Goal: Information Seeking & Learning: Learn about a topic

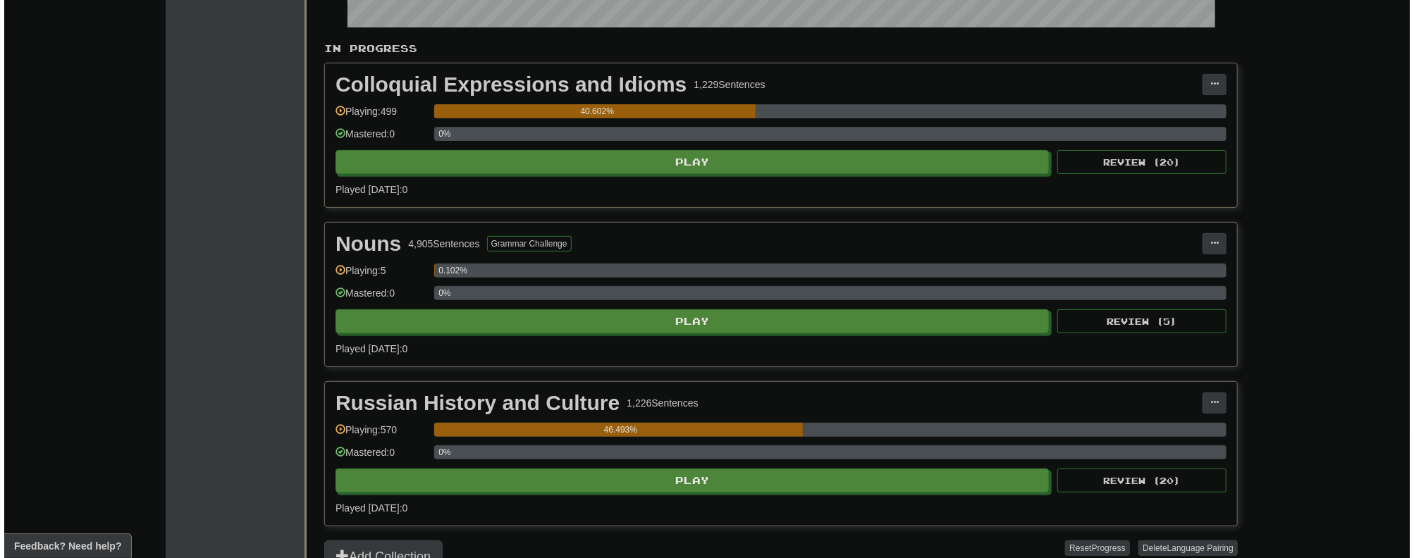
scroll to position [282, 0]
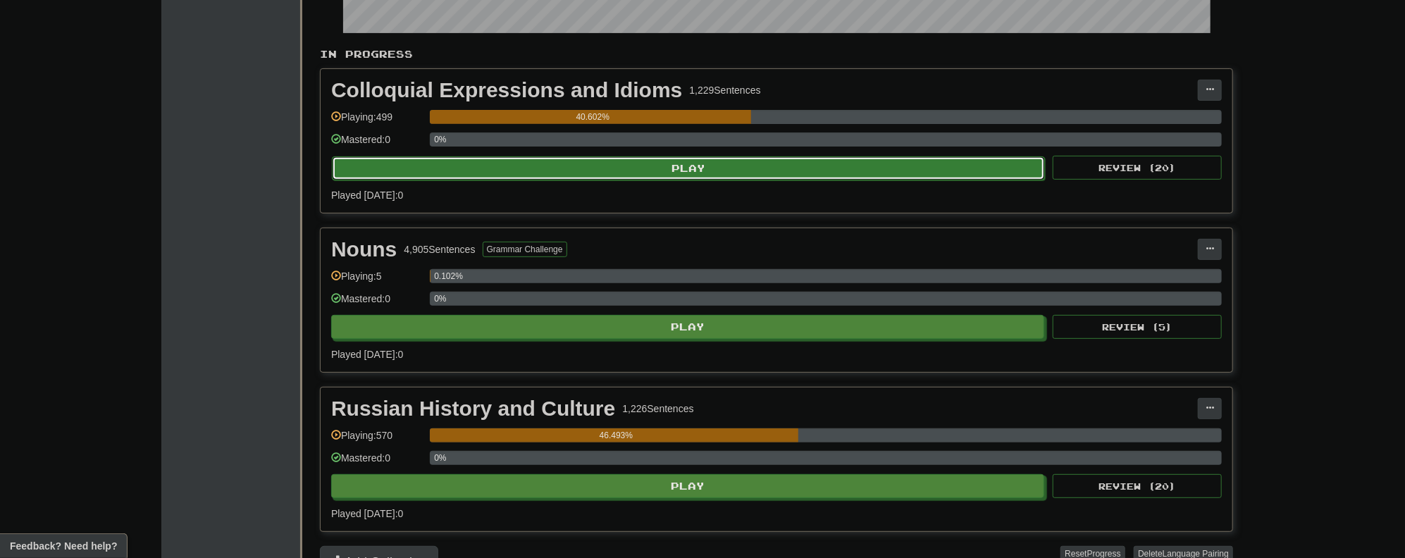
click at [621, 173] on button "Play" at bounding box center [688, 168] width 713 height 24
select select "**"
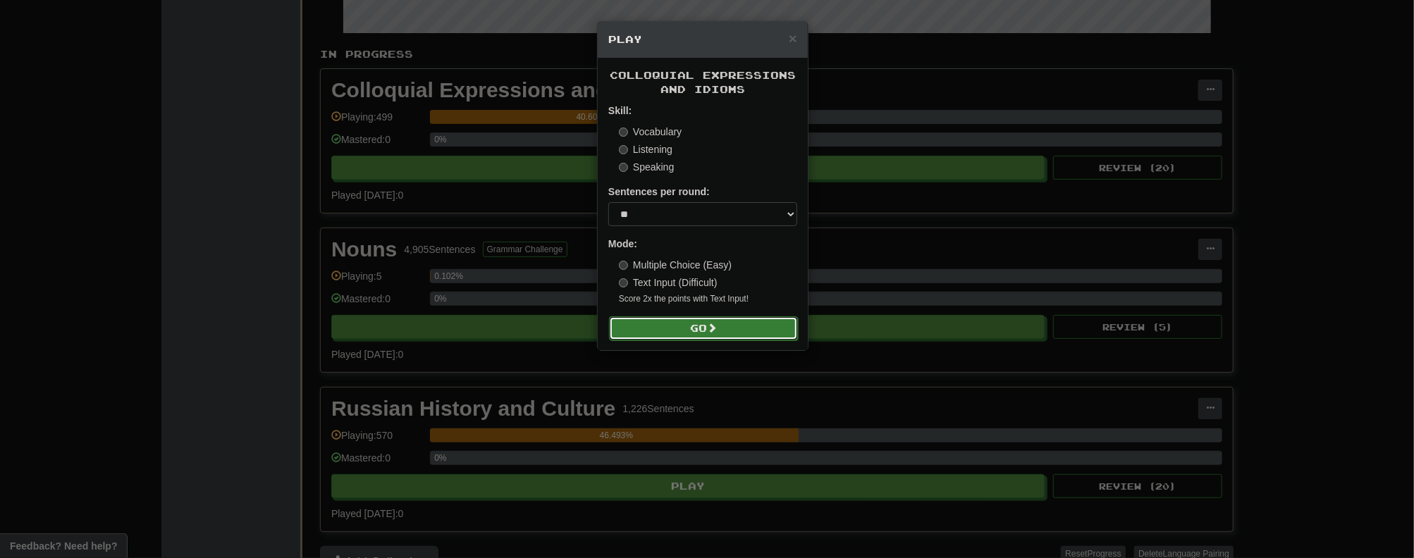
click at [688, 329] on button "Go" at bounding box center [703, 328] width 189 height 24
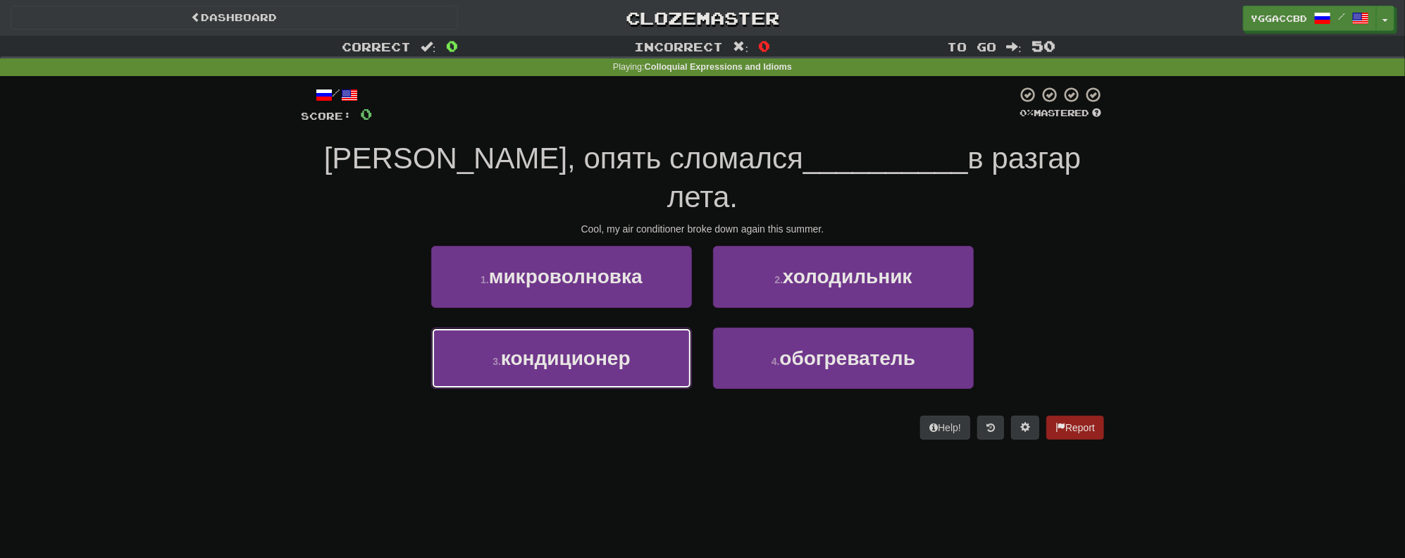
drag, startPoint x: 598, startPoint y: 329, endPoint x: 746, endPoint y: 280, distance: 155.1
click at [599, 347] on span "кондиционер" at bounding box center [566, 358] width 130 height 22
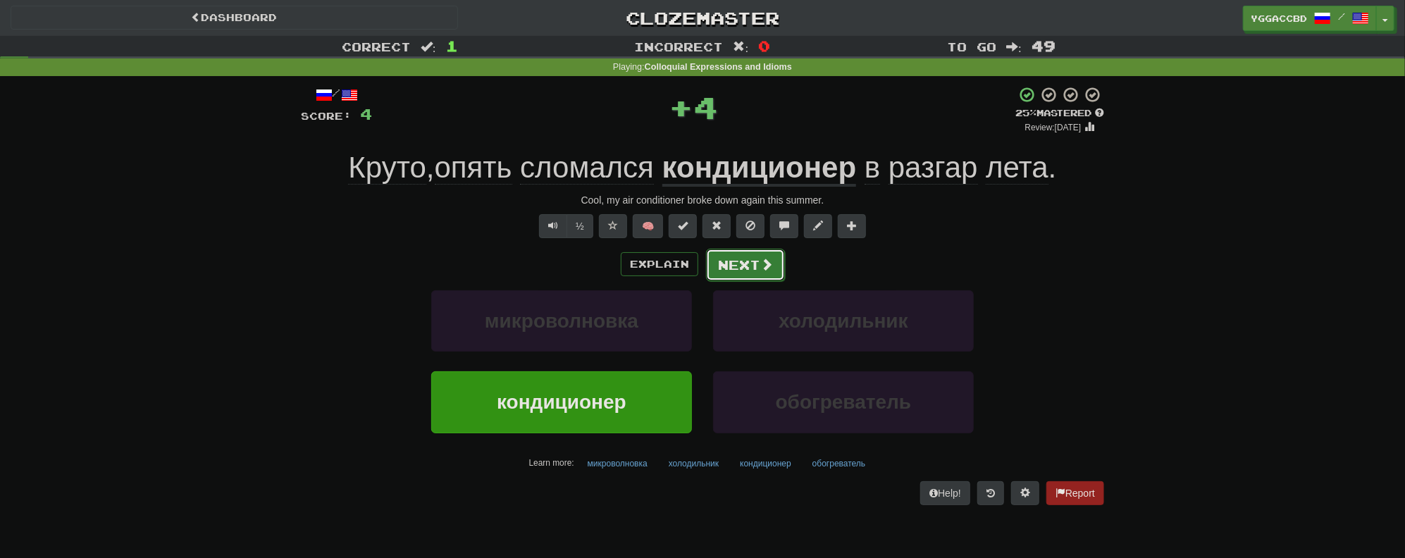
click at [744, 273] on button "Next" at bounding box center [745, 265] width 79 height 32
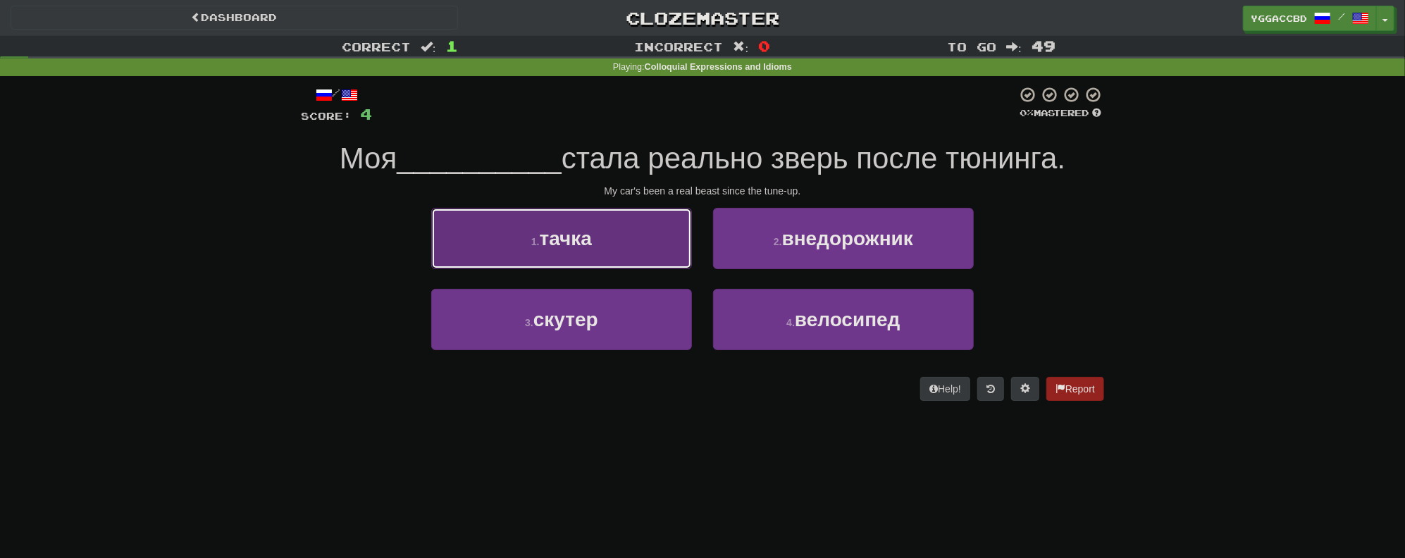
drag, startPoint x: 556, startPoint y: 232, endPoint x: 719, endPoint y: 243, distance: 163.2
click at [557, 231] on span "тачка" at bounding box center [566, 239] width 52 height 22
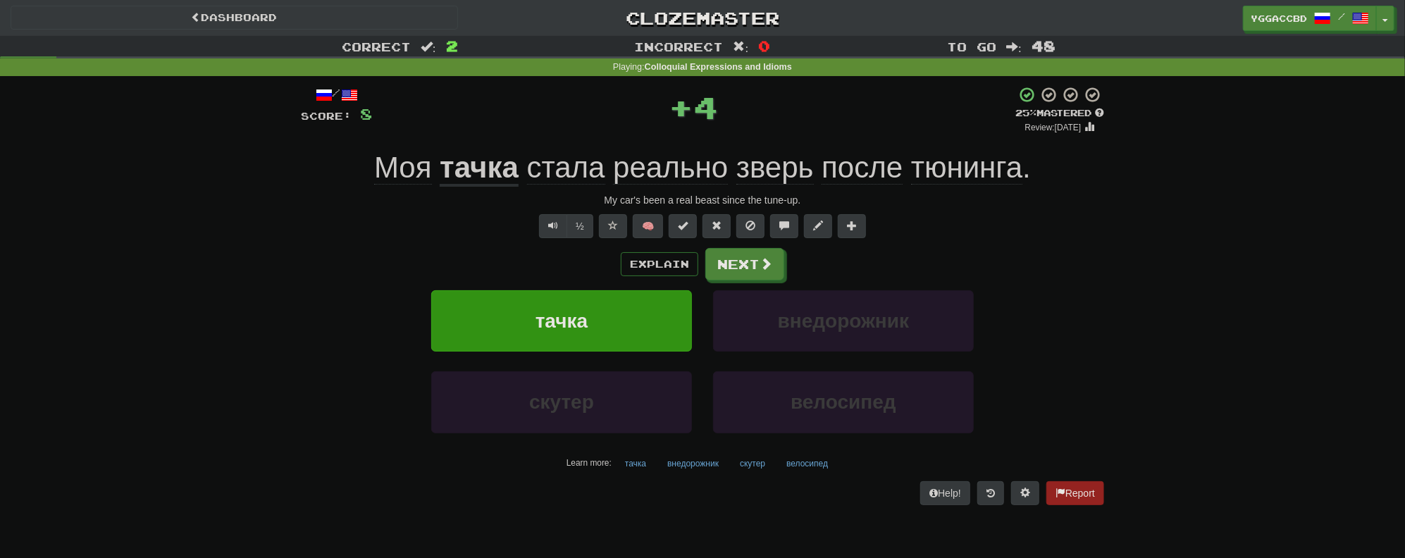
click at [493, 173] on u "тачка" at bounding box center [479, 169] width 79 height 36
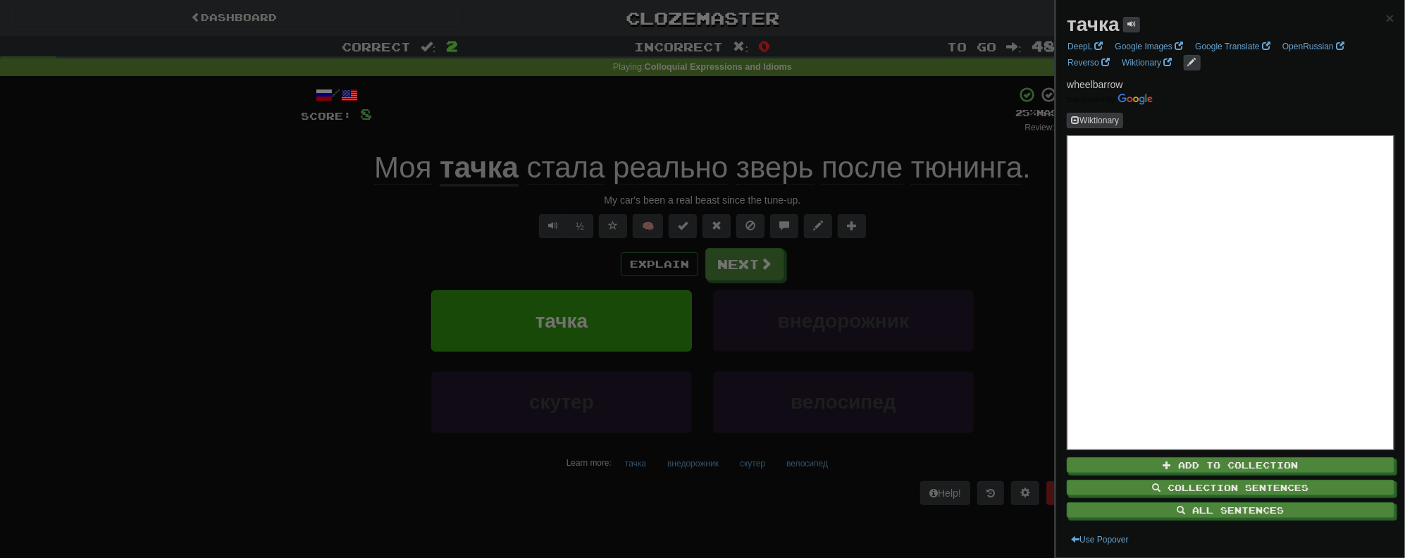
click at [459, 172] on div at bounding box center [702, 279] width 1405 height 558
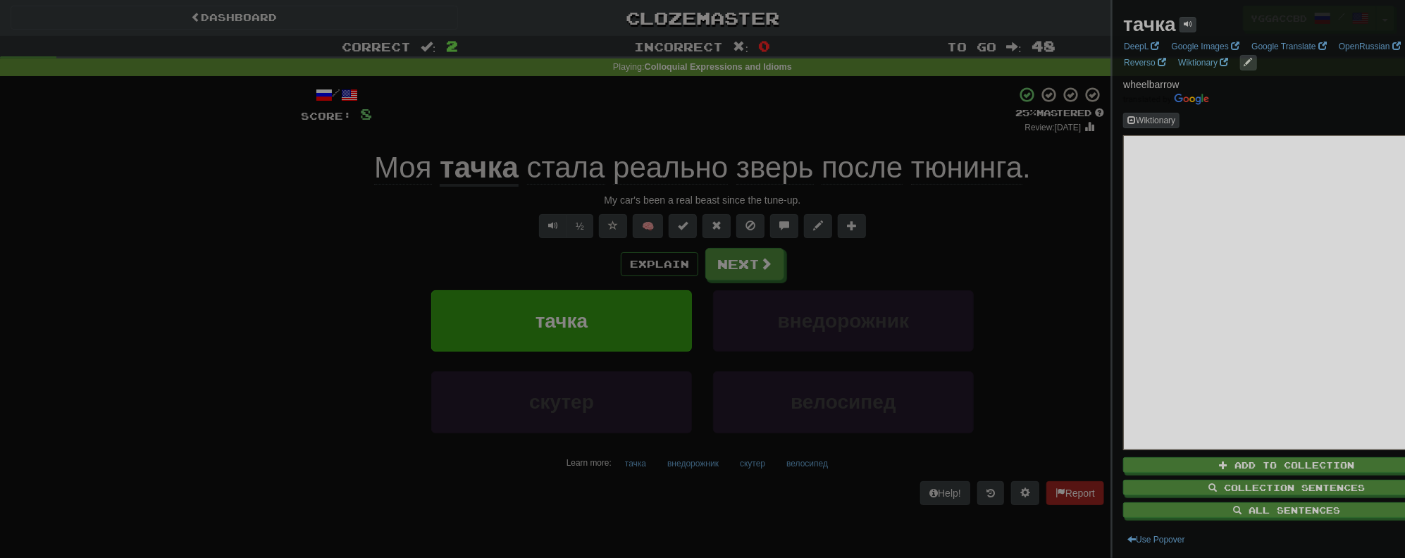
click at [459, 172] on div at bounding box center [702, 279] width 1405 height 558
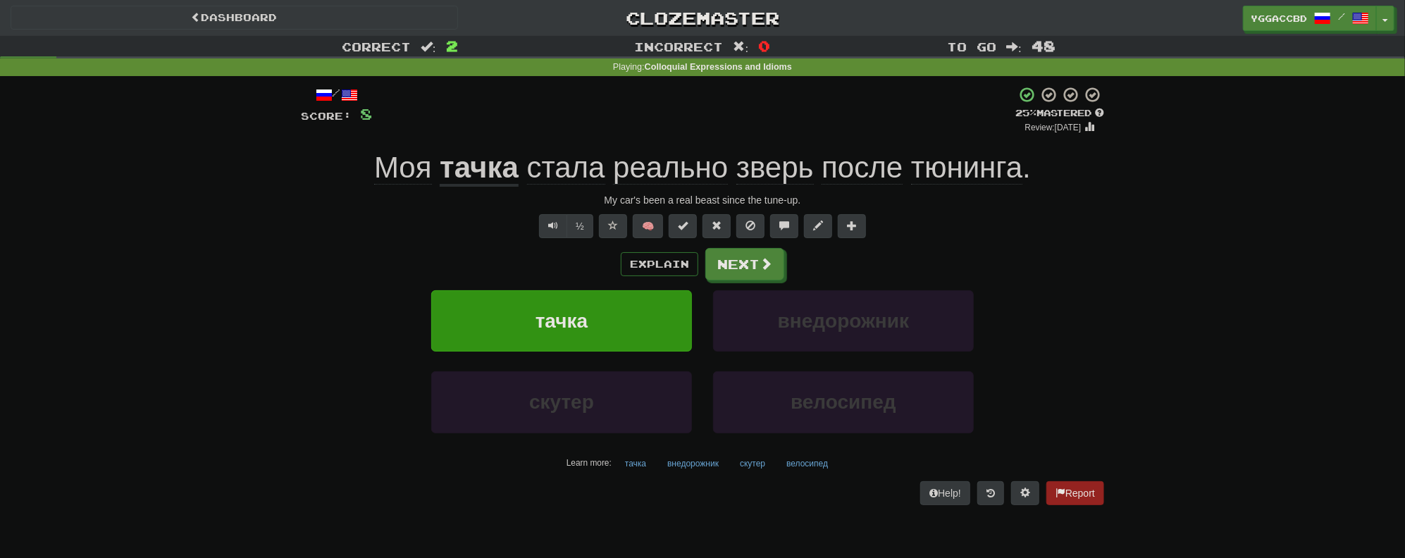
click at [457, 172] on u "тачка" at bounding box center [479, 169] width 79 height 36
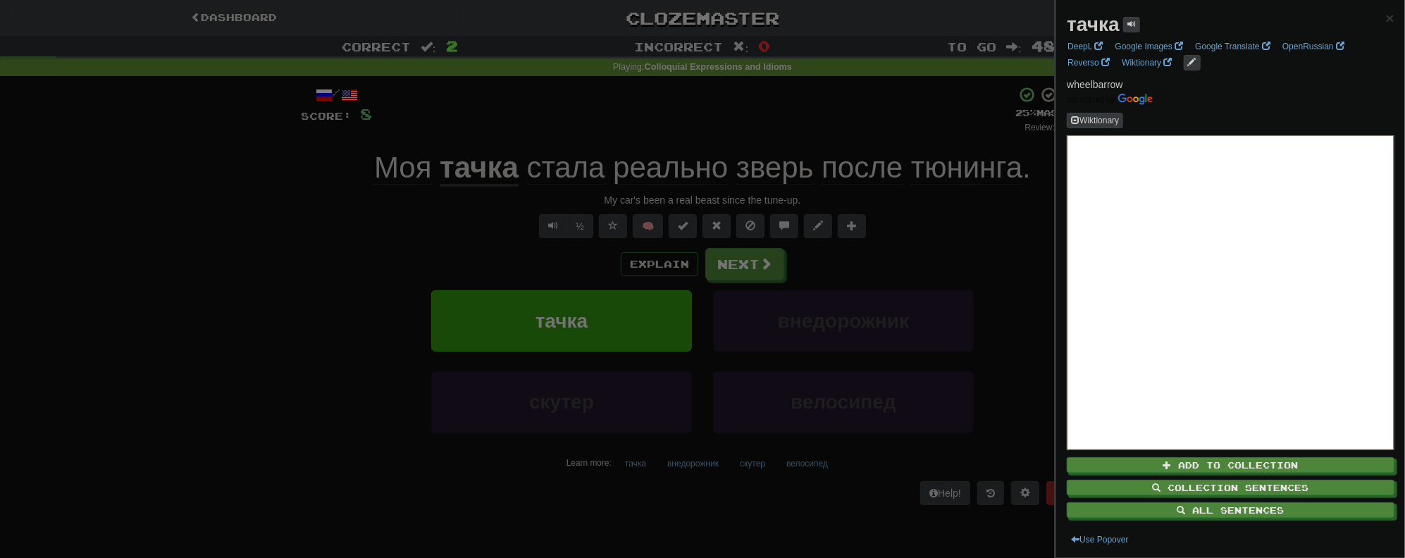
click at [1083, 24] on strong "тачка" at bounding box center [1093, 24] width 52 height 22
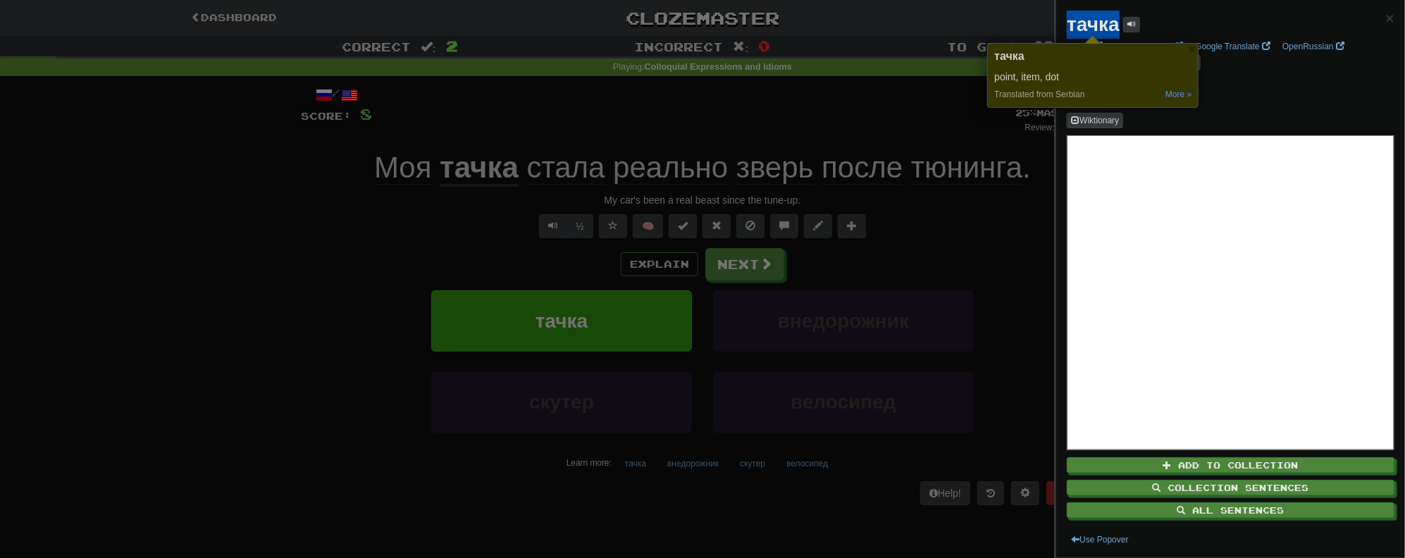
copy strong "тачка"
drag, startPoint x: 241, startPoint y: 233, endPoint x: 248, endPoint y: 230, distance: 7.6
click at [241, 233] on div at bounding box center [702, 279] width 1405 height 558
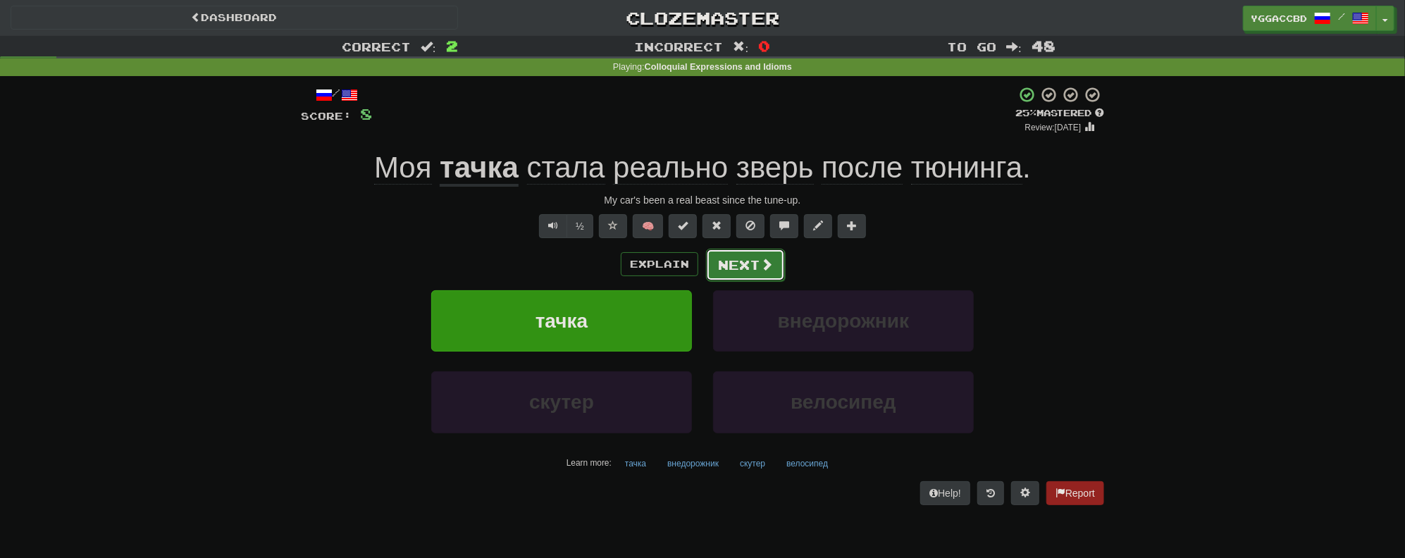
click at [760, 260] on span at bounding box center [766, 264] width 13 height 13
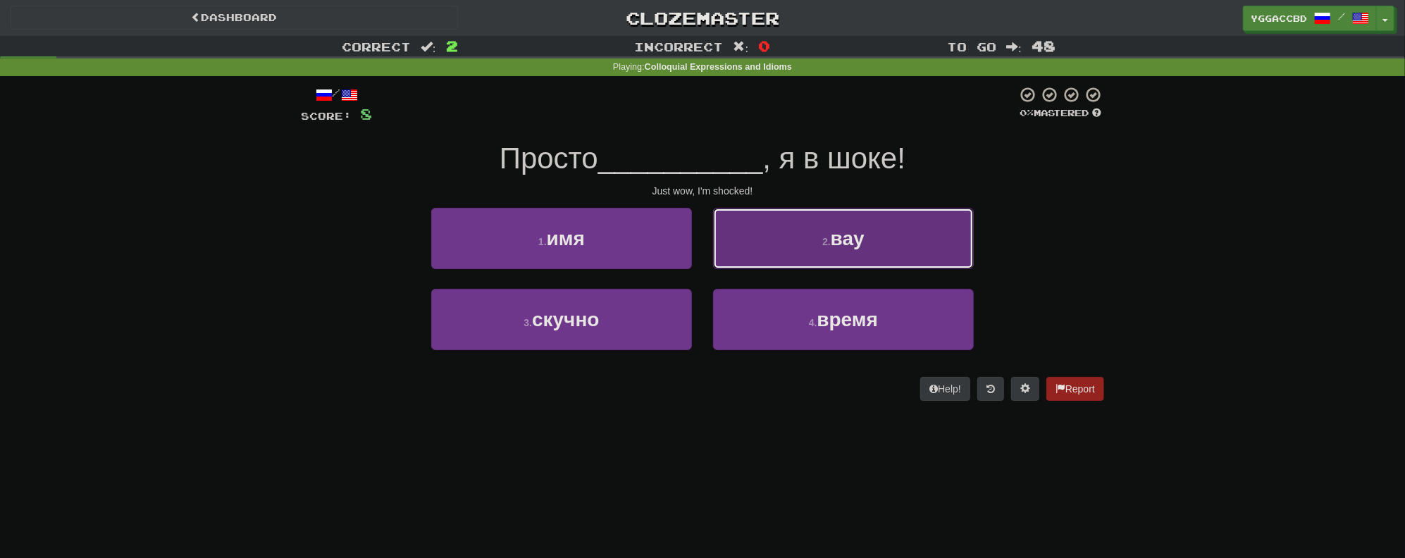
click at [822, 258] on button "2 . вау" at bounding box center [843, 238] width 261 height 61
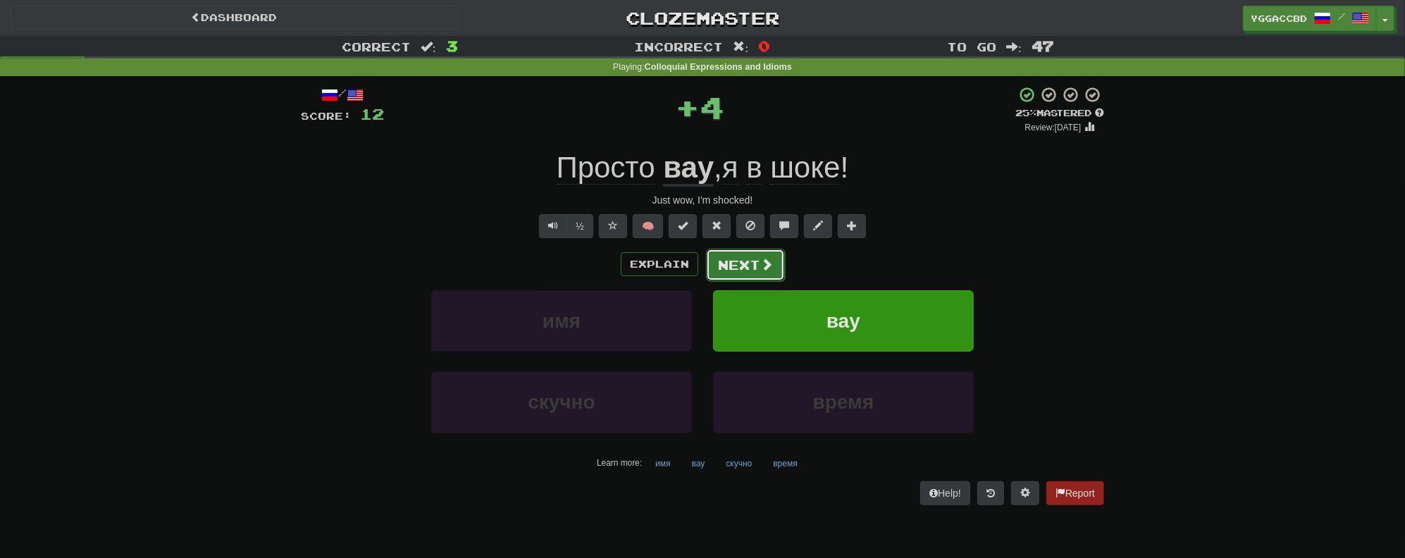
click at [729, 264] on button "Next" at bounding box center [745, 265] width 79 height 32
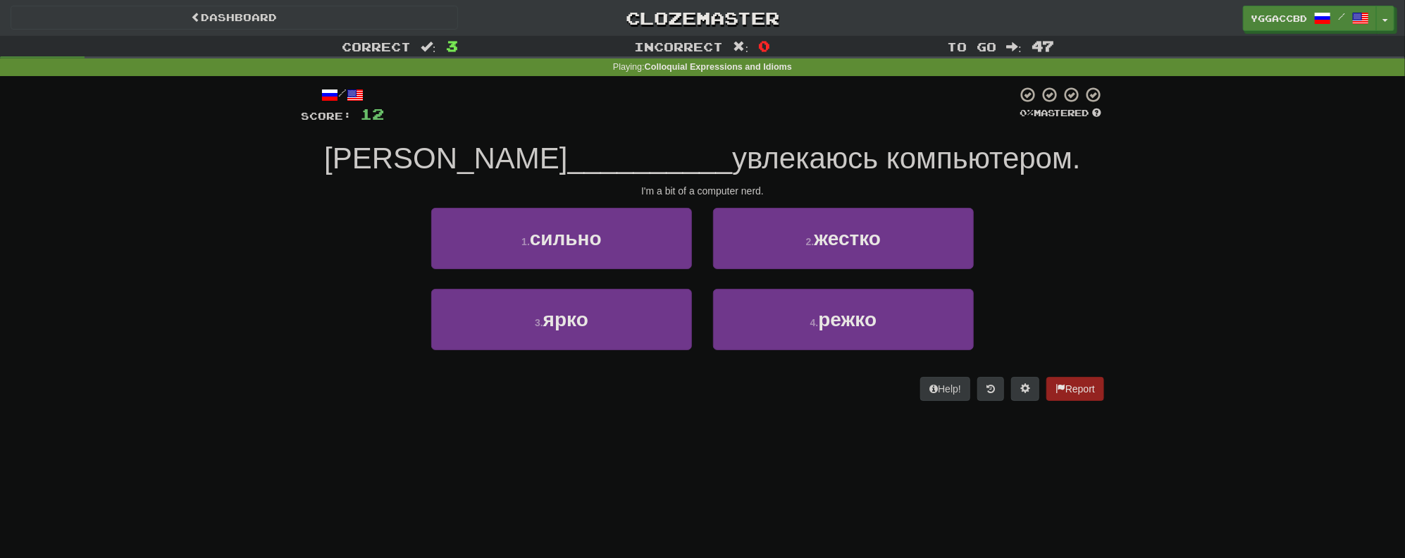
click at [1206, 311] on div "Correct : 3 Incorrect : 0 To go : 47 Playing : Colloquial Expressions and Idiom…" at bounding box center [702, 228] width 1405 height 385
drag, startPoint x: 918, startPoint y: 321, endPoint x: 1080, endPoint y: 311, distance: 162.4
click at [919, 319] on button "4 . режко" at bounding box center [843, 319] width 261 height 61
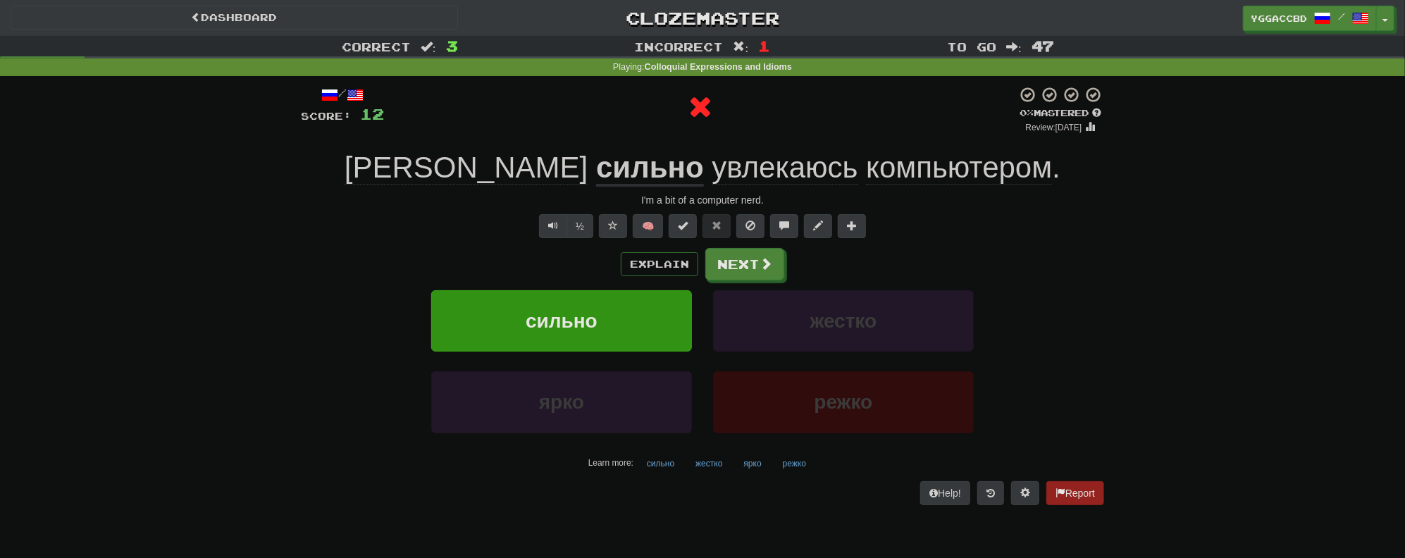
click at [596, 167] on u "сильно" at bounding box center [650, 169] width 108 height 36
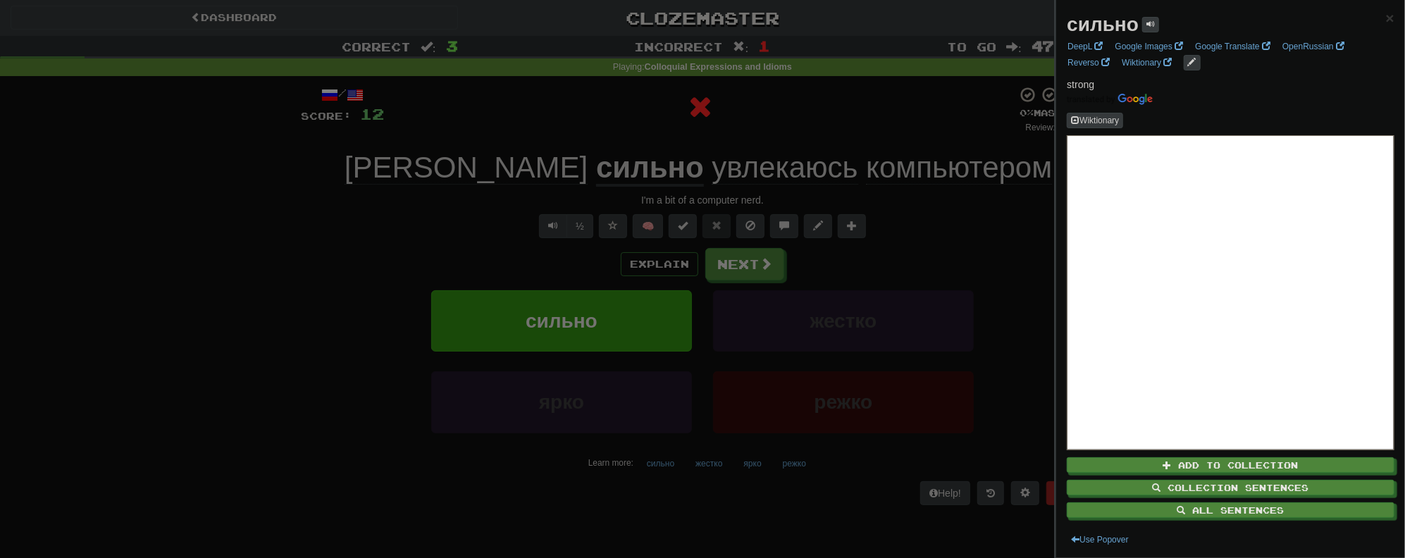
click at [963, 196] on div at bounding box center [702, 279] width 1405 height 558
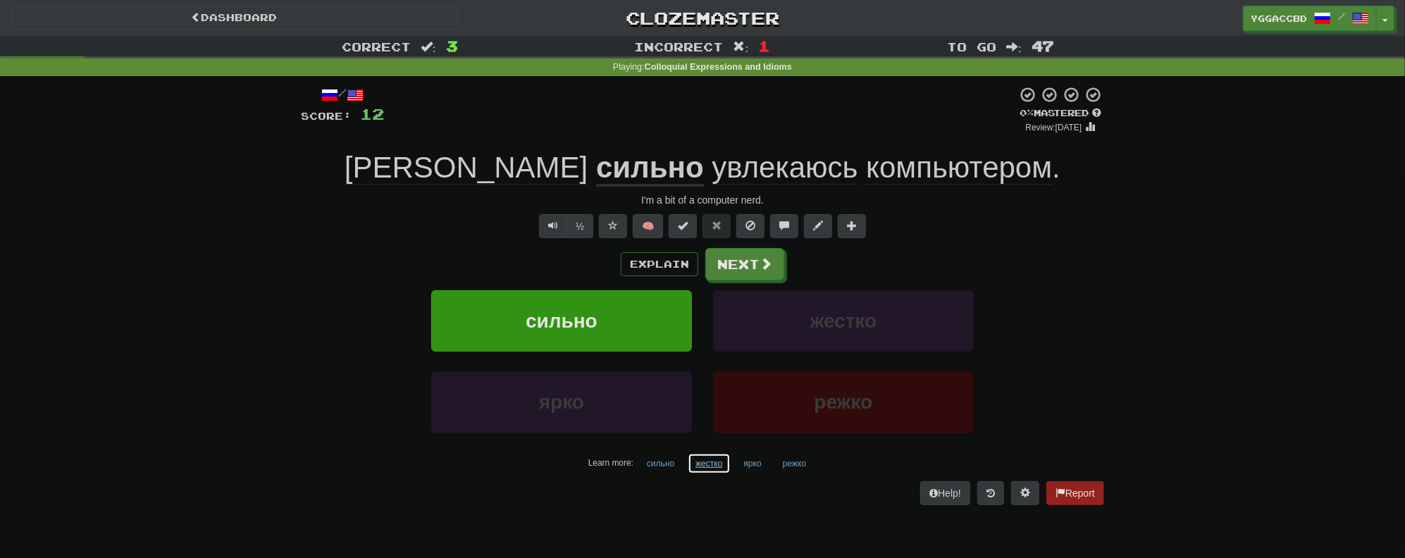
click at [710, 464] on button "жестко" at bounding box center [709, 463] width 42 height 21
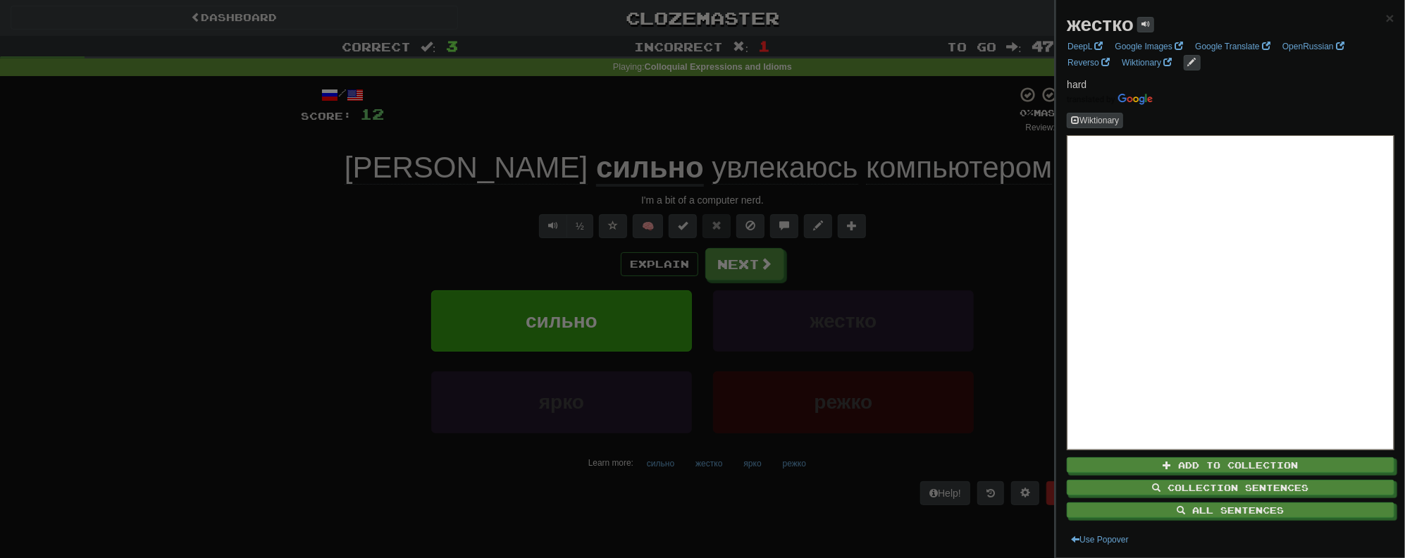
click at [722, 504] on div at bounding box center [702, 279] width 1405 height 558
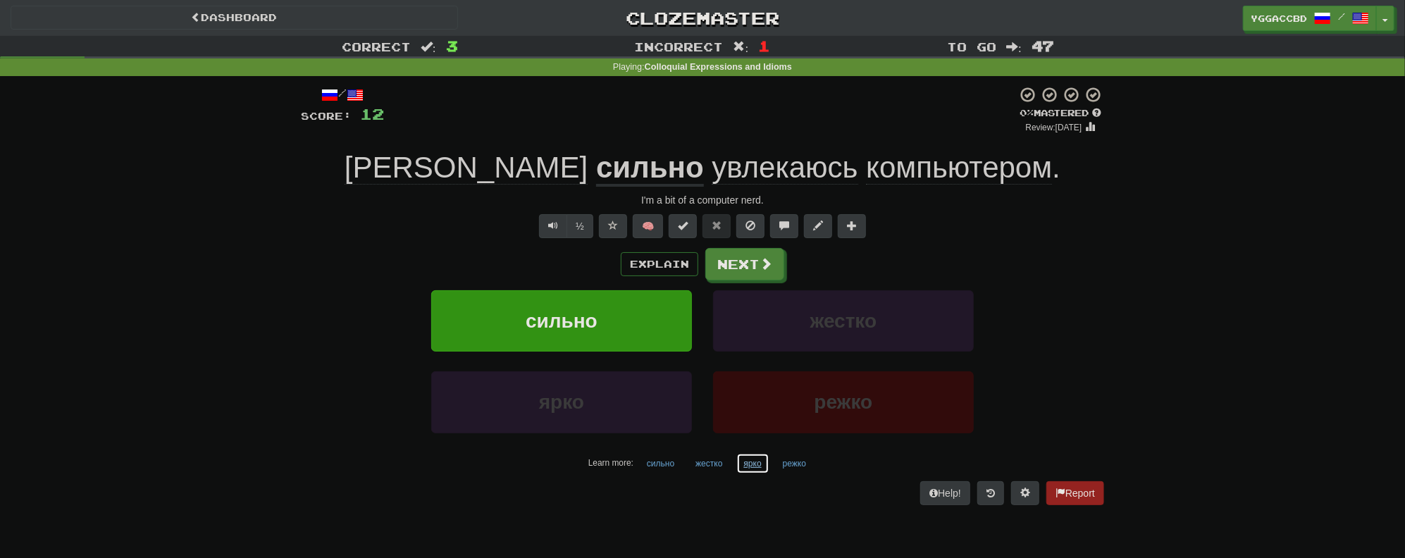
click at [747, 464] on button "ярко" at bounding box center [752, 463] width 33 height 21
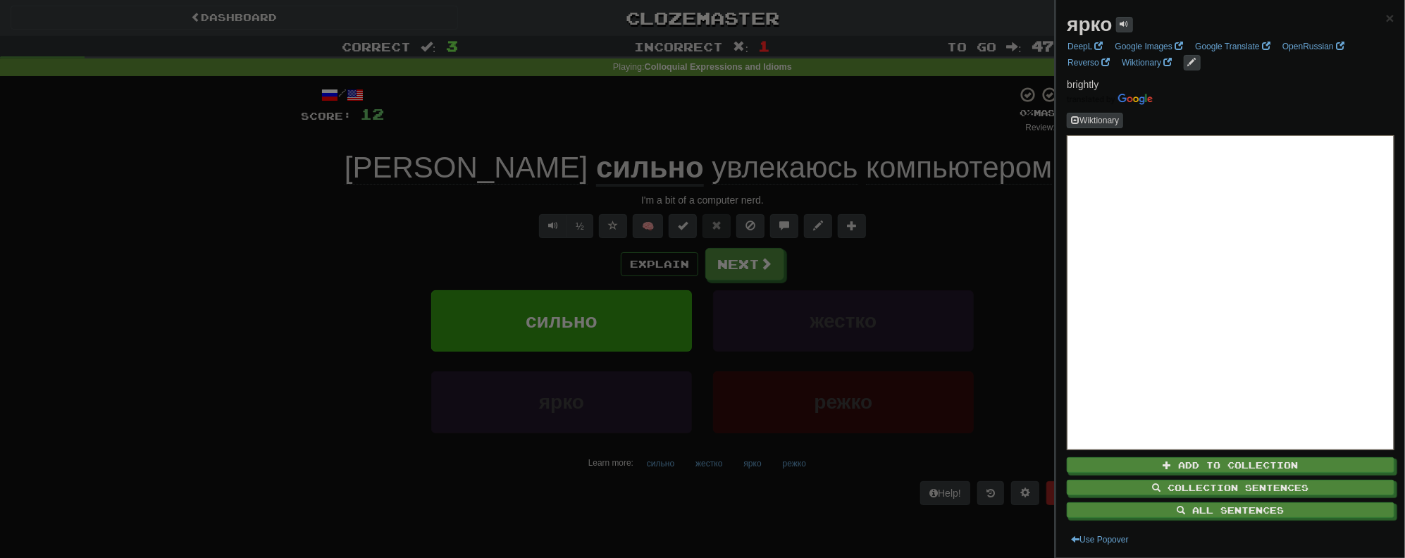
click at [807, 502] on div at bounding box center [702, 279] width 1405 height 558
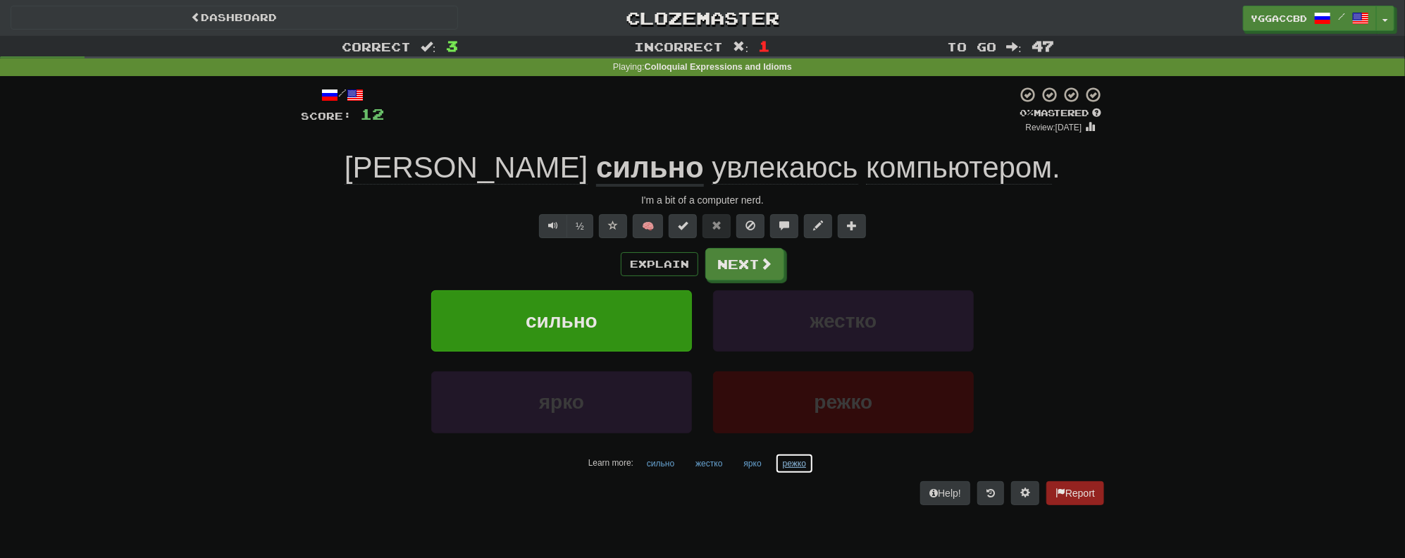
click at [795, 464] on button "режко" at bounding box center [794, 463] width 39 height 21
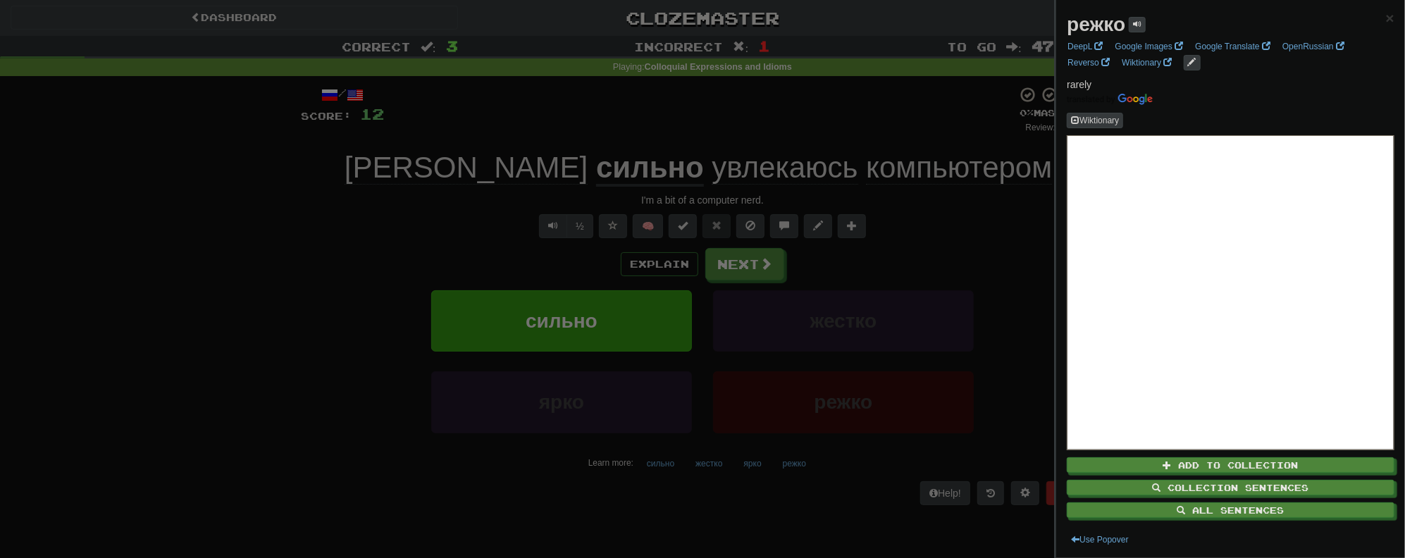
click at [803, 504] on div at bounding box center [702, 279] width 1405 height 558
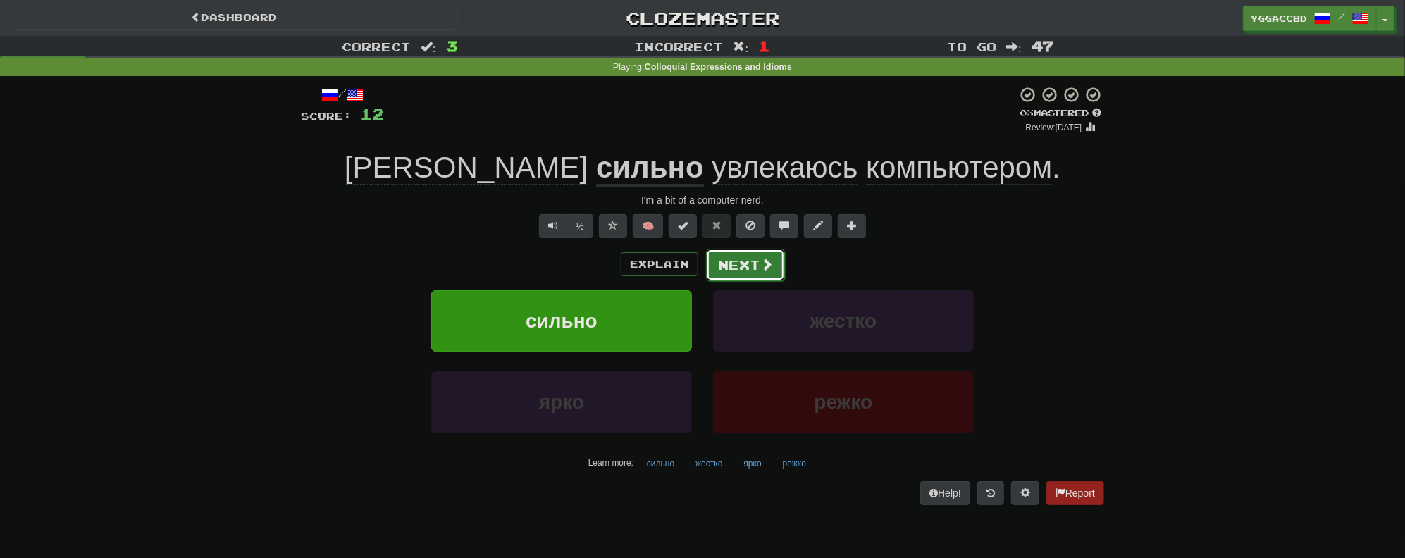
click at [748, 271] on button "Next" at bounding box center [745, 265] width 79 height 32
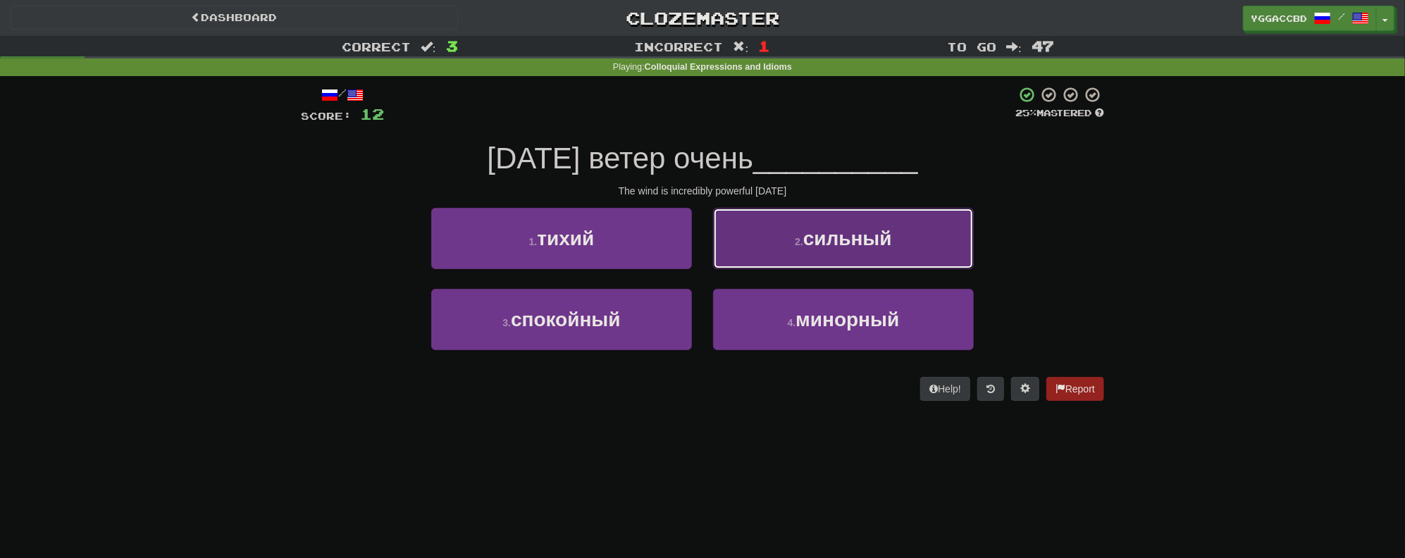
click at [829, 256] on button "2 . сильный" at bounding box center [843, 238] width 261 height 61
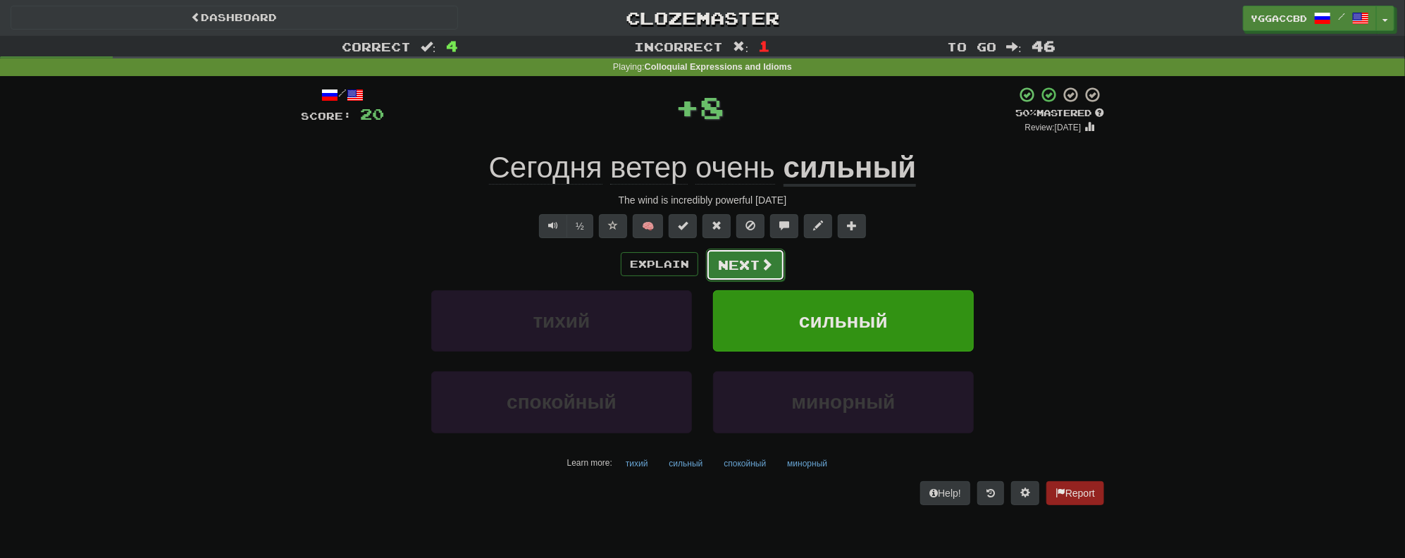
click at [757, 273] on button "Next" at bounding box center [745, 265] width 79 height 32
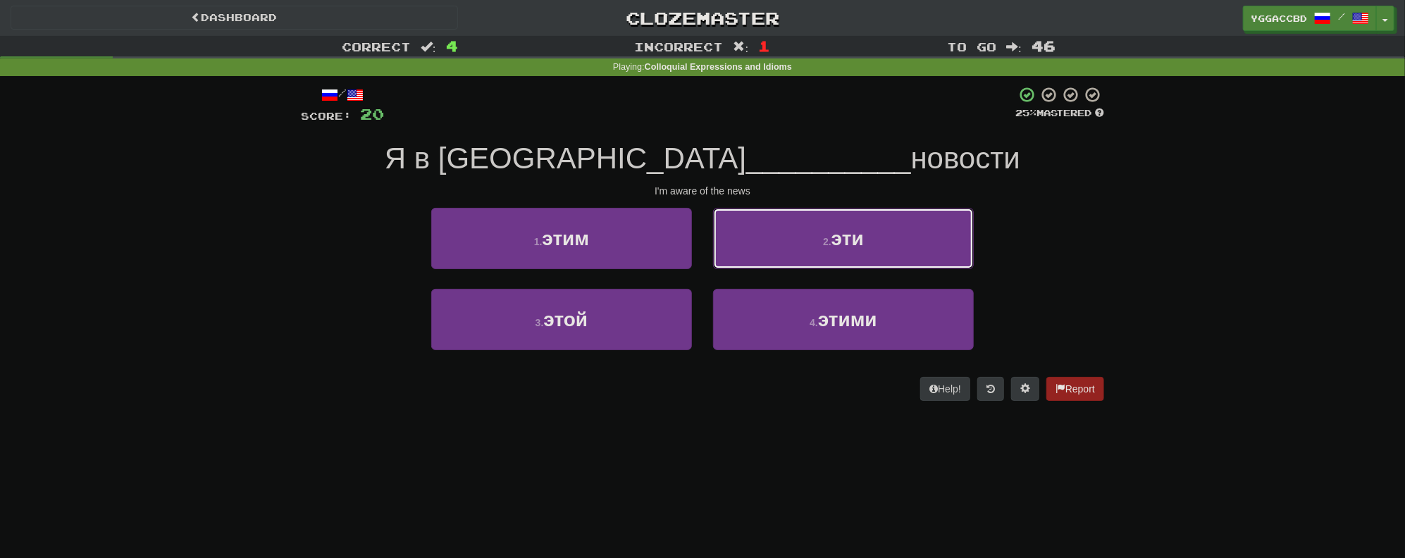
drag, startPoint x: 846, startPoint y: 246, endPoint x: 1181, endPoint y: 245, distance: 335.4
click at [851, 242] on span "эти" at bounding box center [848, 239] width 32 height 22
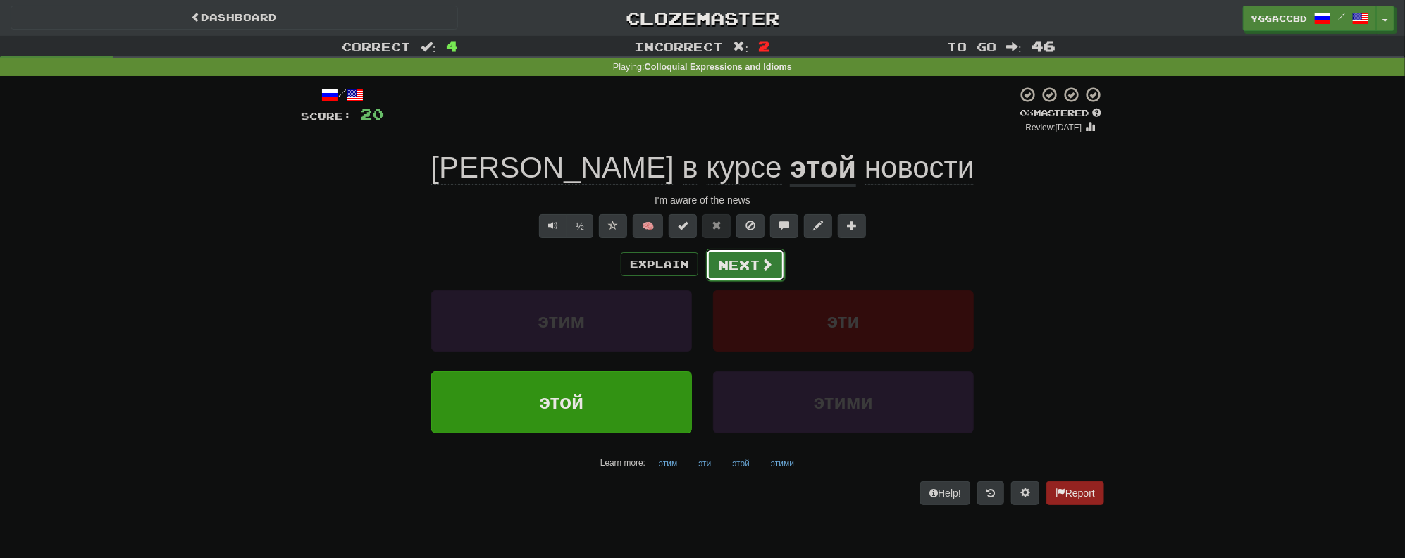
click at [741, 271] on button "Next" at bounding box center [745, 265] width 79 height 32
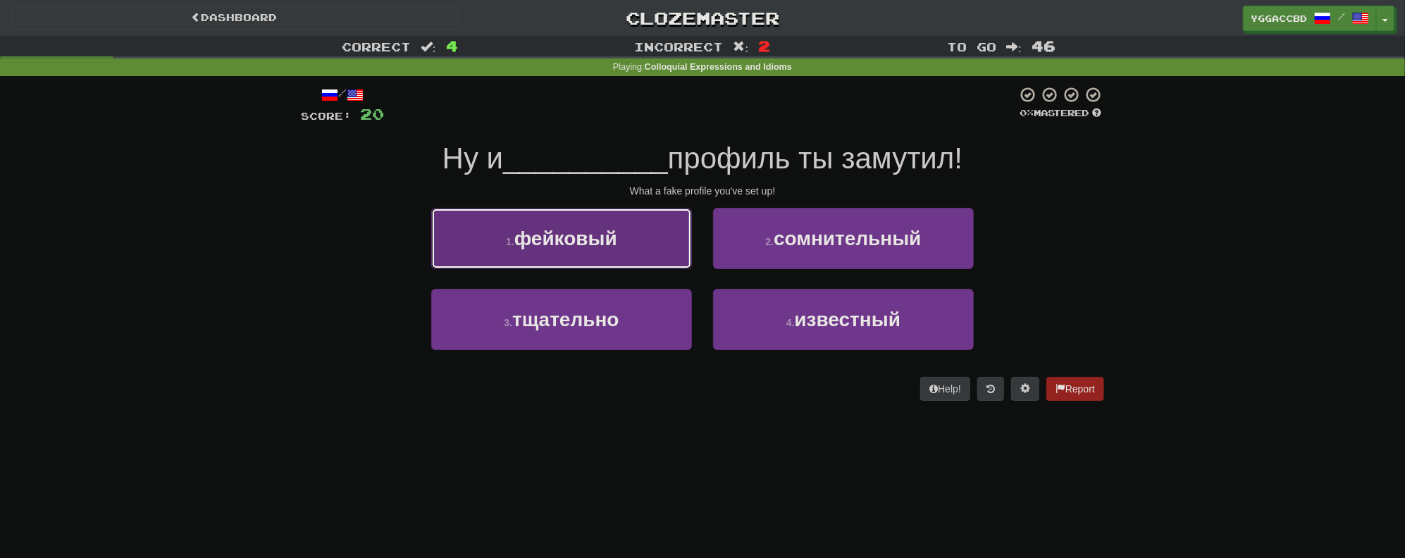
click at [565, 237] on span "фейковый" at bounding box center [565, 239] width 103 height 22
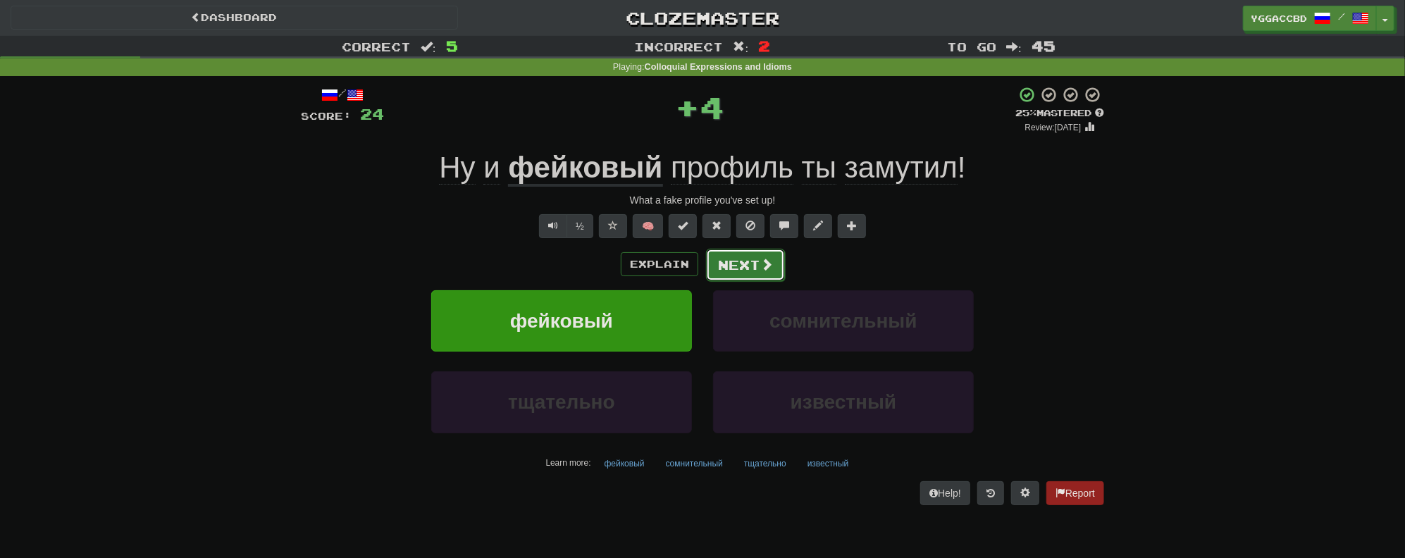
click at [748, 267] on button "Next" at bounding box center [745, 265] width 79 height 32
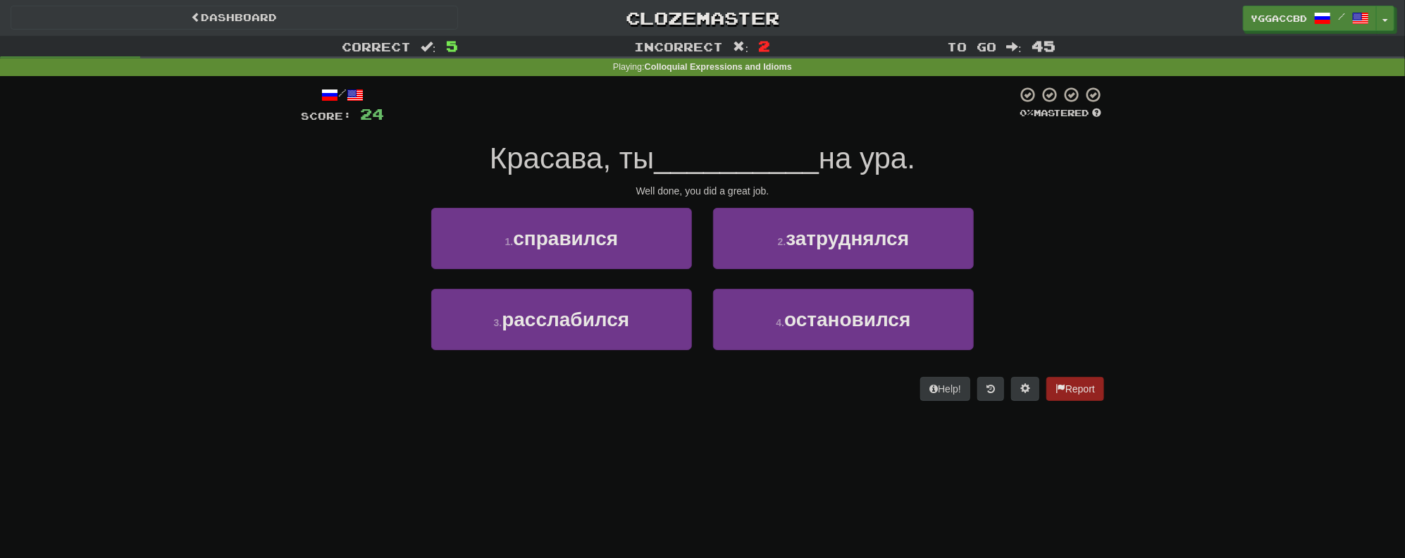
click at [884, 162] on span "на ура." at bounding box center [867, 158] width 97 height 33
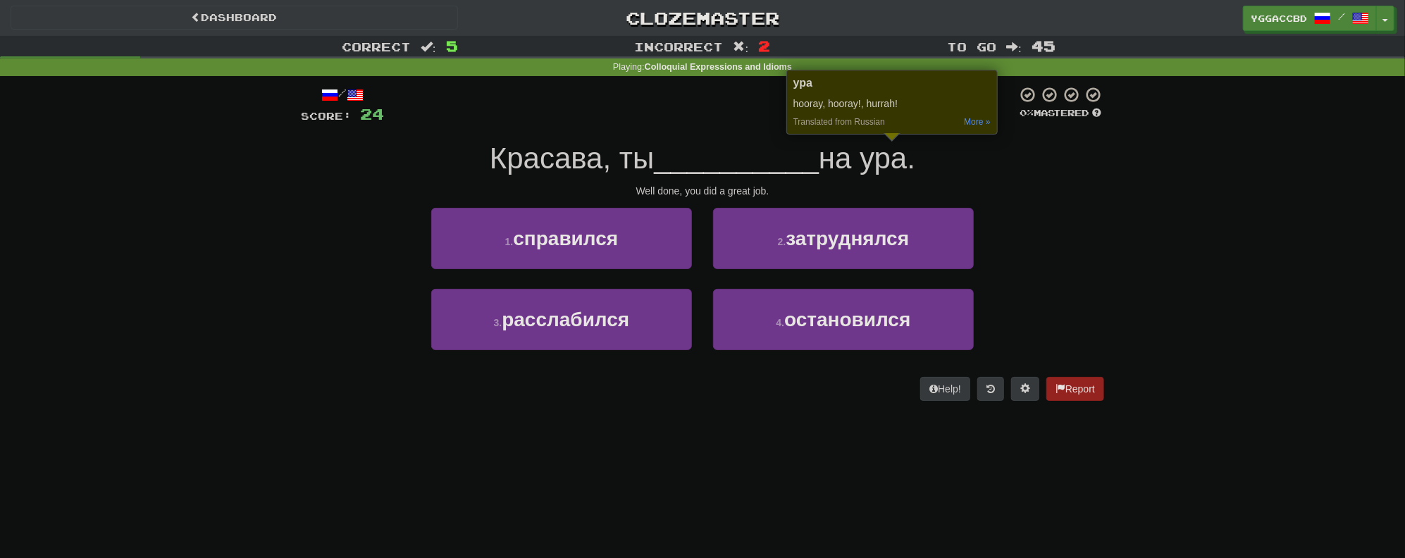
click at [1170, 202] on div "Correct : 5 Incorrect : 2 To go : 45 Playing : Colloquial Expressions and Idiom…" at bounding box center [702, 228] width 1405 height 385
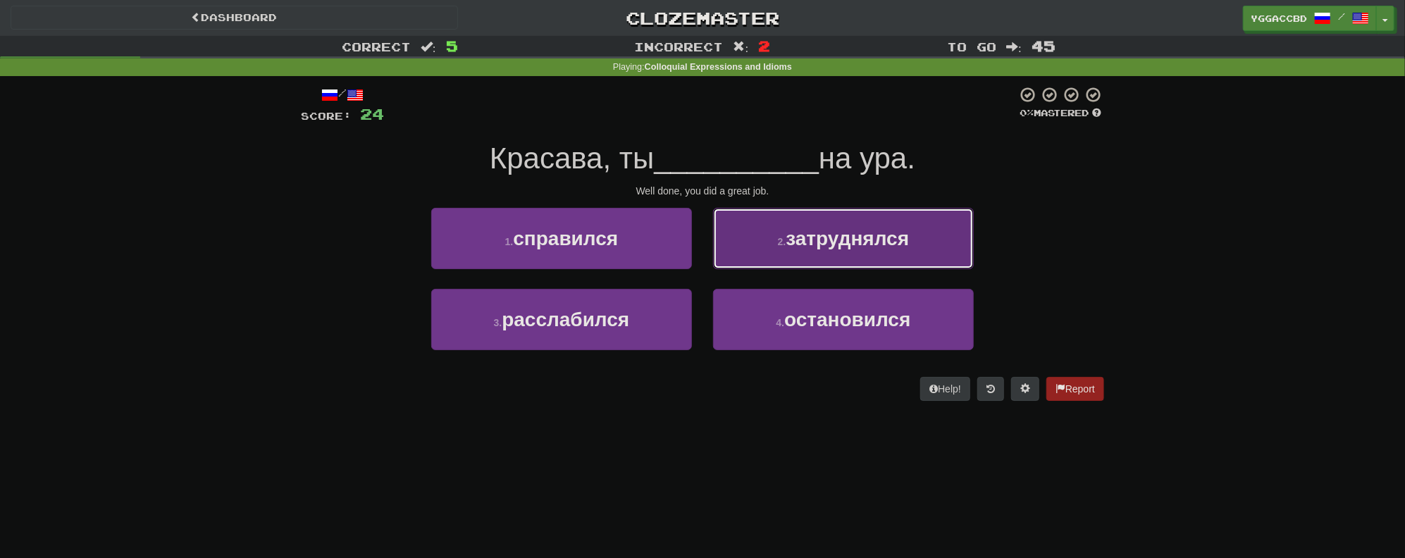
click at [792, 254] on button "2 . затруднялся" at bounding box center [843, 238] width 261 height 61
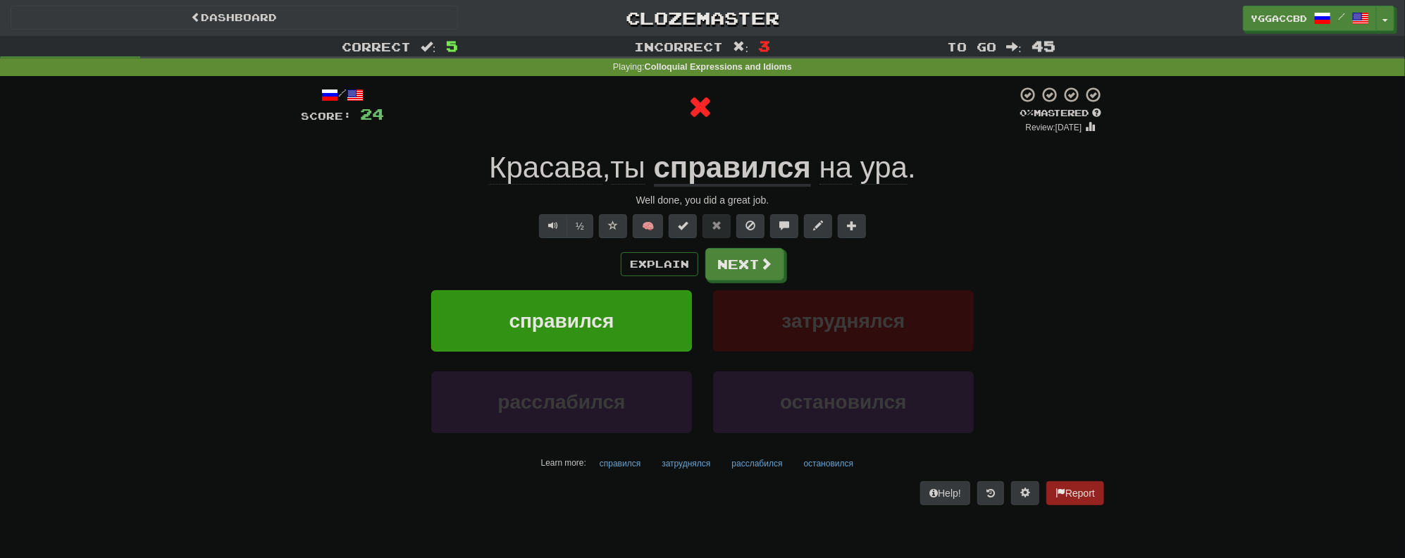
click at [730, 171] on u "справился" at bounding box center [732, 169] width 157 height 36
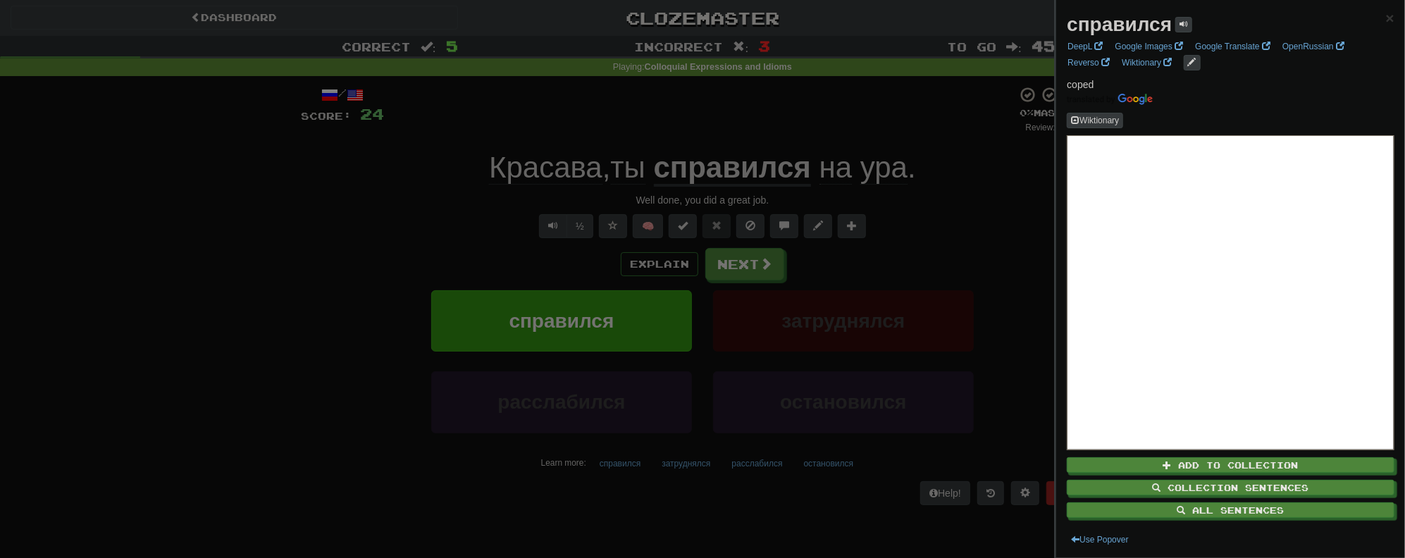
click at [916, 209] on div at bounding box center [702, 279] width 1405 height 558
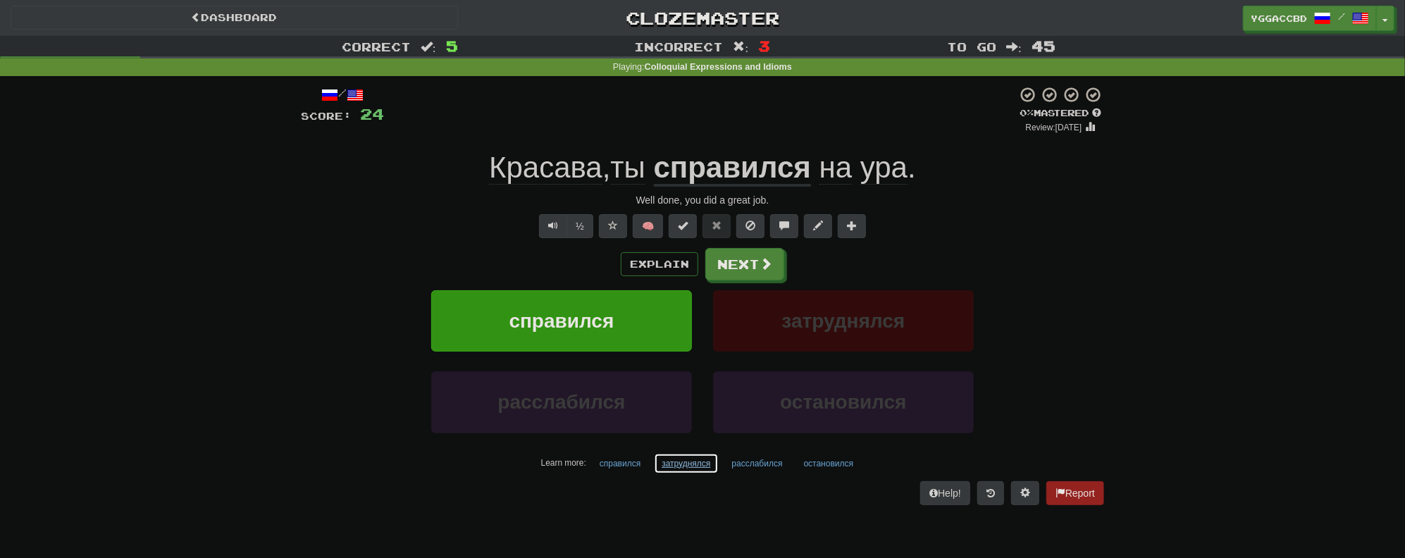
click at [670, 459] on button "затруднялся" at bounding box center [686, 463] width 64 height 21
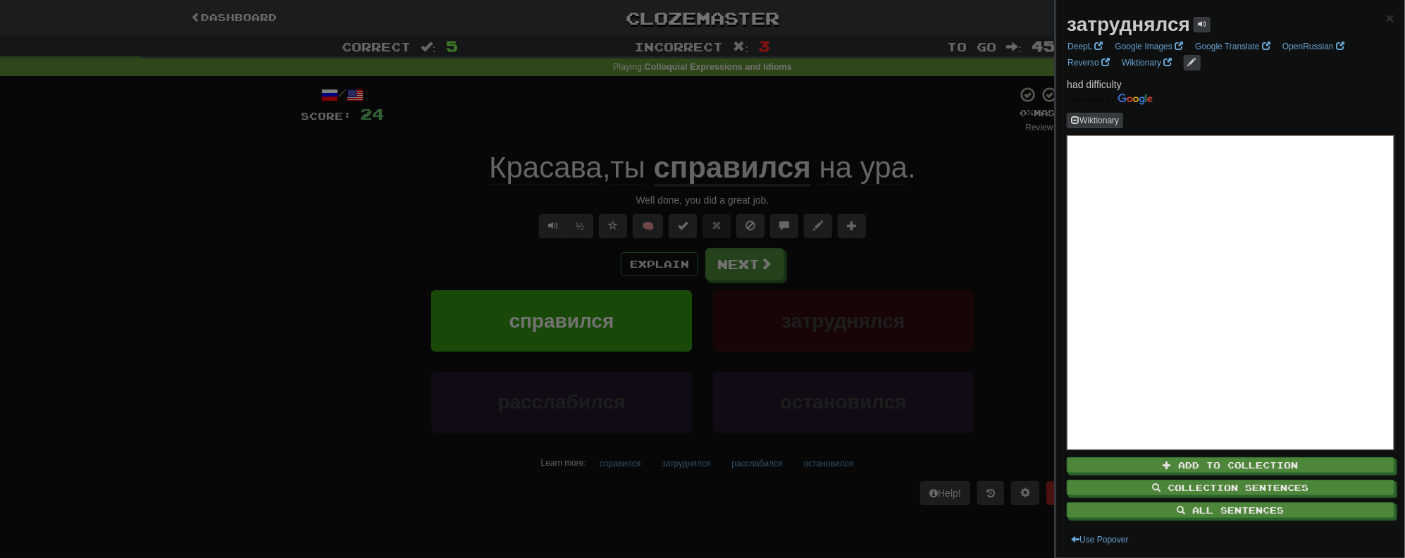
click at [984, 185] on div at bounding box center [702, 279] width 1405 height 558
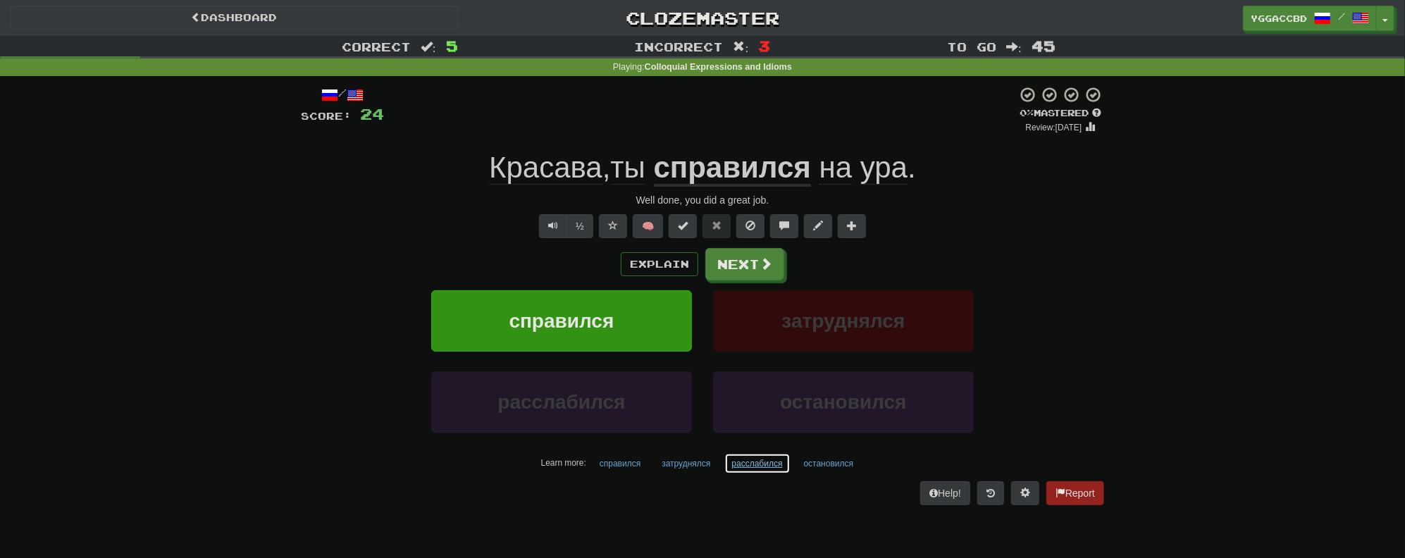
click at [766, 465] on button "расслабился" at bounding box center [757, 463] width 66 height 21
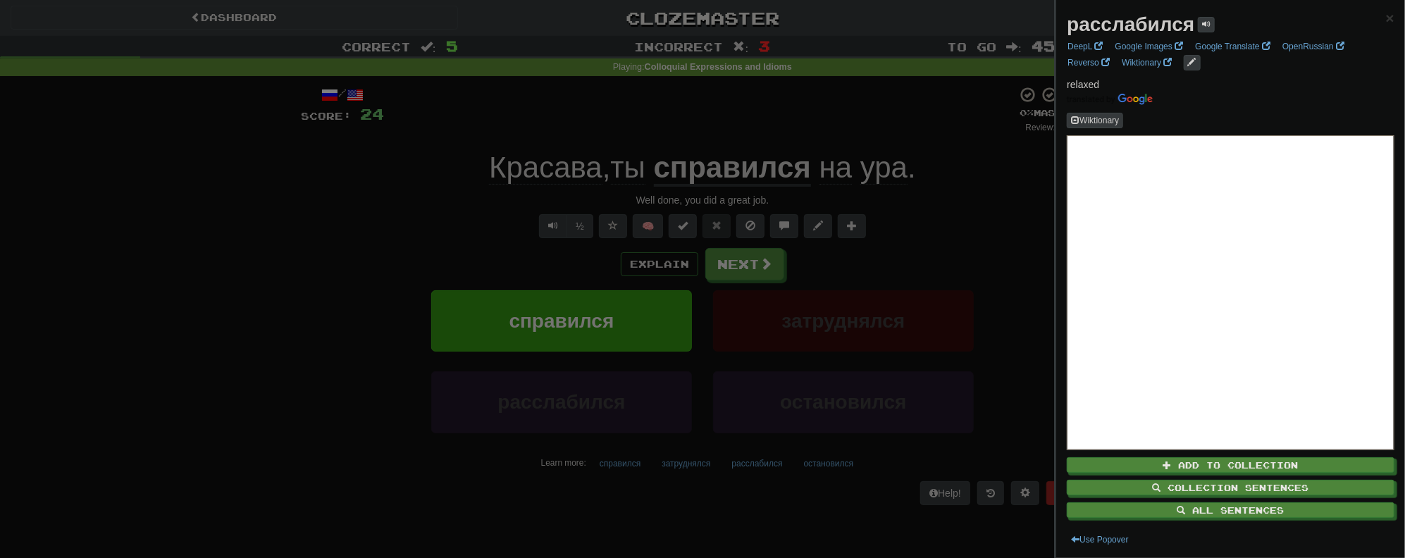
click at [1038, 203] on div at bounding box center [702, 279] width 1405 height 558
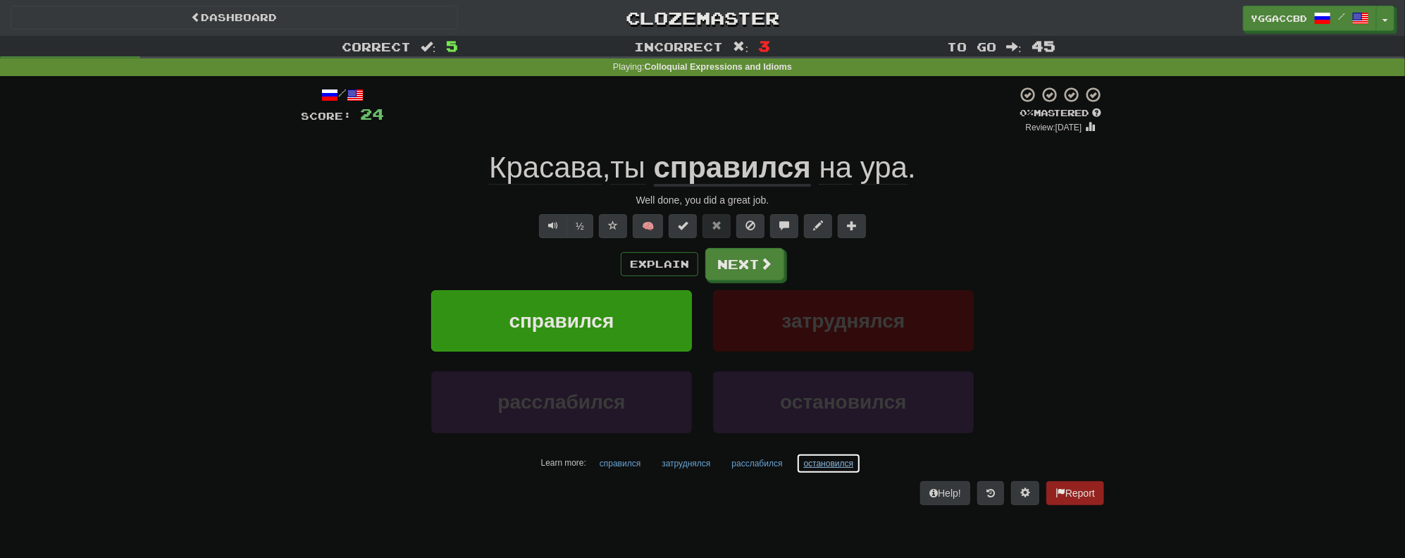
click at [827, 462] on button "остановился" at bounding box center [829, 463] width 66 height 21
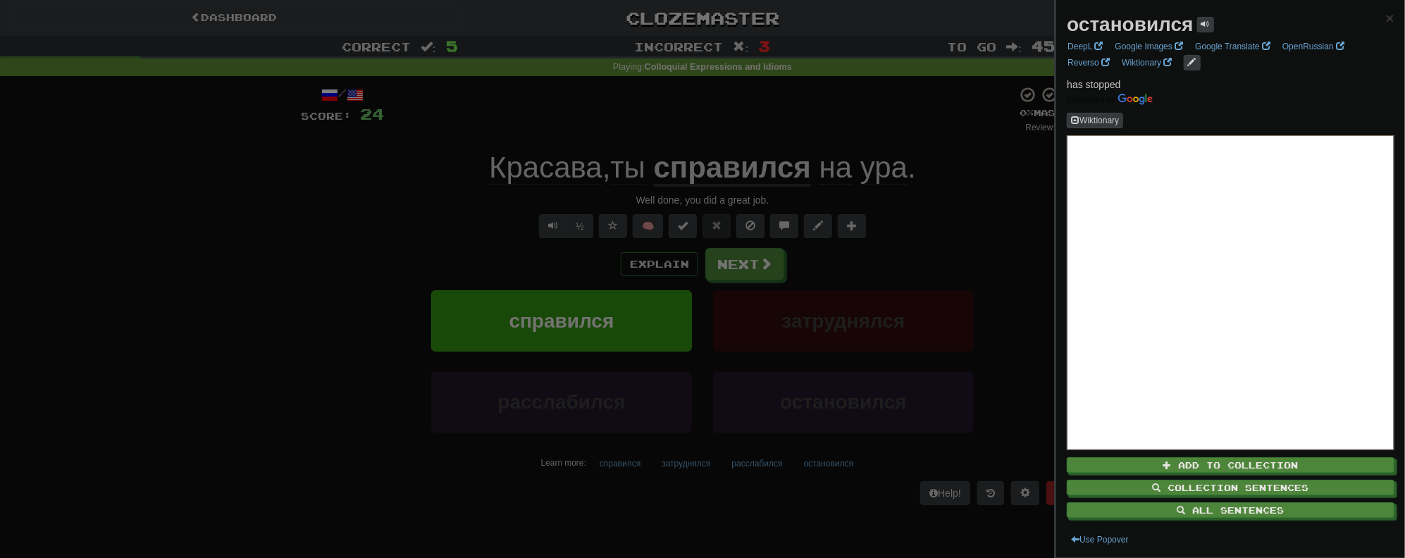
click at [979, 206] on div at bounding box center [702, 279] width 1405 height 558
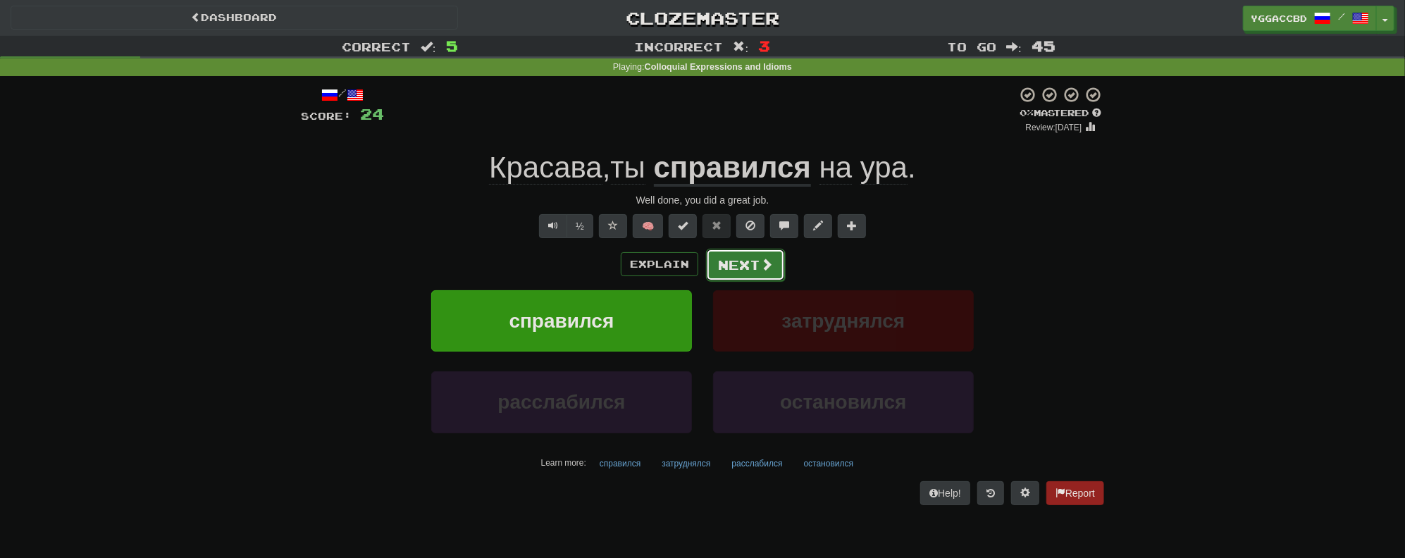
click at [721, 267] on button "Next" at bounding box center [745, 265] width 79 height 32
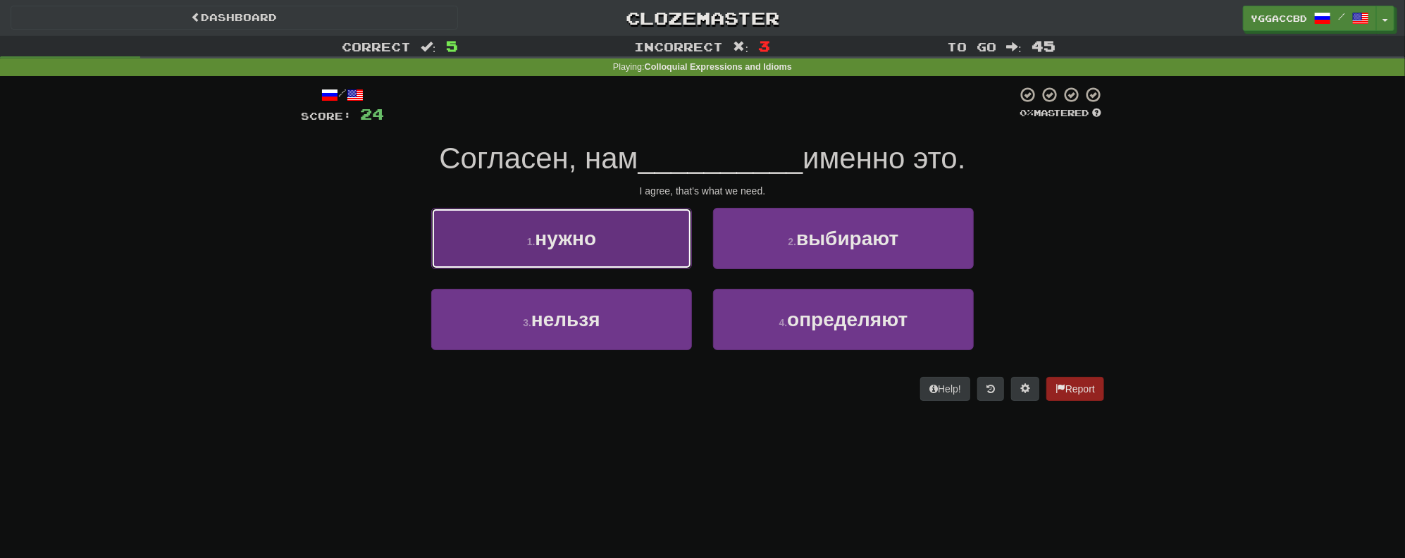
click at [525, 228] on button "1 . нужно" at bounding box center [561, 238] width 261 height 61
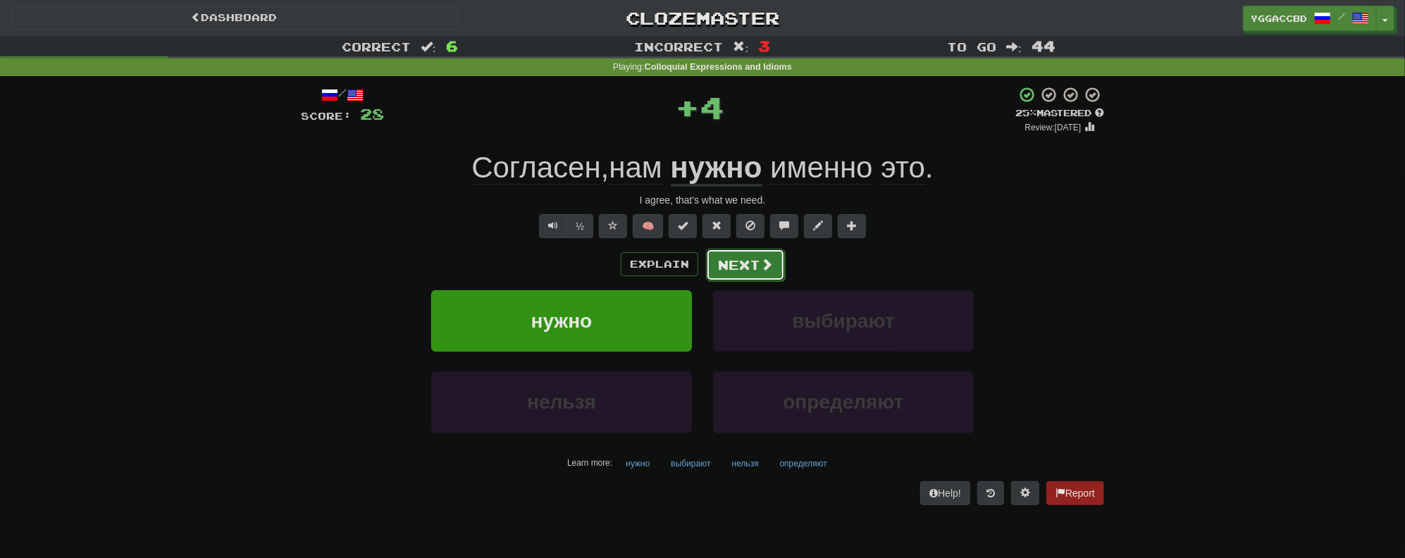
click at [758, 268] on button "Next" at bounding box center [745, 265] width 79 height 32
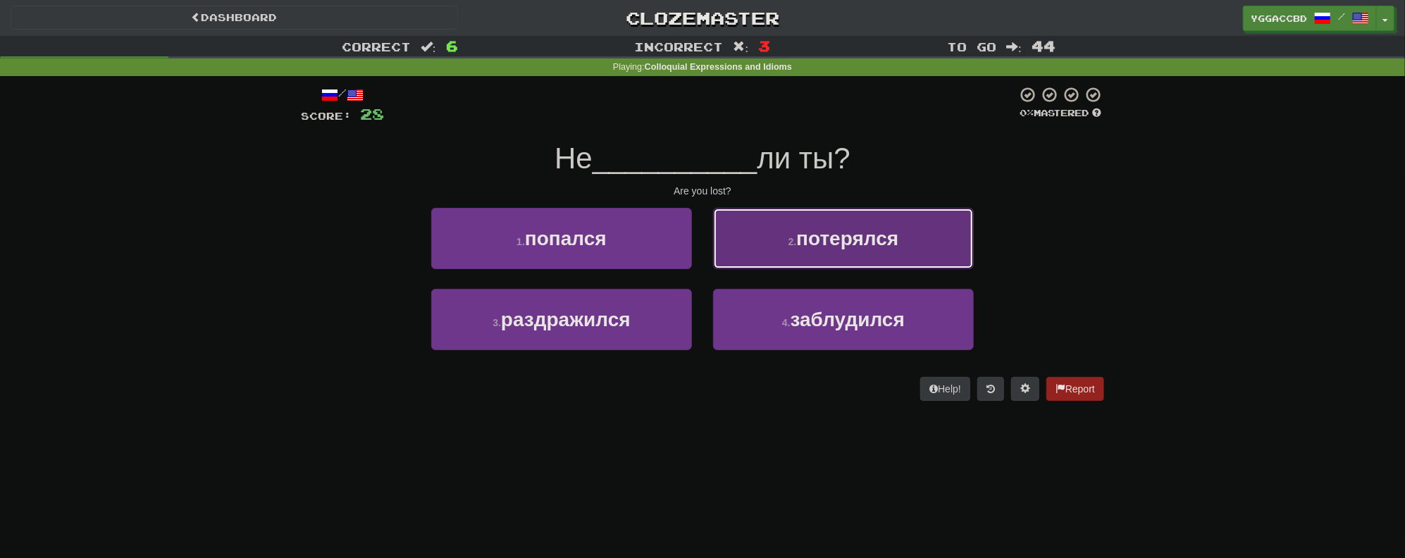
click at [779, 264] on button "2 . потерялся" at bounding box center [843, 238] width 261 height 61
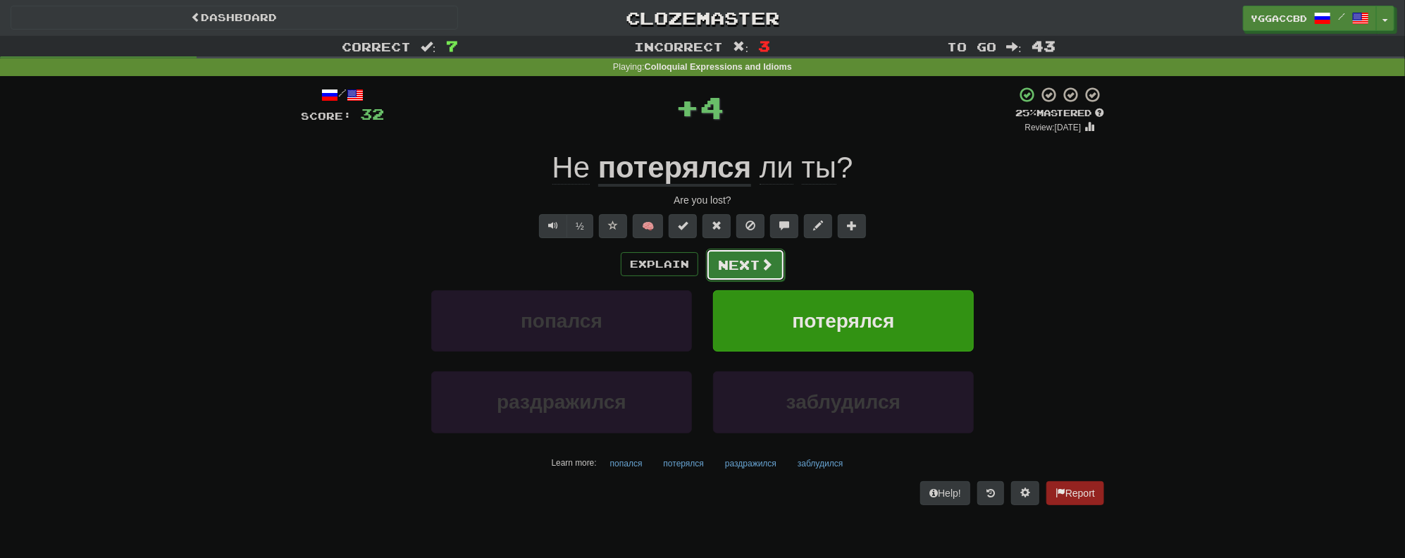
click at [744, 273] on button "Next" at bounding box center [745, 265] width 79 height 32
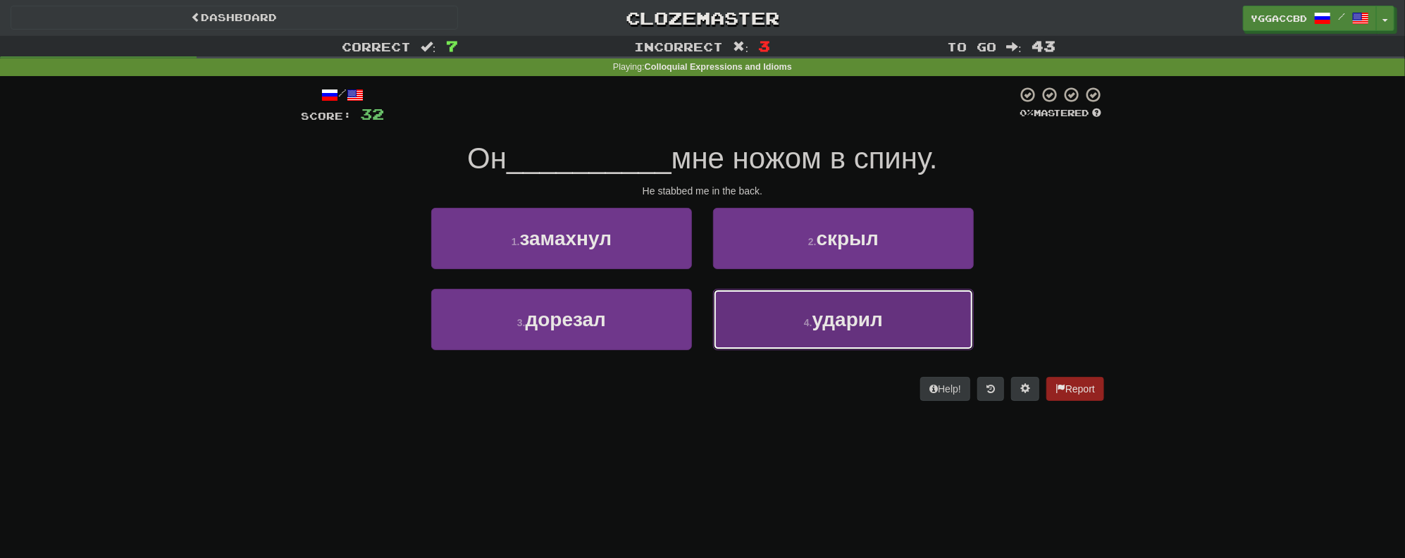
click at [894, 337] on button "4 . ударил" at bounding box center [843, 319] width 261 height 61
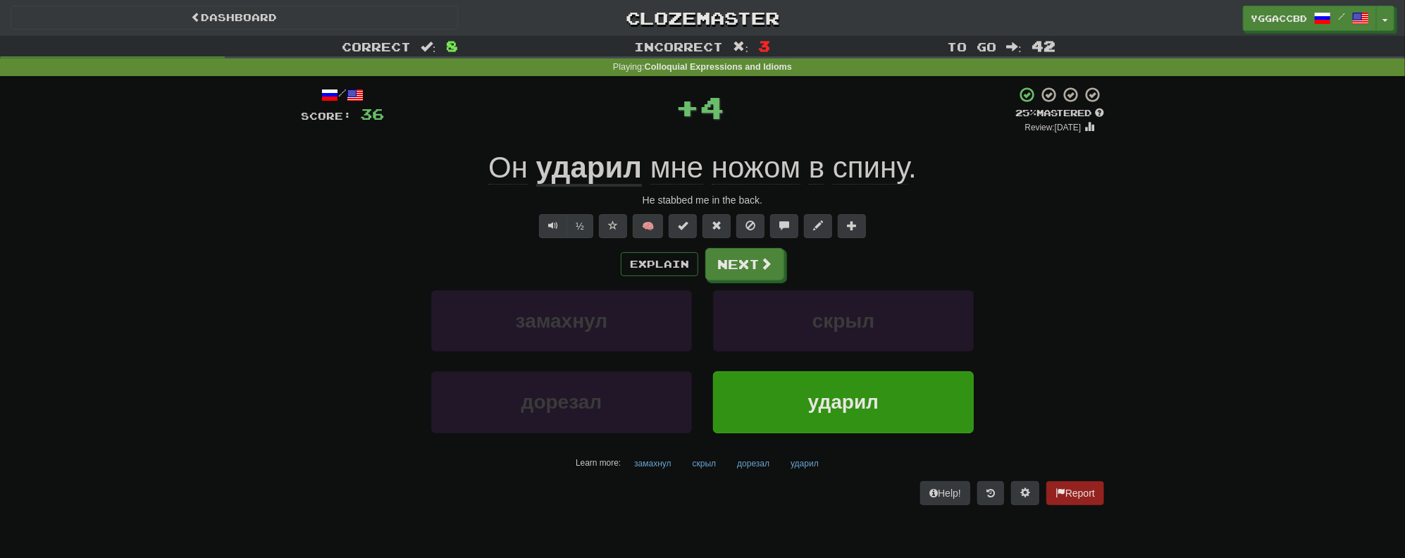
click at [603, 172] on u "ударил" at bounding box center [589, 169] width 106 height 36
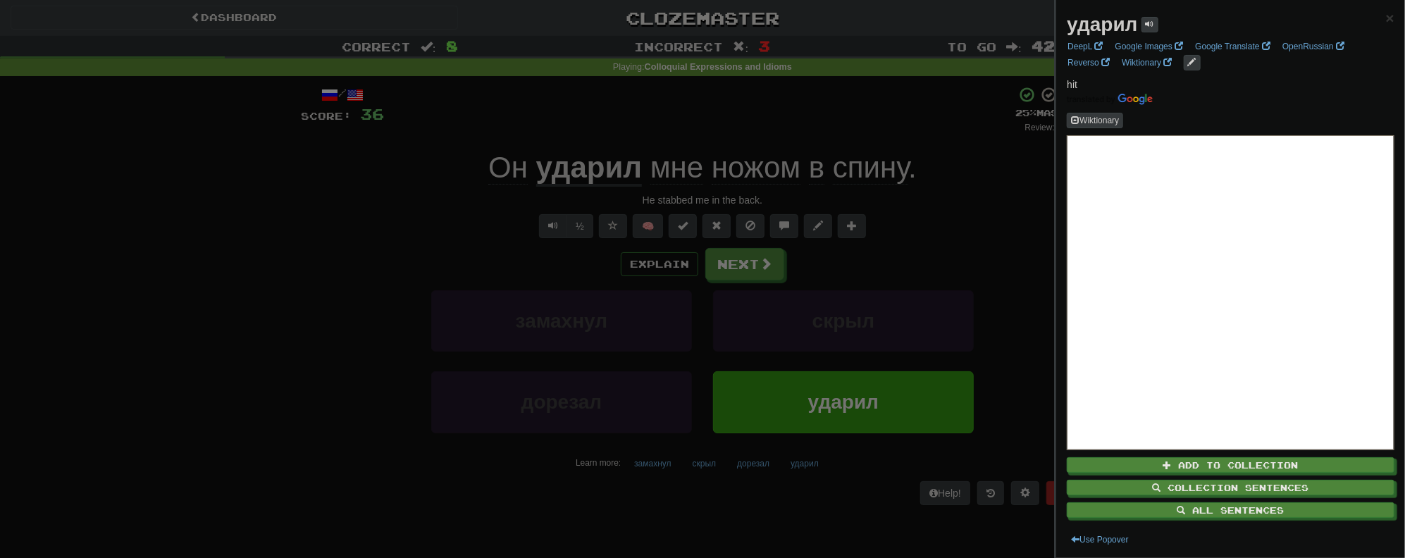
click at [1006, 185] on div at bounding box center [702, 279] width 1405 height 558
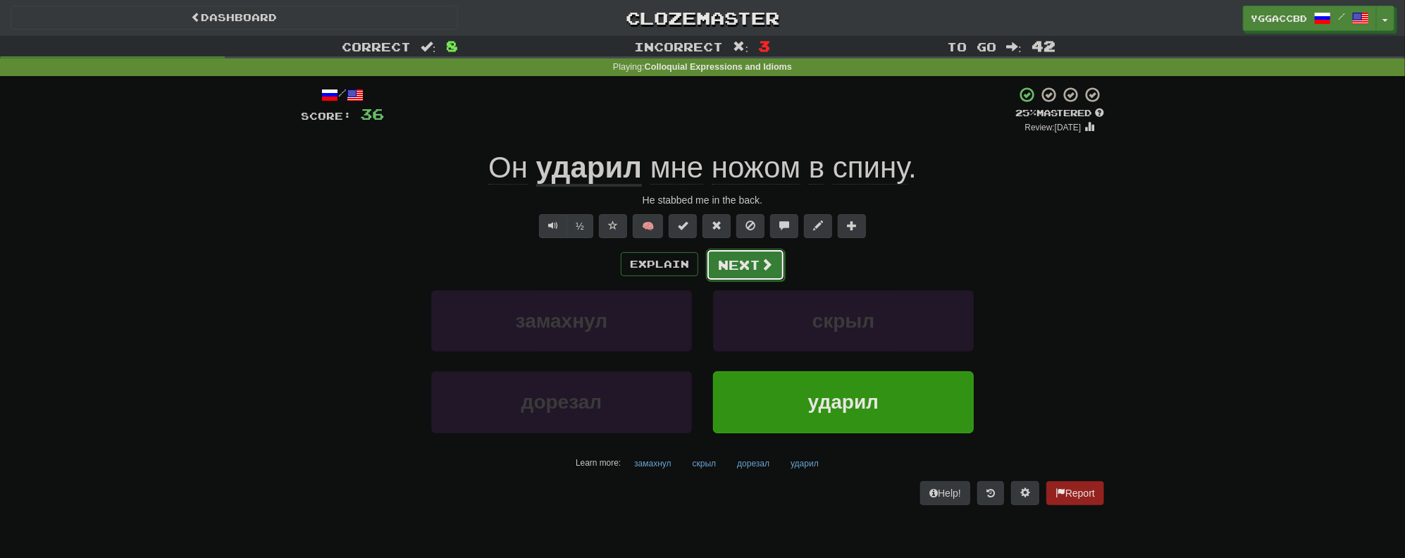
drag, startPoint x: 747, startPoint y: 262, endPoint x: 758, endPoint y: 259, distance: 10.9
click at [758, 259] on button "Next" at bounding box center [745, 265] width 79 height 32
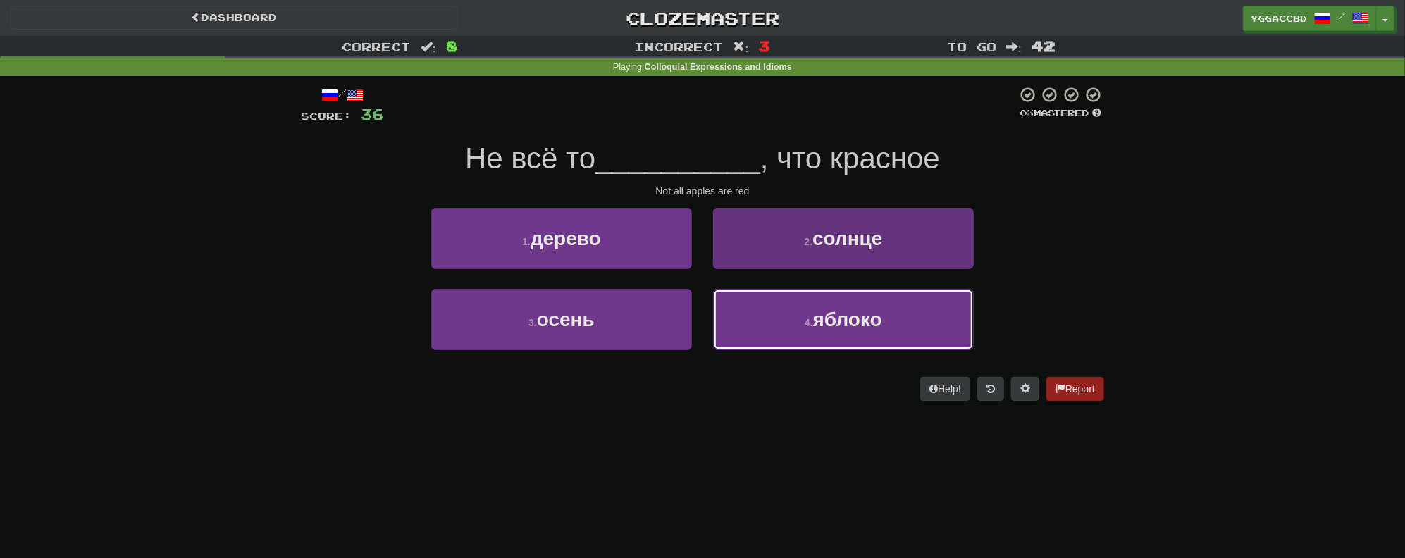
click at [880, 307] on button "4 . яблоко" at bounding box center [843, 319] width 261 height 61
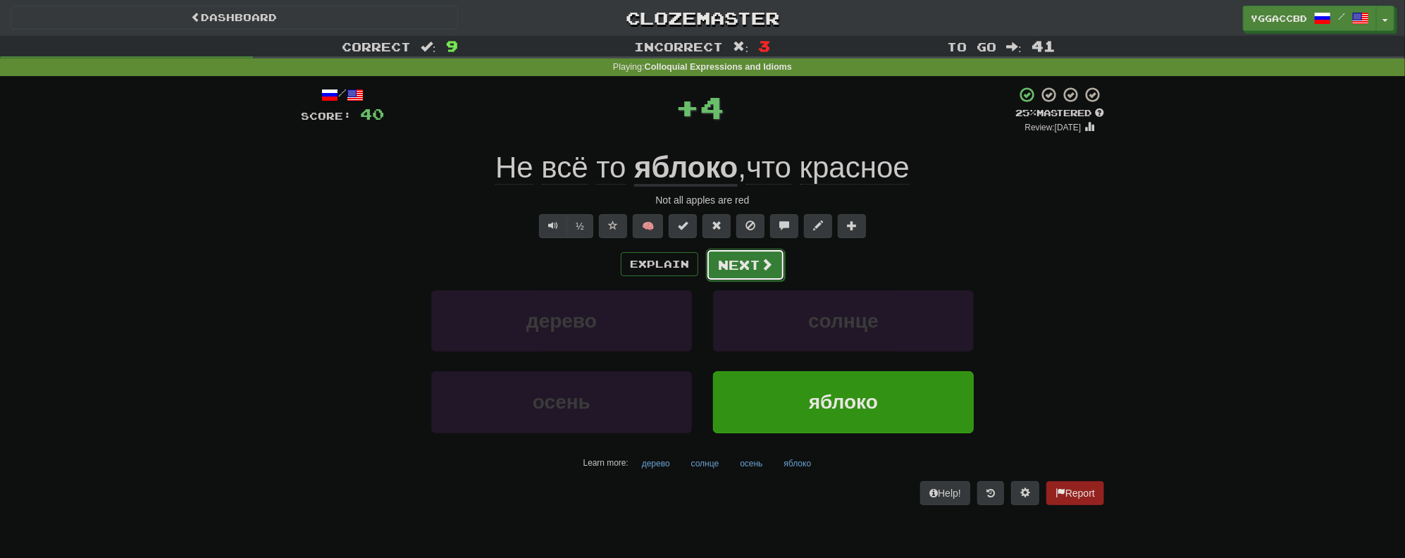
click at [753, 259] on button "Next" at bounding box center [745, 265] width 79 height 32
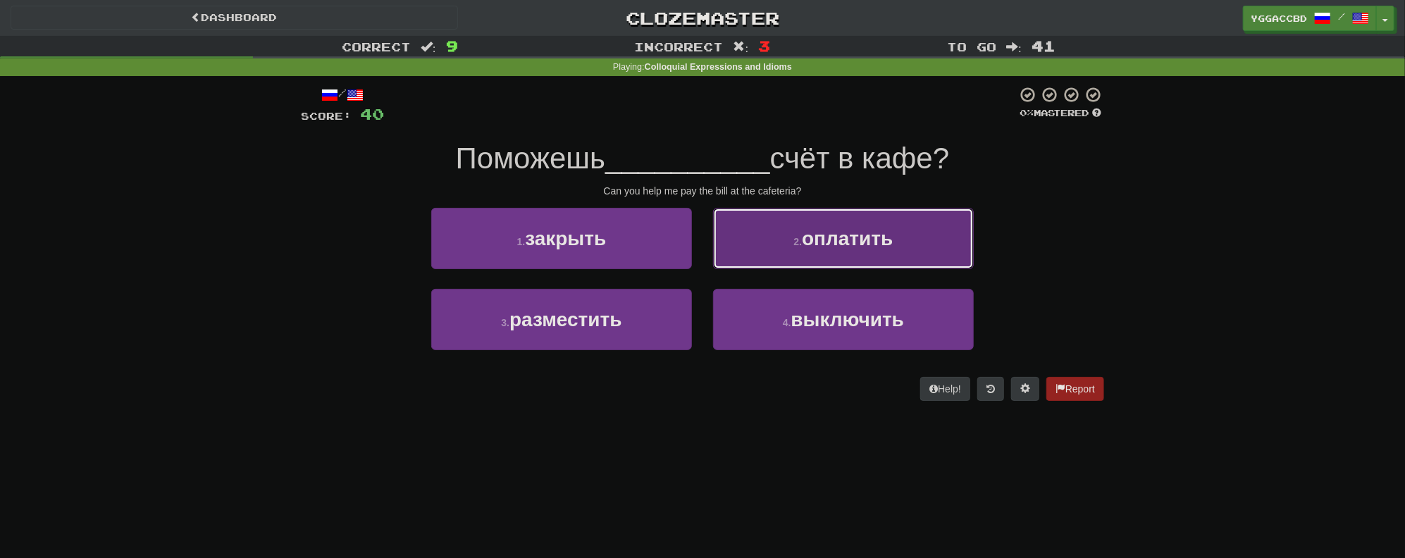
click at [786, 245] on button "2 . оплатить" at bounding box center [843, 238] width 261 height 61
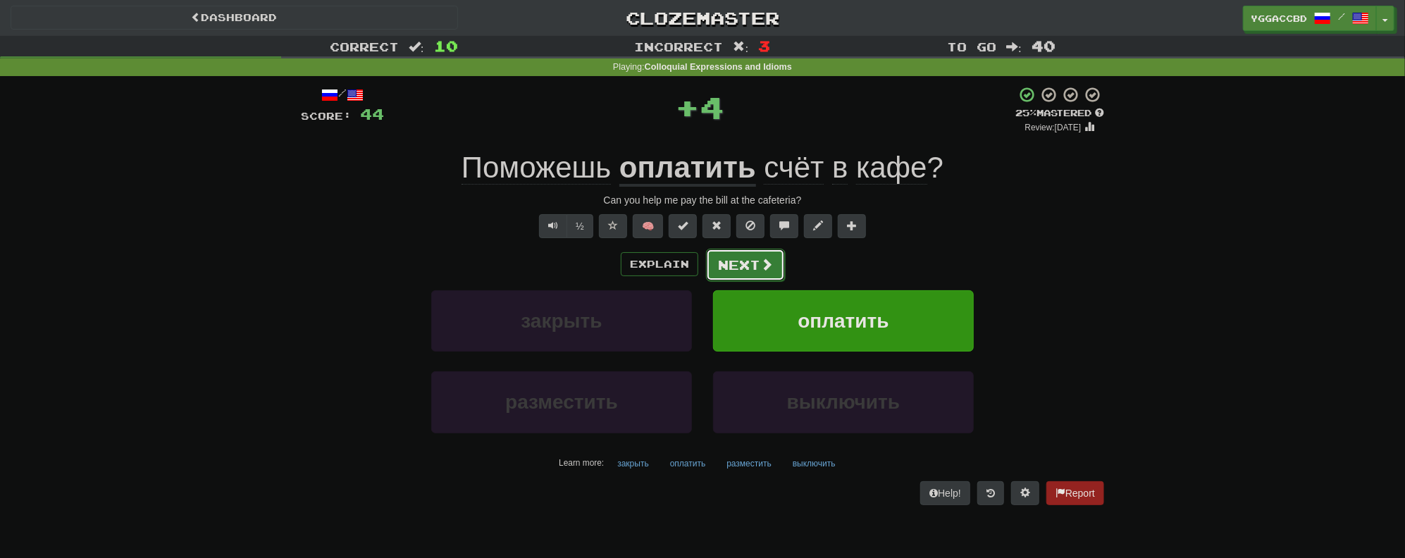
click at [712, 275] on button "Next" at bounding box center [745, 265] width 79 height 32
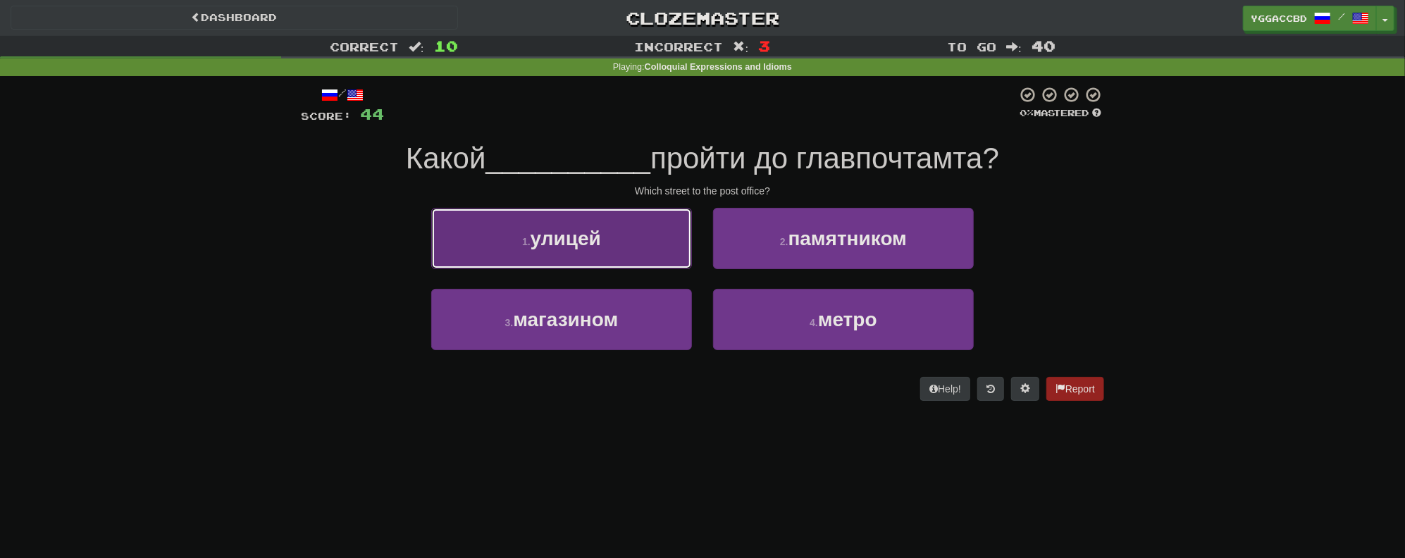
click at [572, 234] on span "улицей" at bounding box center [566, 239] width 70 height 22
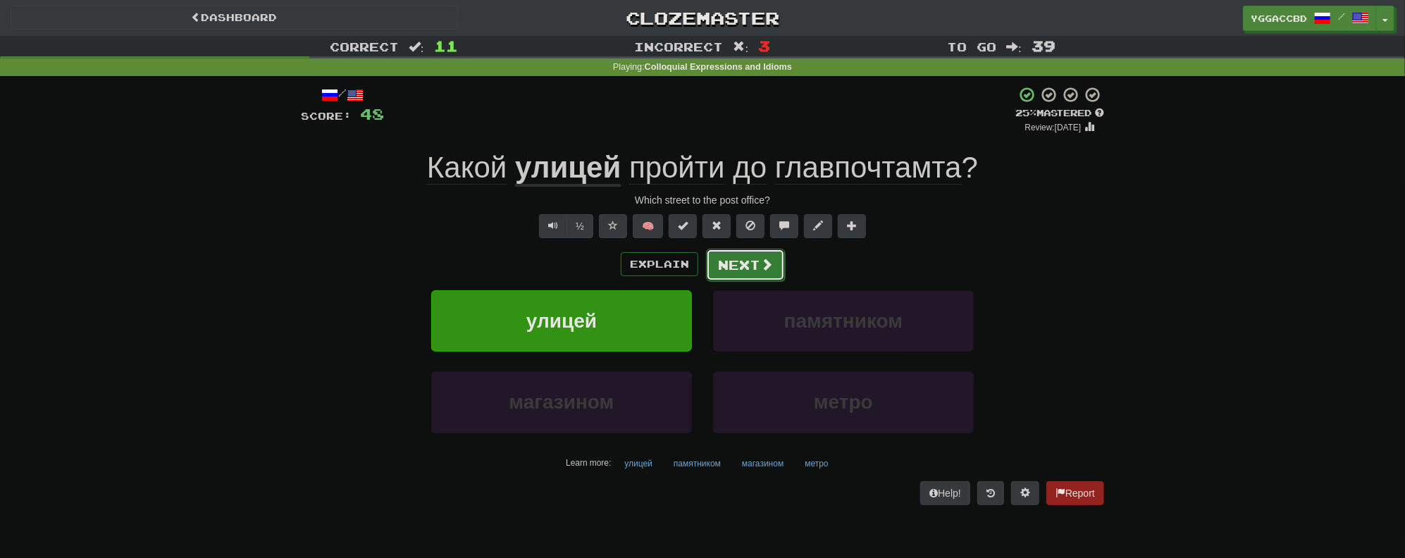
click at [731, 264] on button "Next" at bounding box center [745, 265] width 79 height 32
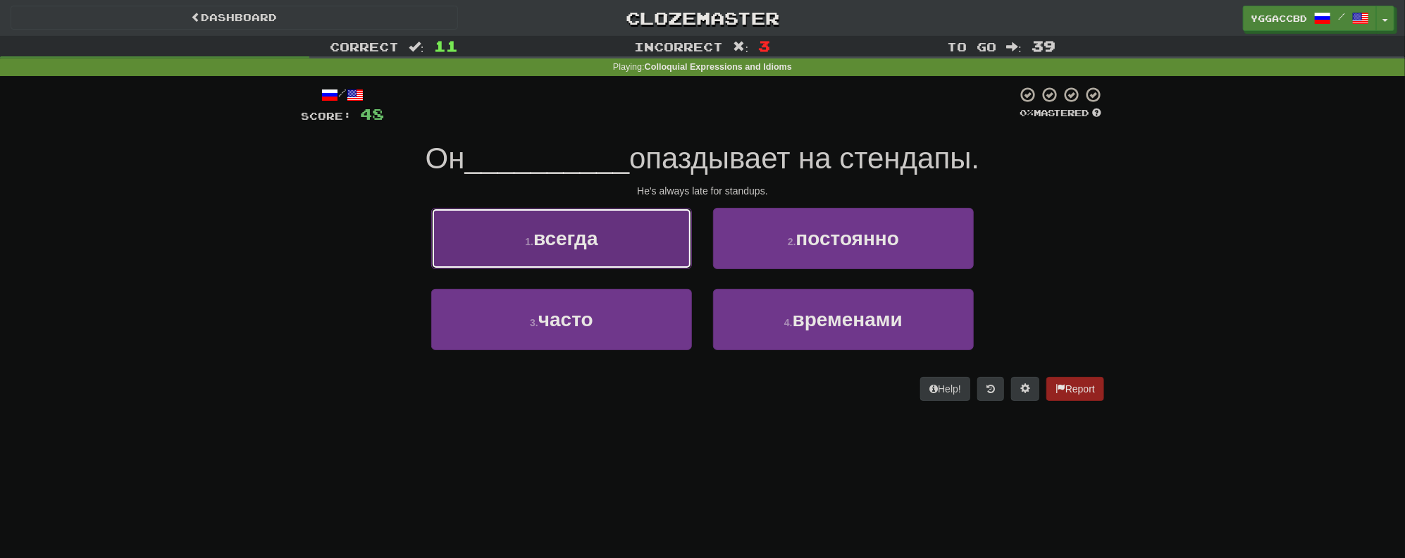
click at [630, 233] on button "1 . всегда" at bounding box center [561, 238] width 261 height 61
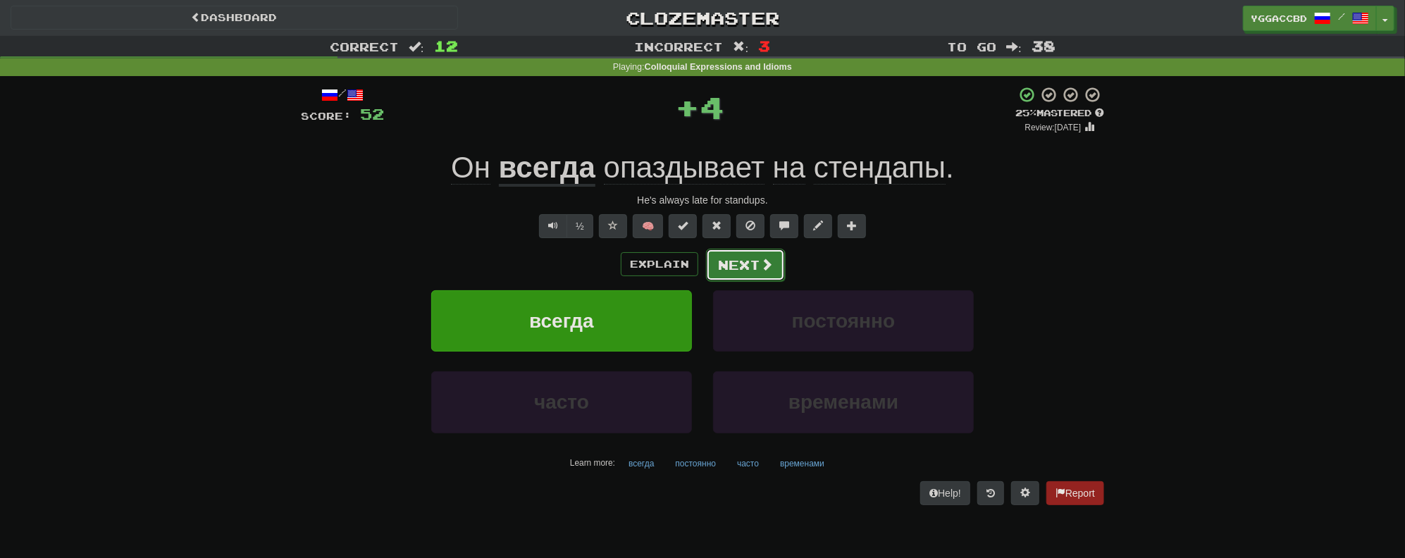
click at [755, 259] on button "Next" at bounding box center [745, 265] width 79 height 32
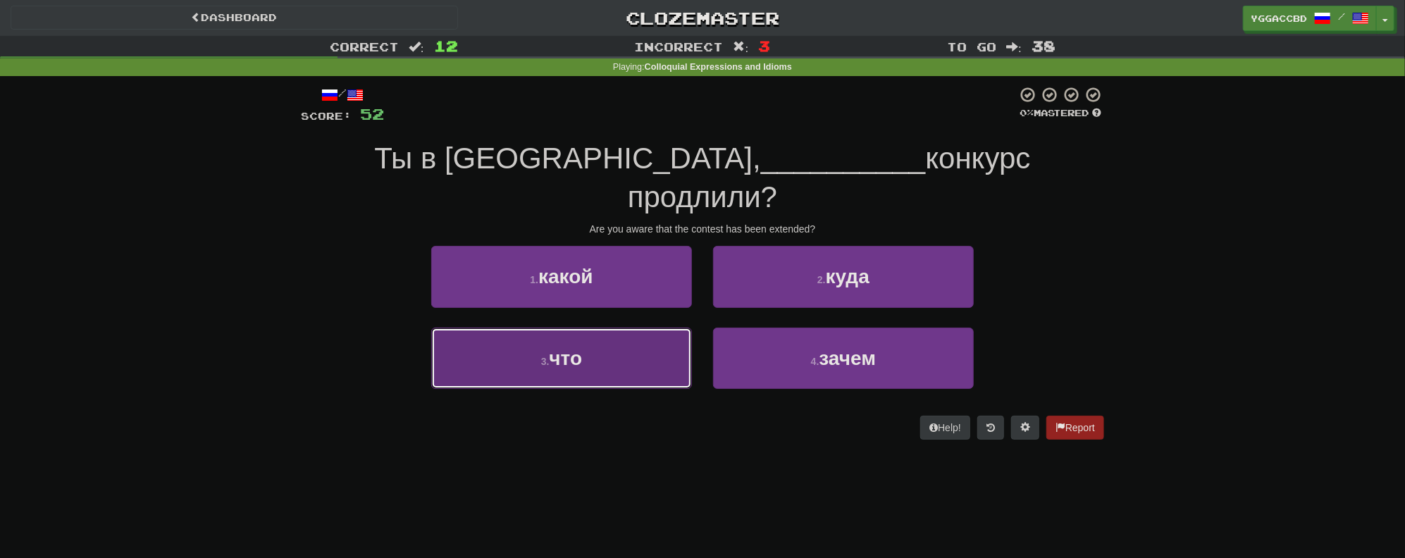
click at [584, 328] on button "3 . что" at bounding box center [561, 358] width 261 height 61
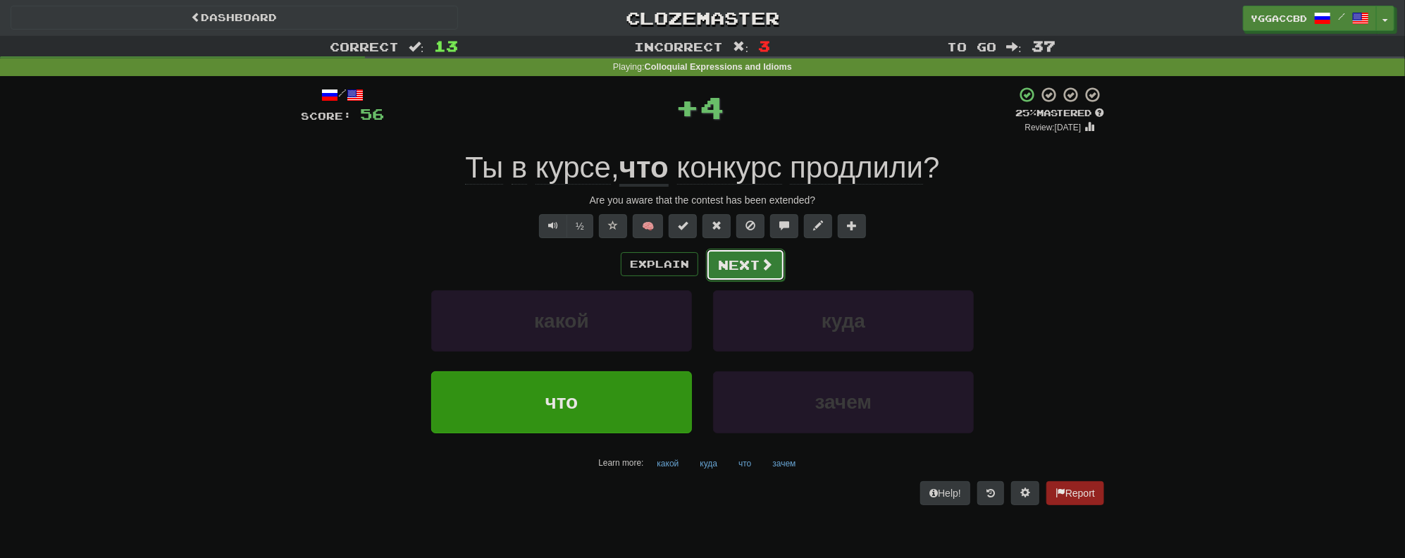
click at [733, 266] on button "Next" at bounding box center [745, 265] width 79 height 32
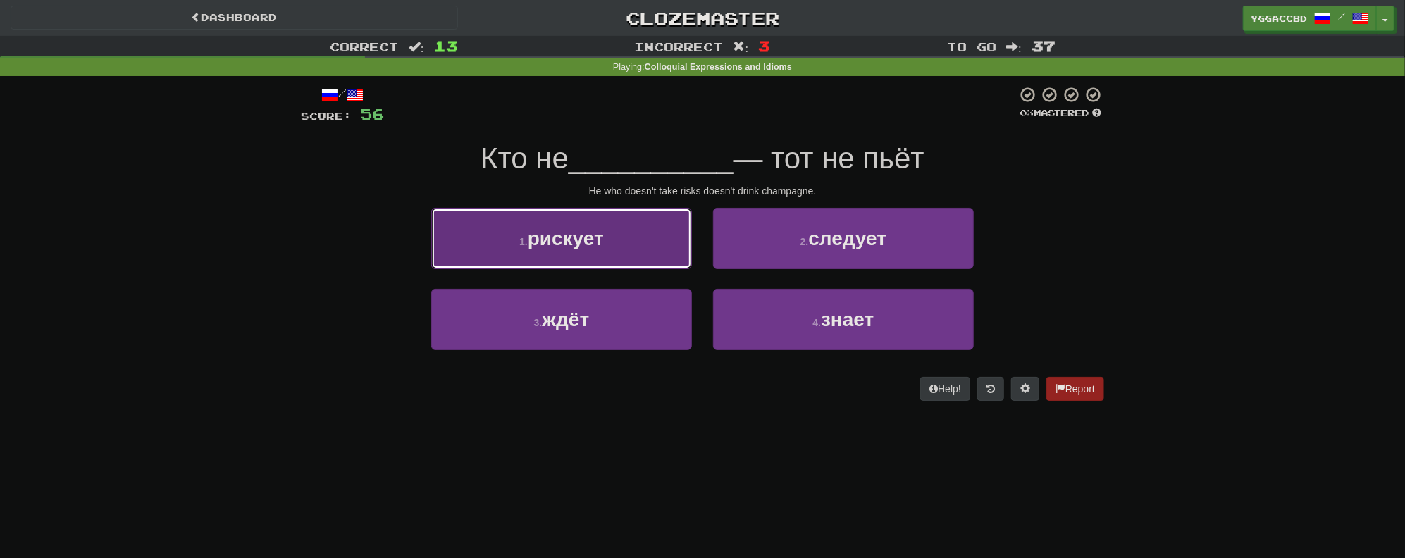
click at [576, 252] on button "1 . рискует" at bounding box center [561, 238] width 261 height 61
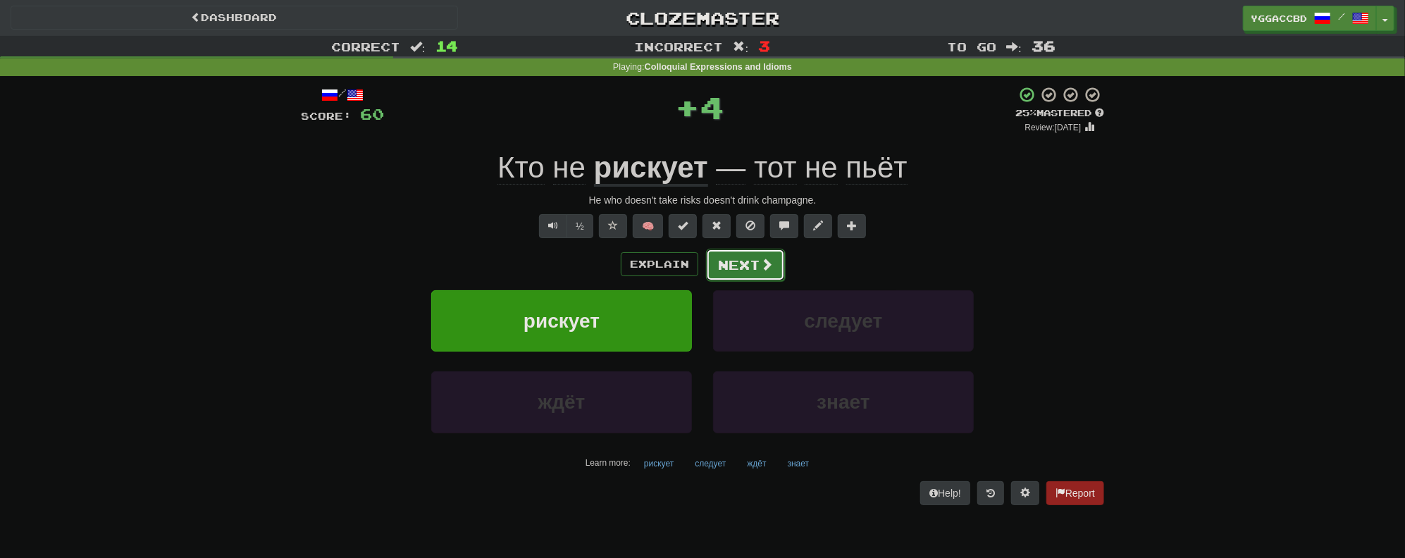
click at [746, 264] on button "Next" at bounding box center [745, 265] width 79 height 32
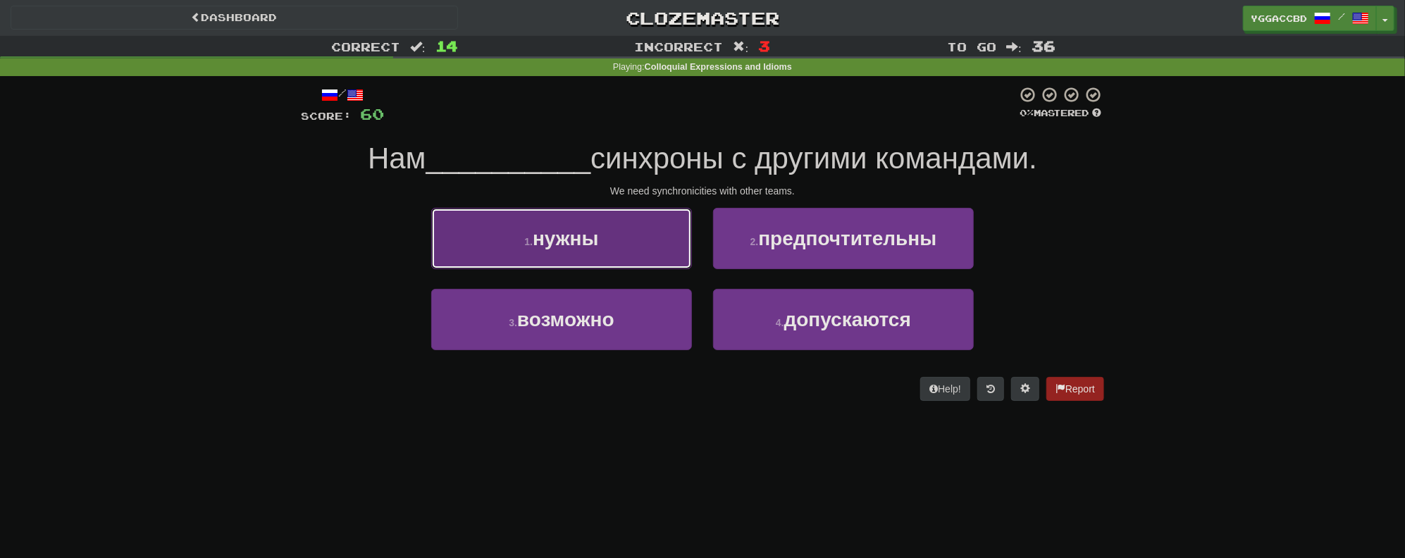
click at [595, 258] on button "1 . нужны" at bounding box center [561, 238] width 261 height 61
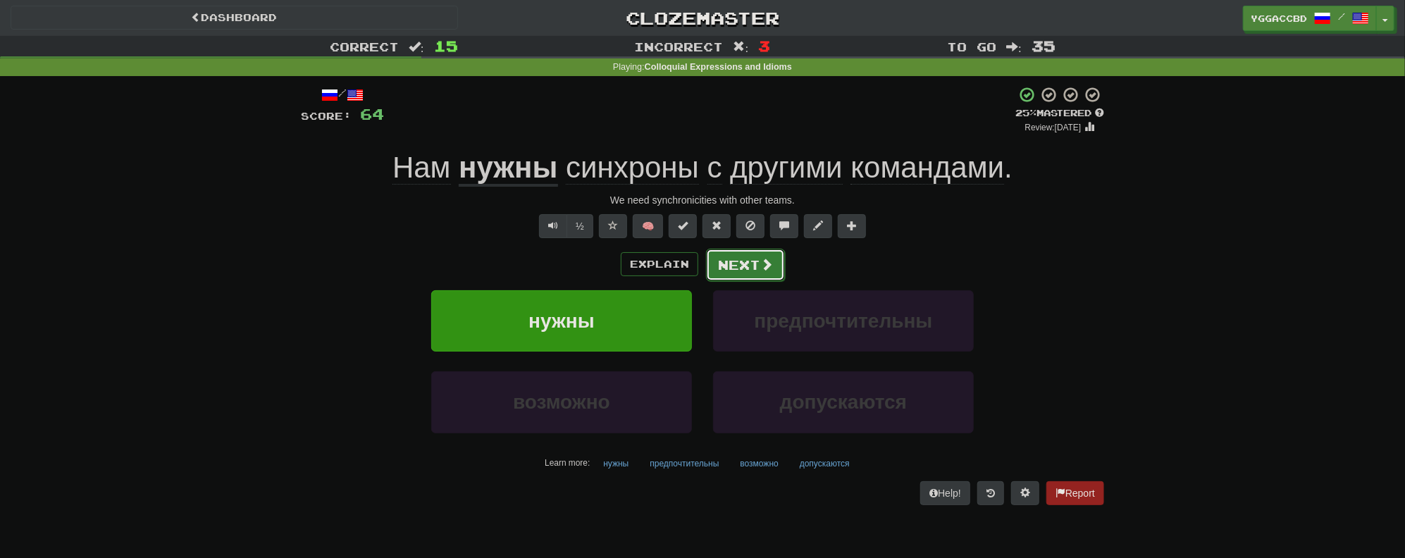
click at [737, 271] on button "Next" at bounding box center [745, 265] width 79 height 32
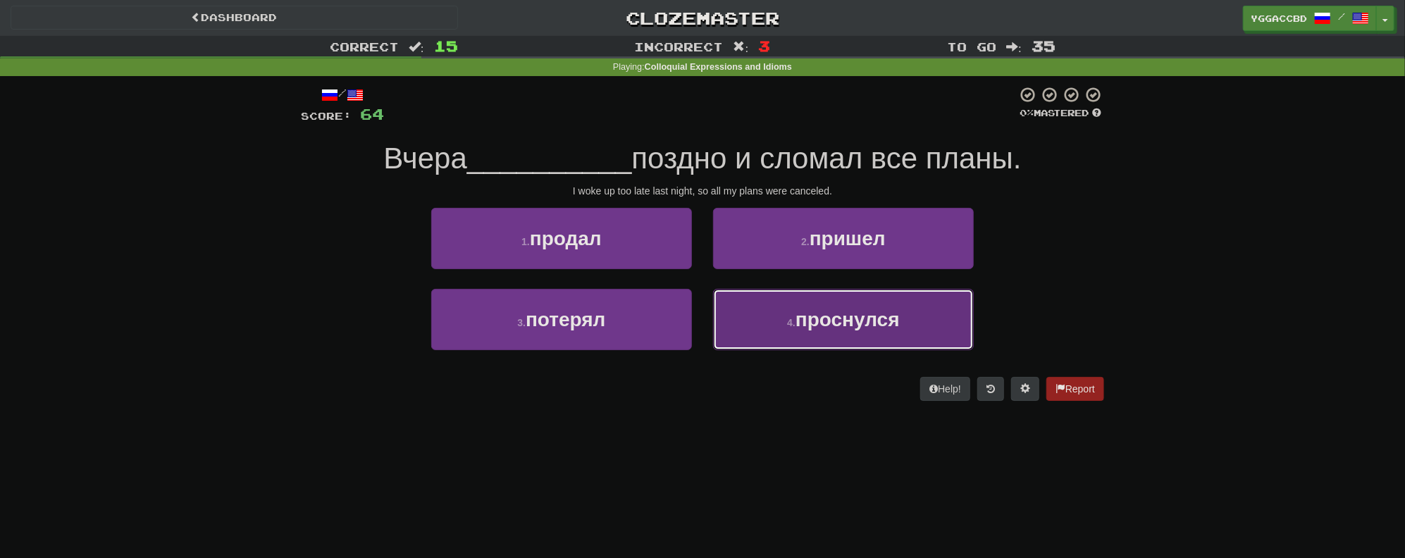
drag, startPoint x: 845, startPoint y: 315, endPoint x: 862, endPoint y: 310, distance: 17.6
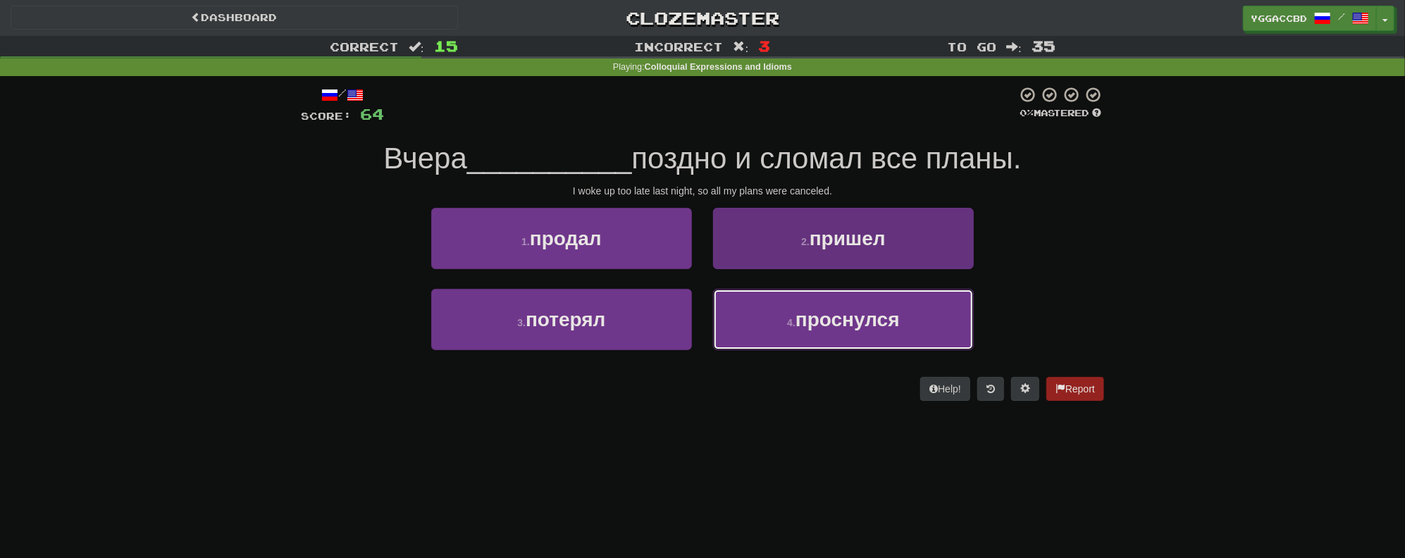
click at [846, 315] on span "проснулся" at bounding box center [848, 320] width 104 height 22
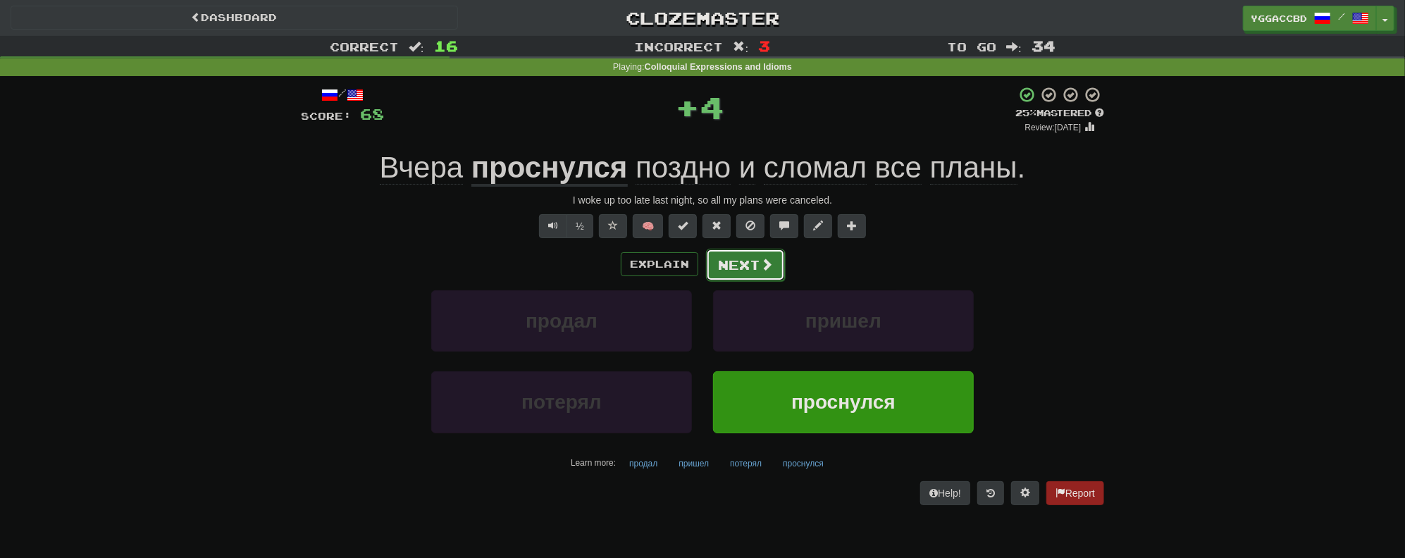
click at [710, 264] on button "Next" at bounding box center [745, 265] width 79 height 32
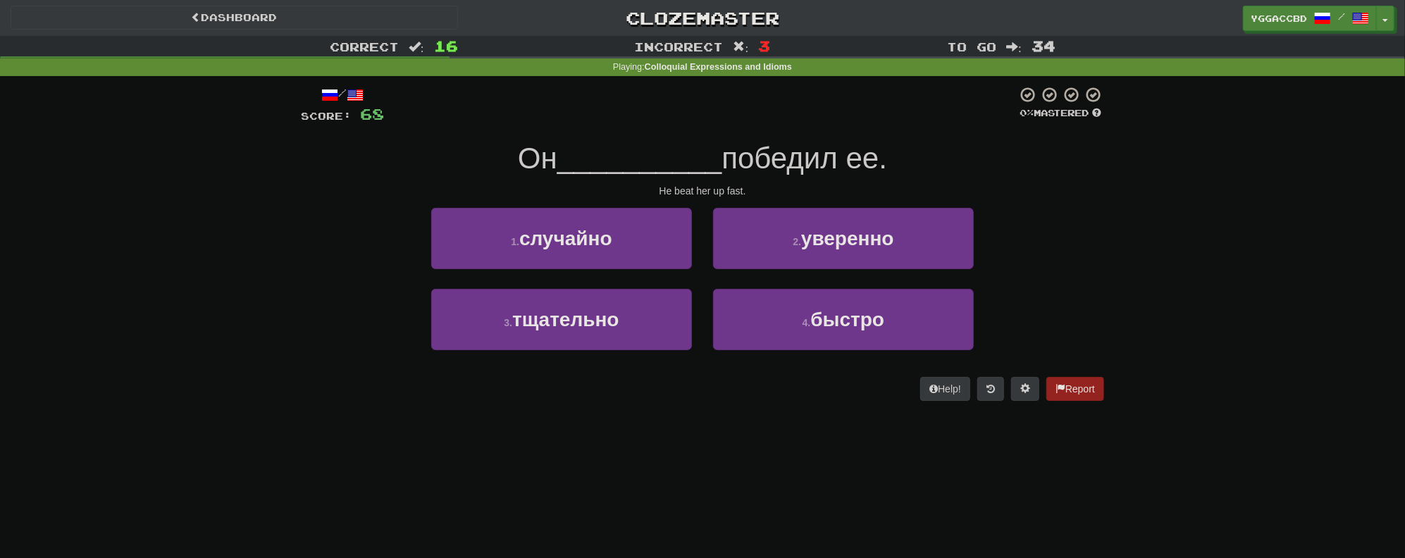
click at [275, 341] on div "Correct : 16 Incorrect : 3 To go : 34 Playing : Colloquial Expressions and Idio…" at bounding box center [702, 228] width 1405 height 385
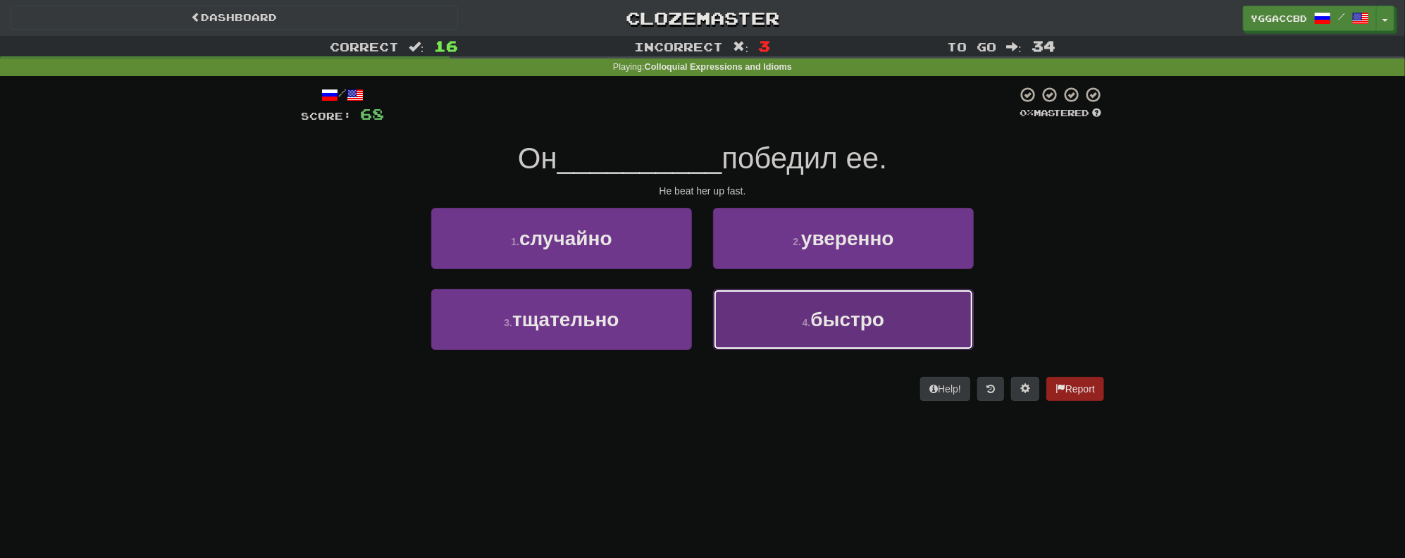
click at [810, 341] on button "4 . быстро" at bounding box center [843, 319] width 261 height 61
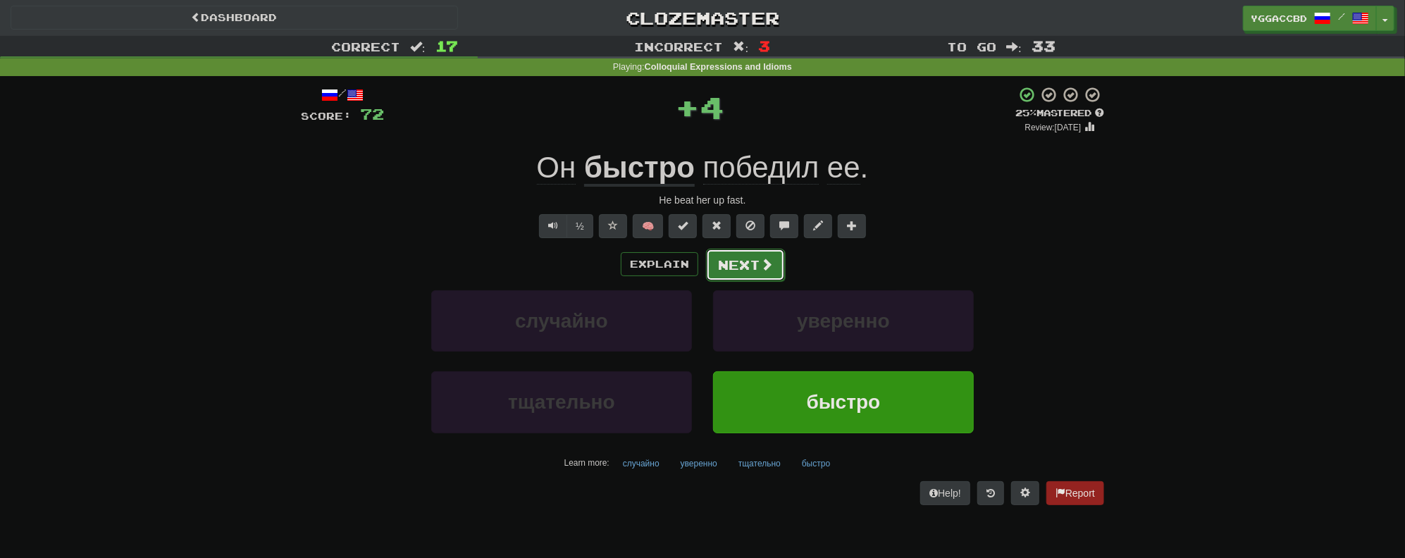
click at [744, 266] on button "Next" at bounding box center [745, 265] width 79 height 32
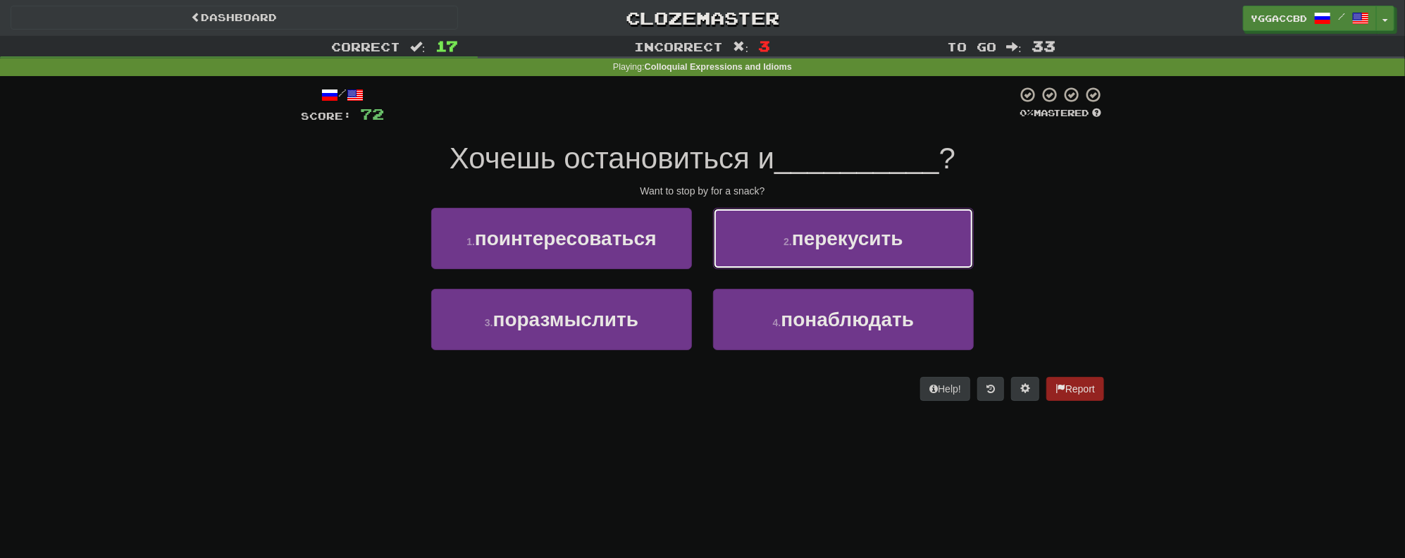
drag, startPoint x: 805, startPoint y: 234, endPoint x: 845, endPoint y: 242, distance: 40.4
click at [805, 234] on span "перекусить" at bounding box center [847, 239] width 111 height 22
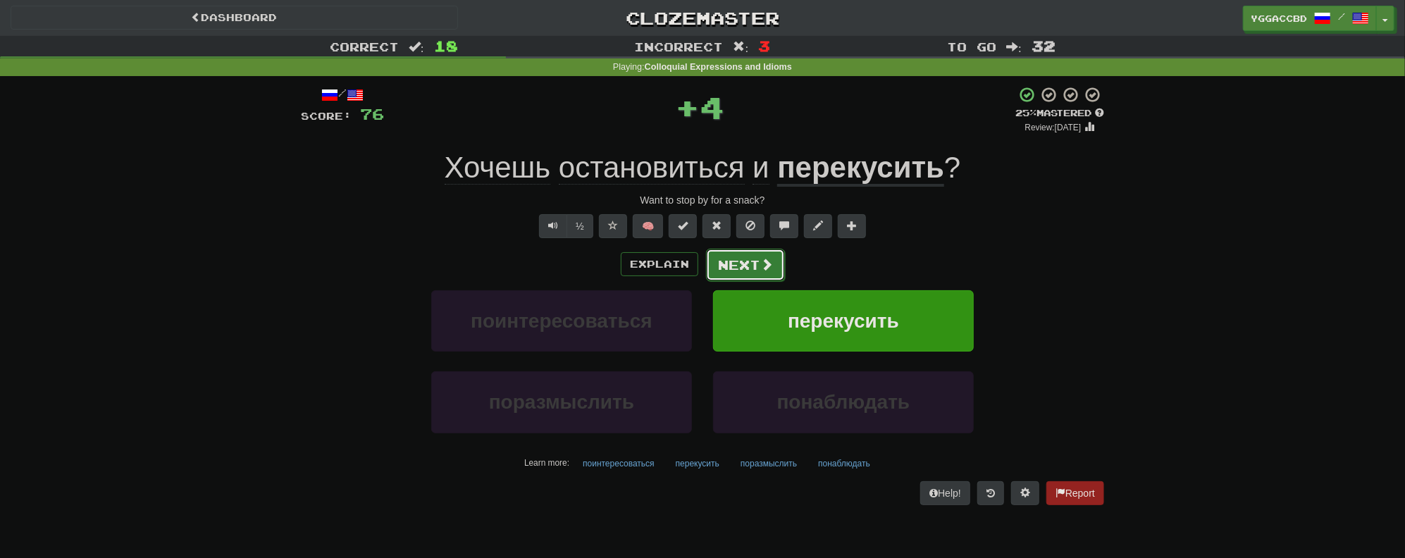
click at [732, 264] on button "Next" at bounding box center [745, 265] width 79 height 32
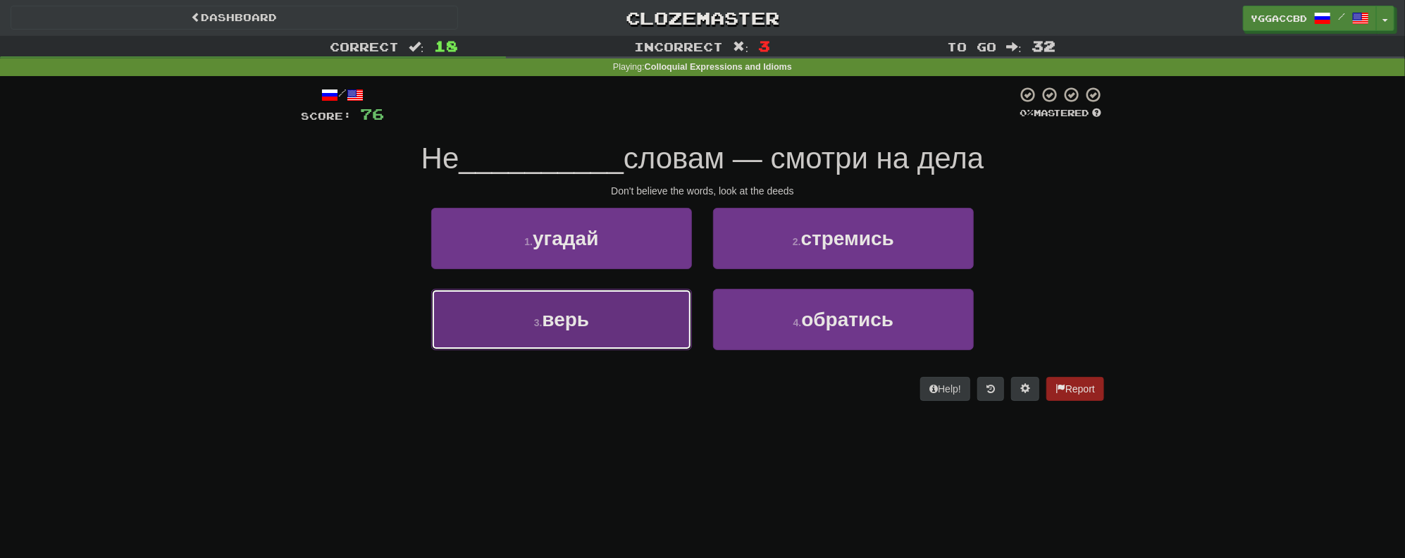
click at [629, 310] on button "3 . верь" at bounding box center [561, 319] width 261 height 61
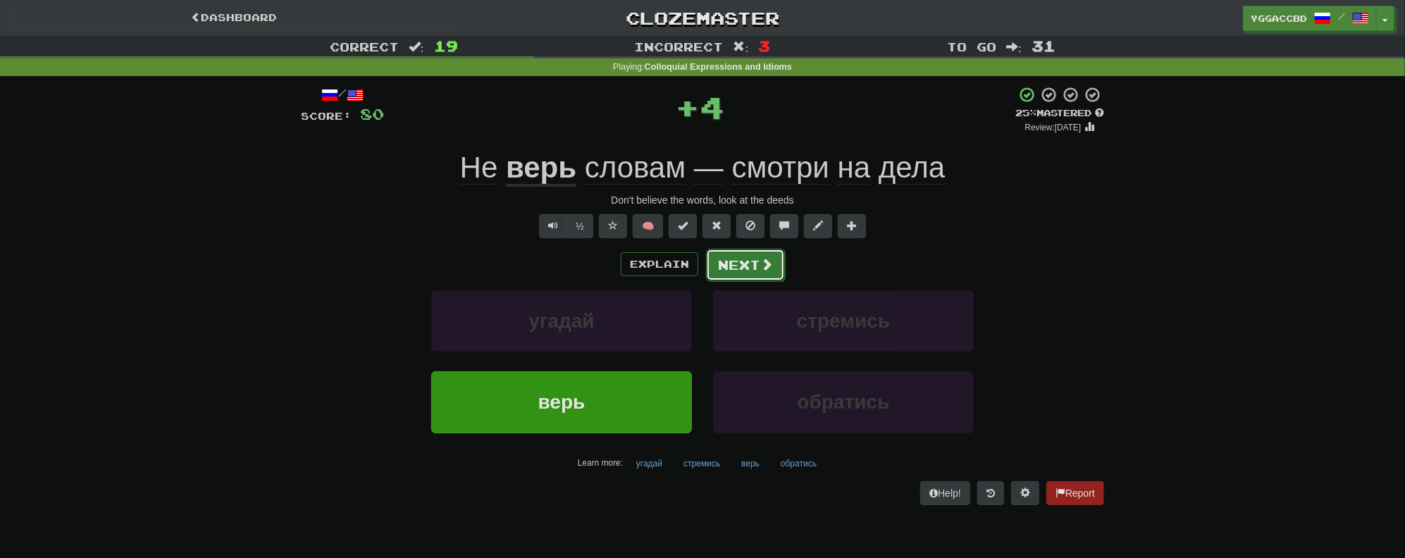
click at [729, 267] on button "Next" at bounding box center [745, 265] width 79 height 32
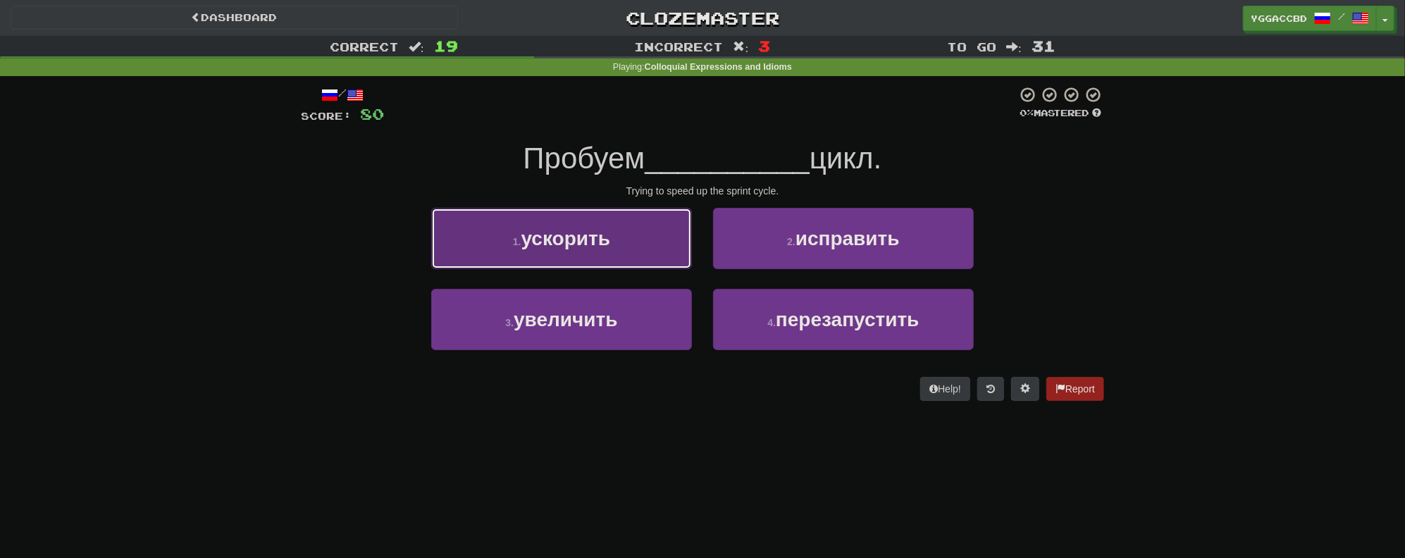
click at [591, 251] on button "1 . ускорить" at bounding box center [561, 238] width 261 height 61
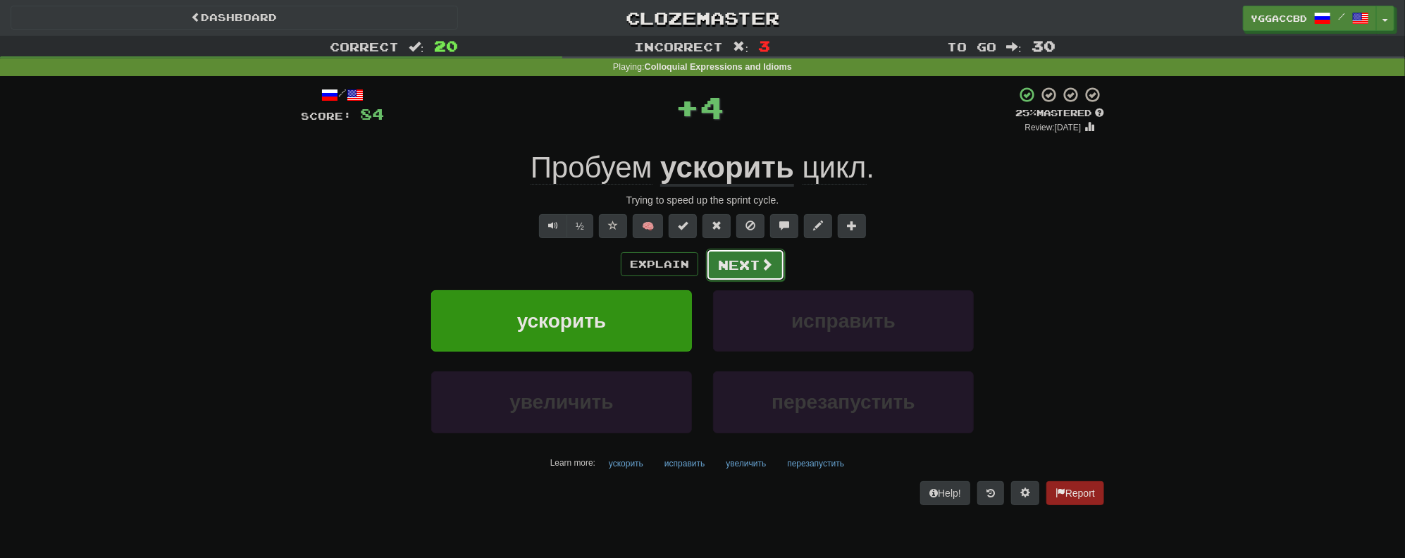
click at [763, 266] on span at bounding box center [766, 264] width 13 height 13
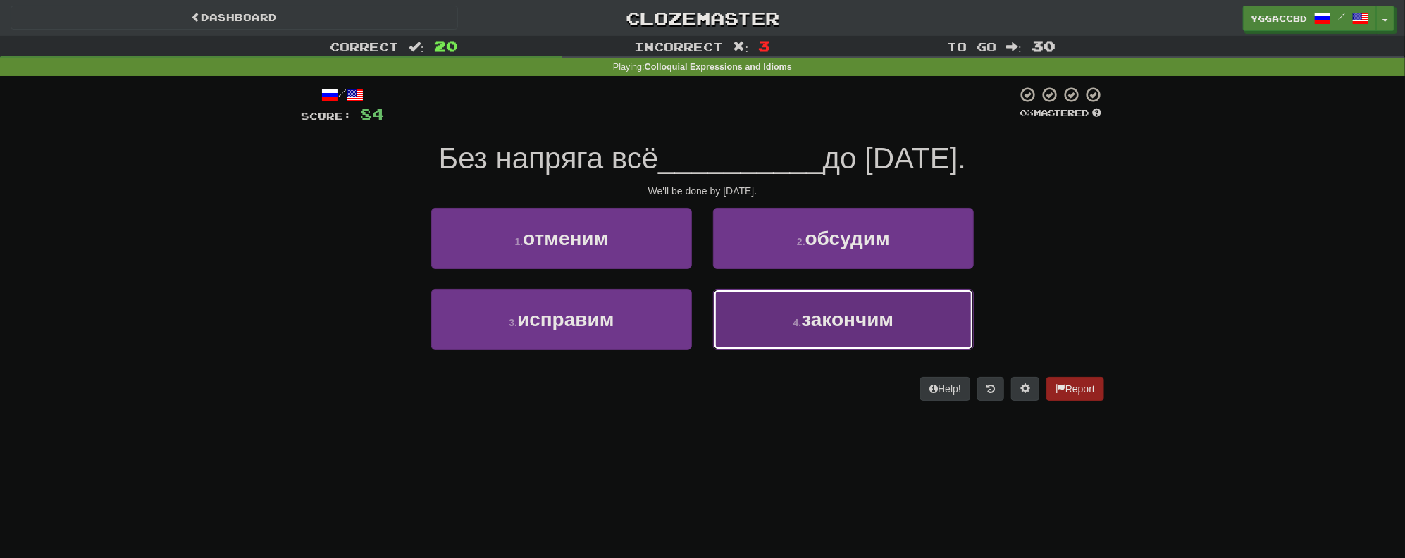
click at [851, 326] on span "закончим" at bounding box center [847, 320] width 92 height 22
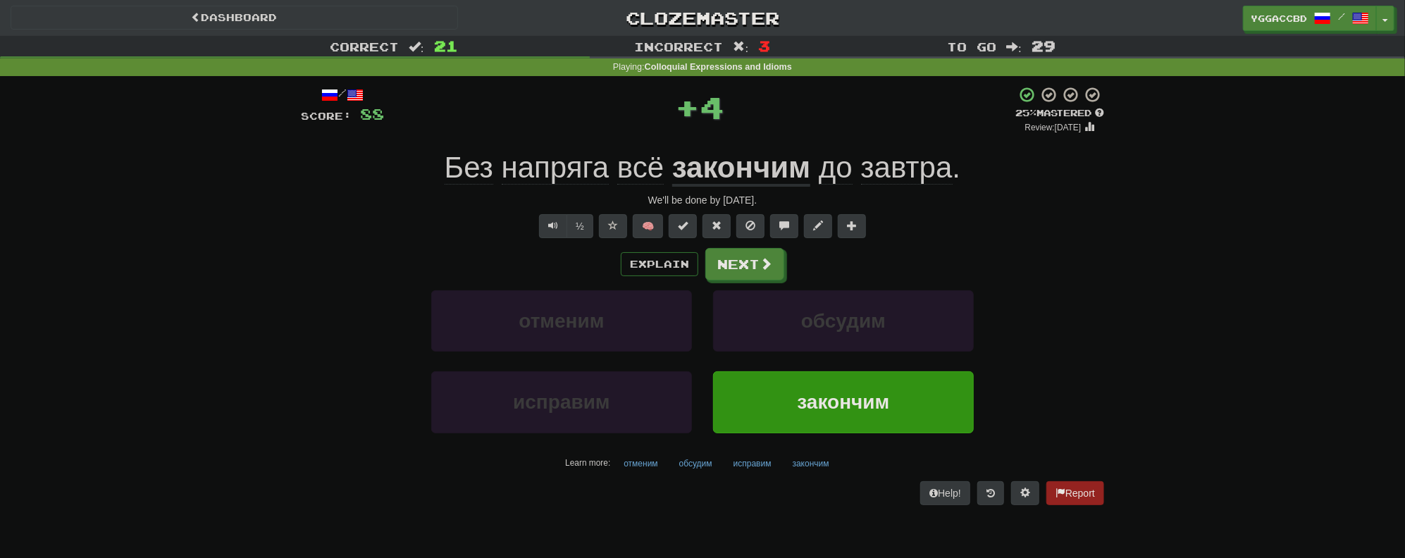
click at [544, 164] on span "напряга" at bounding box center [556, 168] width 108 height 34
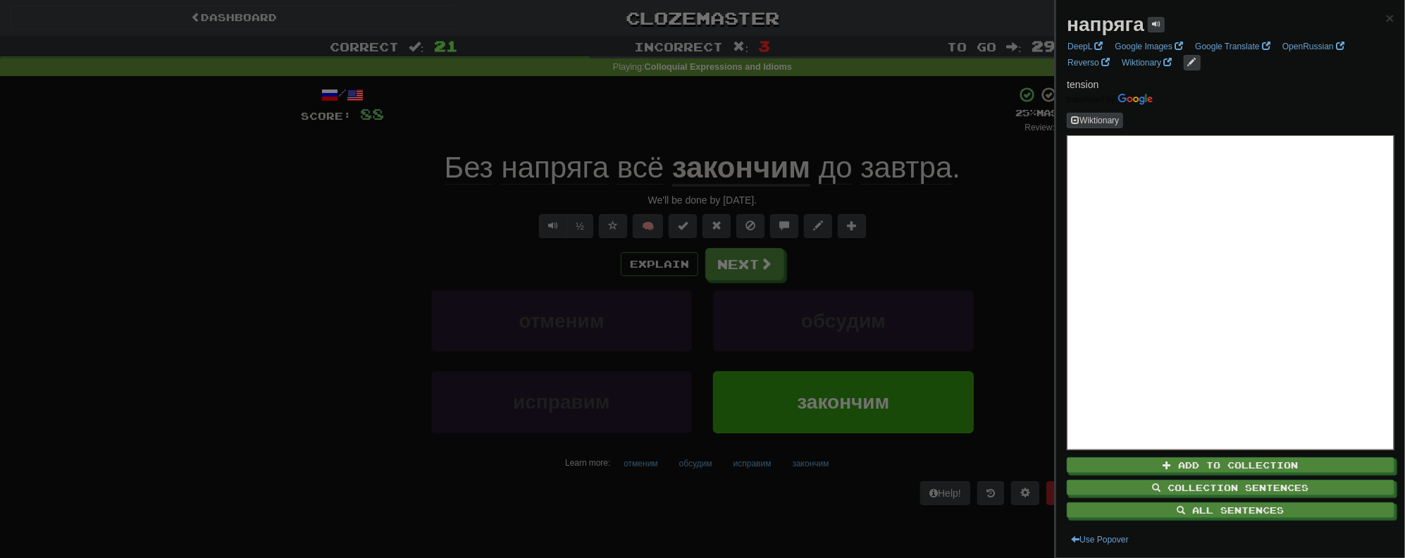
drag, startPoint x: 428, startPoint y: 163, endPoint x: 543, endPoint y: 171, distance: 115.1
click at [543, 171] on div at bounding box center [702, 279] width 1405 height 558
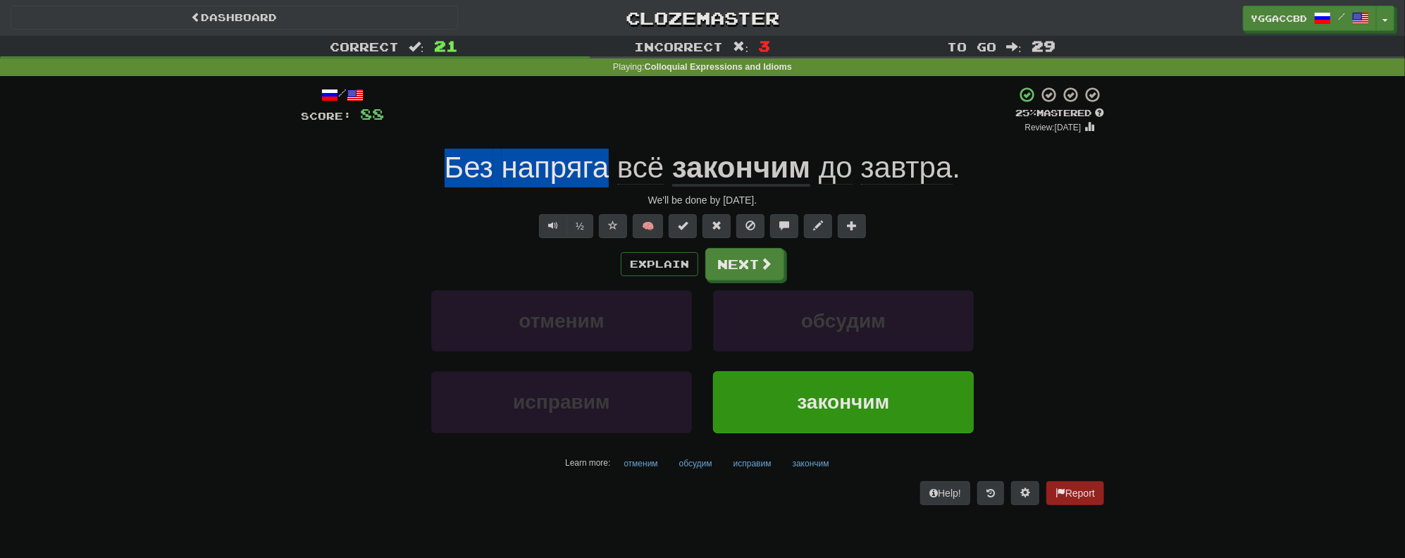
drag, startPoint x: 428, startPoint y: 167, endPoint x: 610, endPoint y: 169, distance: 182.5
click at [610, 169] on div "Без напряга всё закончим до [DATE] ." at bounding box center [702, 168] width 803 height 39
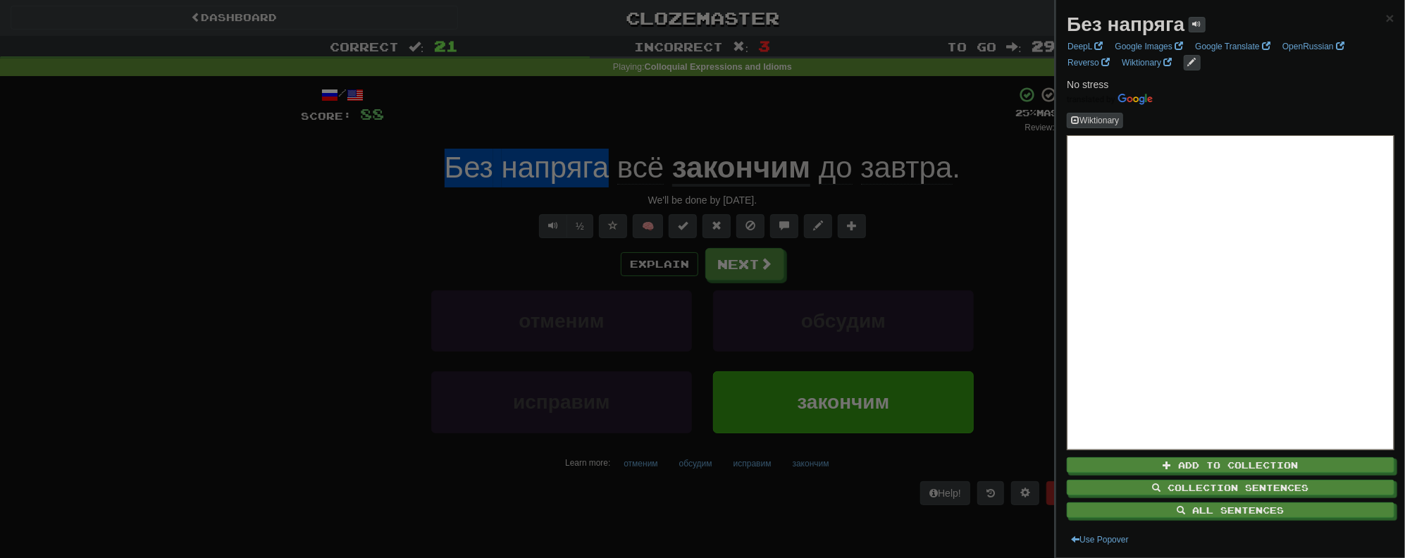
copy span "Без напряга"
drag, startPoint x: 278, startPoint y: 223, endPoint x: 402, endPoint y: 235, distance: 123.9
click at [278, 223] on div at bounding box center [702, 279] width 1405 height 558
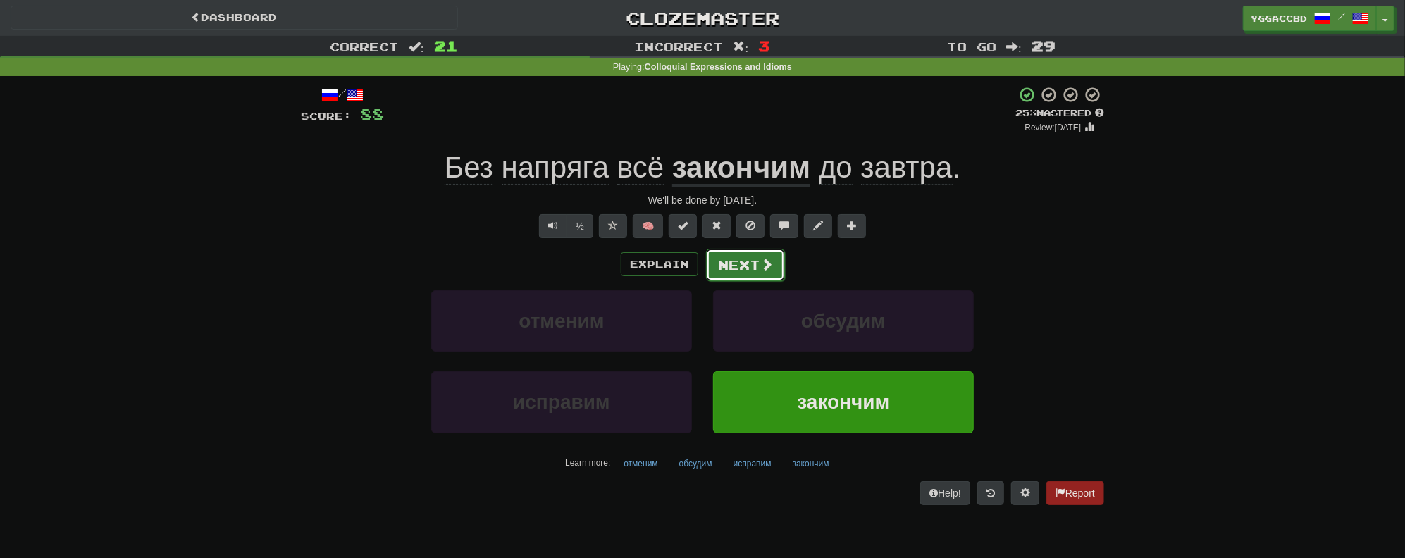
click at [729, 265] on button "Next" at bounding box center [745, 265] width 79 height 32
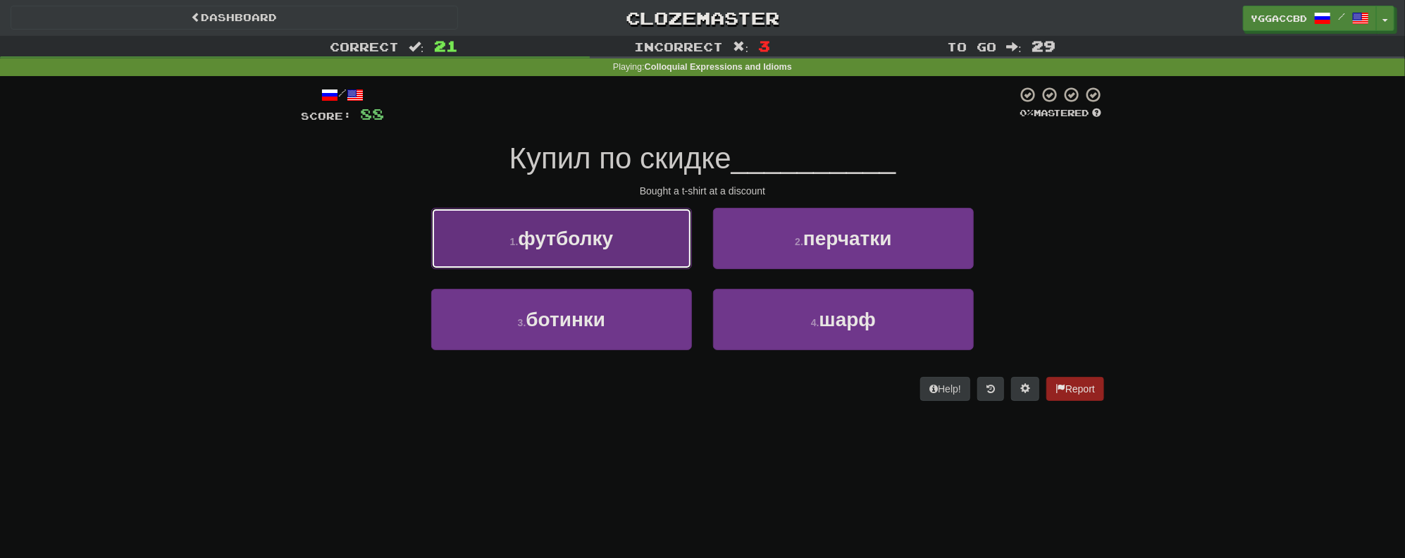
click at [551, 228] on span "футболку" at bounding box center [565, 239] width 95 height 22
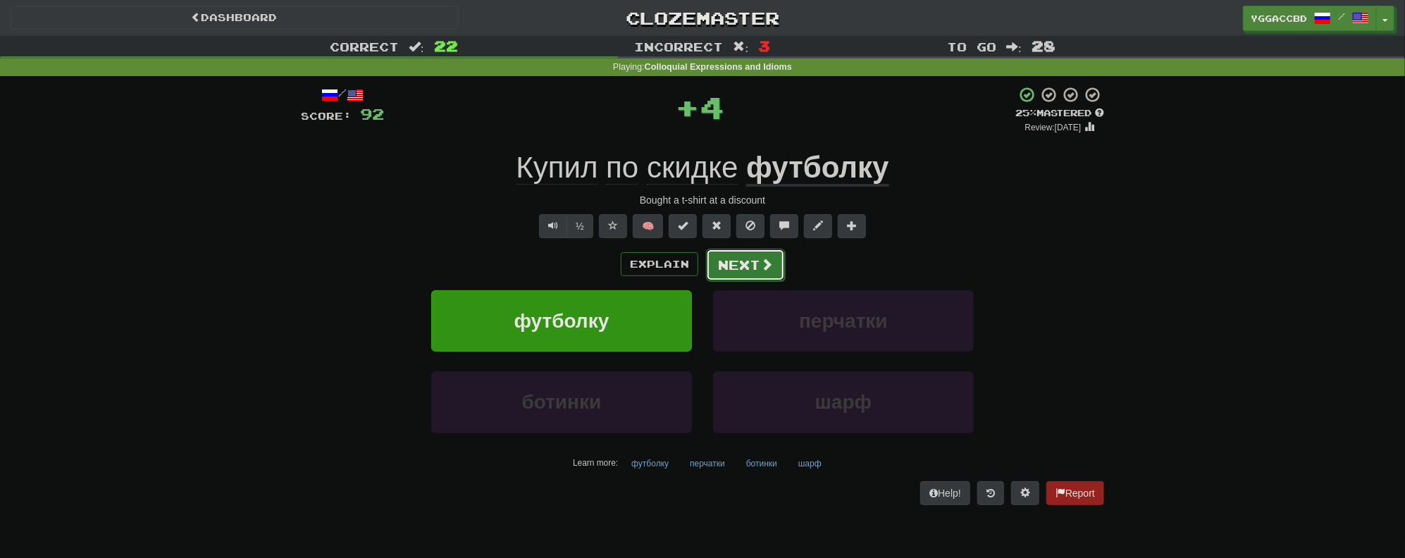
click at [730, 273] on button "Next" at bounding box center [745, 265] width 79 height 32
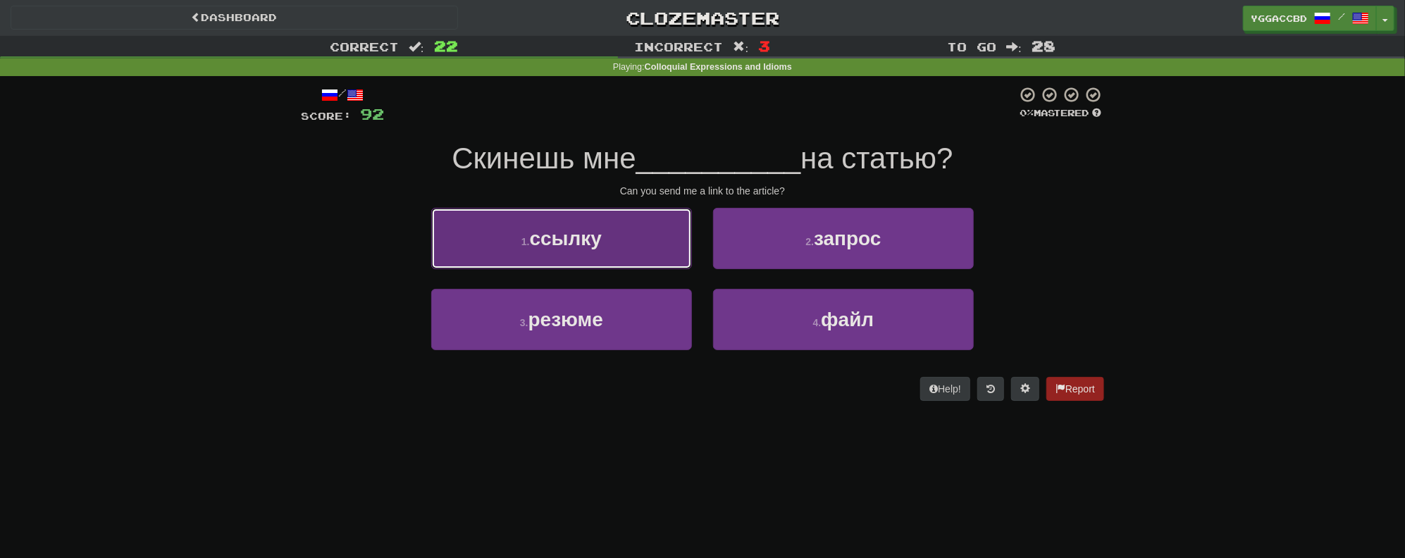
click at [645, 245] on button "1 . ссылку" at bounding box center [561, 238] width 261 height 61
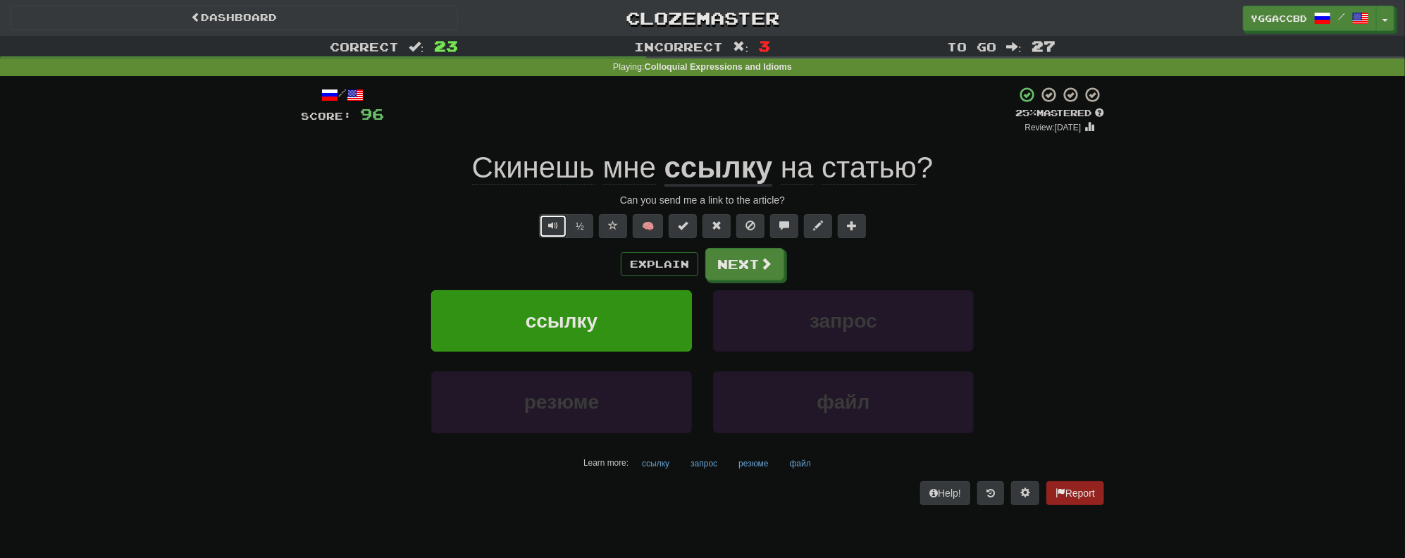
click at [544, 227] on button "Text-to-speech controls" at bounding box center [553, 226] width 28 height 24
click at [762, 268] on span at bounding box center [766, 264] width 13 height 13
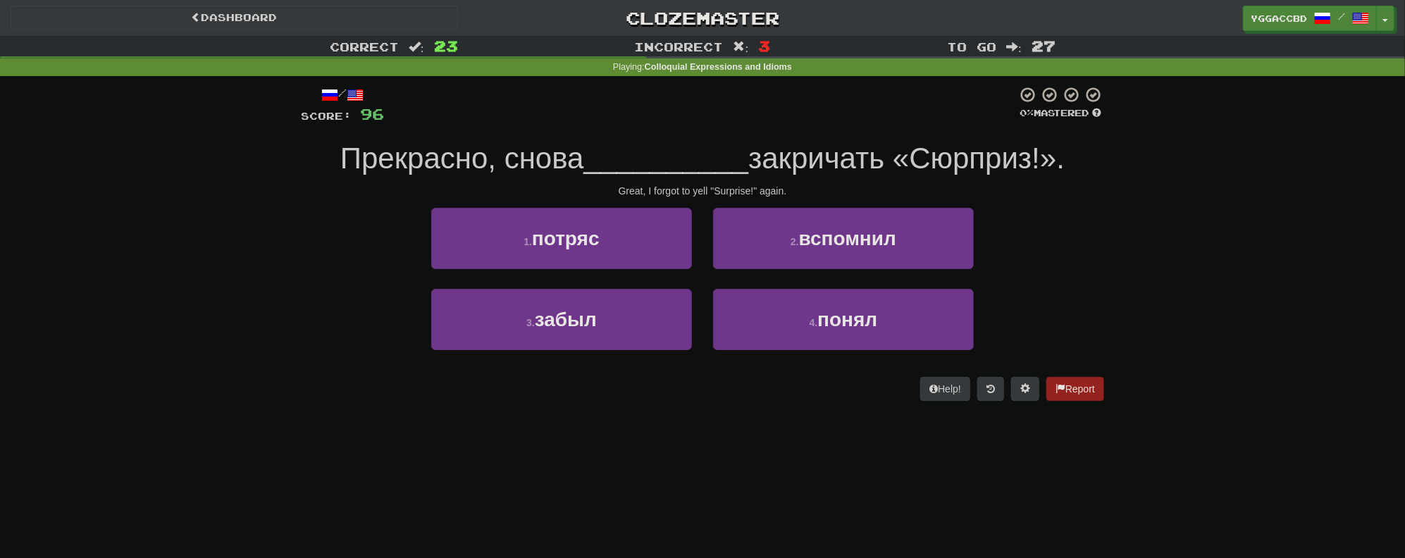
click at [1277, 240] on div "Correct : 23 Incorrect : 3 To go : 27 Playing : Colloquial Expressions and Idio…" at bounding box center [702, 228] width 1405 height 385
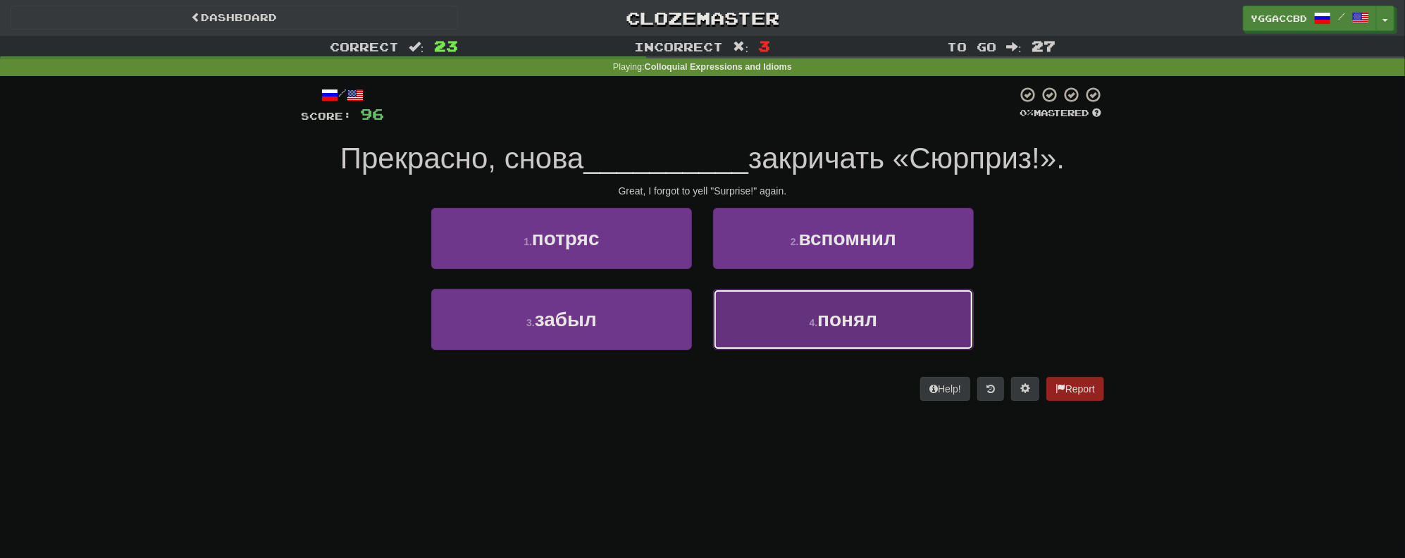
click at [877, 320] on span "понял" at bounding box center [847, 320] width 60 height 22
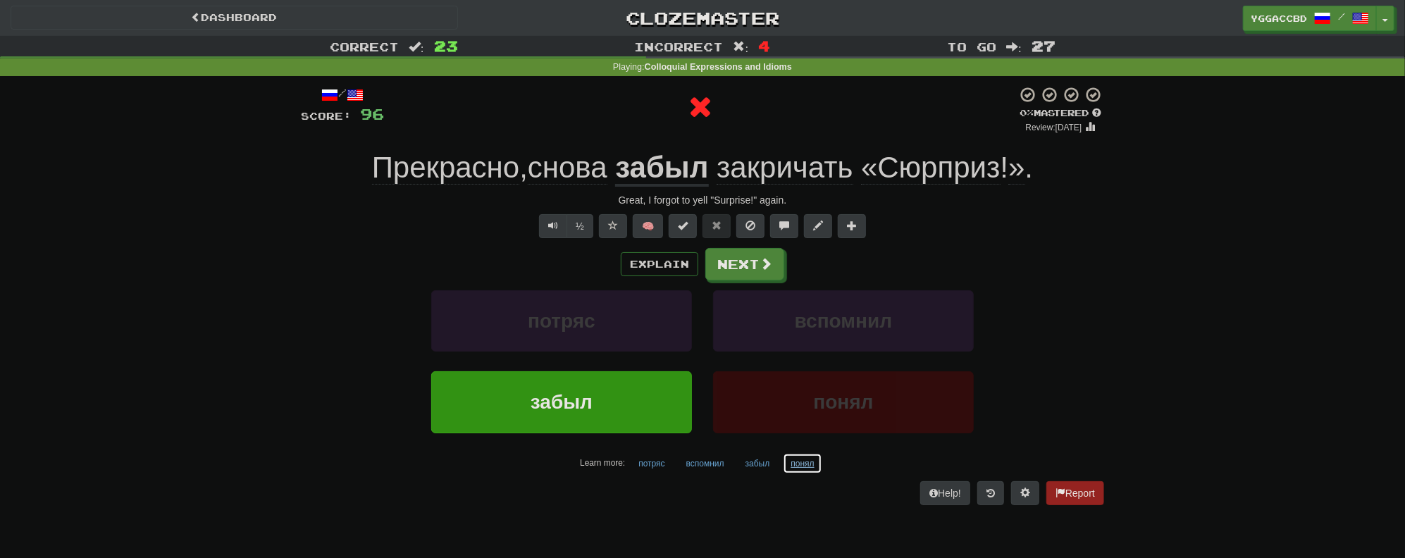
click at [801, 465] on button "понял" at bounding box center [802, 463] width 39 height 21
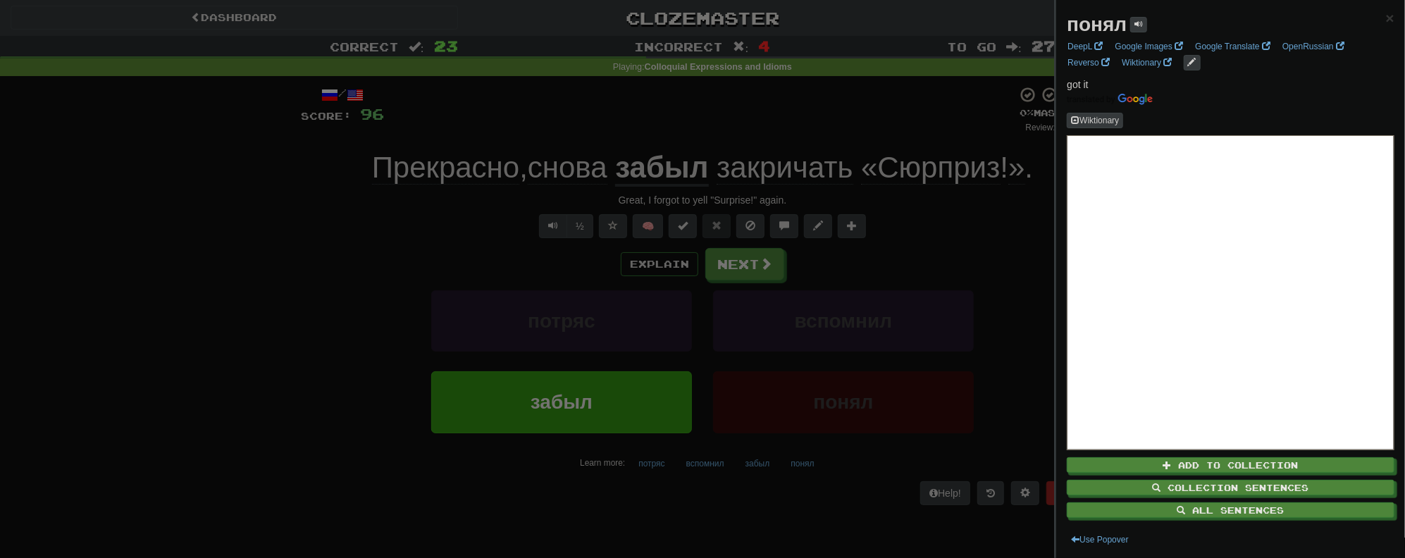
click at [1003, 237] on div at bounding box center [702, 279] width 1405 height 558
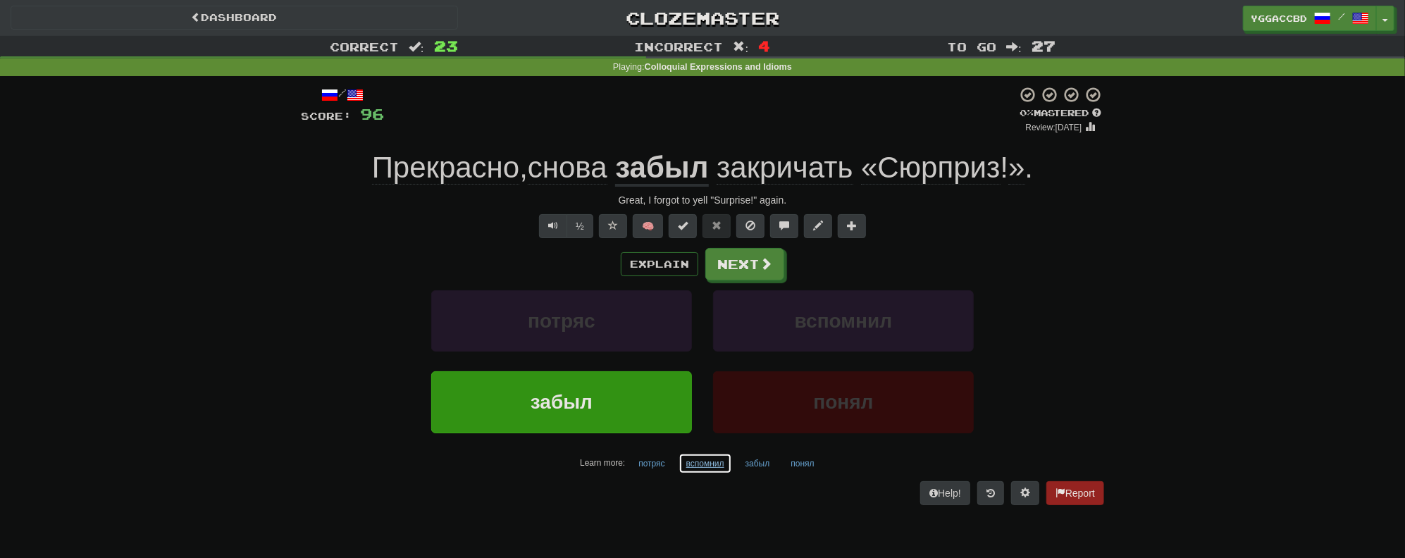
click at [696, 468] on button "вспомнил" at bounding box center [706, 463] width 54 height 21
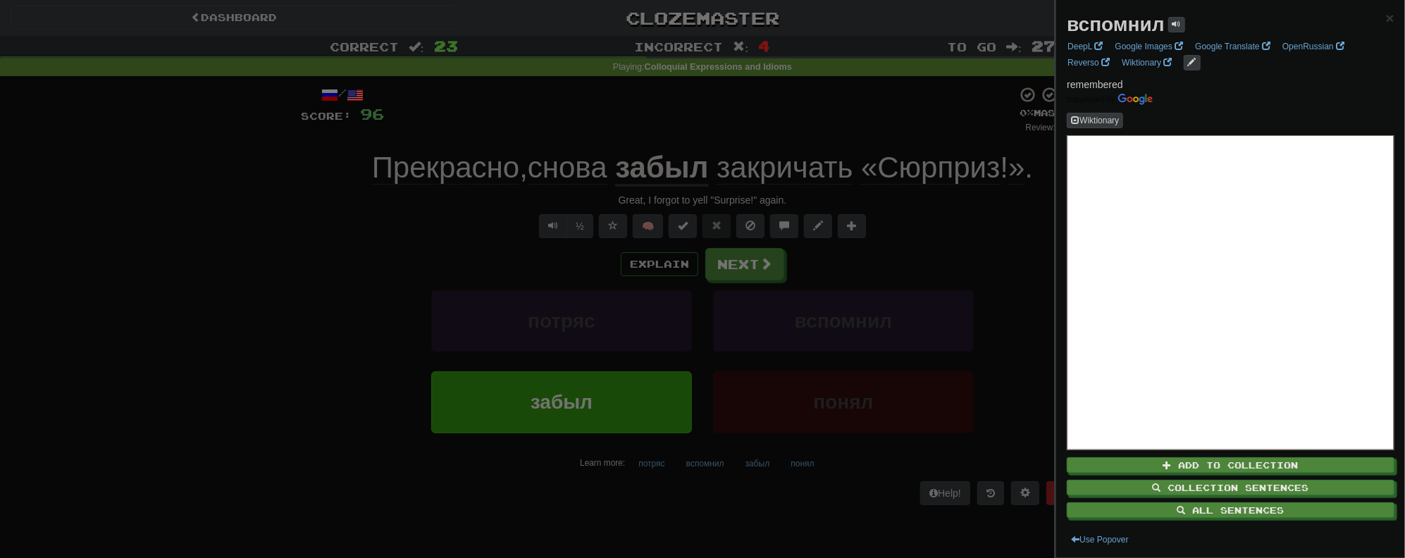
click at [1009, 218] on div at bounding box center [702, 279] width 1405 height 558
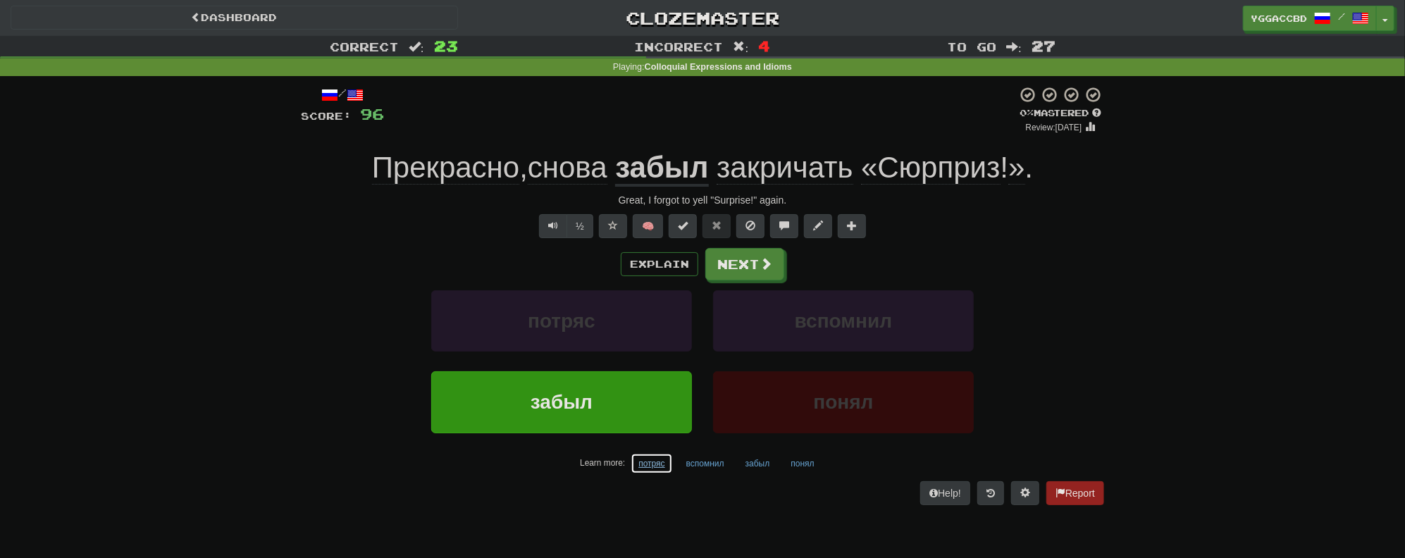
click at [657, 466] on button "потряс" at bounding box center [652, 463] width 42 height 21
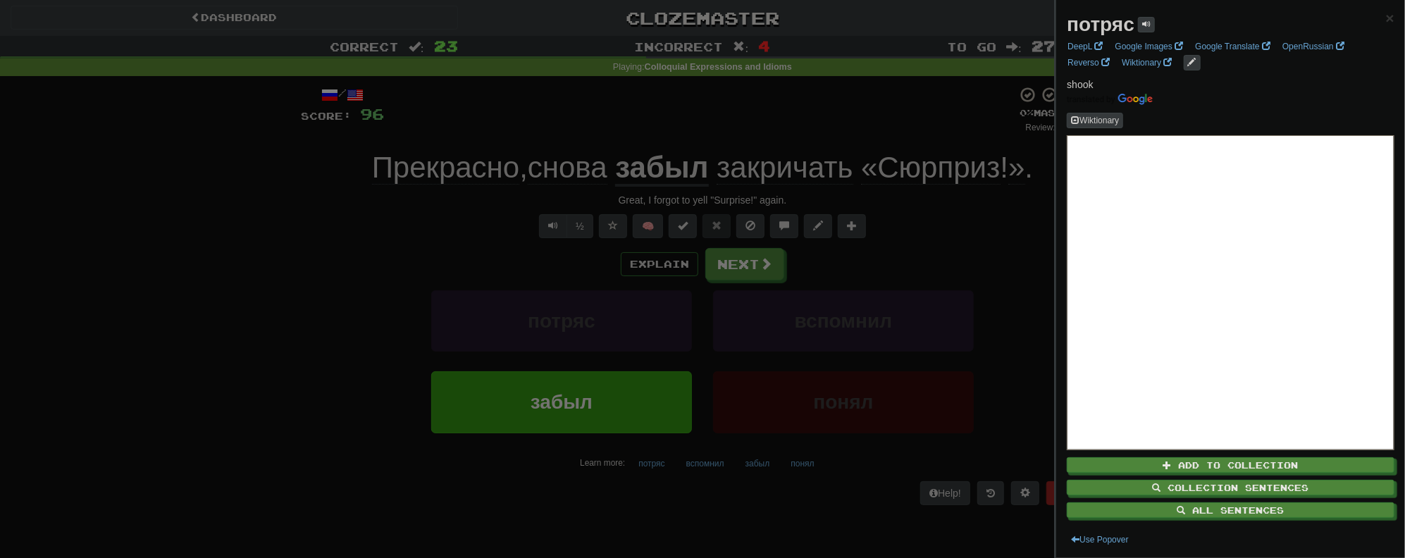
click at [1006, 209] on div at bounding box center [702, 279] width 1405 height 558
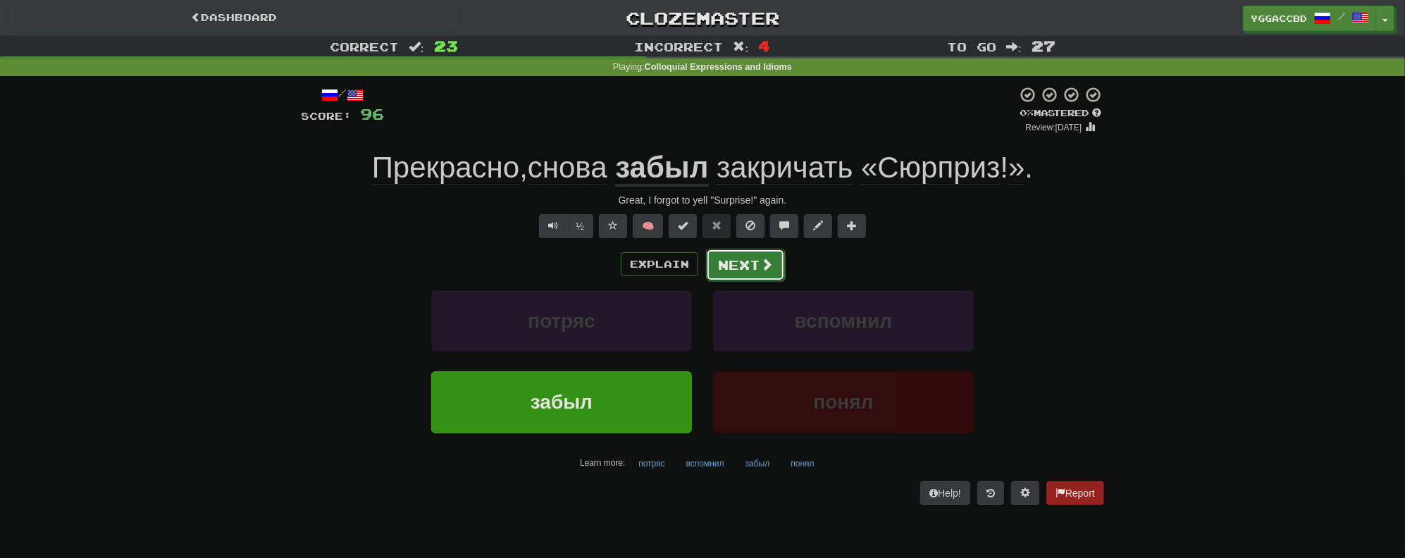
click at [775, 259] on button "Next" at bounding box center [745, 265] width 79 height 32
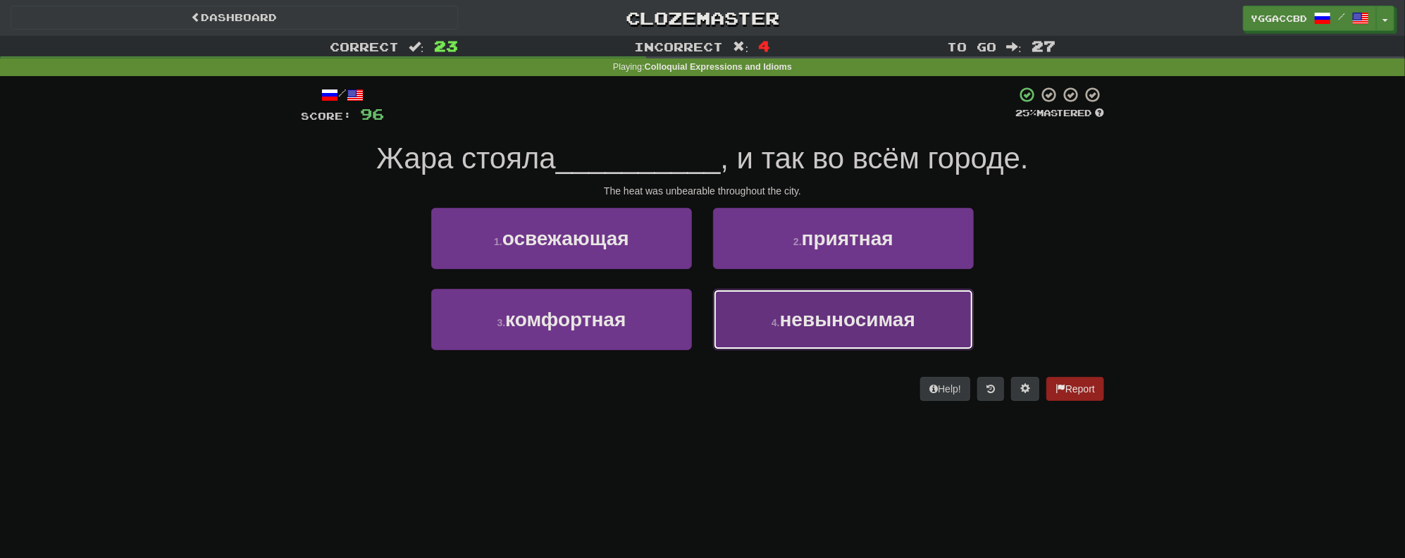
click at [834, 321] on span "невыносимая" at bounding box center [847, 320] width 135 height 22
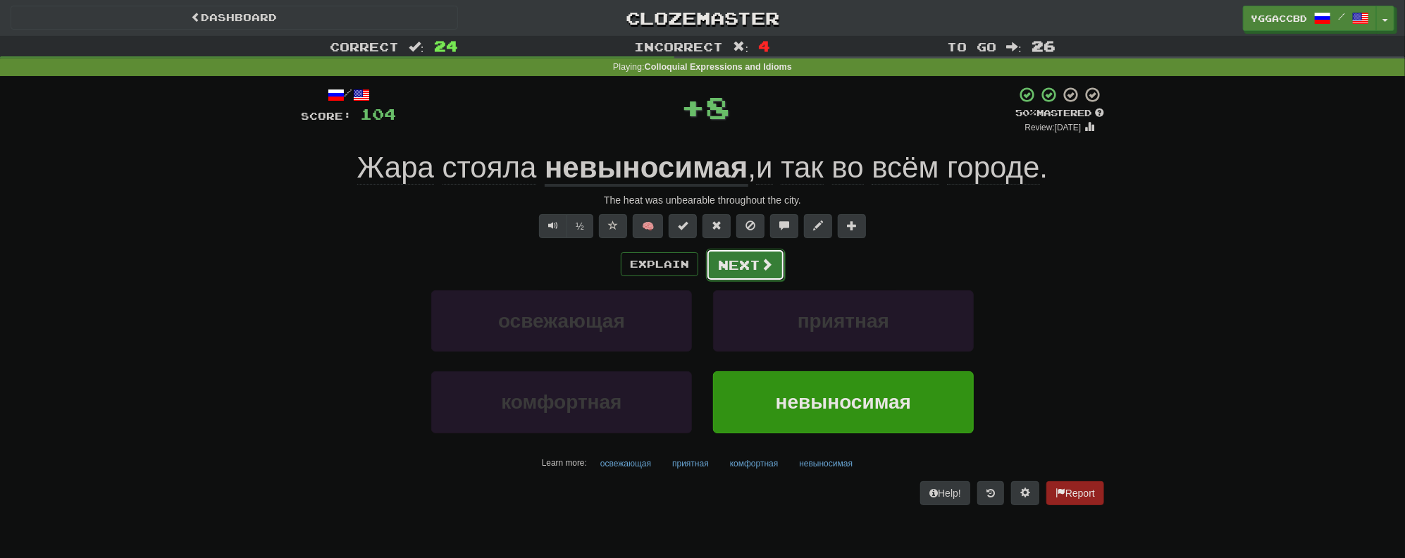
click at [734, 259] on button "Next" at bounding box center [745, 265] width 79 height 32
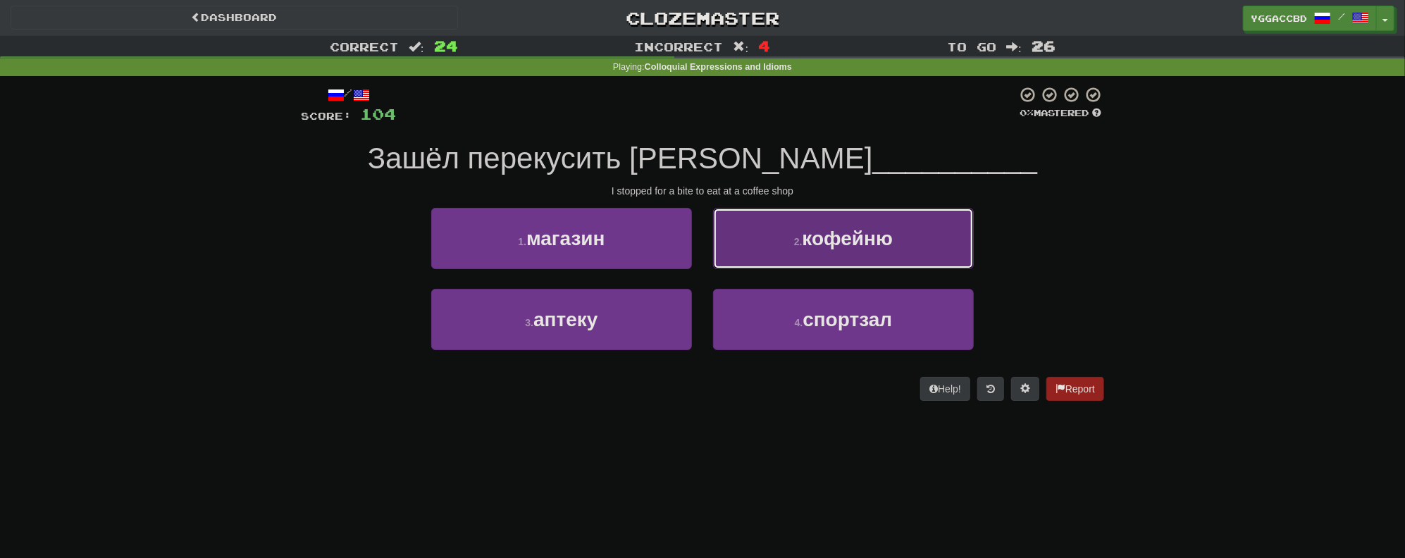
click at [875, 255] on button "2 . кофейню" at bounding box center [843, 238] width 261 height 61
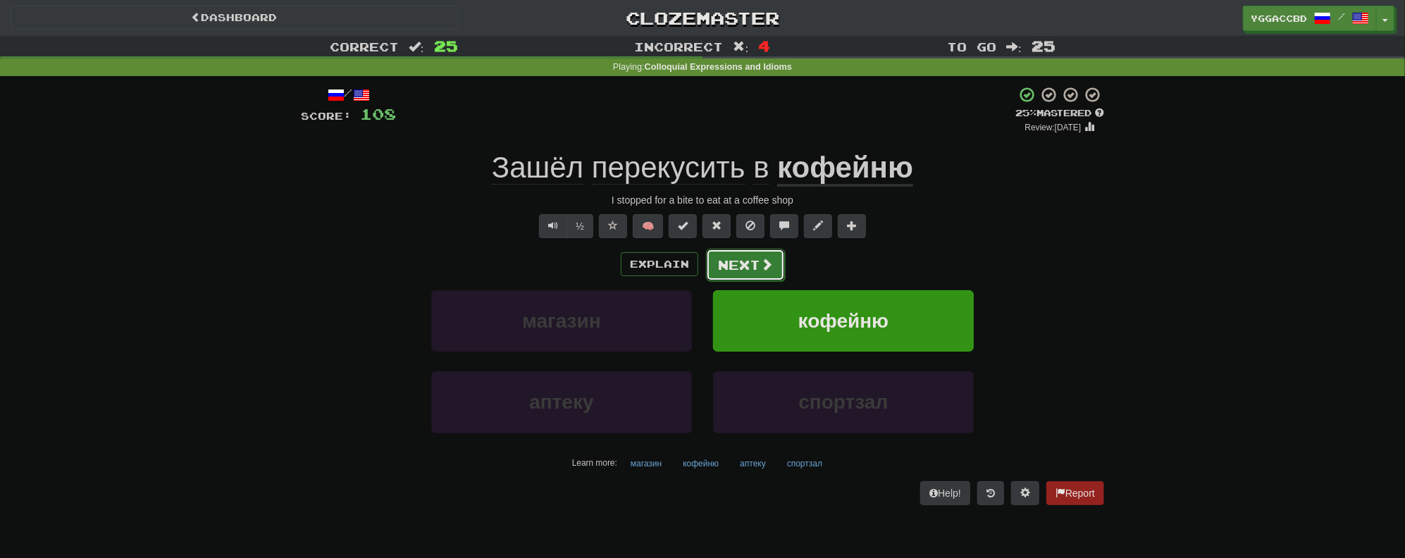
click at [757, 266] on button "Next" at bounding box center [745, 265] width 79 height 32
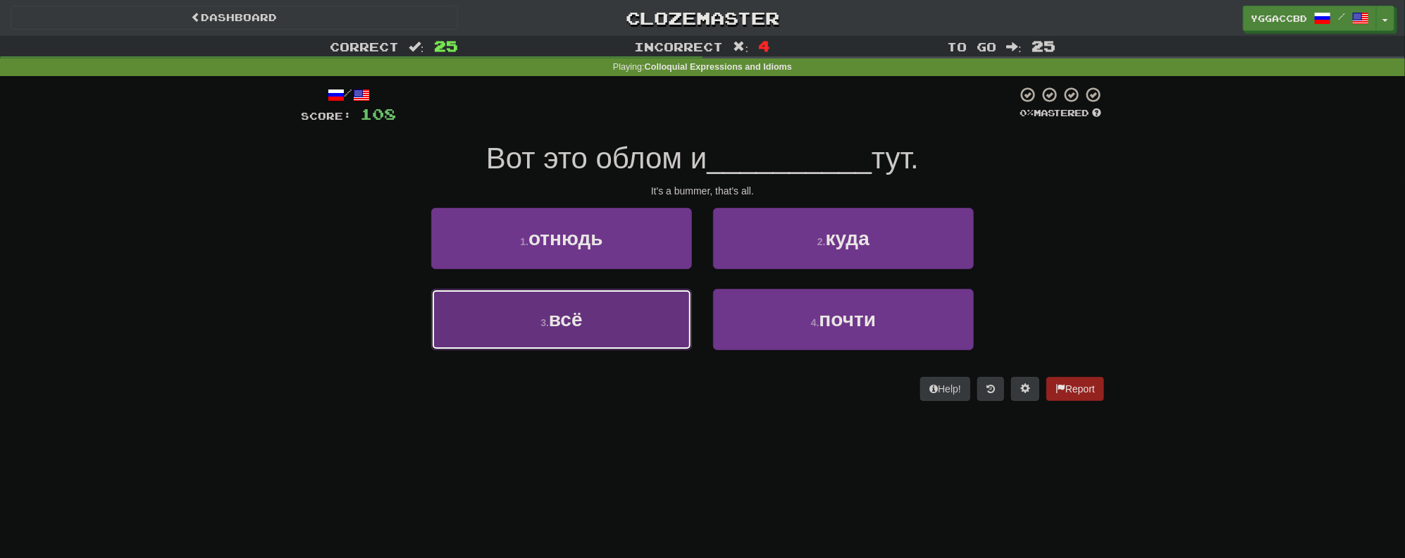
click at [559, 338] on button "3 . всё" at bounding box center [561, 319] width 261 height 61
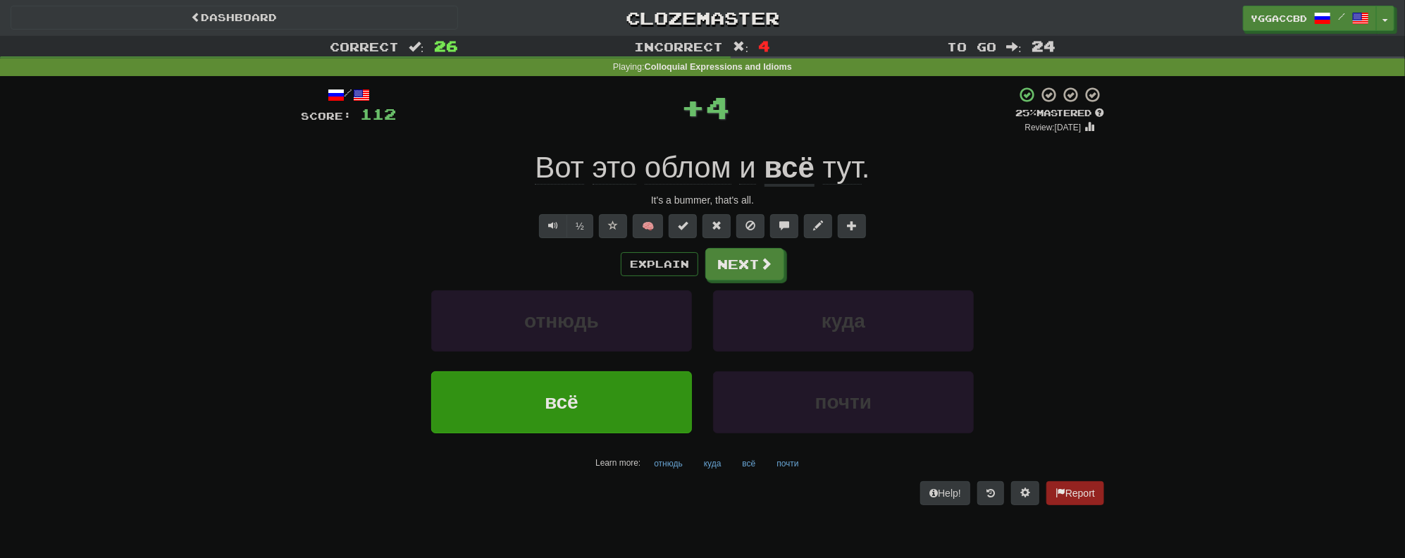
click at [685, 173] on span "облом" at bounding box center [688, 168] width 87 height 34
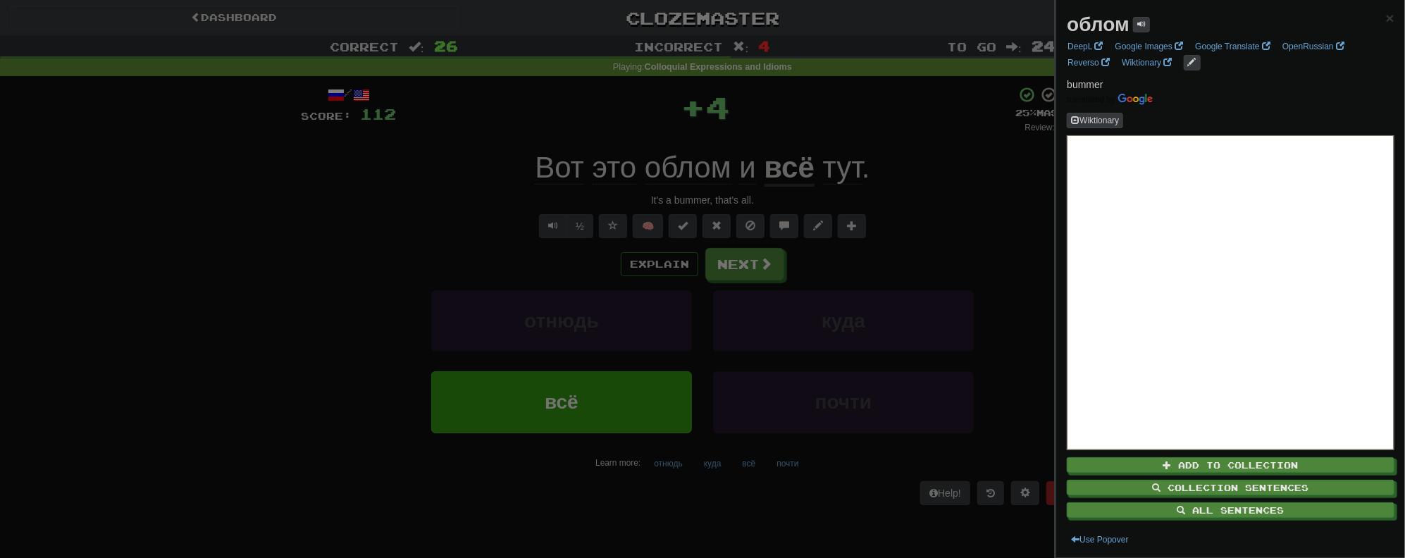
click at [936, 192] on div at bounding box center [702, 279] width 1405 height 558
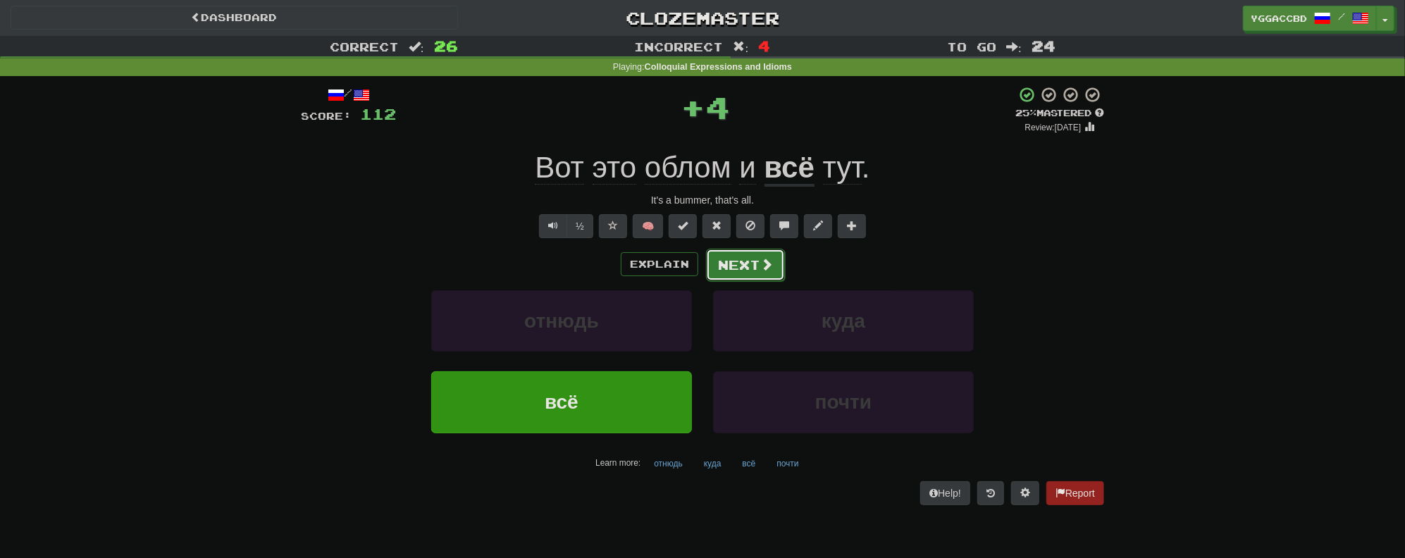
click at [736, 274] on button "Next" at bounding box center [745, 265] width 79 height 32
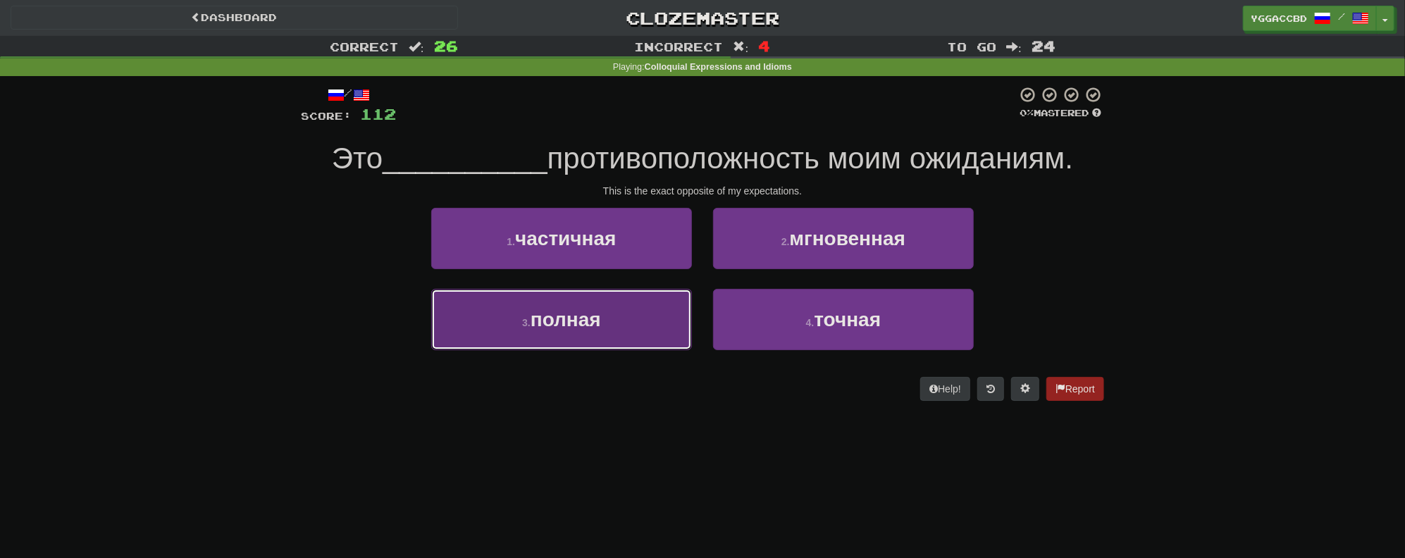
click at [623, 316] on button "3 . полная" at bounding box center [561, 319] width 261 height 61
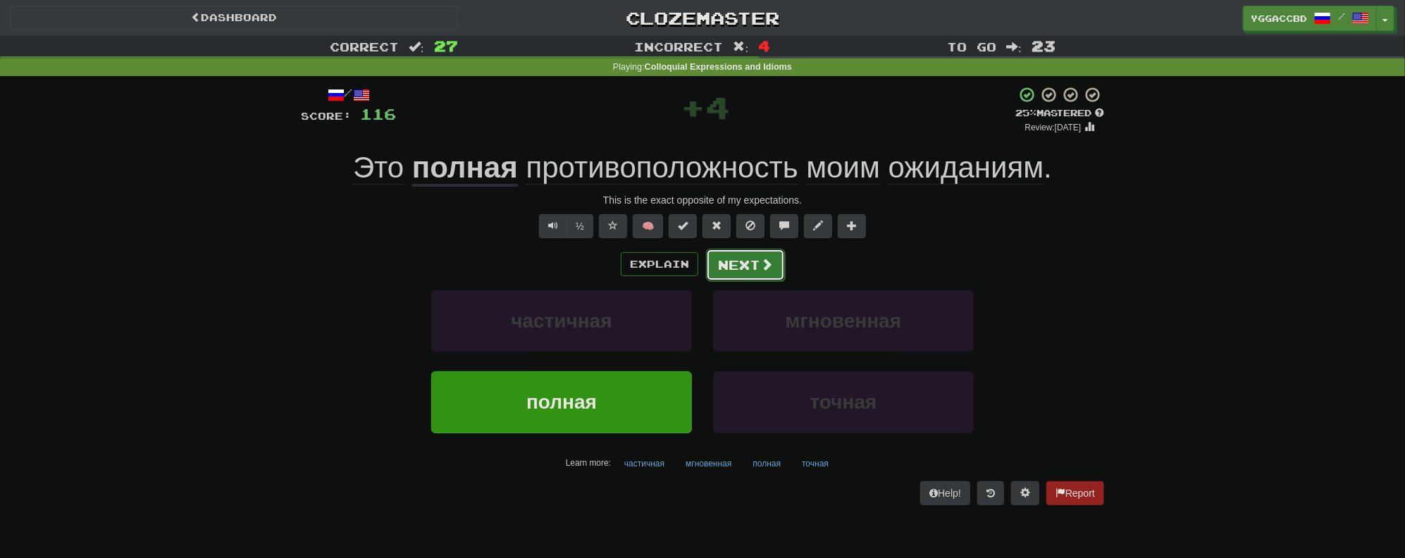
click at [741, 266] on button "Next" at bounding box center [745, 265] width 79 height 32
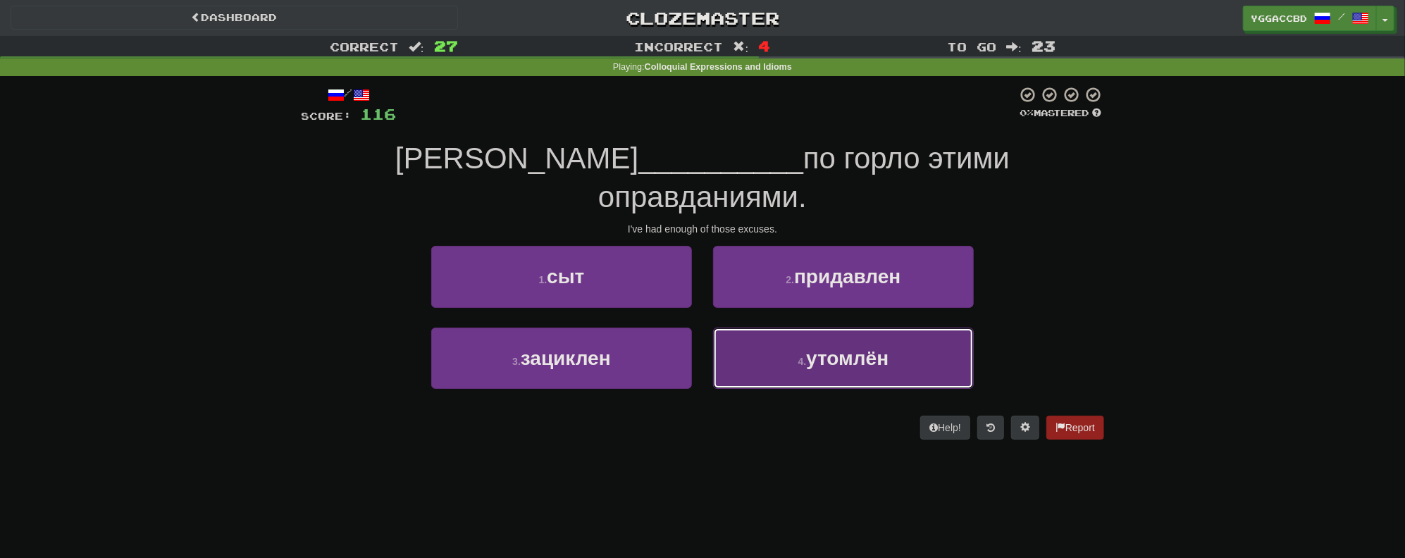
click at [815, 347] on span "утомлён" at bounding box center [847, 358] width 82 height 22
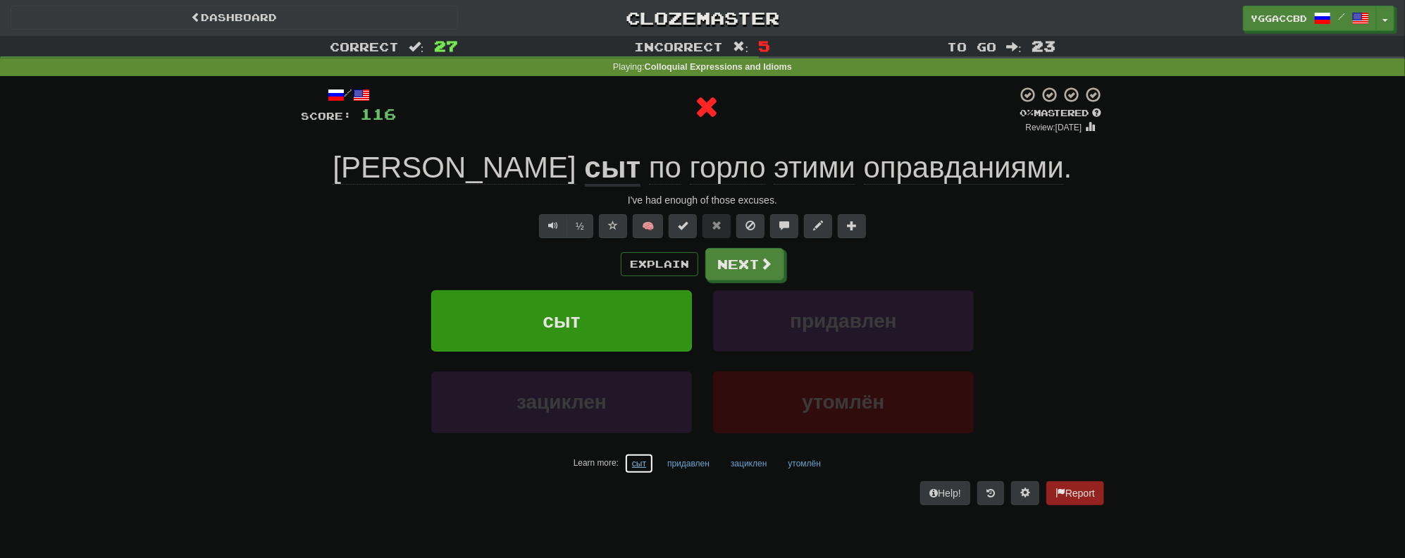
click at [637, 464] on button "сыт" at bounding box center [639, 463] width 30 height 21
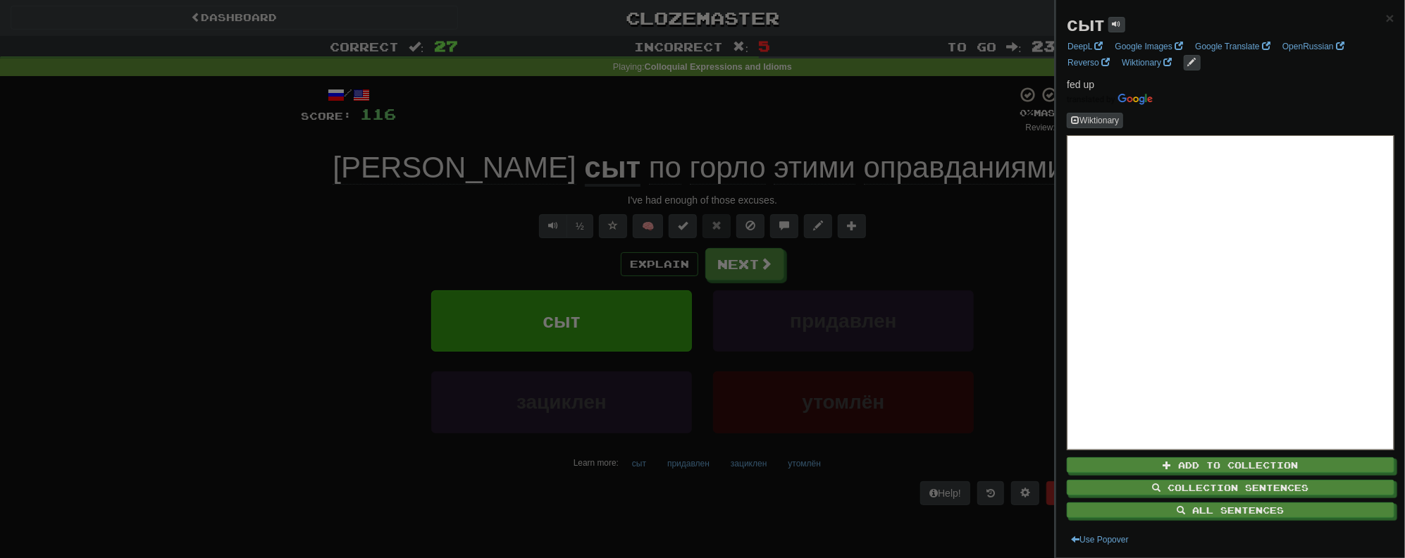
click at [617, 487] on div at bounding box center [702, 279] width 1405 height 558
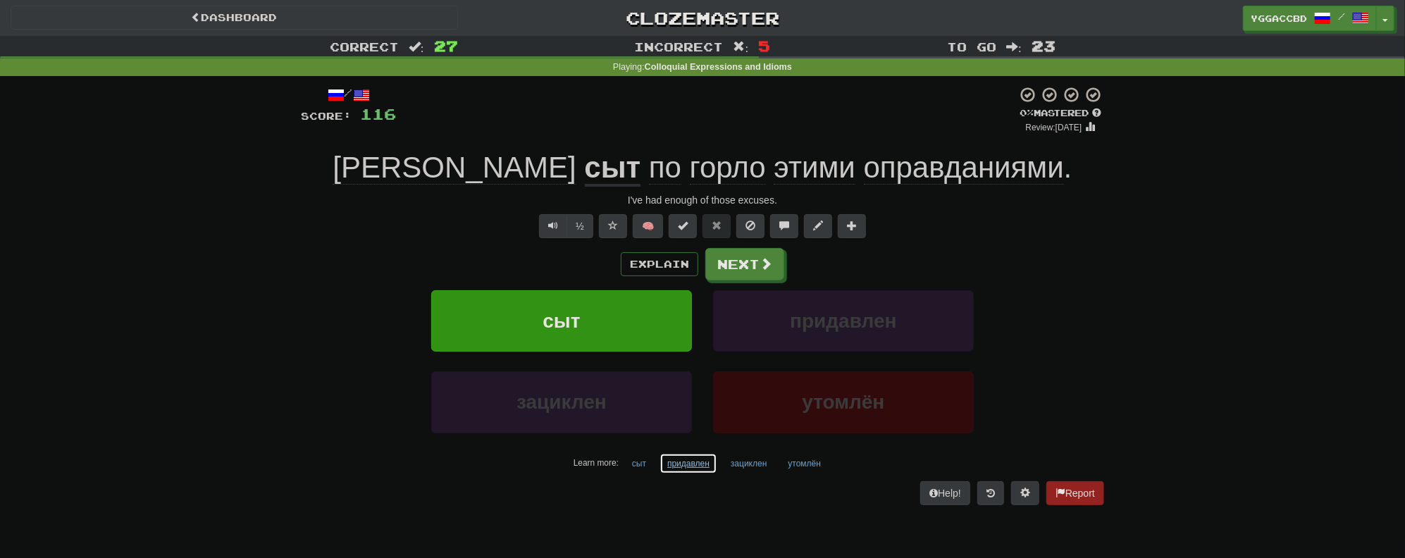
click at [682, 461] on button "придавлен" at bounding box center [689, 463] width 58 height 21
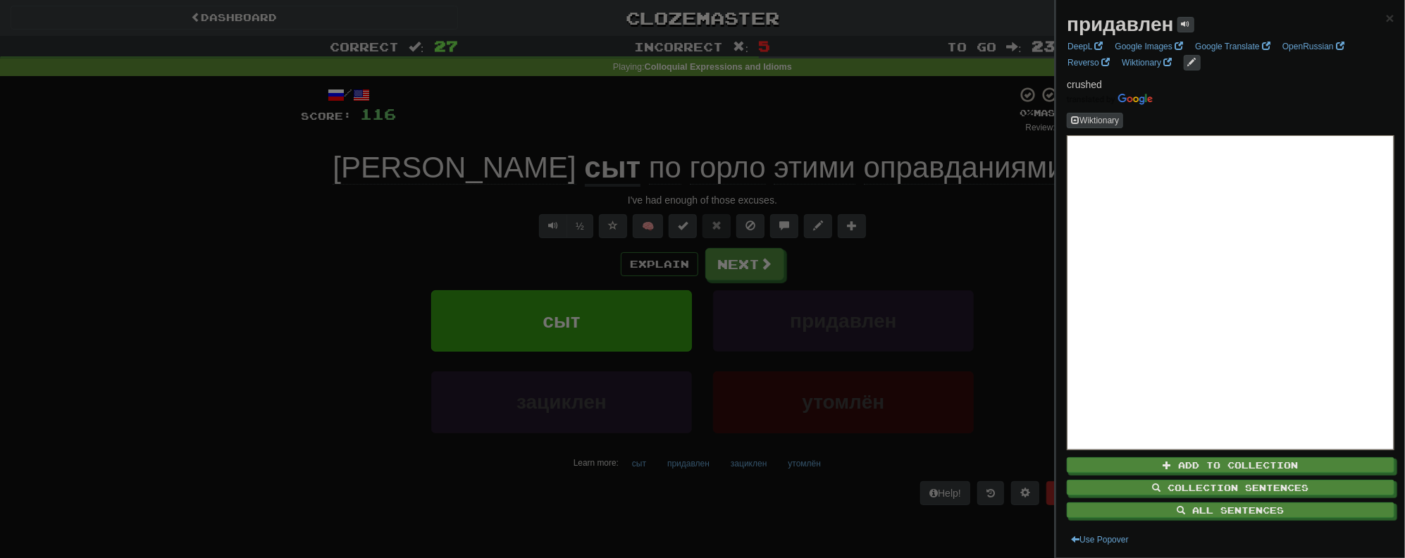
click at [738, 502] on div at bounding box center [702, 279] width 1405 height 558
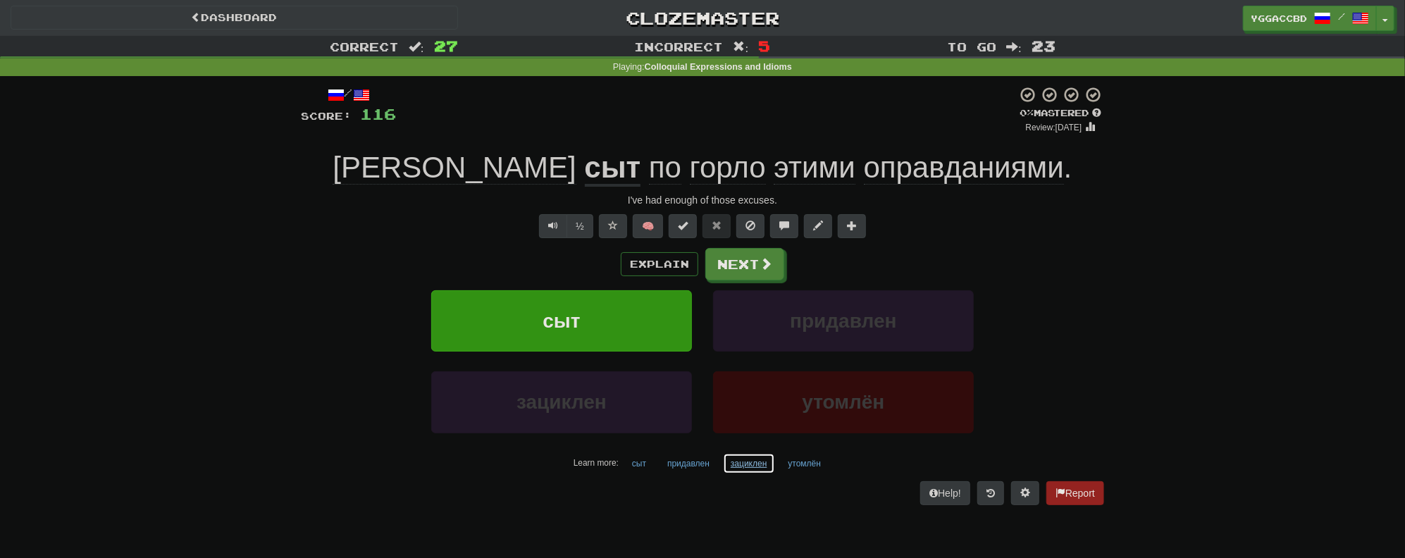
click at [747, 466] on button "зациклен" at bounding box center [748, 463] width 51 height 21
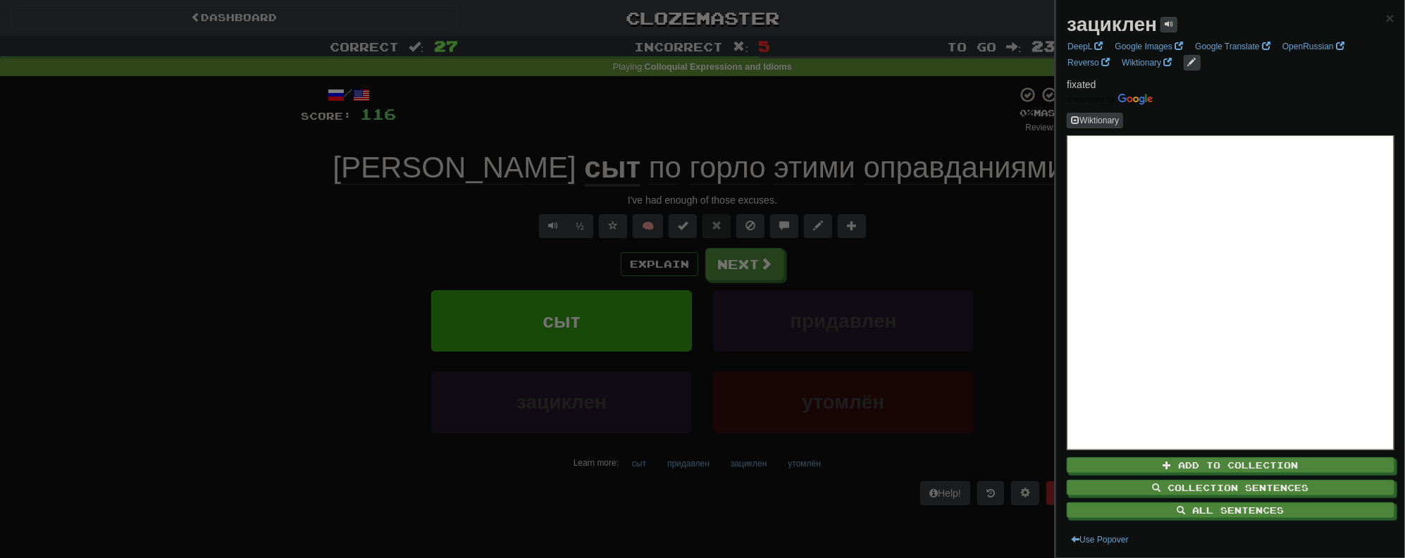
click at [753, 492] on div at bounding box center [702, 279] width 1405 height 558
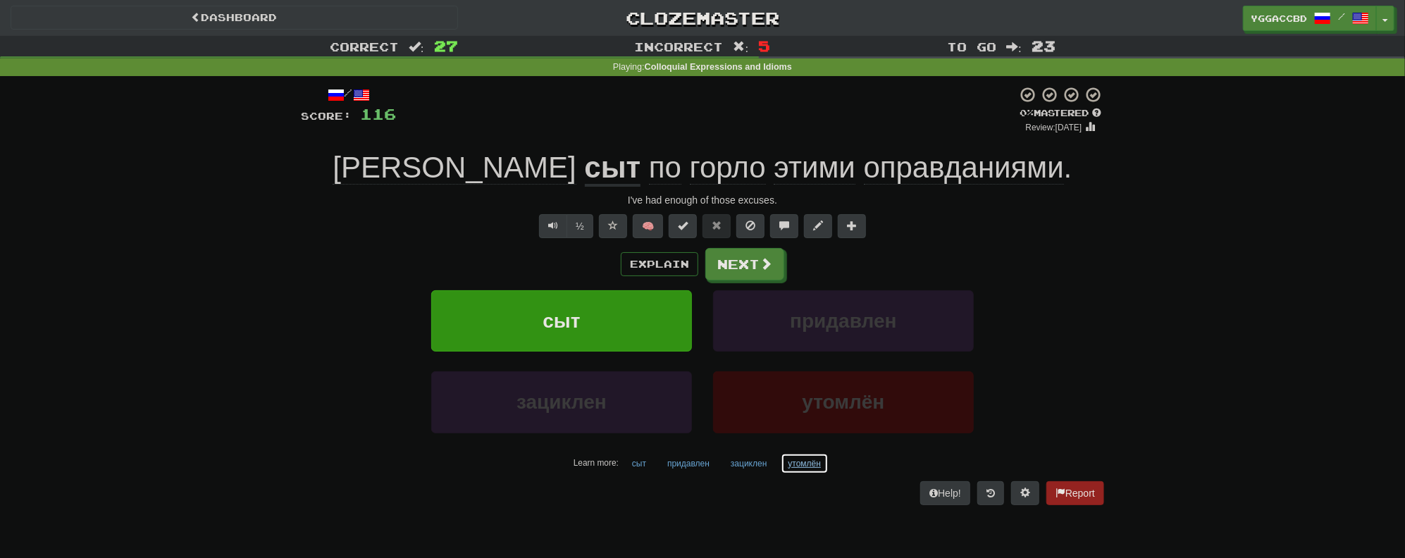
click at [800, 464] on button "утомлён" at bounding box center [805, 463] width 49 height 21
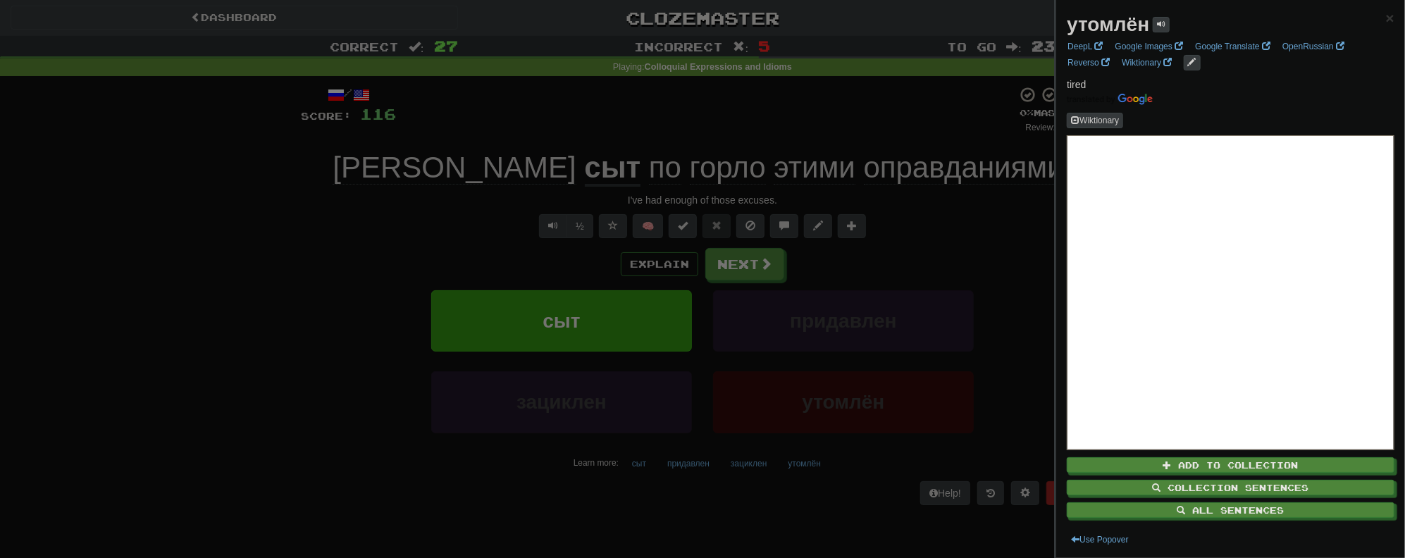
click at [989, 215] on div at bounding box center [702, 279] width 1405 height 558
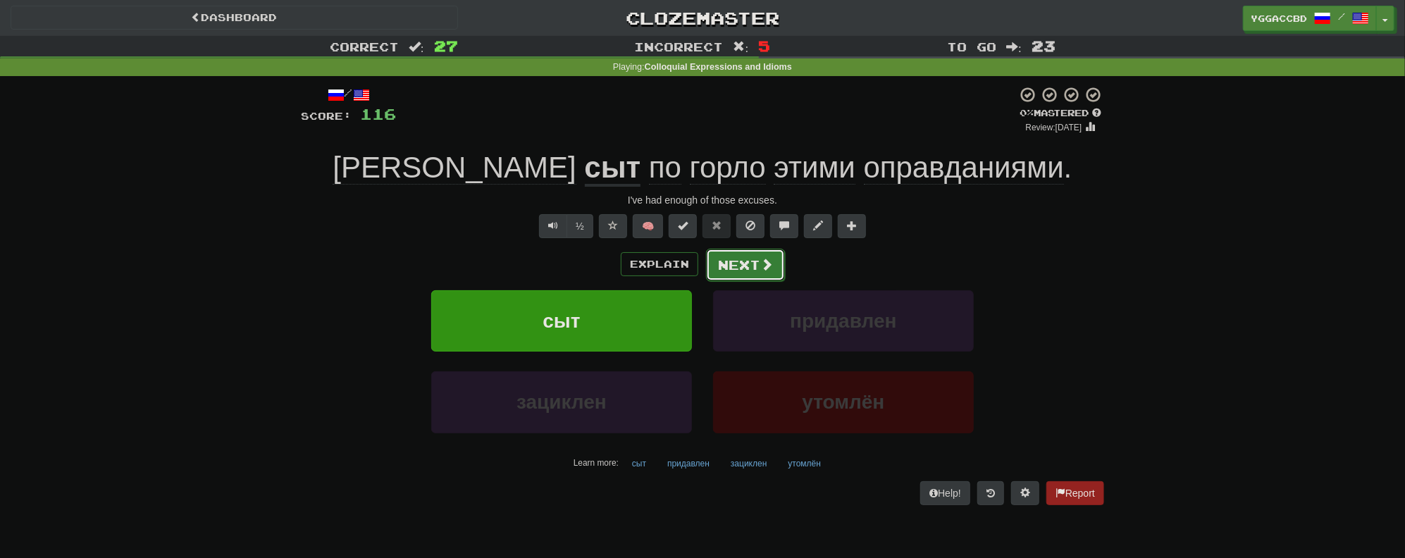
click at [742, 266] on button "Next" at bounding box center [745, 265] width 79 height 32
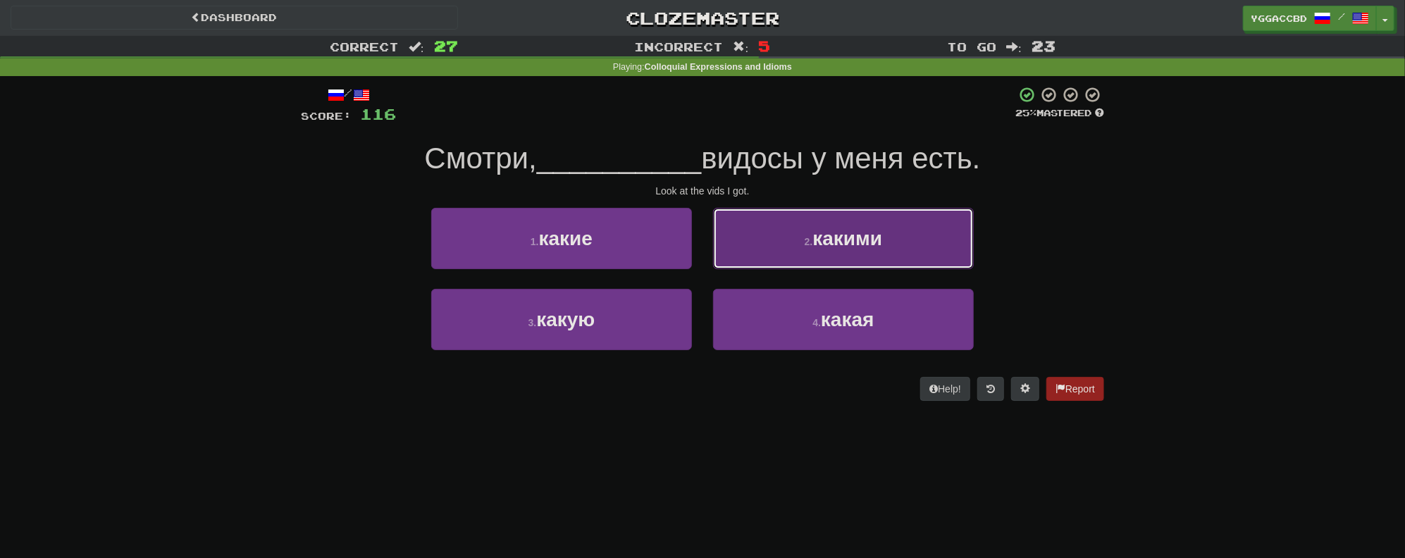
click at [781, 254] on button "2 . какими" at bounding box center [843, 238] width 261 height 61
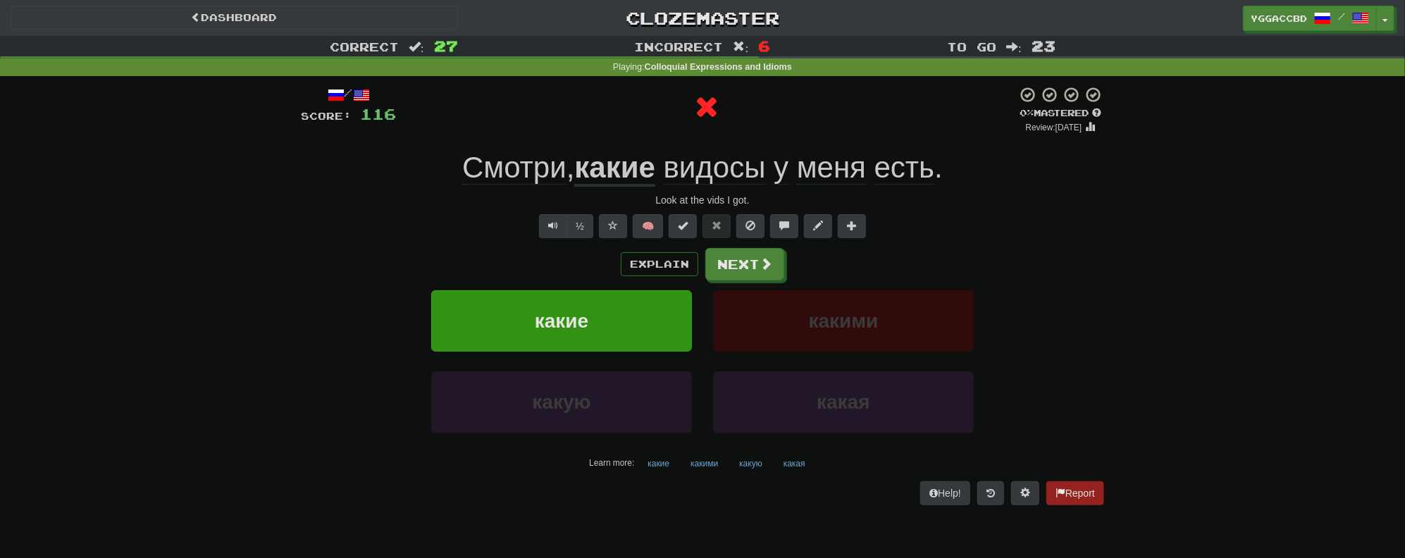
click at [604, 174] on u "какие" at bounding box center [614, 169] width 81 height 36
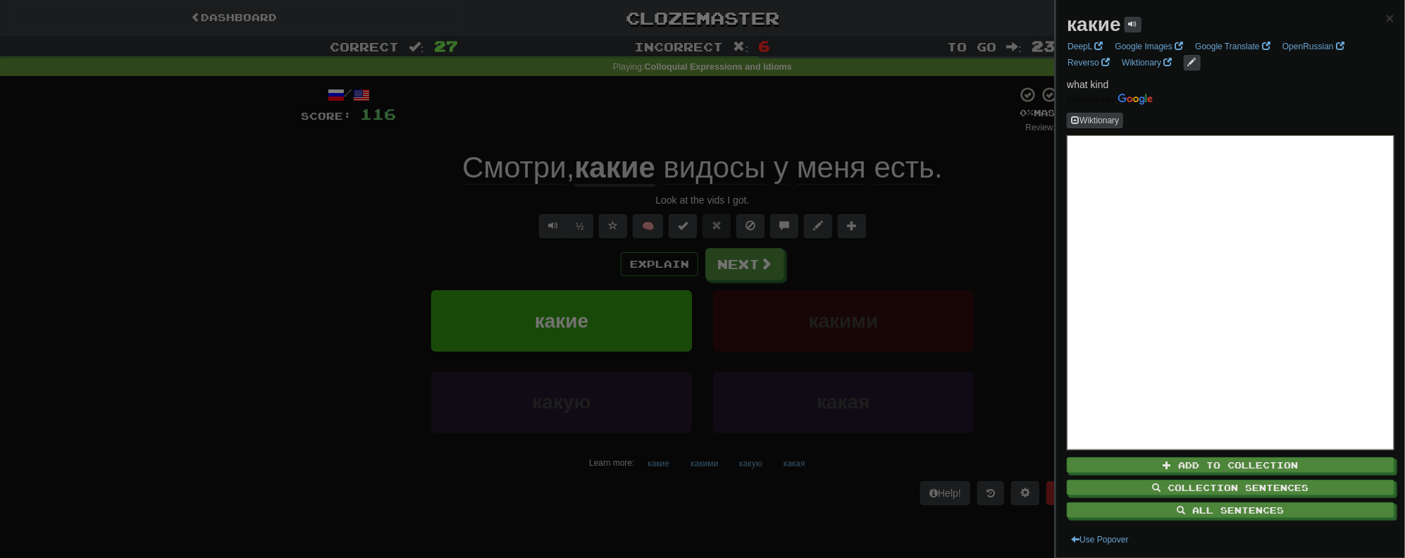
click at [975, 200] on div at bounding box center [702, 279] width 1405 height 558
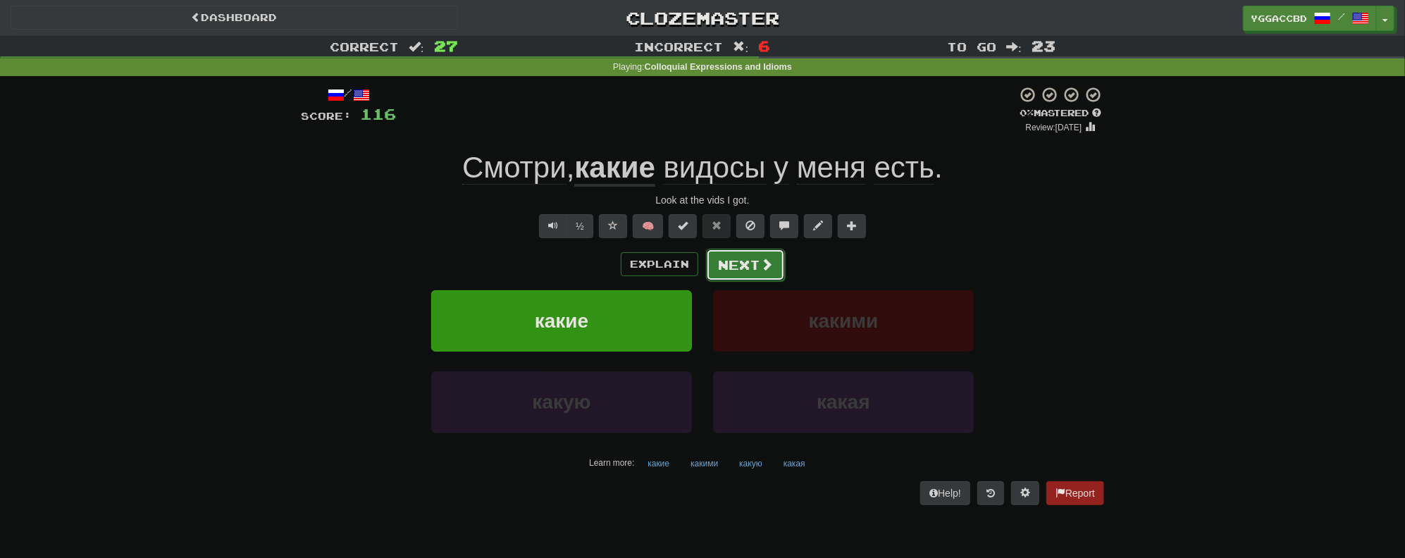
click at [747, 267] on button "Next" at bounding box center [745, 265] width 79 height 32
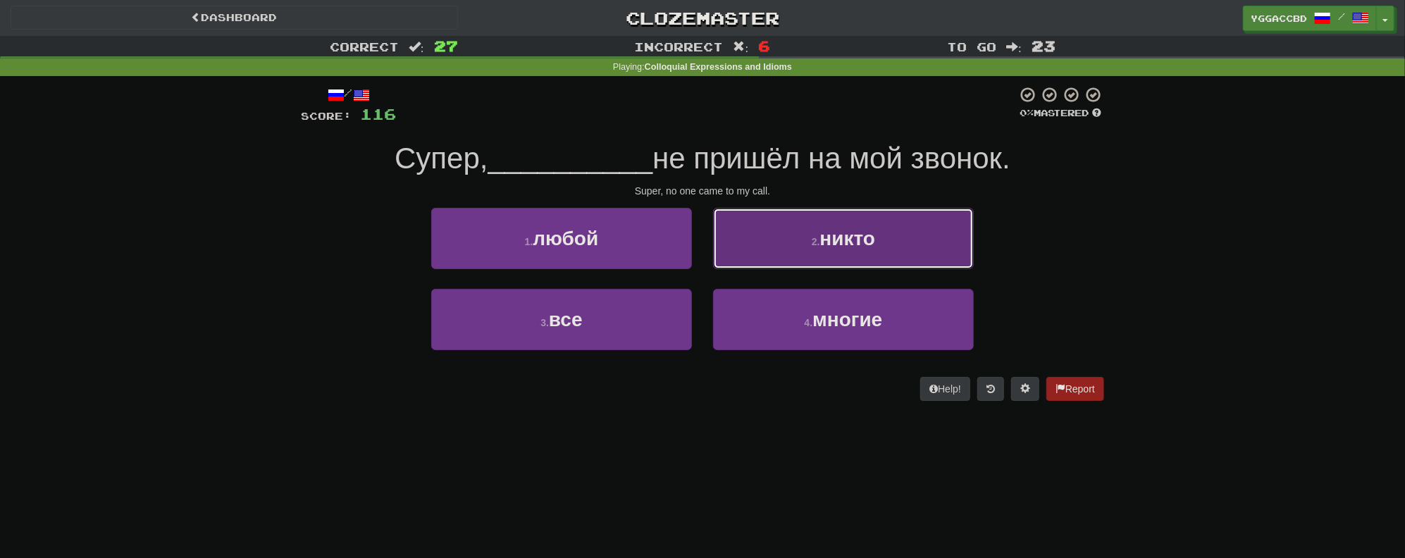
click at [800, 254] on button "2 . никто" at bounding box center [843, 238] width 261 height 61
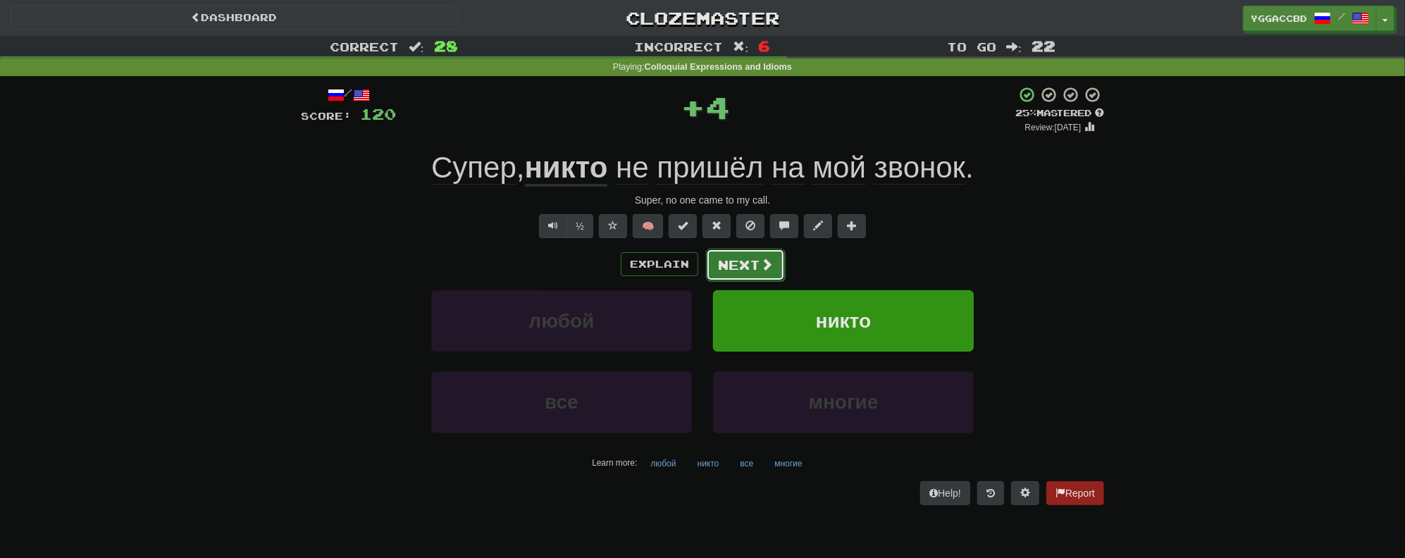
click at [738, 272] on button "Next" at bounding box center [745, 265] width 79 height 32
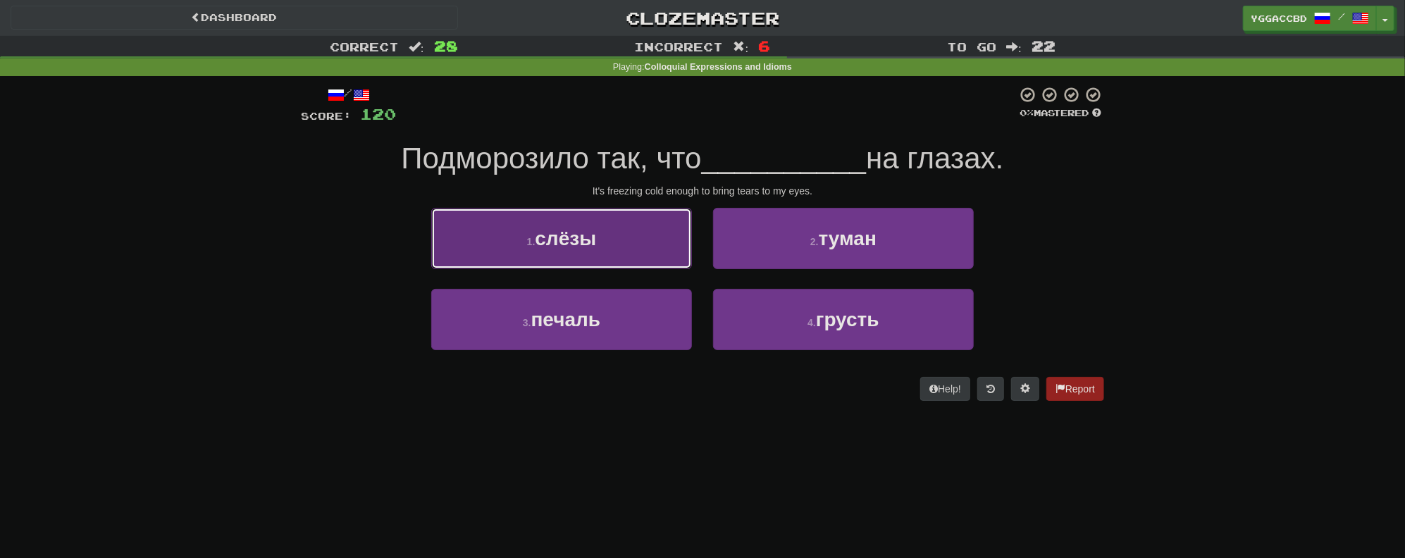
click at [592, 240] on span "слёзы" at bounding box center [565, 239] width 61 height 22
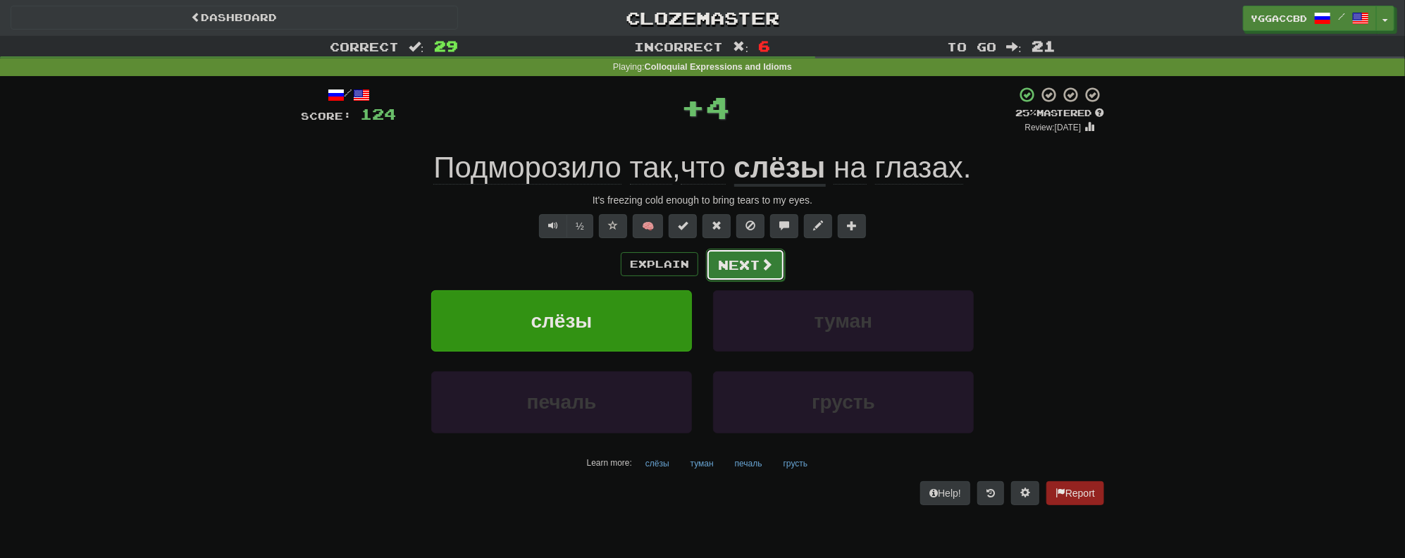
click at [741, 264] on button "Next" at bounding box center [745, 265] width 79 height 32
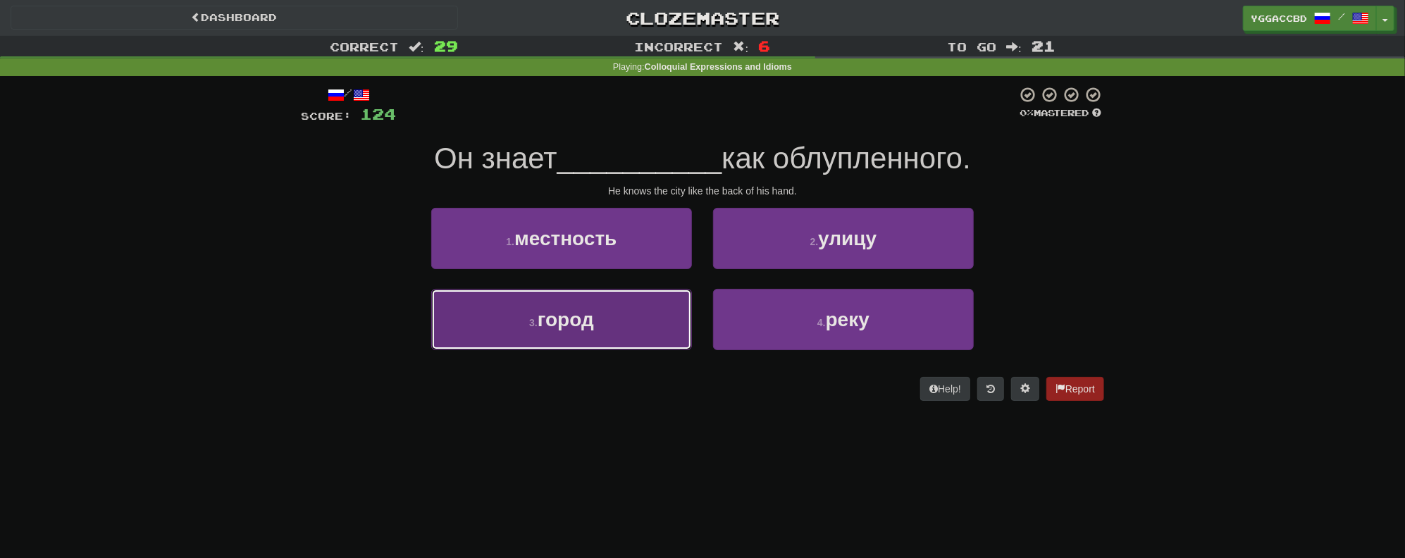
click at [547, 328] on span "город" at bounding box center [566, 320] width 56 height 22
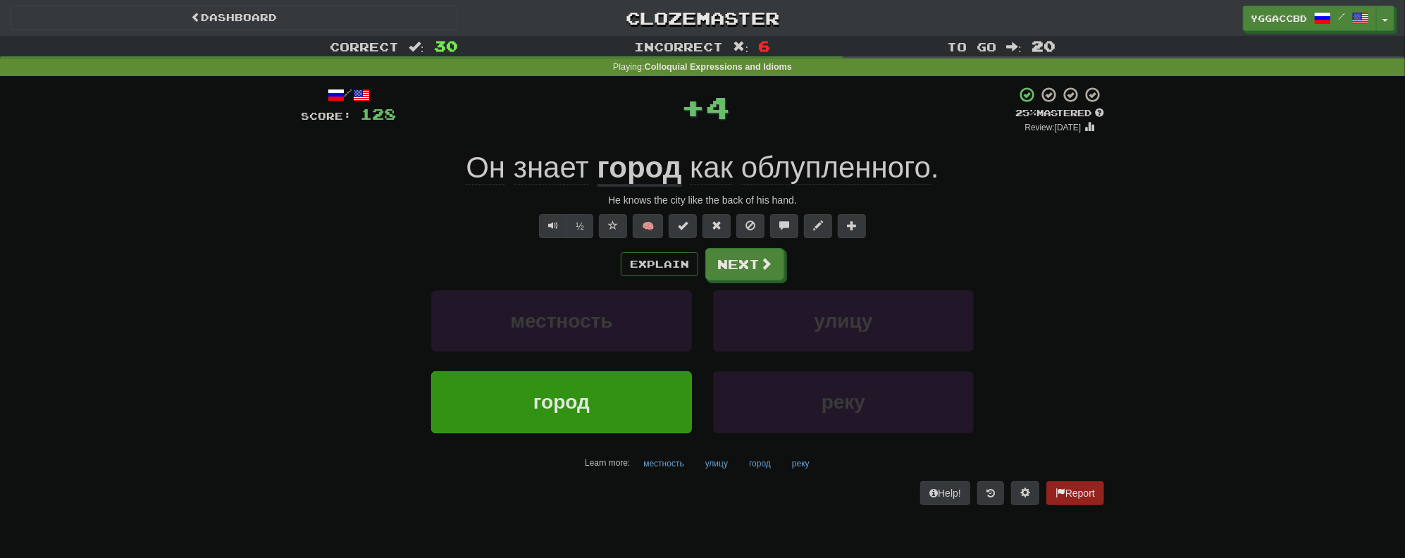
click at [815, 183] on span "облупленного" at bounding box center [836, 168] width 190 height 34
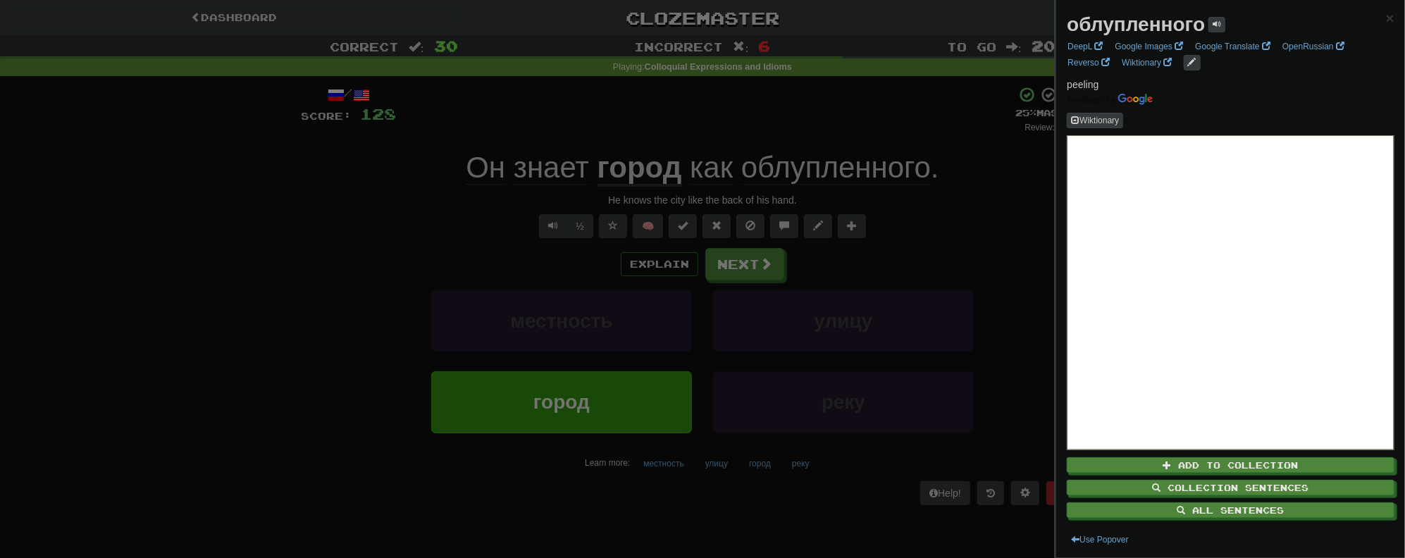
click at [1128, 27] on strong "облупленного" at bounding box center [1136, 24] width 138 height 22
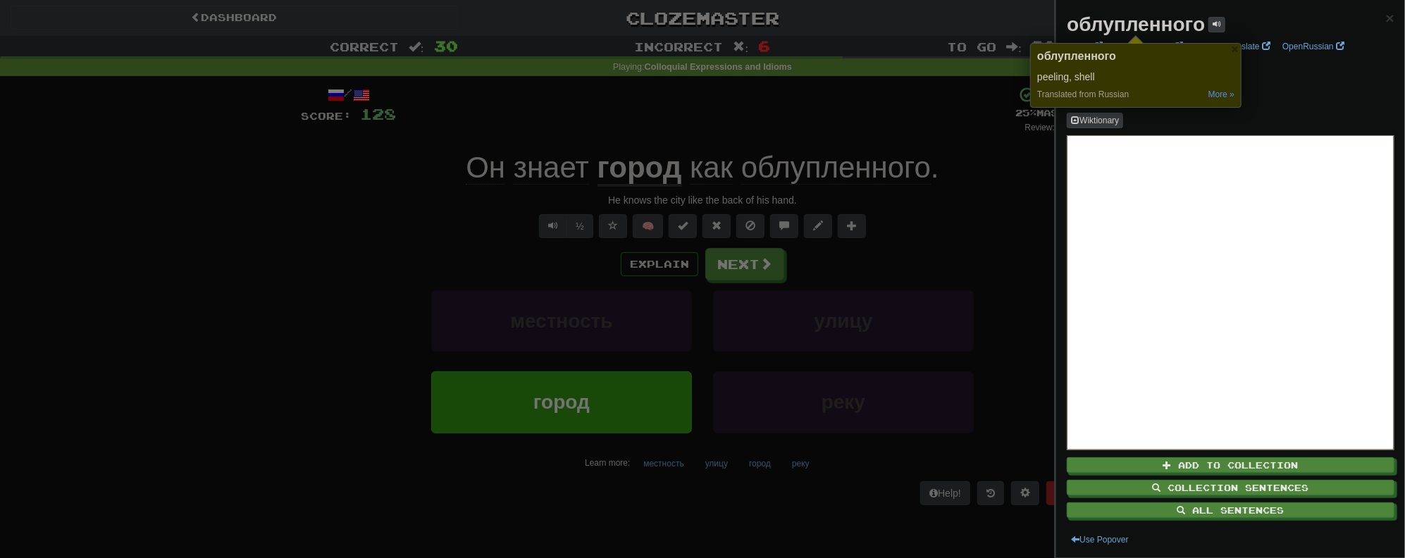
click at [699, 112] on div at bounding box center [702, 279] width 1405 height 558
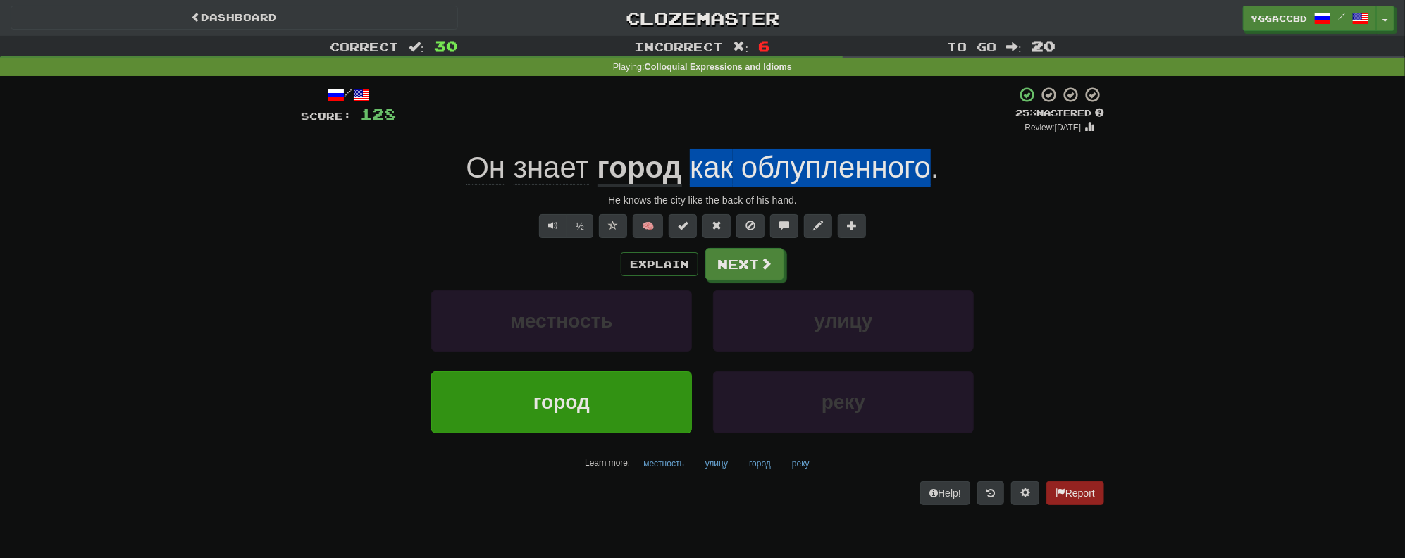
drag, startPoint x: 689, startPoint y: 160, endPoint x: 925, endPoint y: 173, distance: 235.7
click at [925, 173] on span "как облупленного ." at bounding box center [810, 167] width 257 height 33
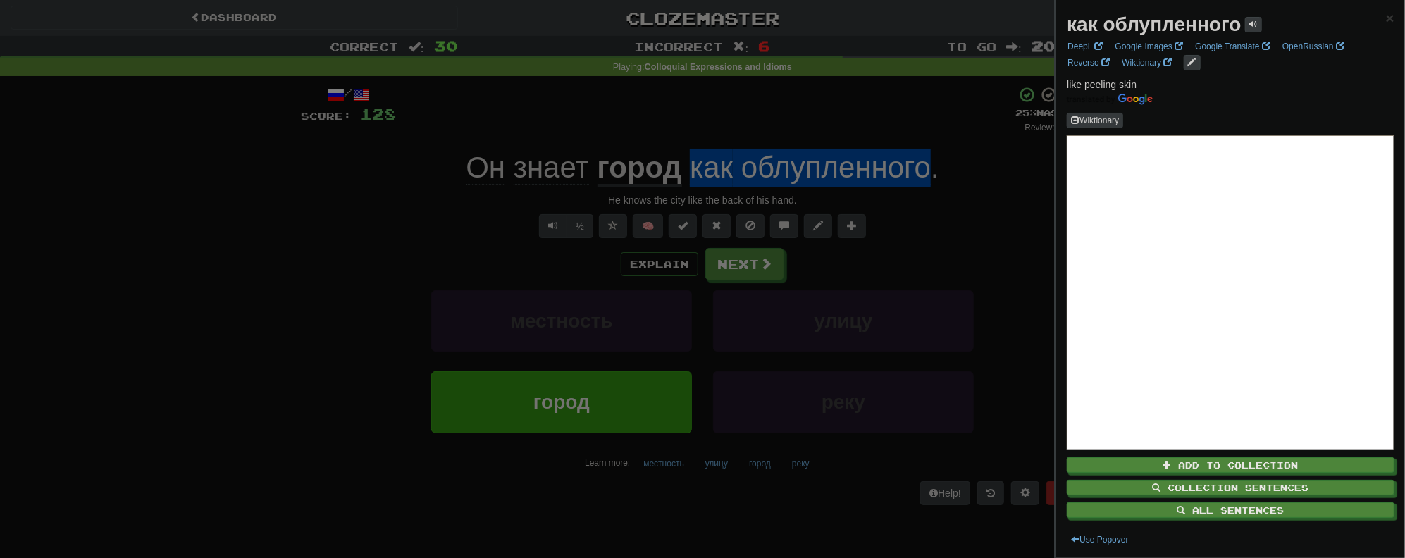
copy span "как облупленного"
drag, startPoint x: 242, startPoint y: 280, endPoint x: 916, endPoint y: 230, distance: 675.5
click at [259, 270] on div at bounding box center [702, 279] width 1405 height 558
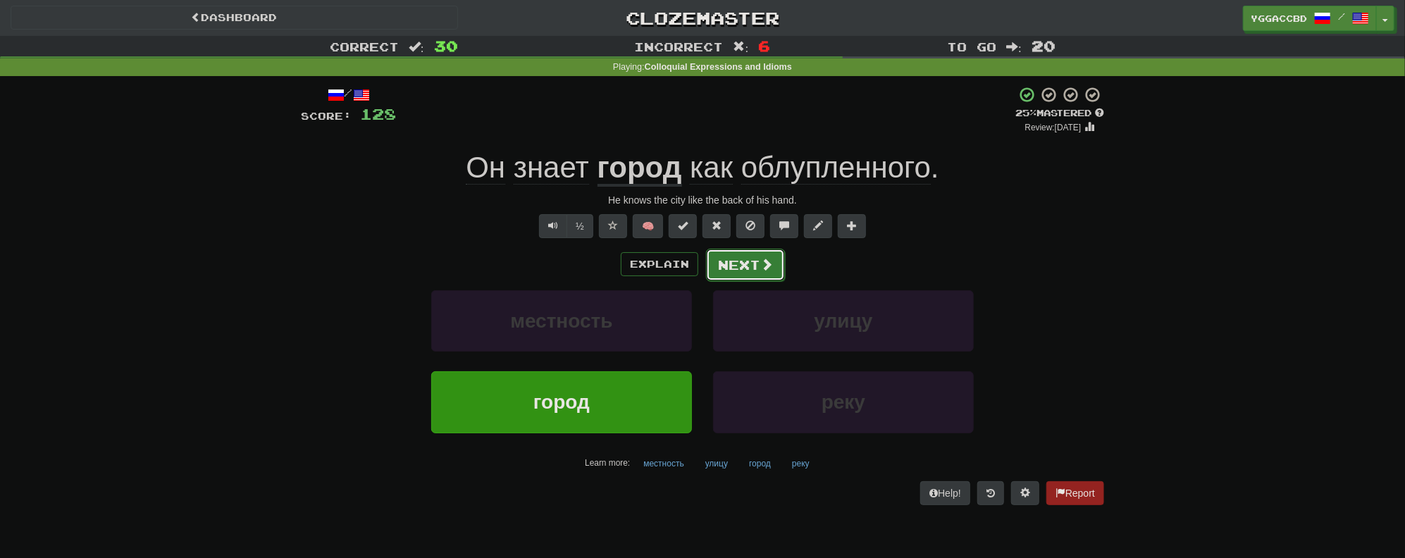
click at [767, 267] on span at bounding box center [766, 264] width 13 height 13
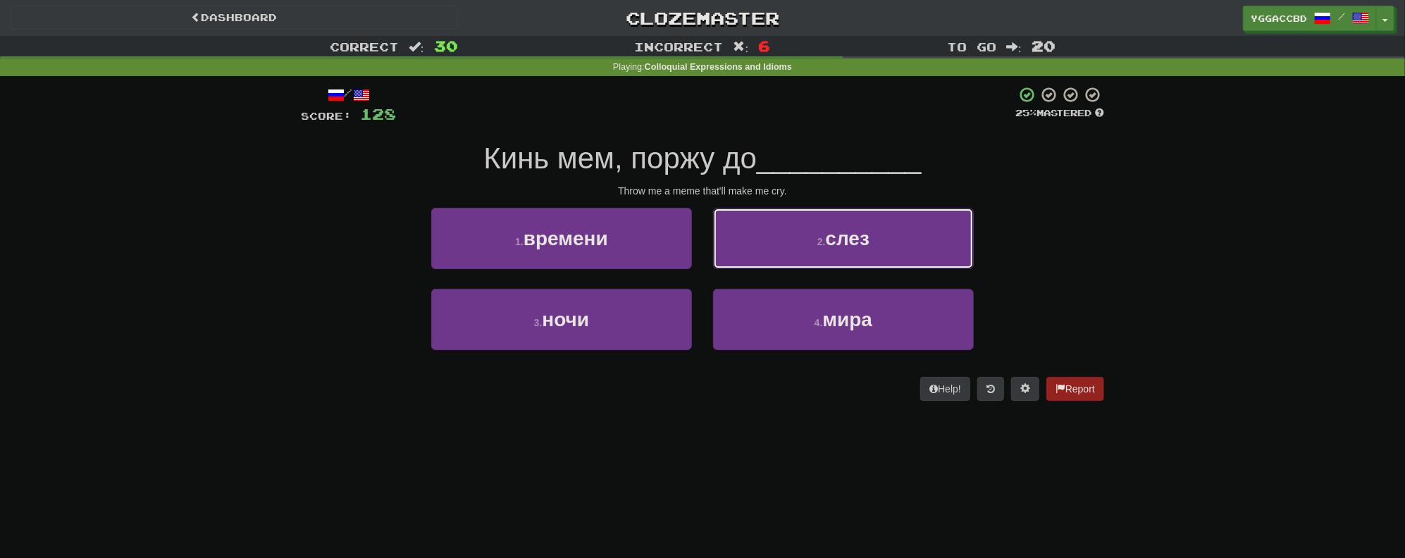
click at [891, 237] on button "2 . слез" at bounding box center [843, 238] width 261 height 61
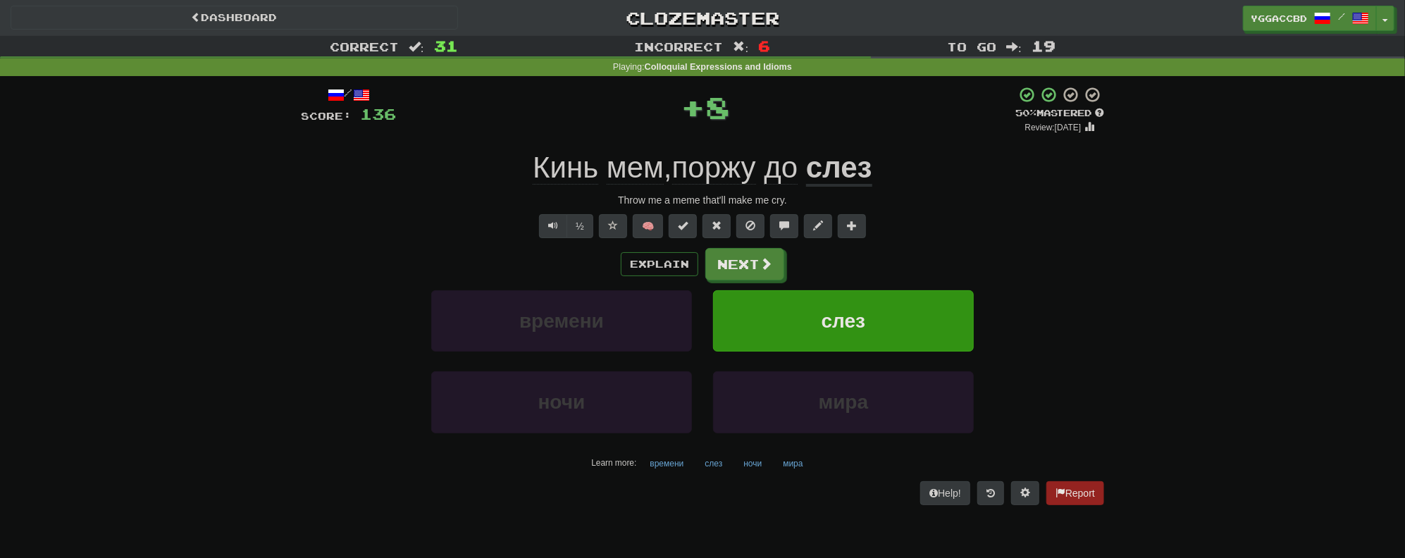
click at [705, 163] on span "поржу" at bounding box center [714, 168] width 84 height 34
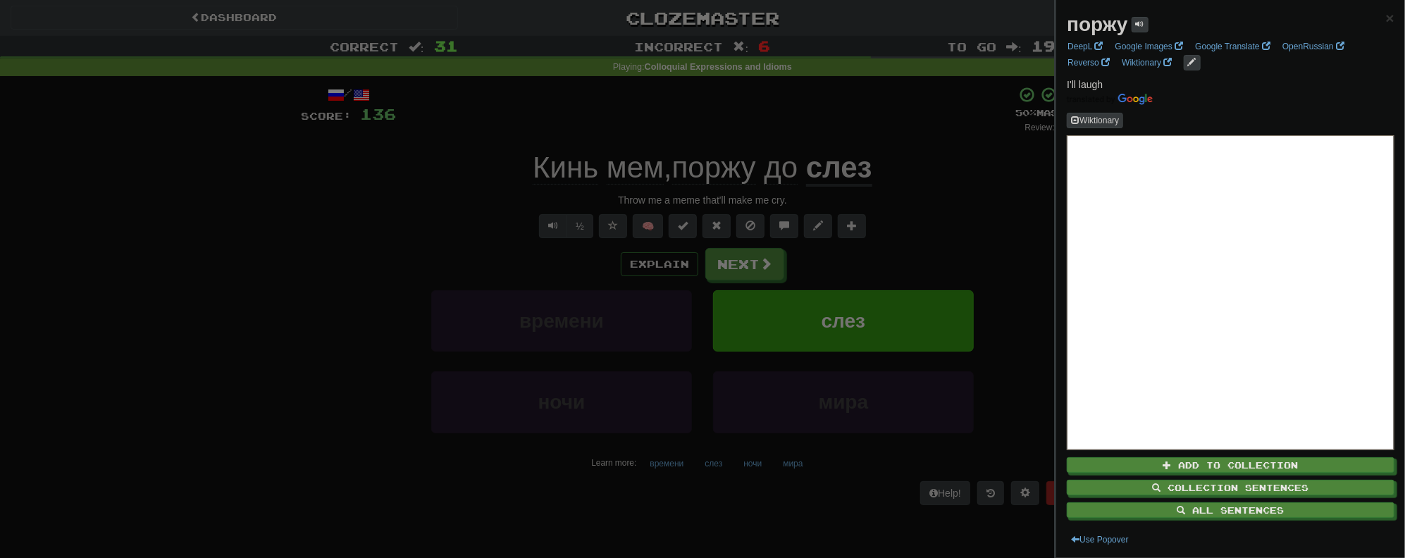
click at [908, 161] on div at bounding box center [702, 279] width 1405 height 558
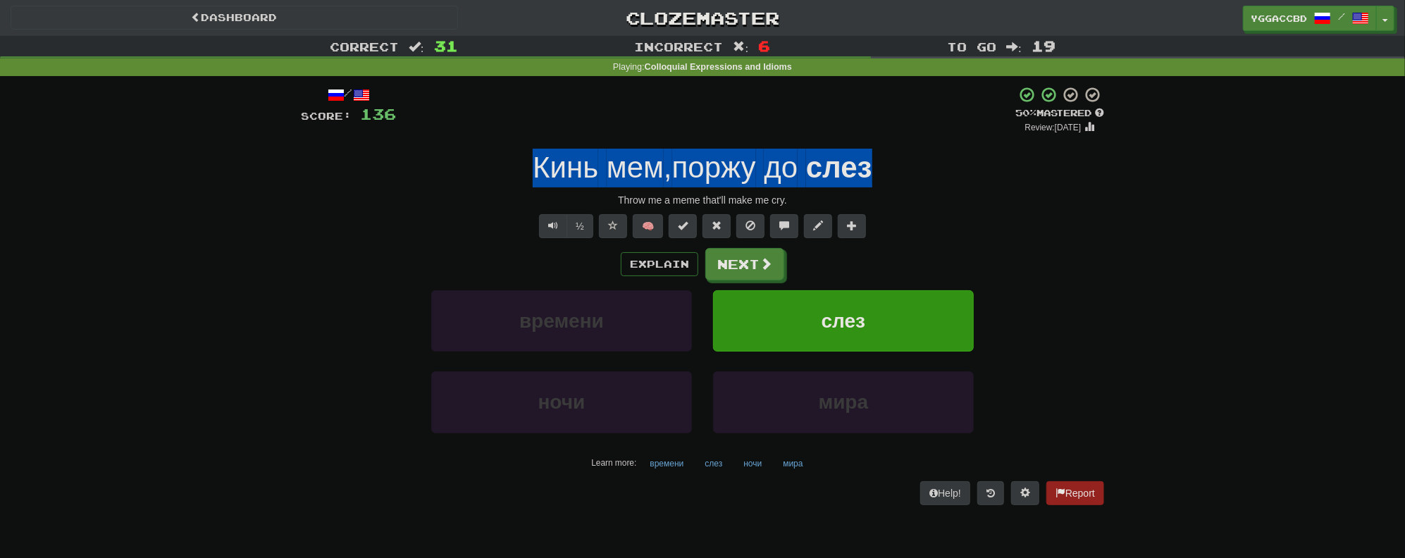
drag, startPoint x: 515, startPoint y: 160, endPoint x: 882, endPoint y: 166, distance: 366.5
click at [882, 166] on div "Кинь мем , поржу до слез" at bounding box center [702, 168] width 803 height 39
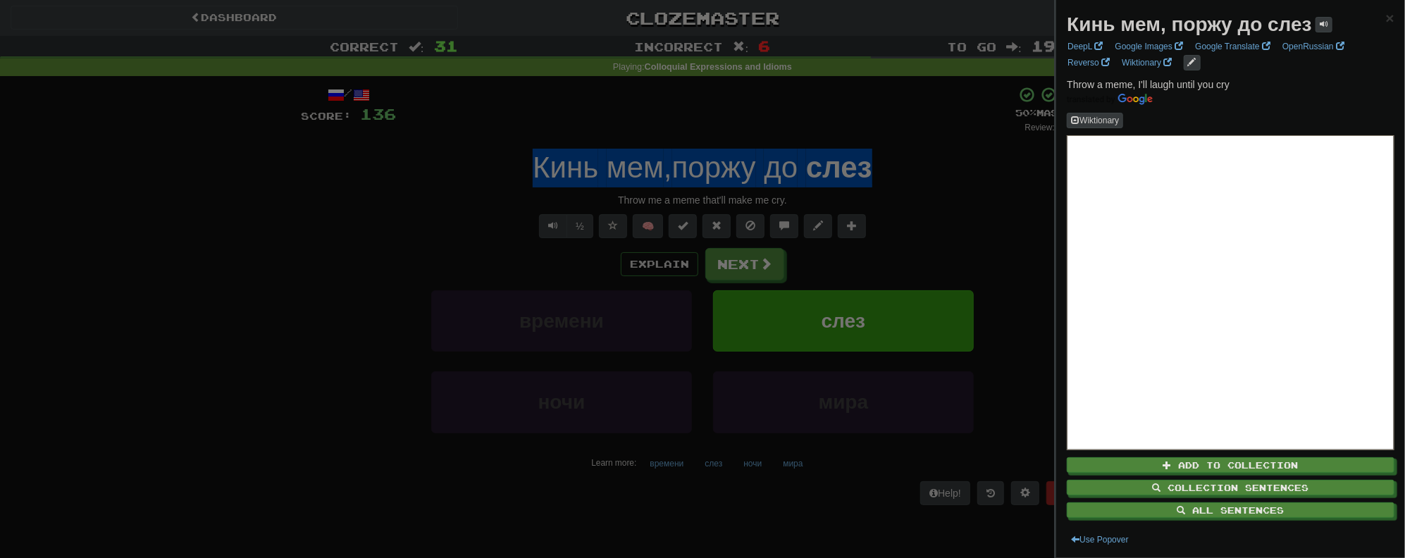
copy div "Кинь мем , поржу до слез"
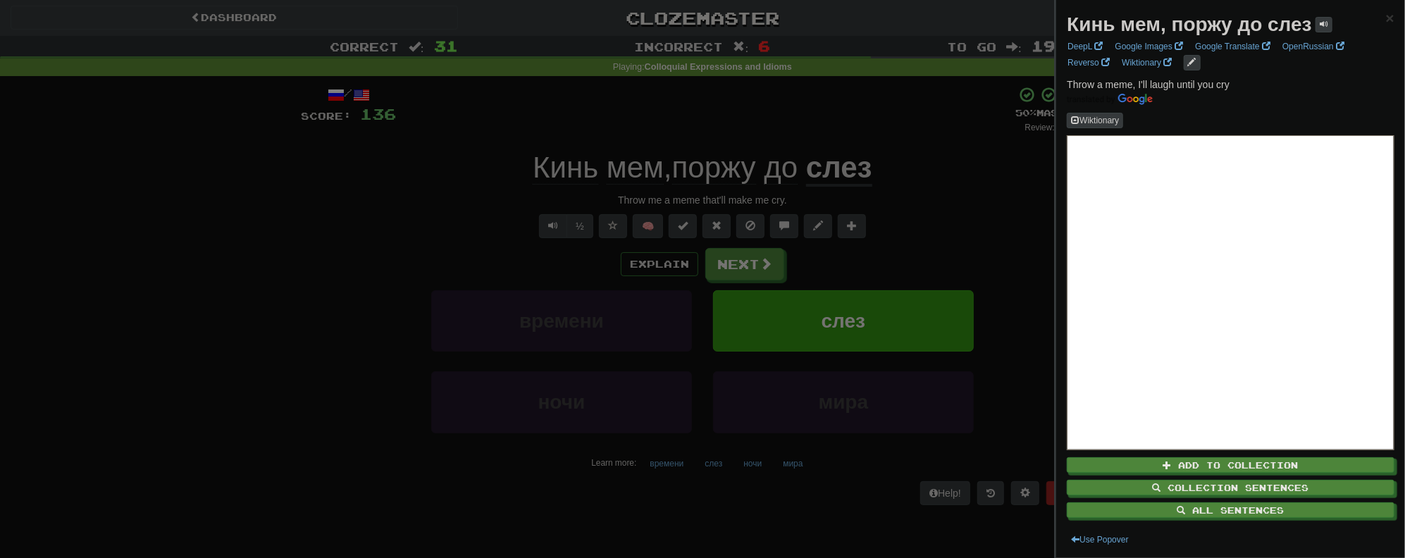
drag, startPoint x: 136, startPoint y: 296, endPoint x: 235, endPoint y: 284, distance: 99.4
click at [202, 290] on div at bounding box center [702, 279] width 1405 height 558
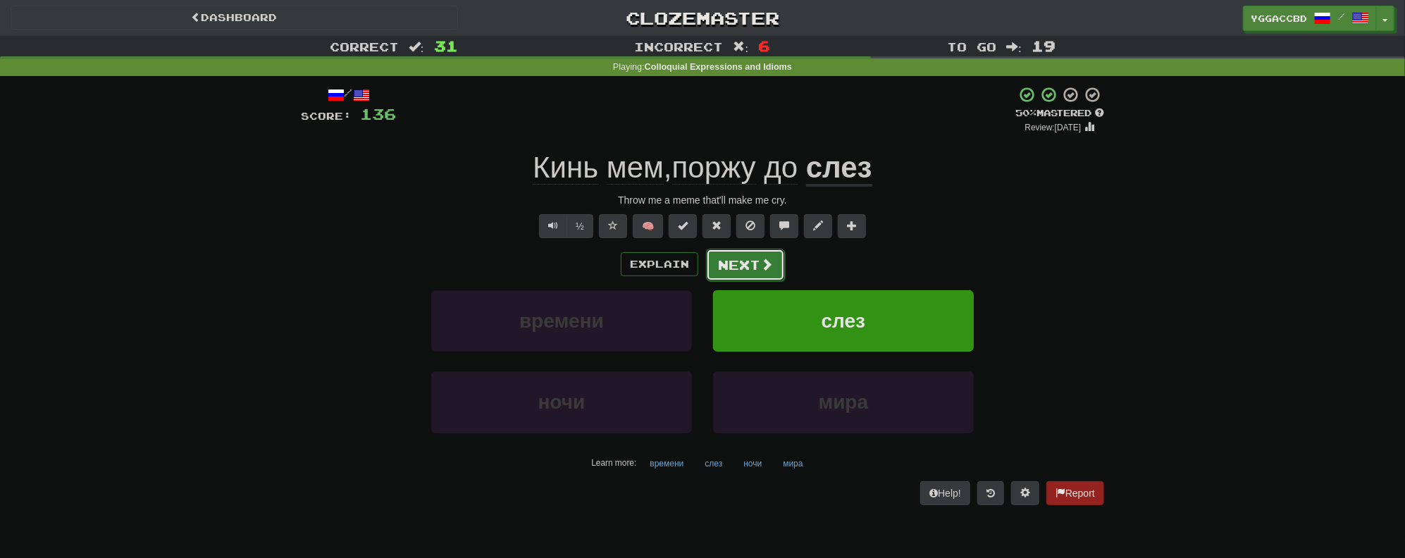
click at [767, 258] on span at bounding box center [766, 264] width 13 height 13
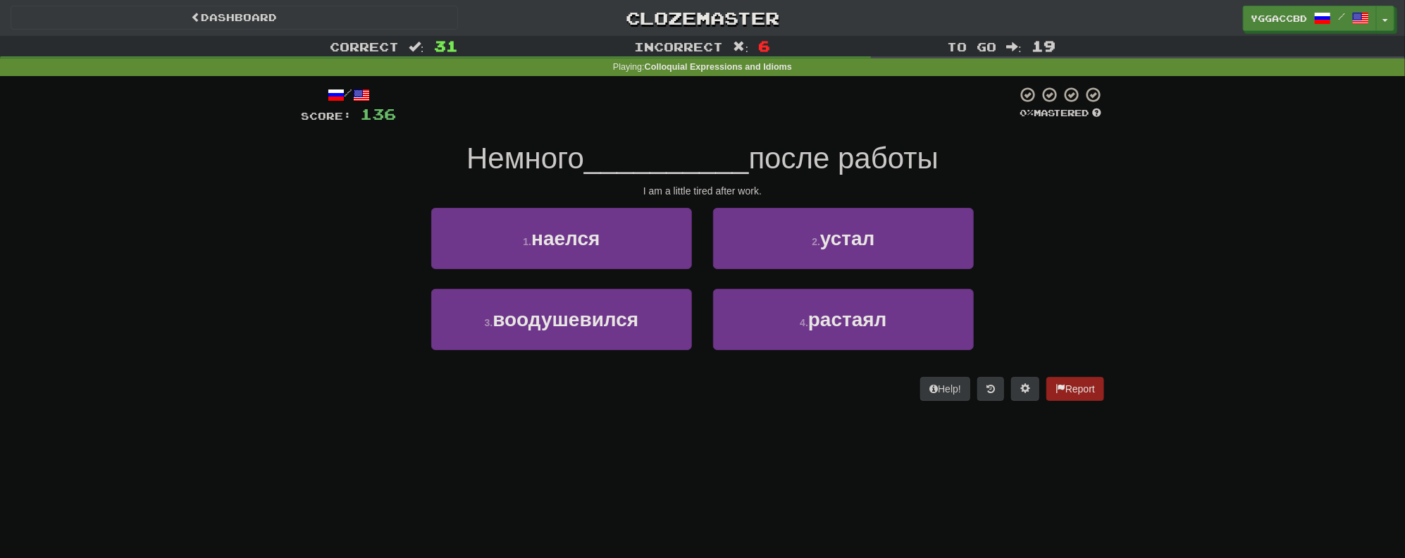
drag, startPoint x: 177, startPoint y: 350, endPoint x: 197, endPoint y: 333, distance: 26.5
click at [180, 347] on div "Correct : 31 Incorrect : 6 To go : 19 Playing : Colloquial Expressions and Idio…" at bounding box center [702, 228] width 1405 height 385
click at [839, 269] on div "2 . устал" at bounding box center [844, 248] width 282 height 81
click at [789, 242] on button "2 . устал" at bounding box center [843, 238] width 261 height 61
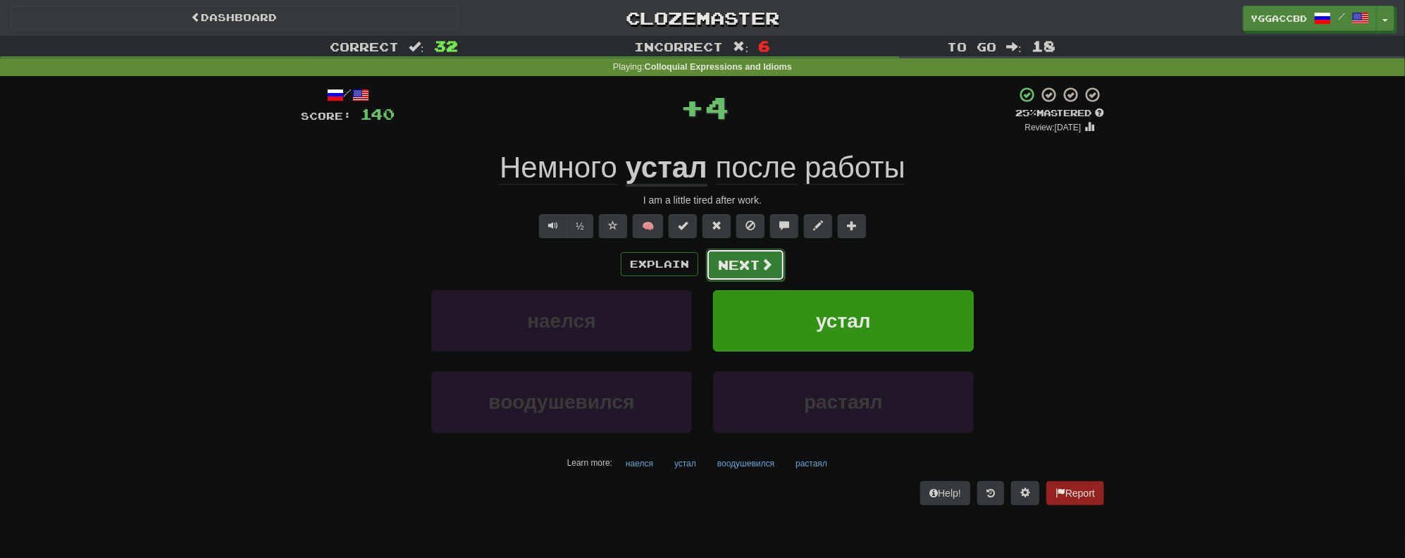
click at [732, 262] on button "Next" at bounding box center [745, 265] width 79 height 32
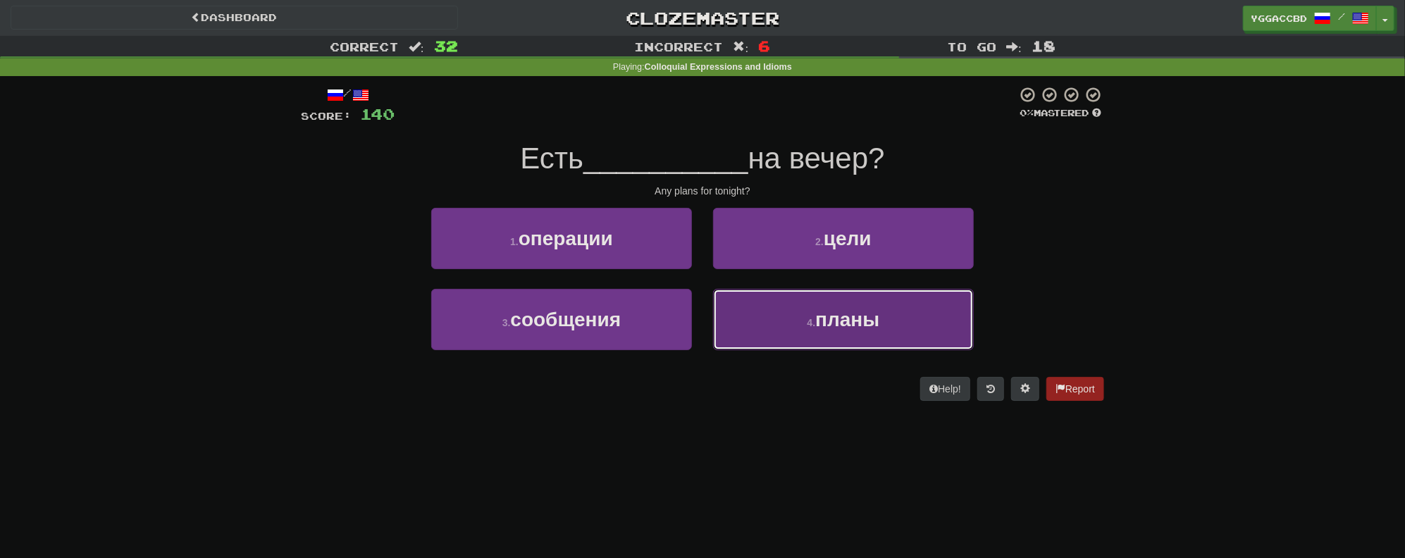
click at [891, 310] on button "4 . планы" at bounding box center [843, 319] width 261 height 61
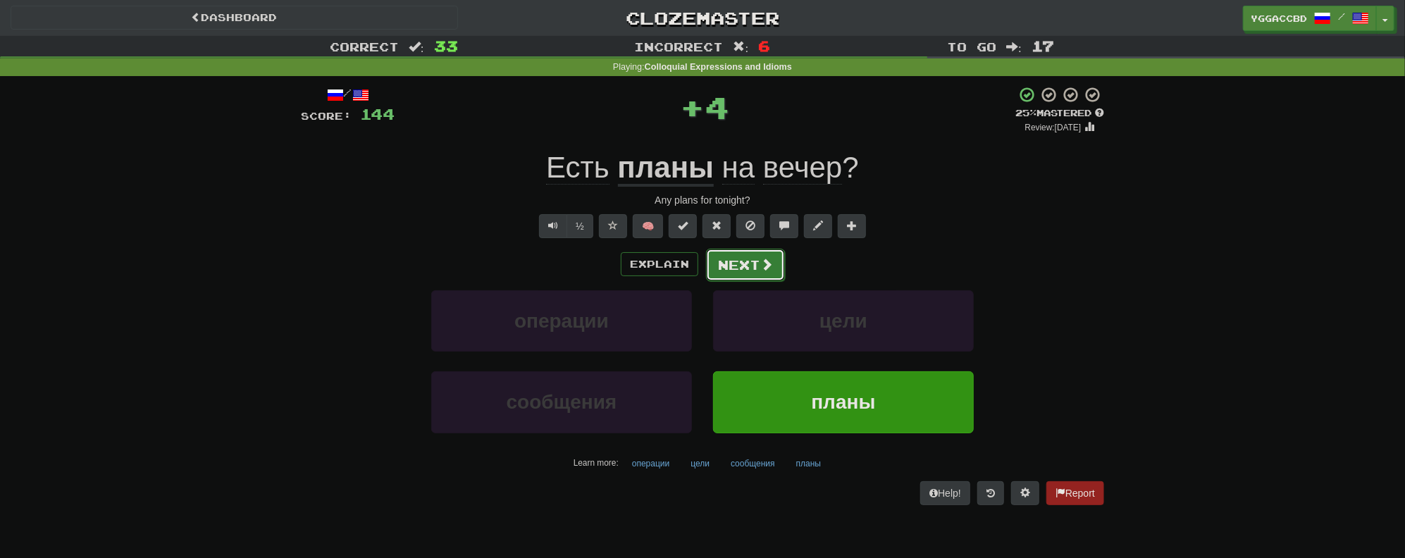
click at [762, 265] on span at bounding box center [766, 264] width 13 height 13
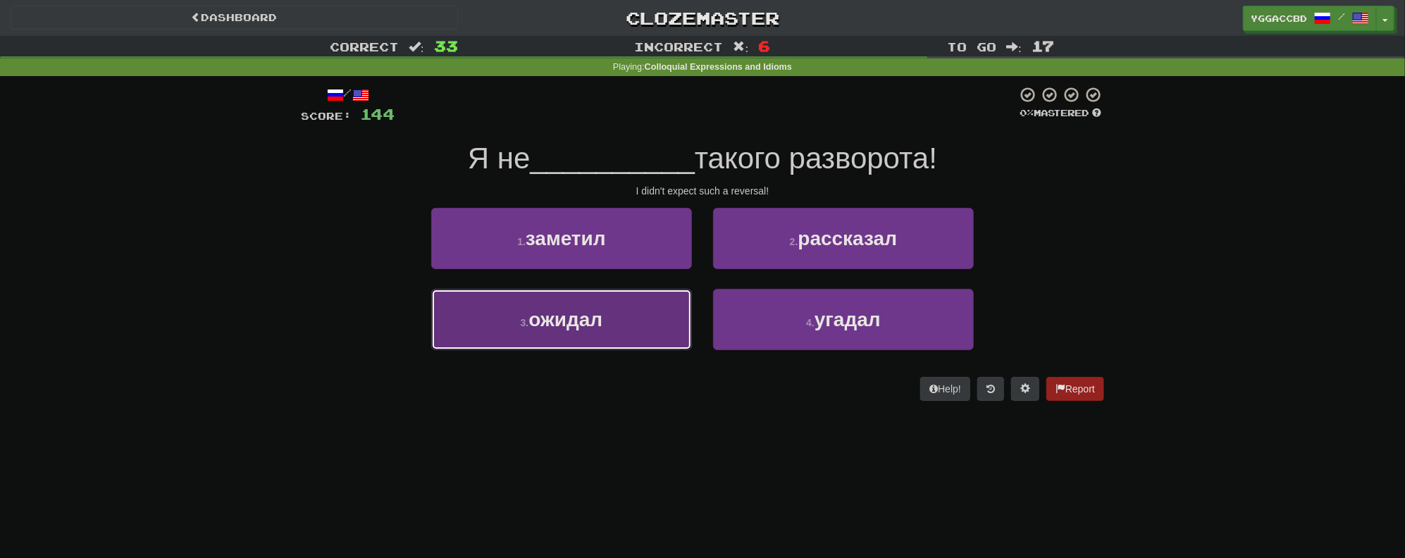
click at [623, 323] on button "3 . ожидал" at bounding box center [561, 319] width 261 height 61
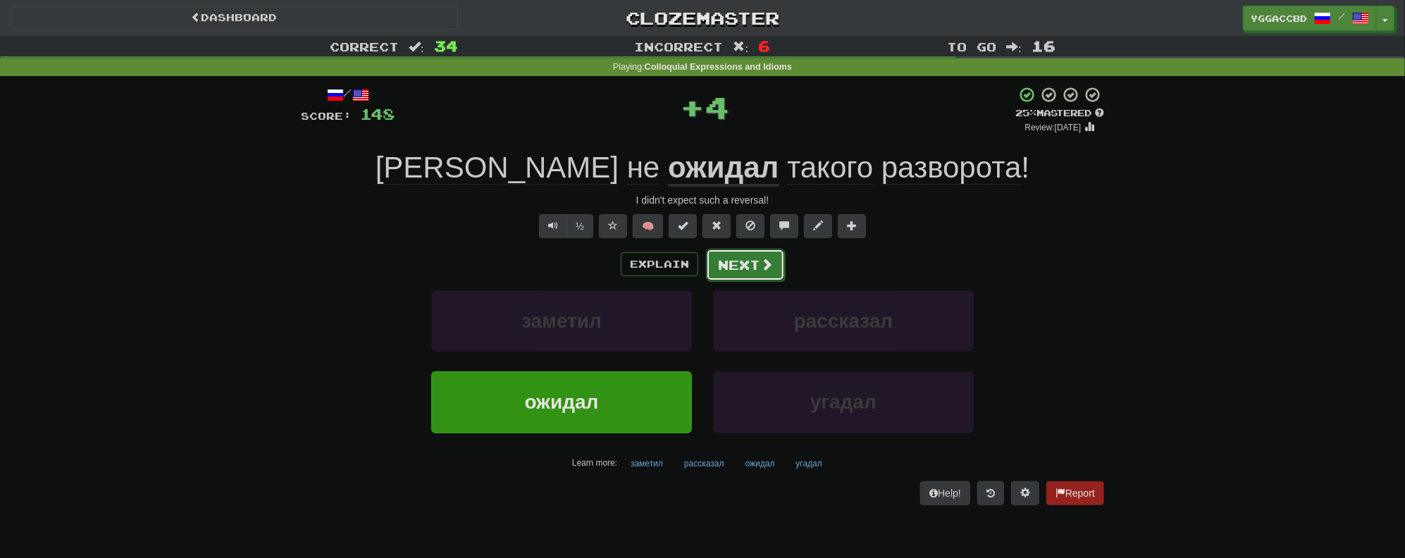
click at [753, 270] on button "Next" at bounding box center [745, 265] width 79 height 32
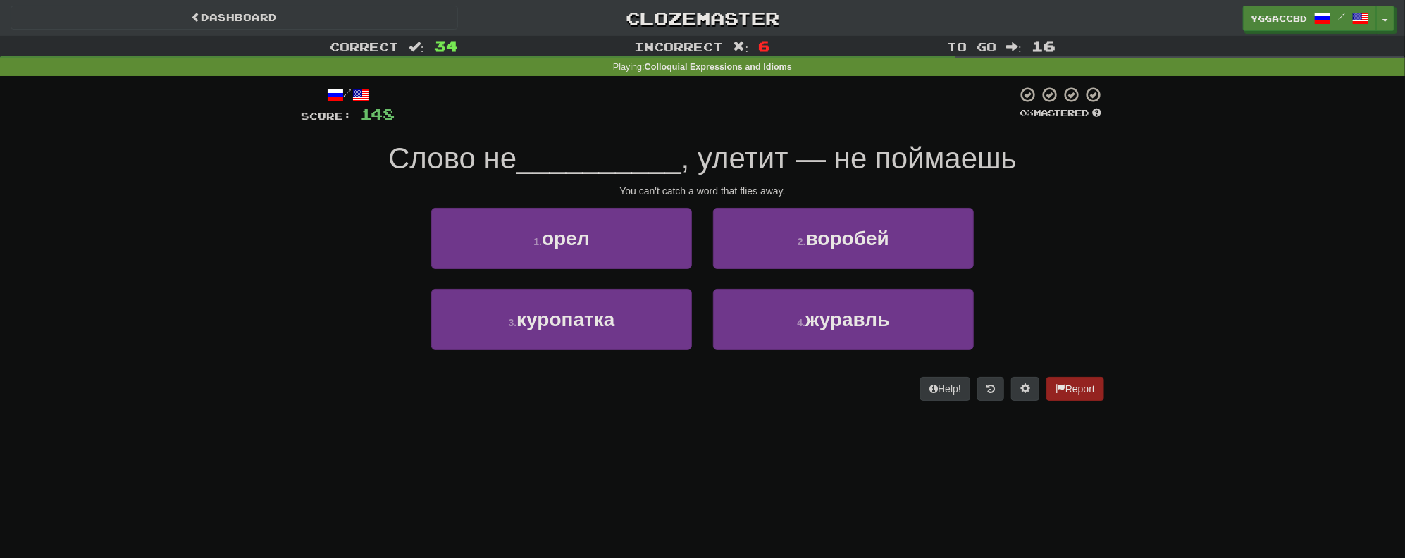
click at [726, 166] on span ", улетит — не поймаешь" at bounding box center [848, 158] width 335 height 33
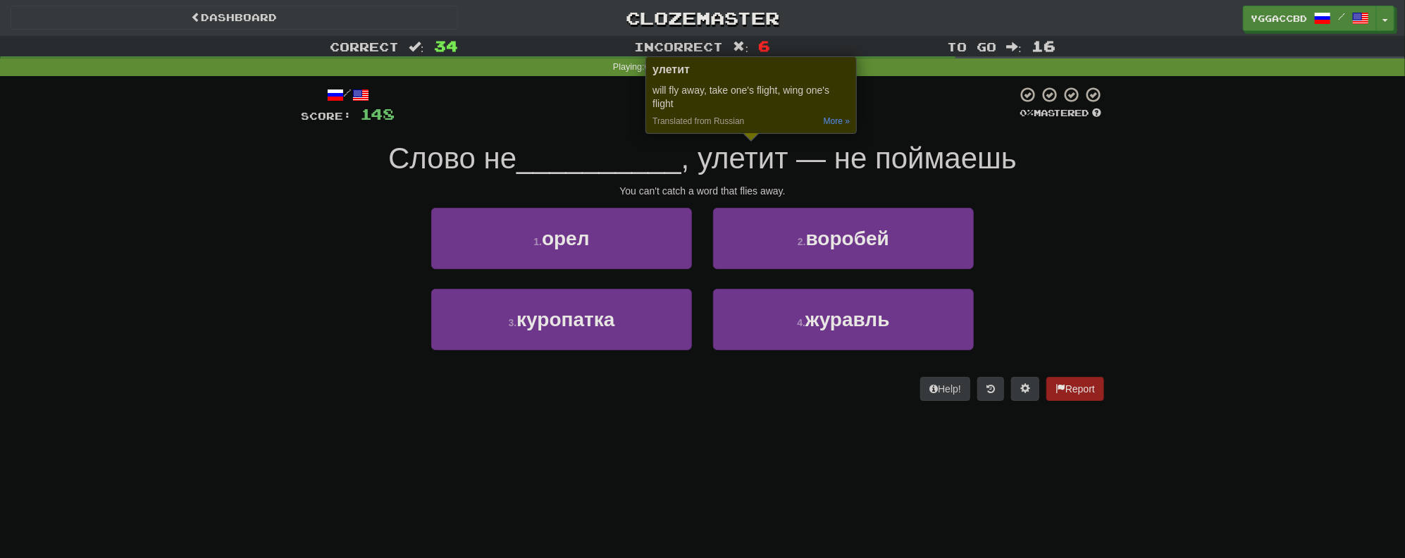
click at [1268, 195] on div "Correct : 34 Incorrect : 6 To go : 16 Playing : Colloquial Expressions and Idio…" at bounding box center [702, 228] width 1405 height 385
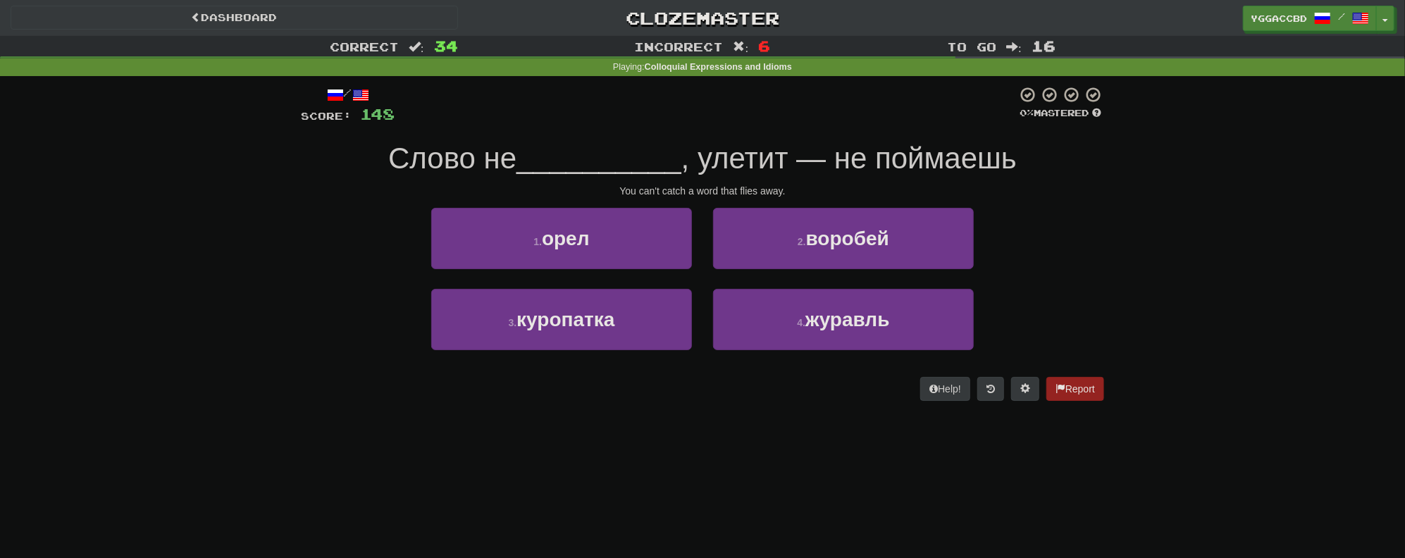
click at [948, 161] on span ", улетит — не поймаешь" at bounding box center [848, 158] width 335 height 33
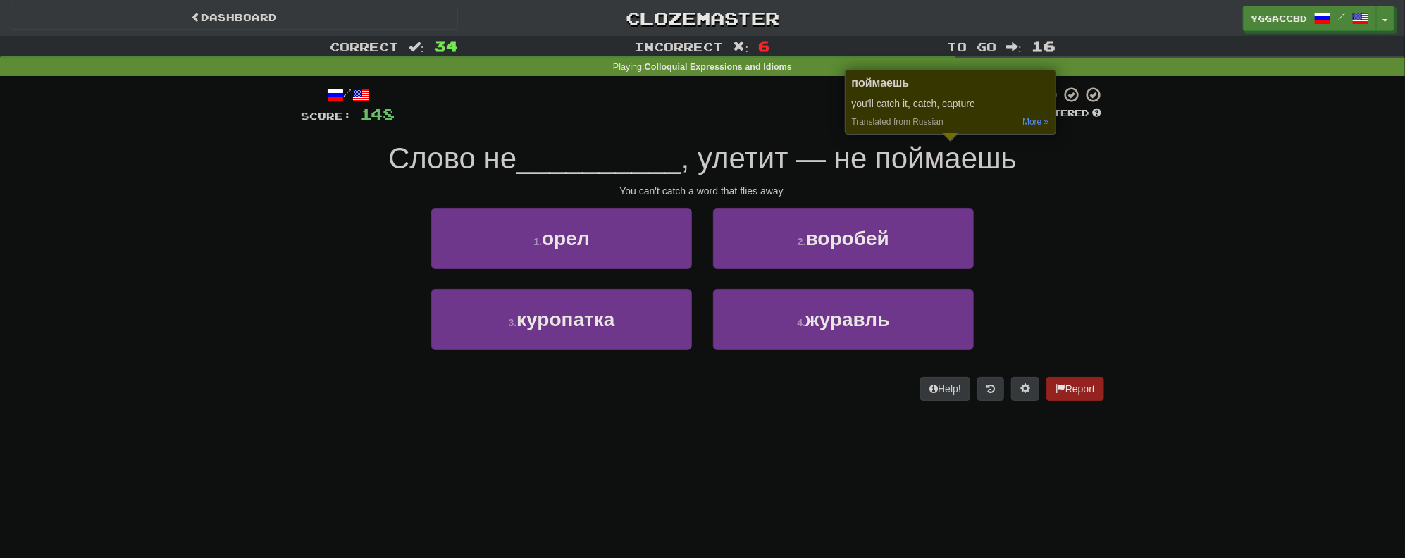
click at [1275, 188] on div "Correct : 34 Incorrect : 6 To go : 16 Playing : Colloquial Expressions and Idio…" at bounding box center [702, 228] width 1405 height 385
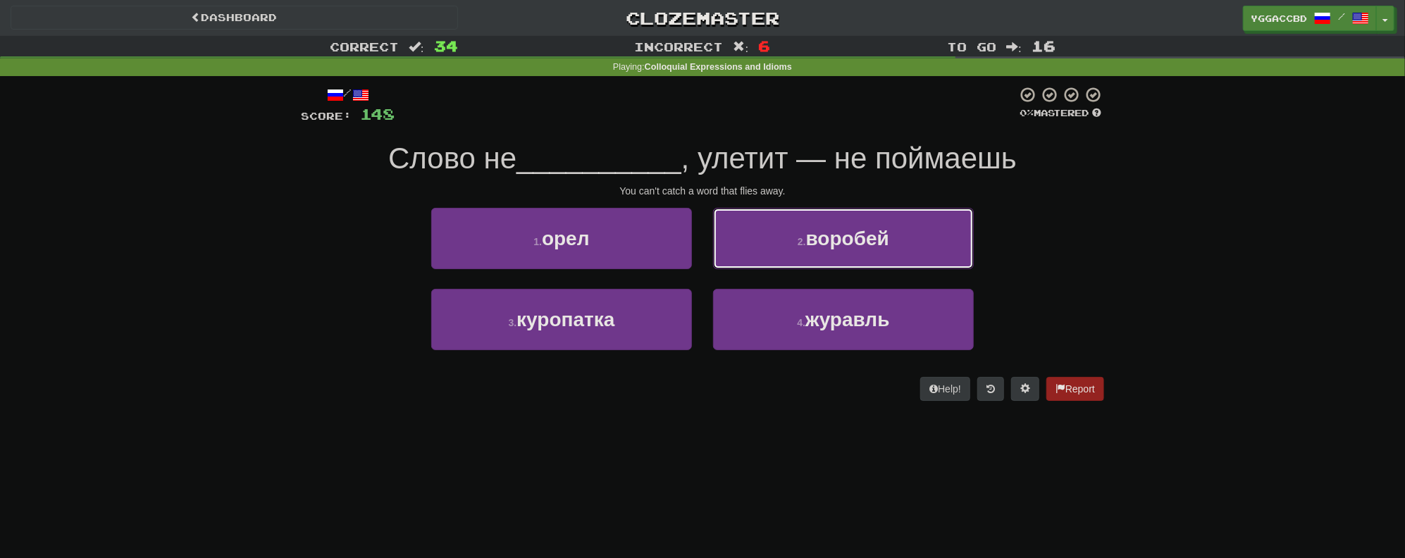
drag, startPoint x: 842, startPoint y: 252, endPoint x: 997, endPoint y: 242, distance: 155.3
click at [846, 249] on button "2 . воробей" at bounding box center [843, 238] width 261 height 61
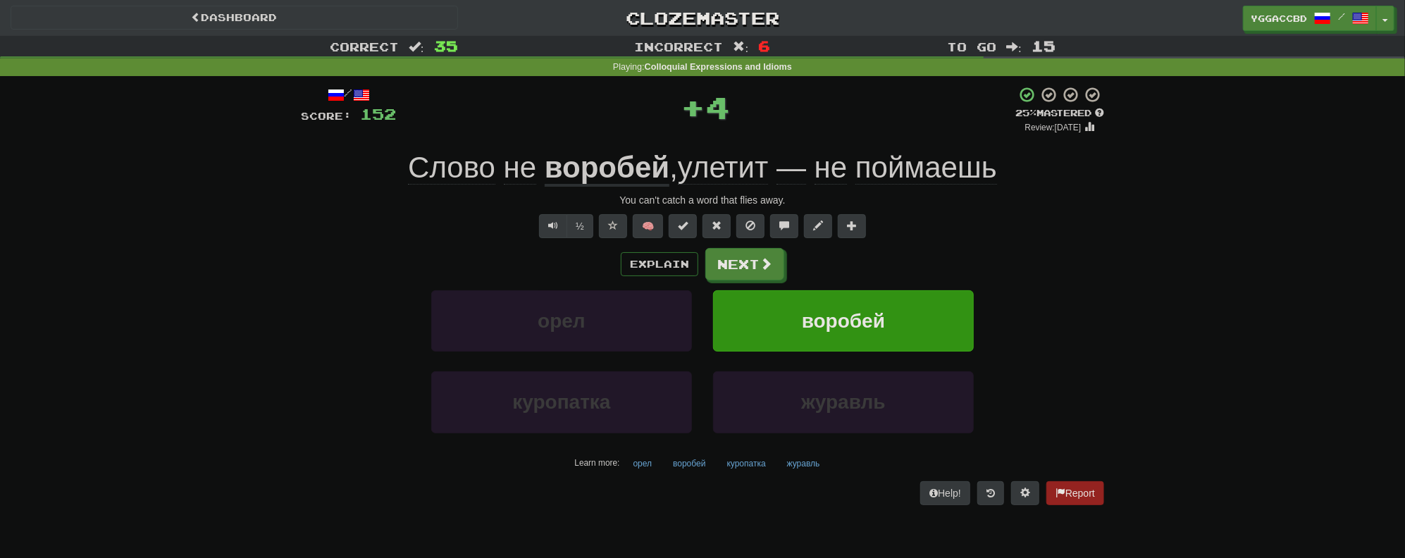
click at [578, 163] on u "воробей" at bounding box center [607, 169] width 125 height 36
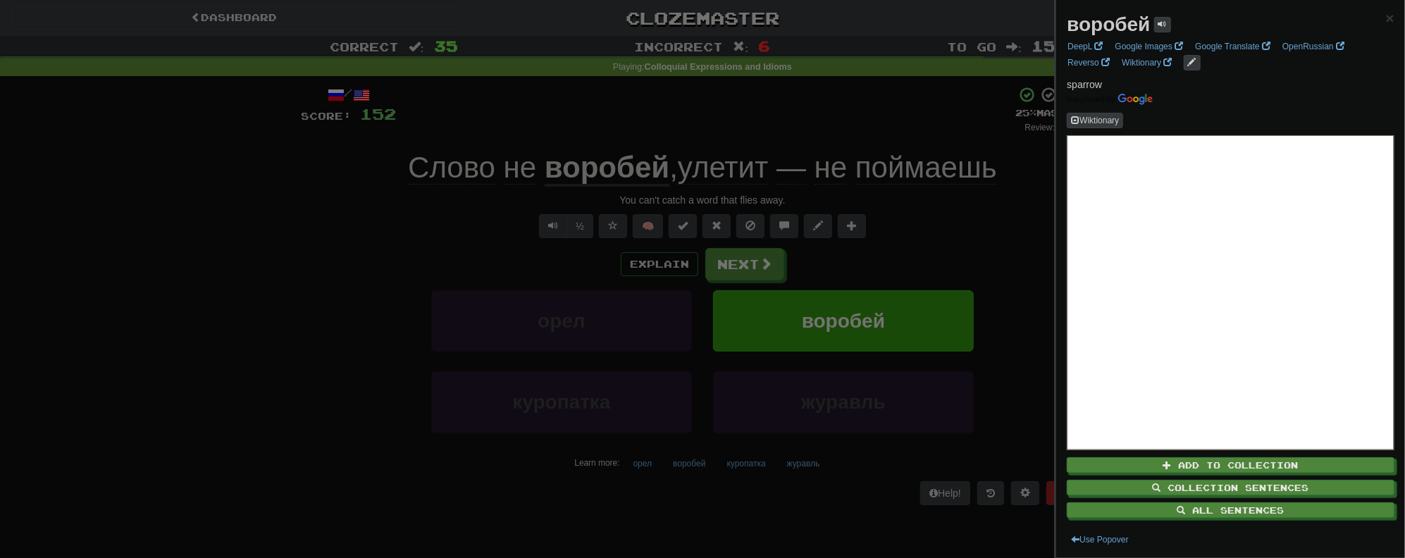
click at [522, 118] on div at bounding box center [702, 279] width 1405 height 558
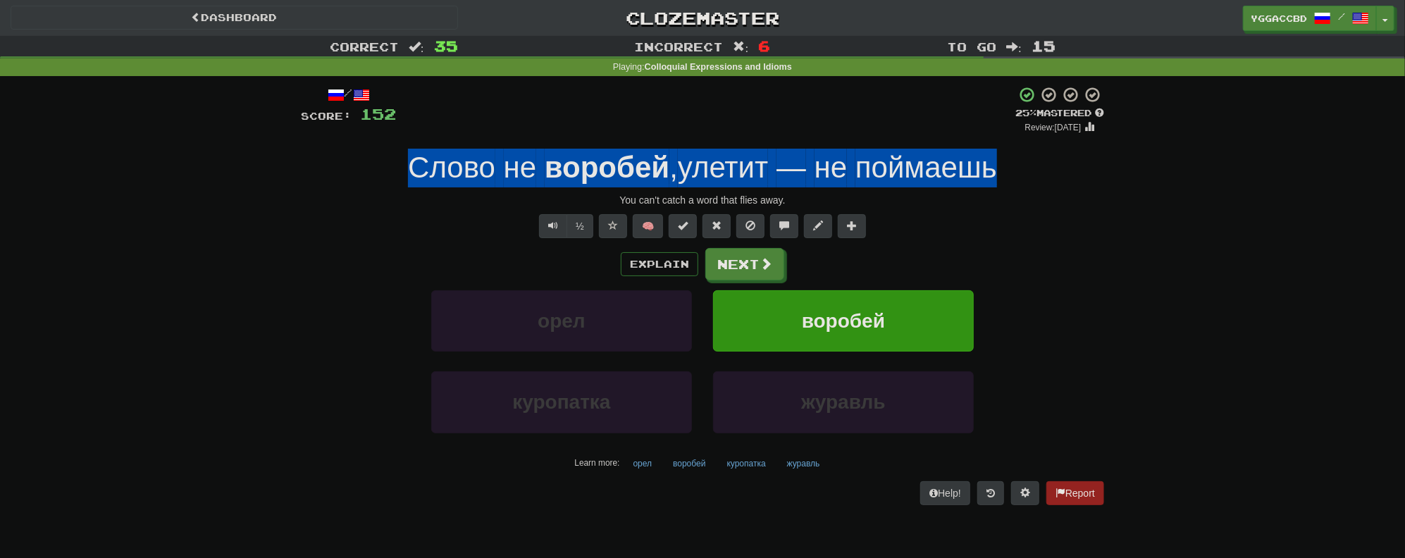
drag, startPoint x: 393, startPoint y: 172, endPoint x: 1018, endPoint y: 176, distance: 624.4
click at [1018, 176] on div "Слово не воробей , улетит — не поймаешь" at bounding box center [702, 168] width 803 height 39
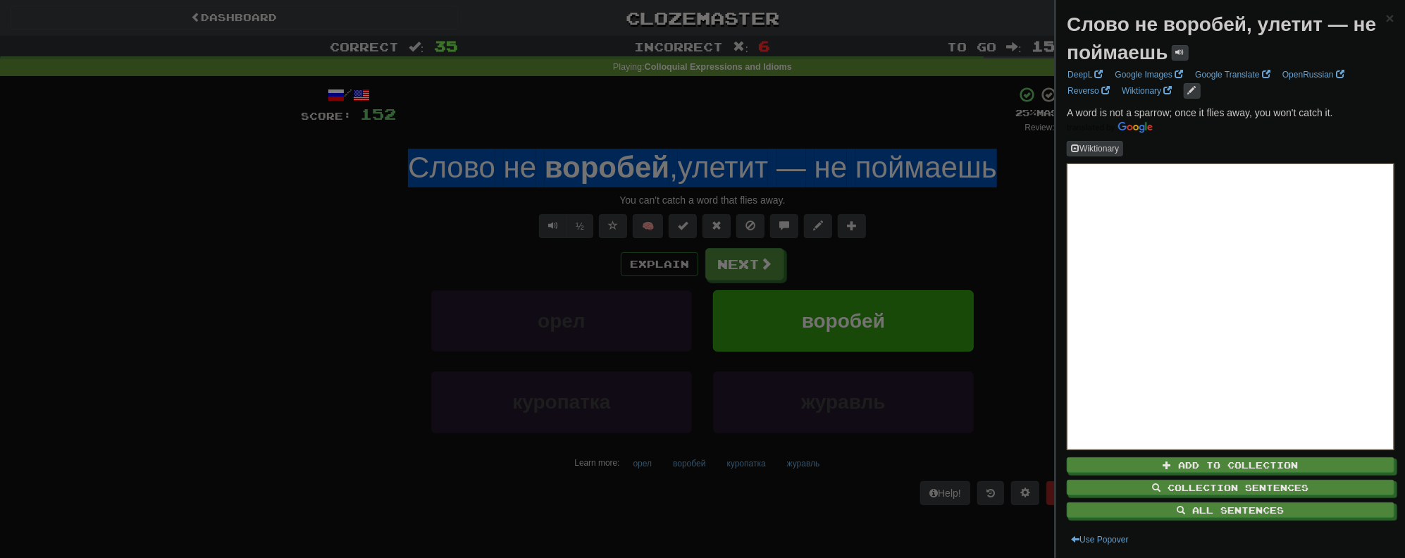
copy div "Слово не воробей , улетит — не поймаешь"
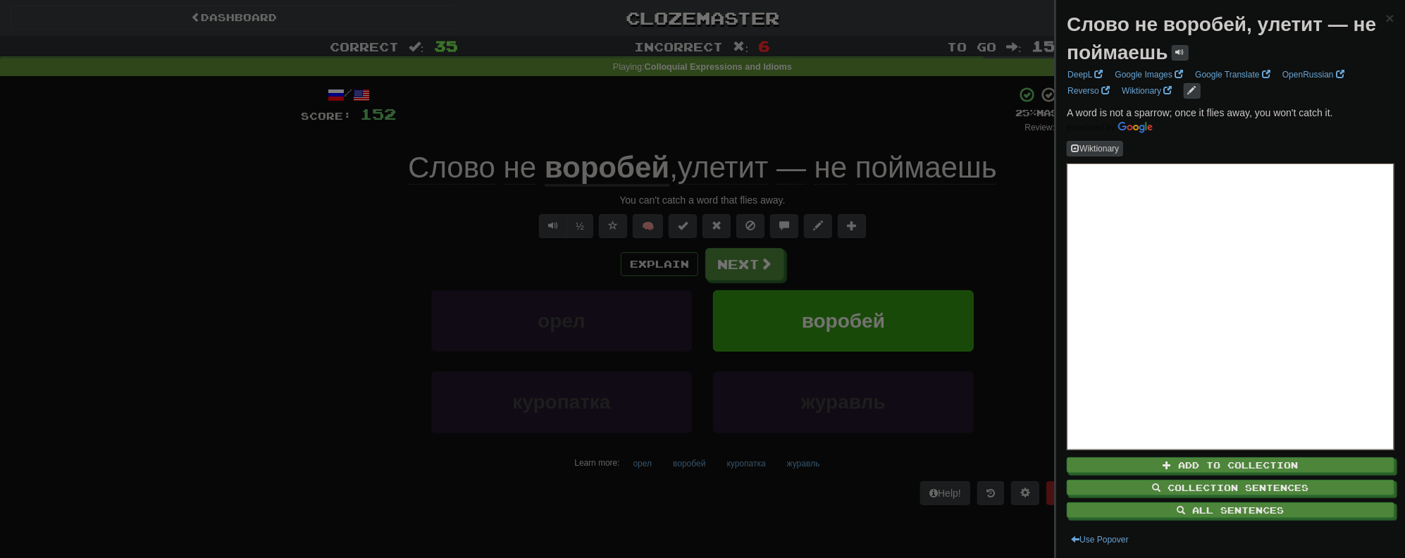
click at [462, 264] on div at bounding box center [702, 279] width 1405 height 558
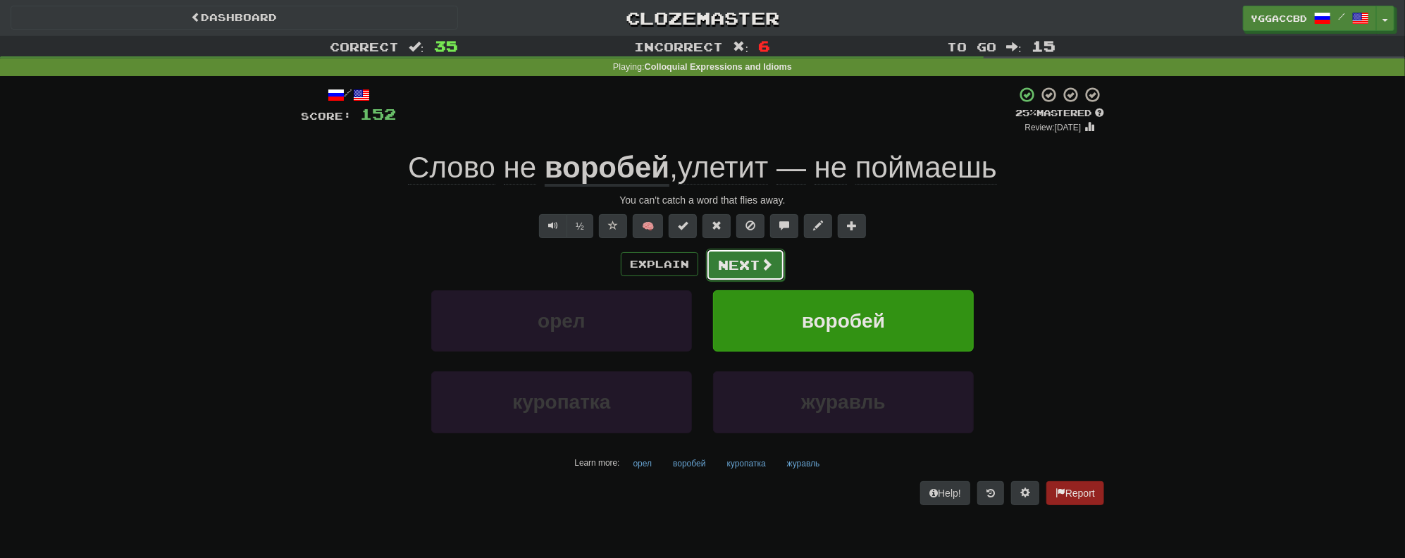
click at [741, 265] on button "Next" at bounding box center [745, 265] width 79 height 32
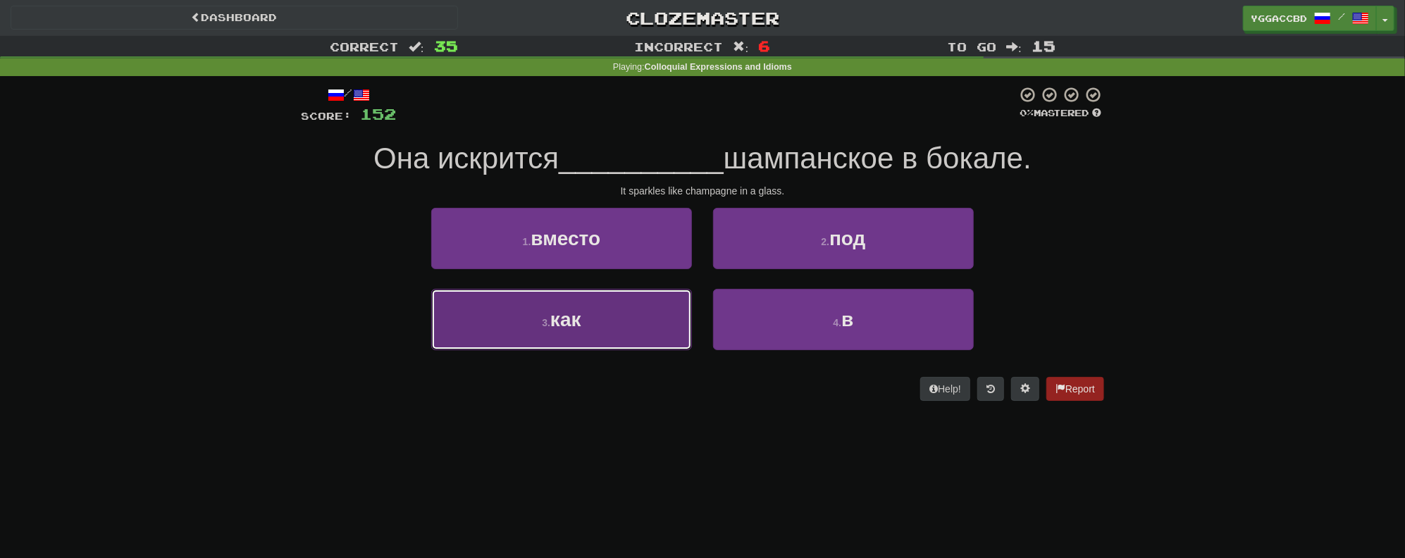
click at [606, 330] on button "3 . как" at bounding box center [561, 319] width 261 height 61
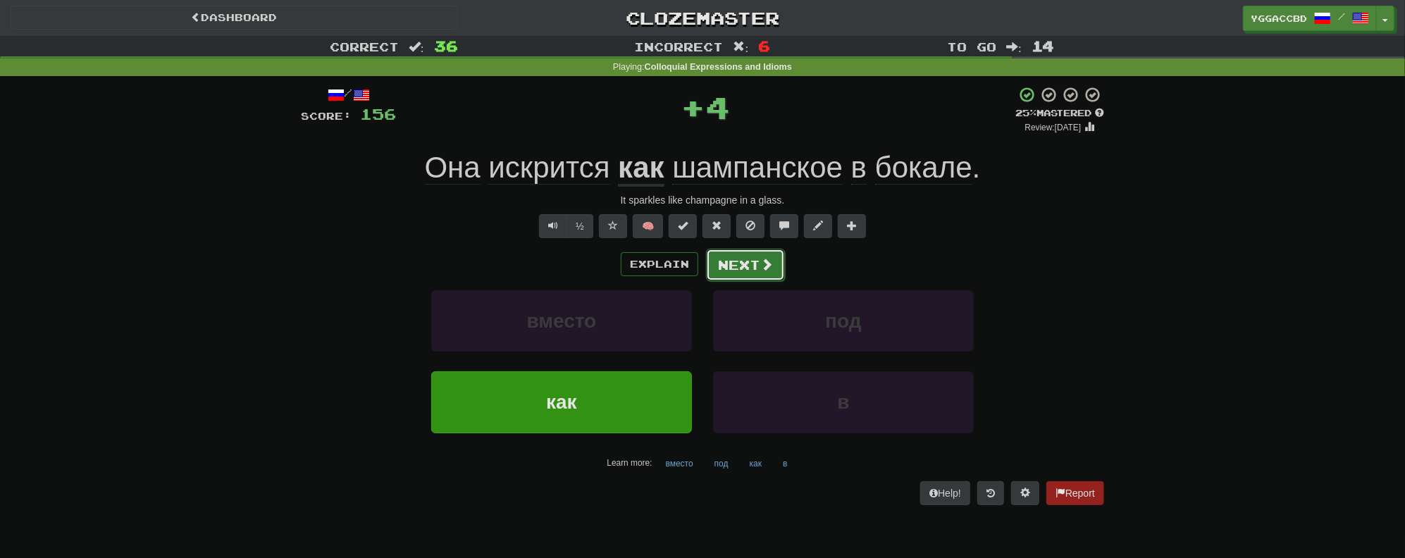
click at [741, 264] on button "Next" at bounding box center [745, 265] width 79 height 32
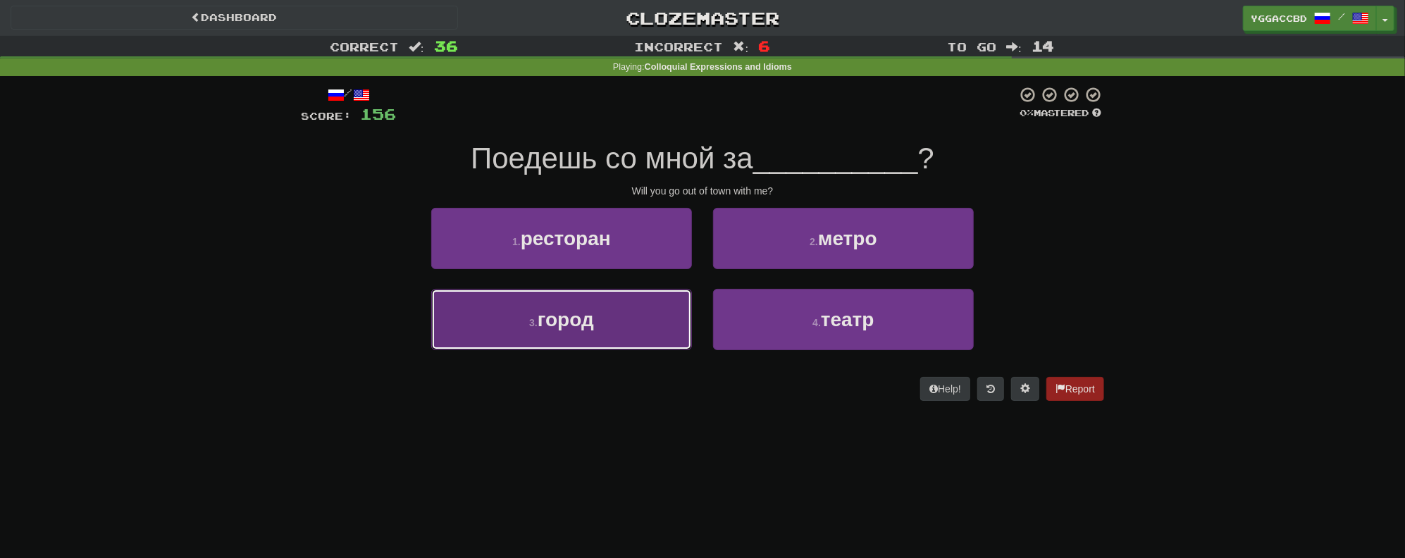
click at [631, 304] on button "3 . город" at bounding box center [561, 319] width 261 height 61
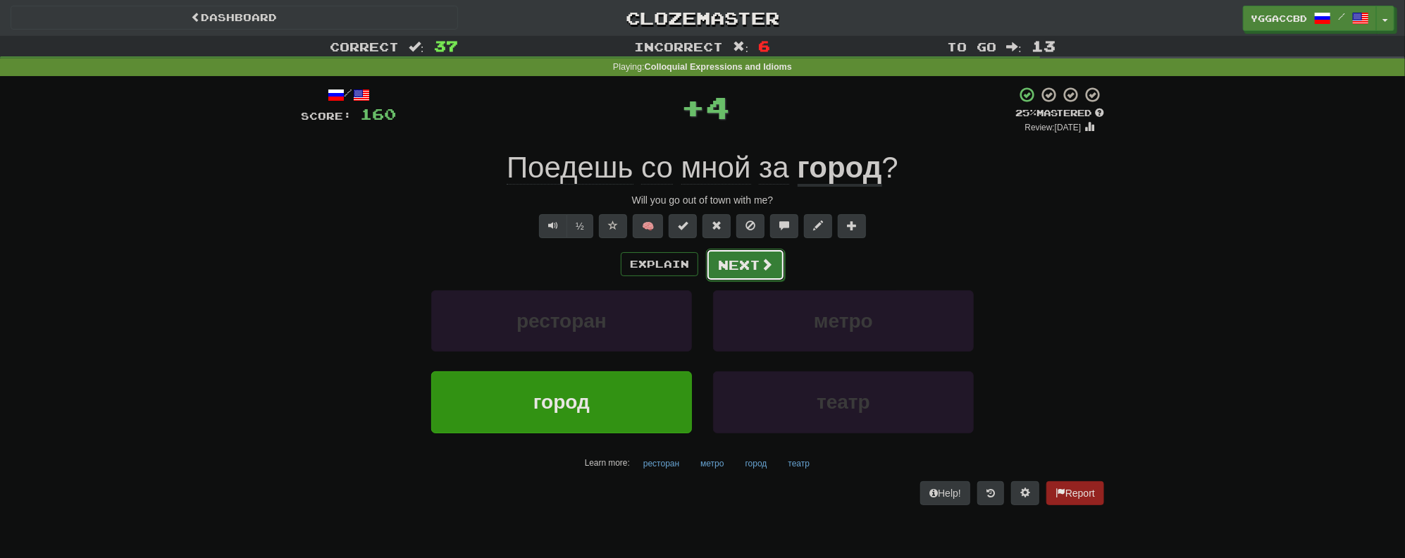
click at [740, 268] on button "Next" at bounding box center [745, 265] width 79 height 32
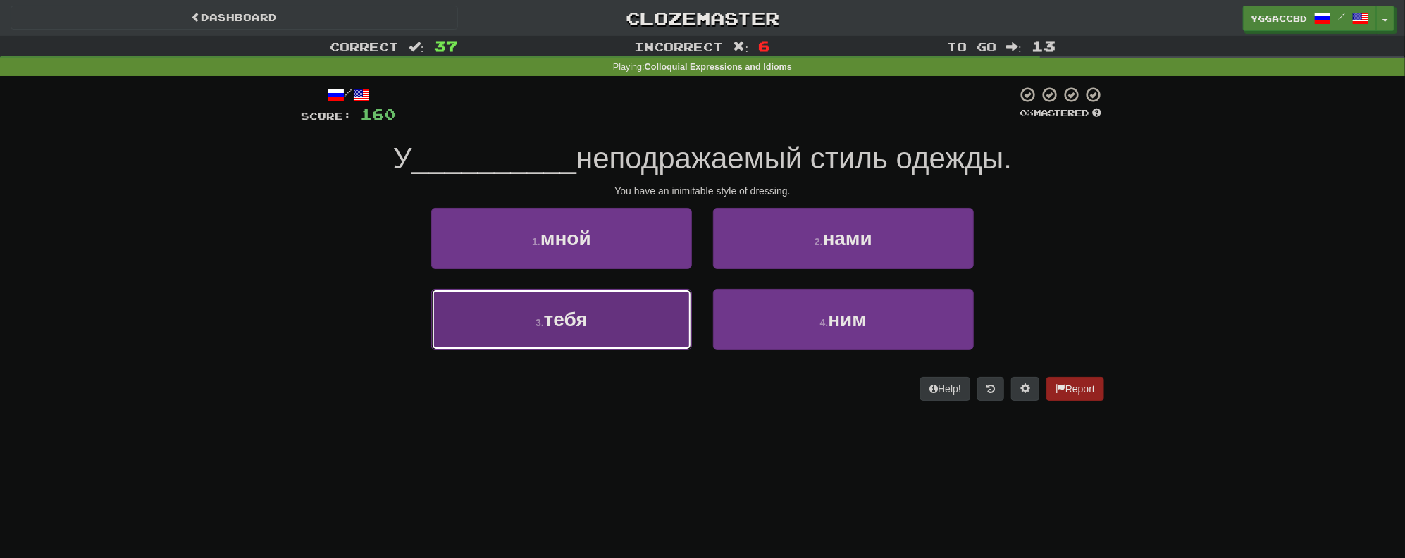
click at [637, 316] on button "3 . тебя" at bounding box center [561, 319] width 261 height 61
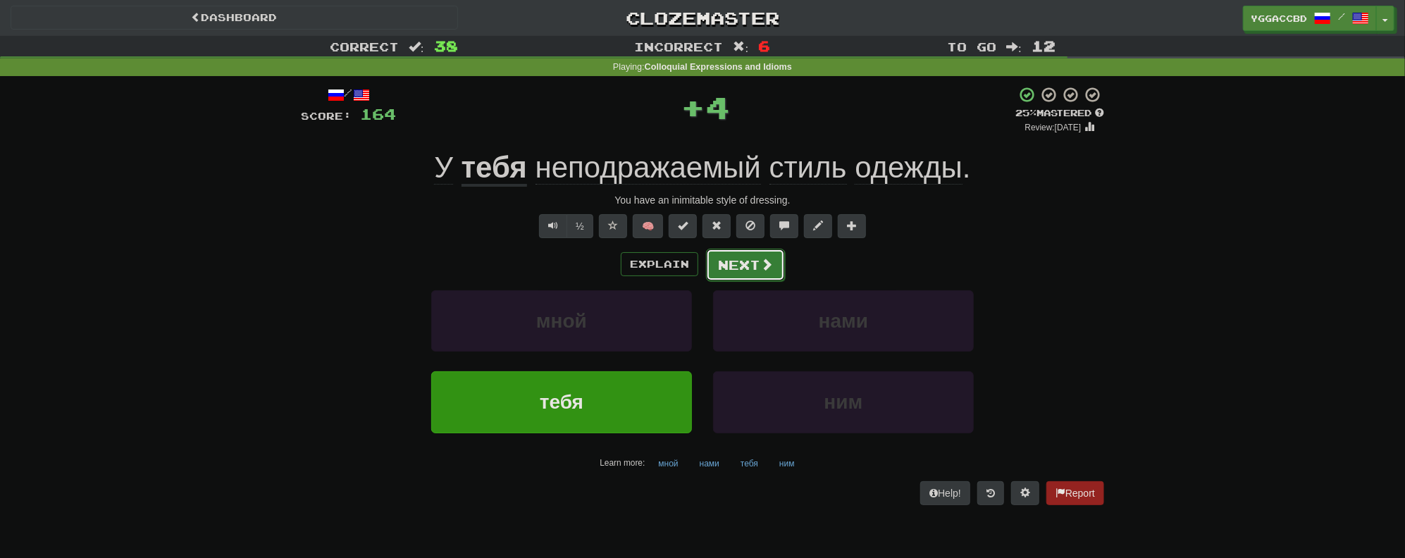
click at [730, 271] on button "Next" at bounding box center [745, 265] width 79 height 32
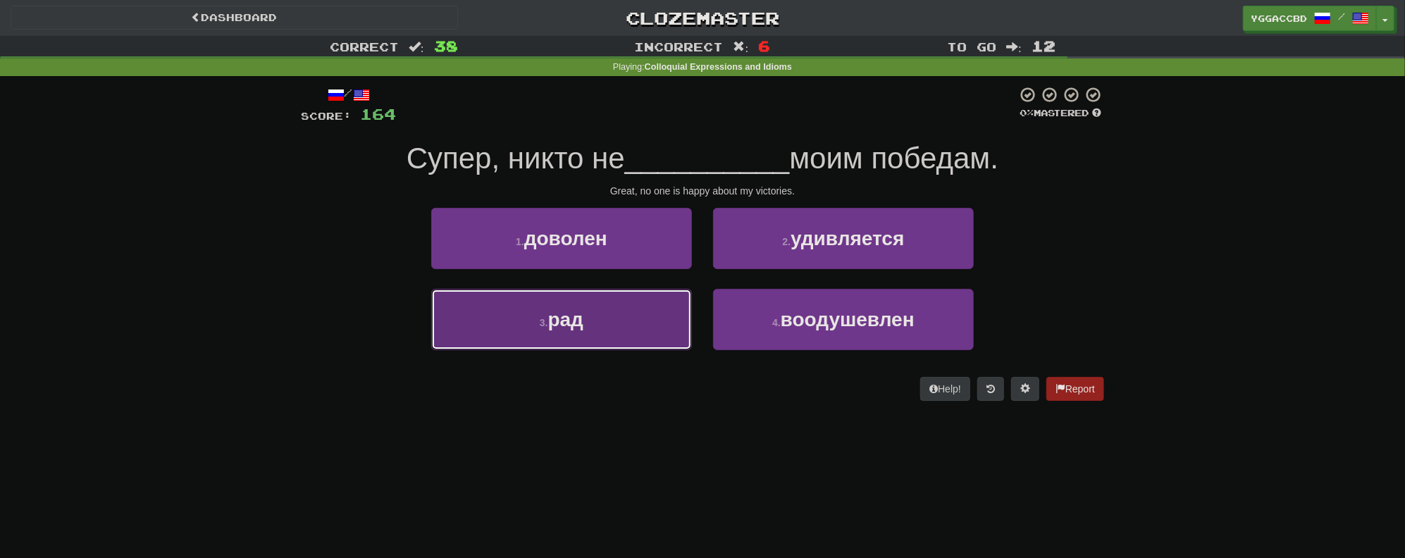
click at [583, 319] on span "рад" at bounding box center [565, 320] width 35 height 22
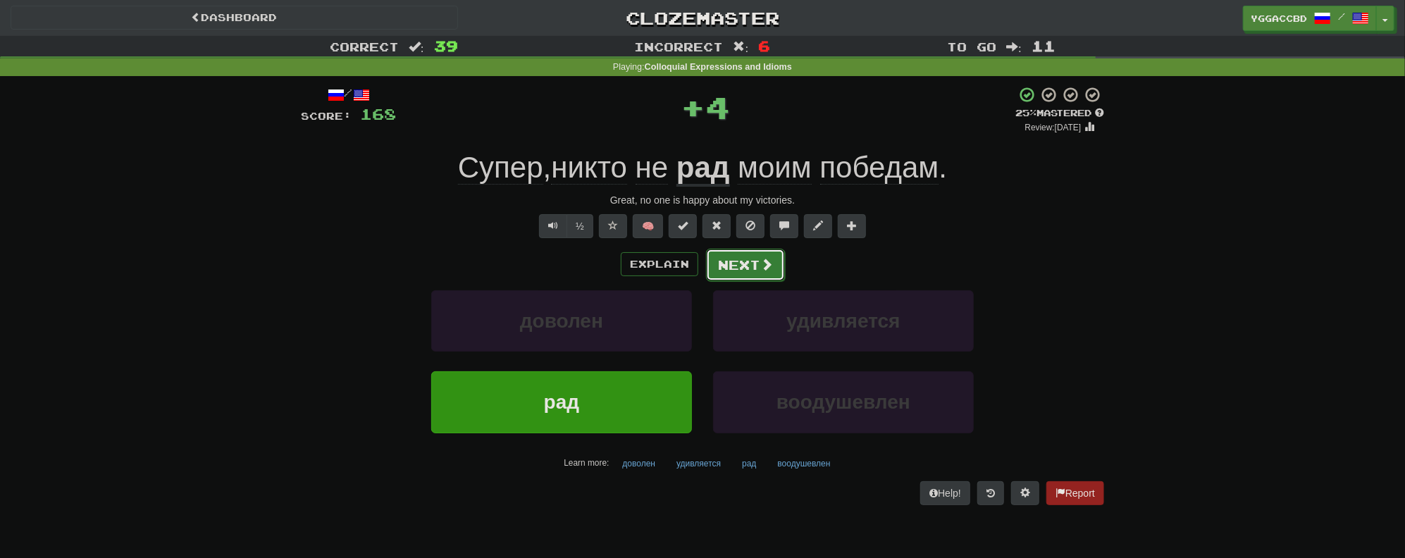
click at [722, 271] on button "Next" at bounding box center [745, 265] width 79 height 32
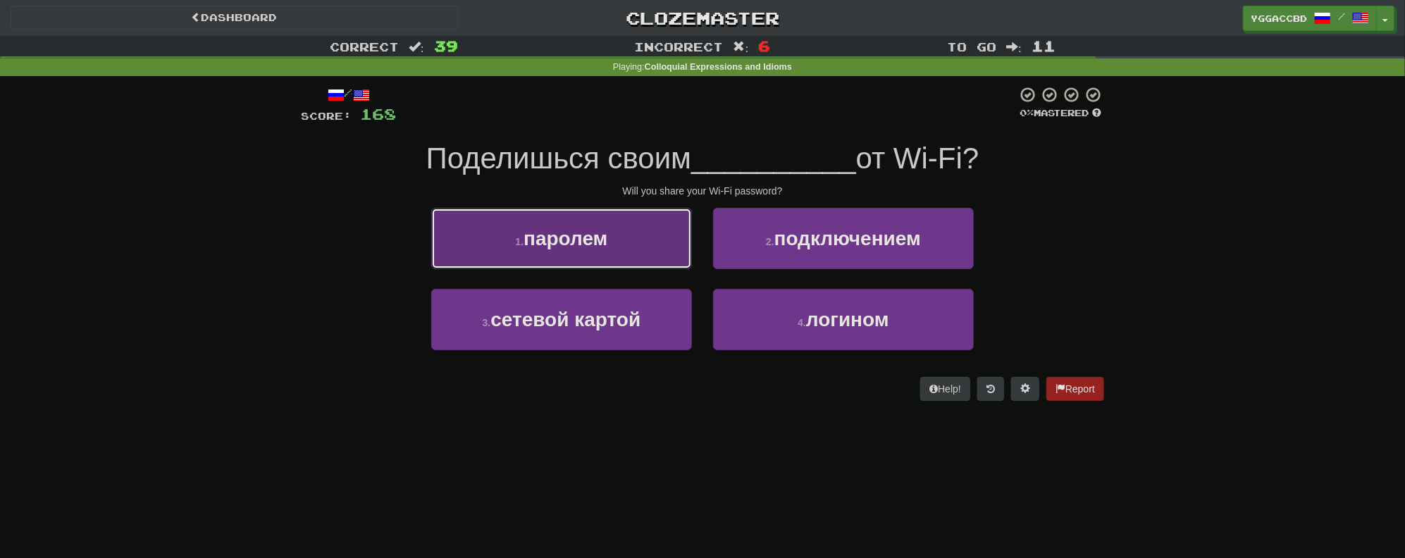
click at [581, 220] on button "1 . паролем" at bounding box center [561, 238] width 261 height 61
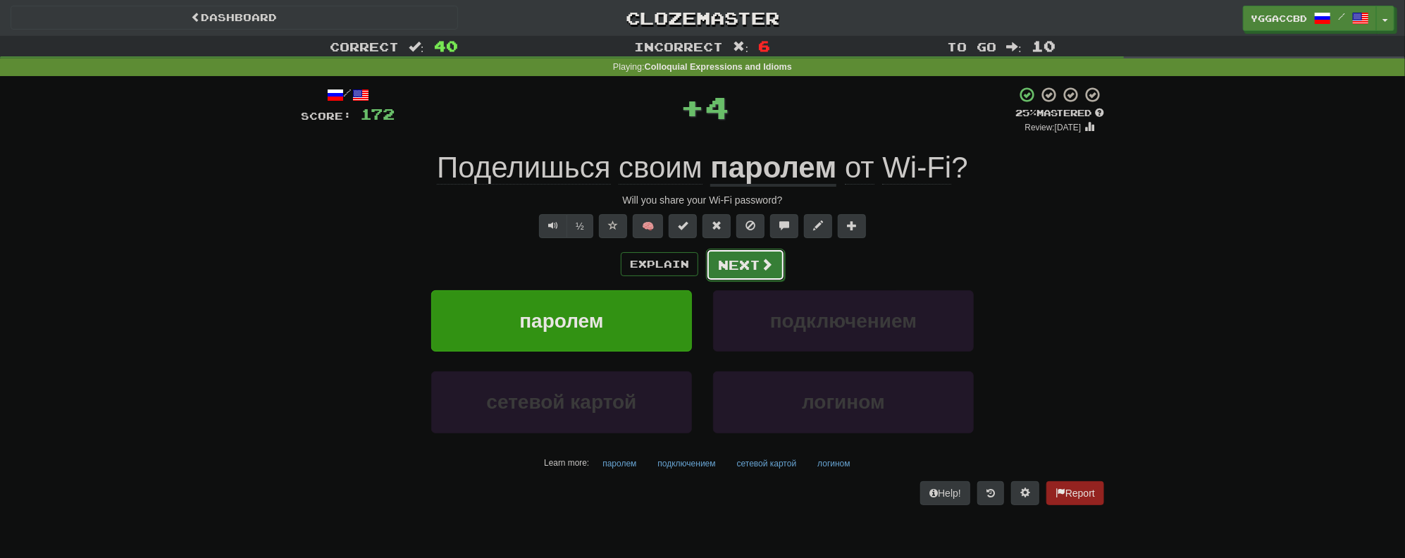
click at [729, 264] on button "Next" at bounding box center [745, 265] width 79 height 32
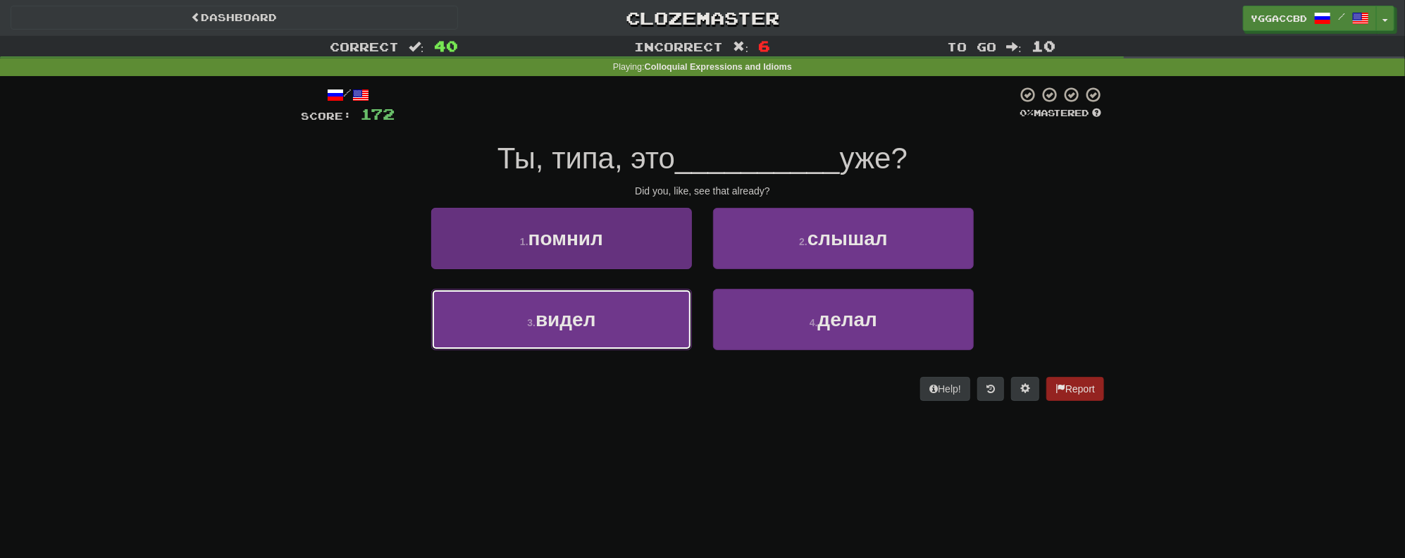
click at [609, 307] on button "3 . видел" at bounding box center [561, 319] width 261 height 61
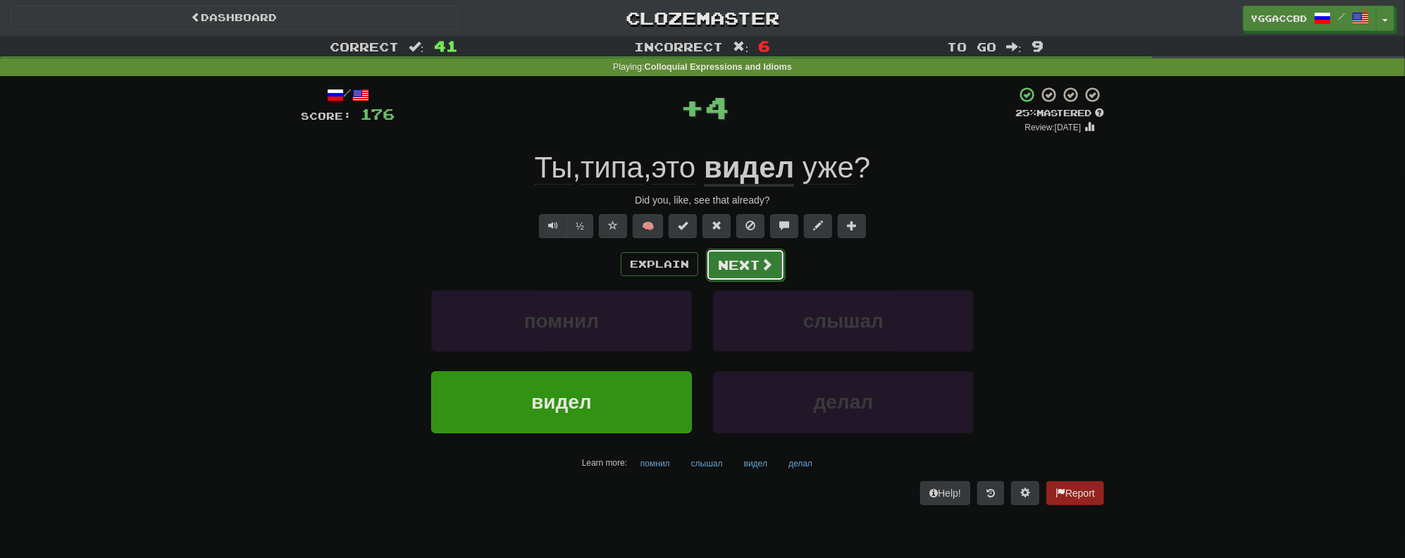
click at [733, 263] on button "Next" at bounding box center [745, 265] width 79 height 32
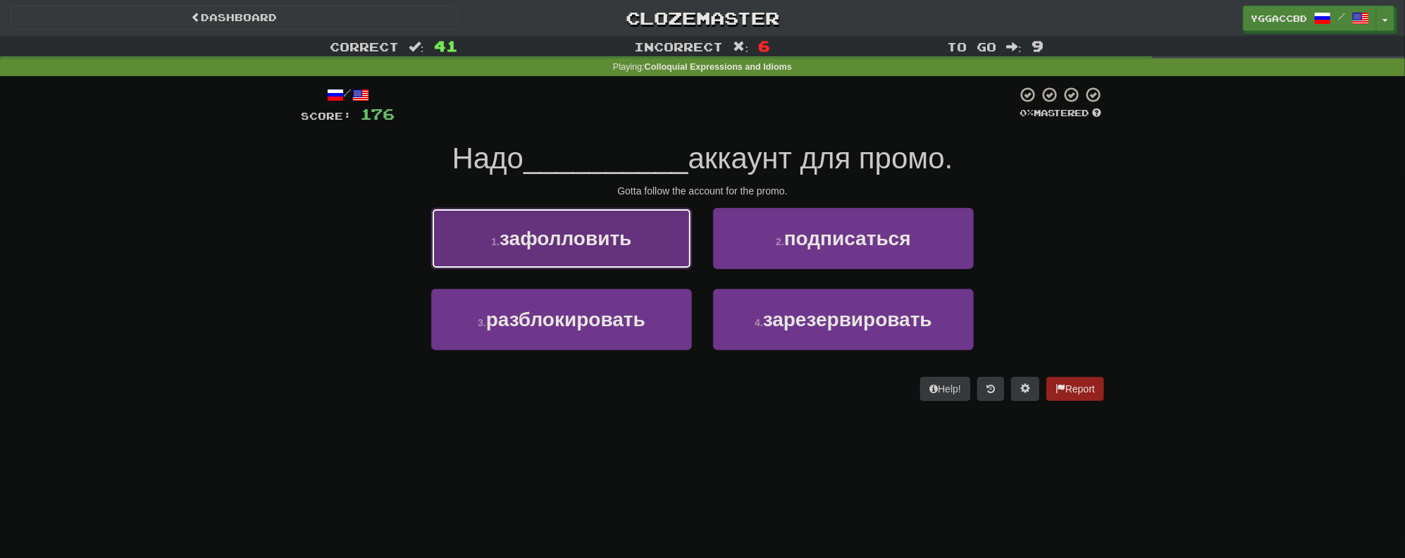
click at [662, 236] on button "1 . зафолловить" at bounding box center [561, 238] width 261 height 61
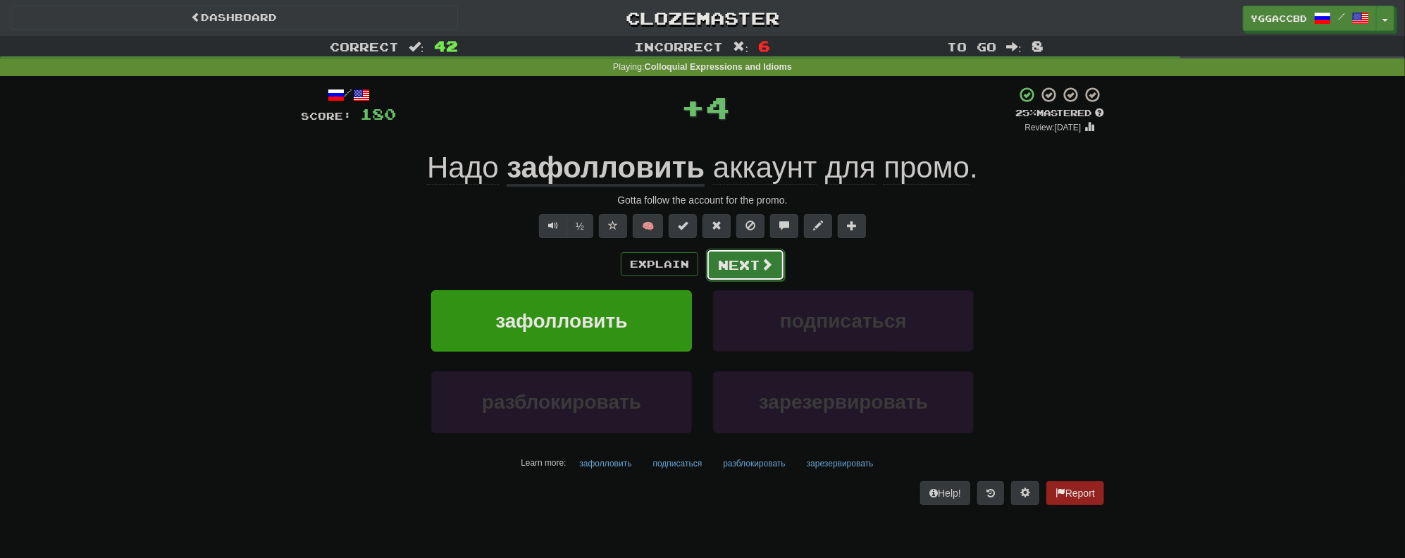
click at [755, 273] on button "Next" at bounding box center [745, 265] width 79 height 32
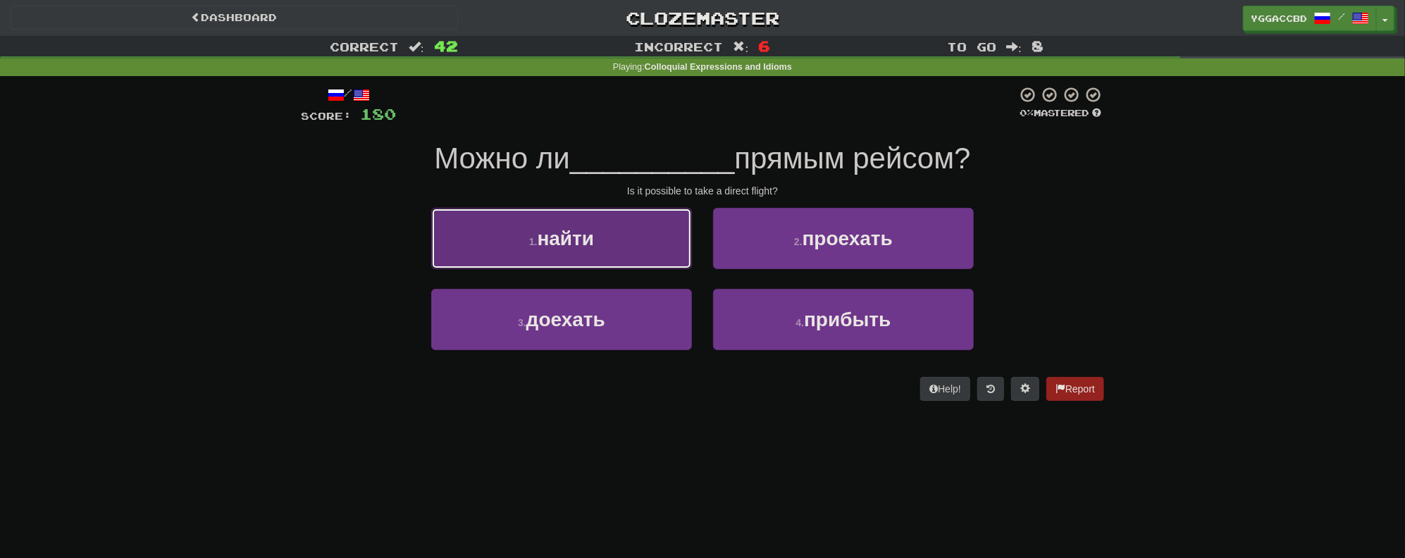
drag, startPoint x: 684, startPoint y: 216, endPoint x: 672, endPoint y: 221, distance: 12.7
click at [672, 221] on button "1 . найти" at bounding box center [561, 238] width 261 height 61
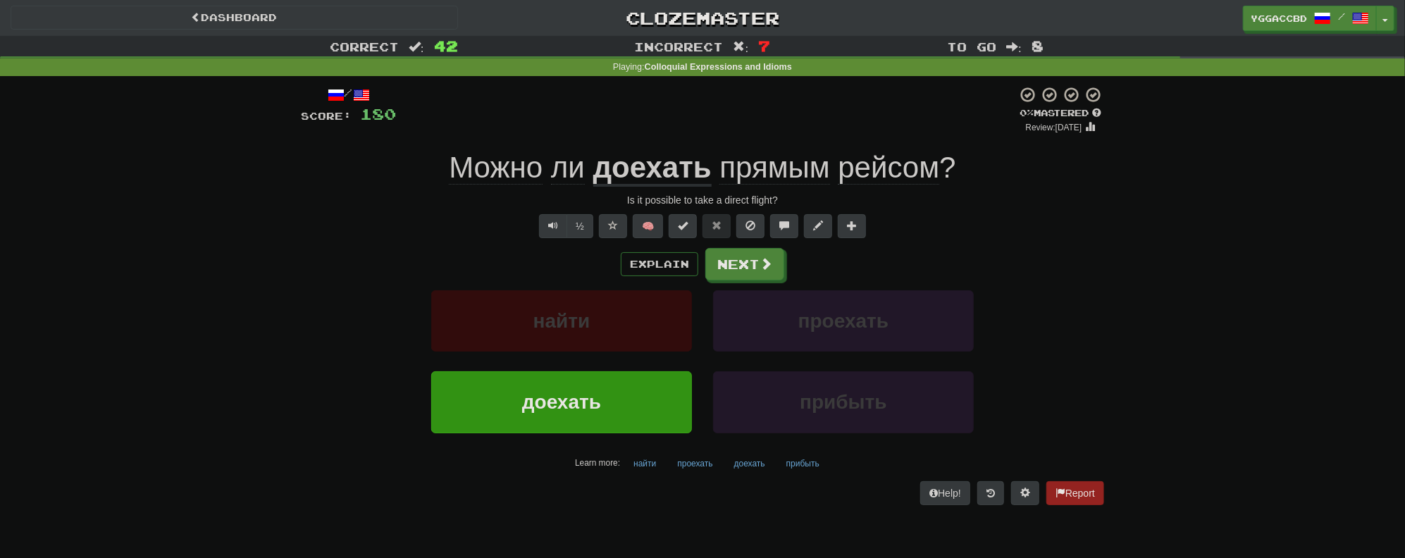
click at [758, 160] on span "прямым" at bounding box center [774, 168] width 110 height 34
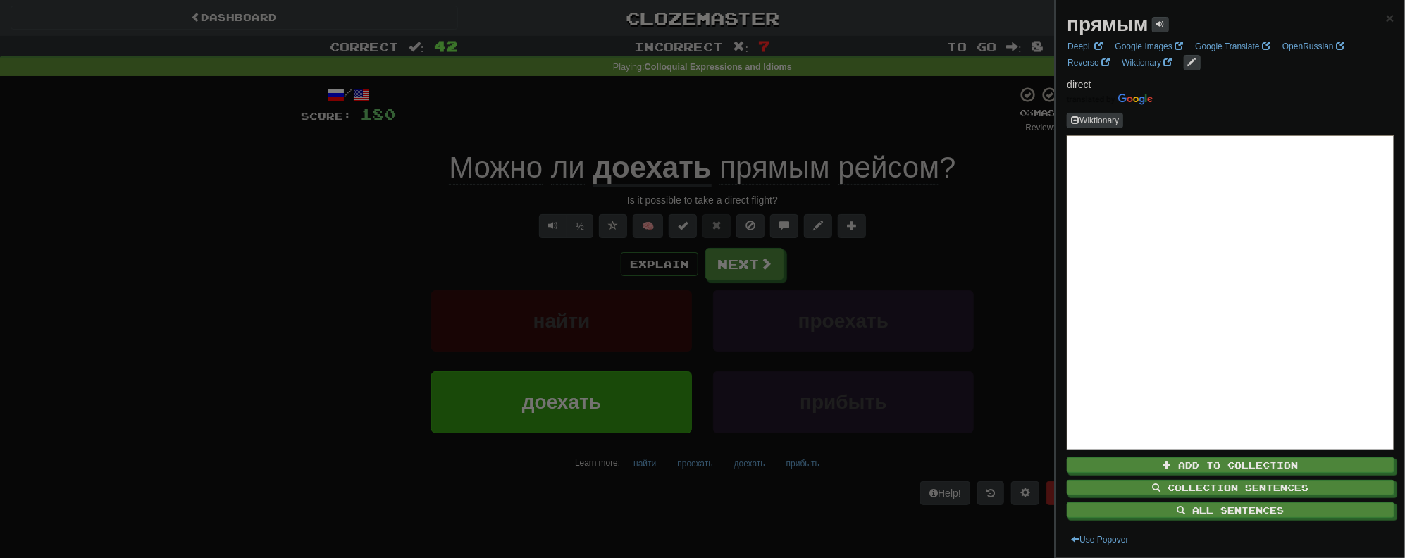
click at [766, 132] on div at bounding box center [702, 279] width 1405 height 558
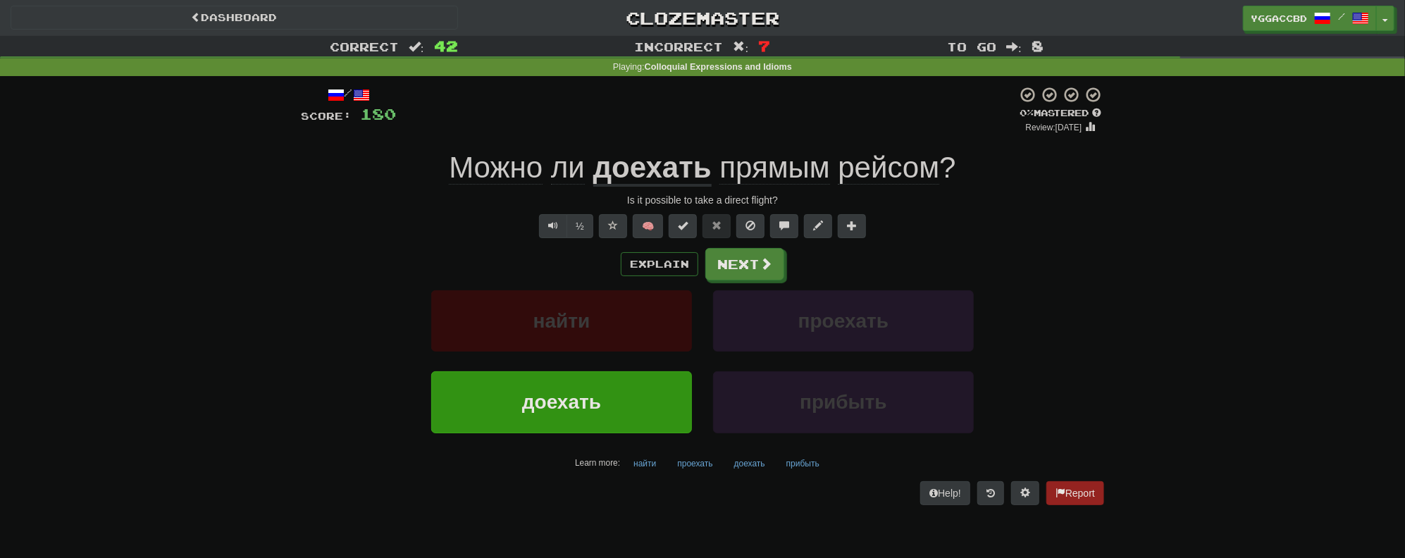
click at [897, 166] on span "рейсом" at bounding box center [888, 168] width 101 height 34
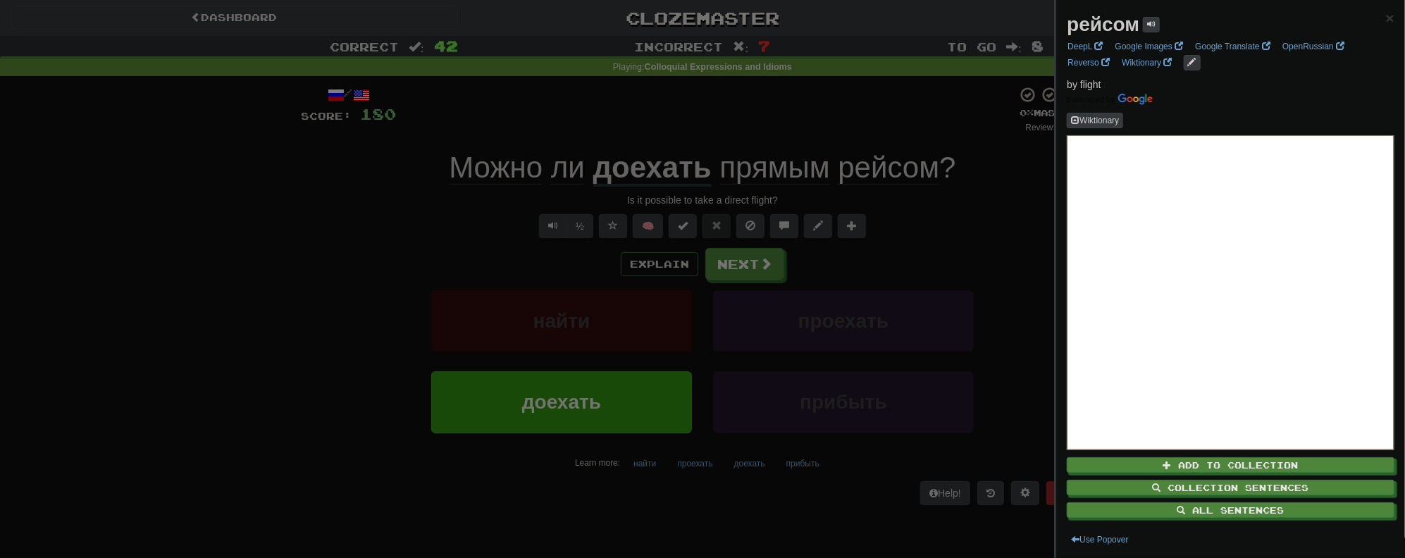
click at [1089, 18] on strong "рейсом" at bounding box center [1103, 24] width 73 height 22
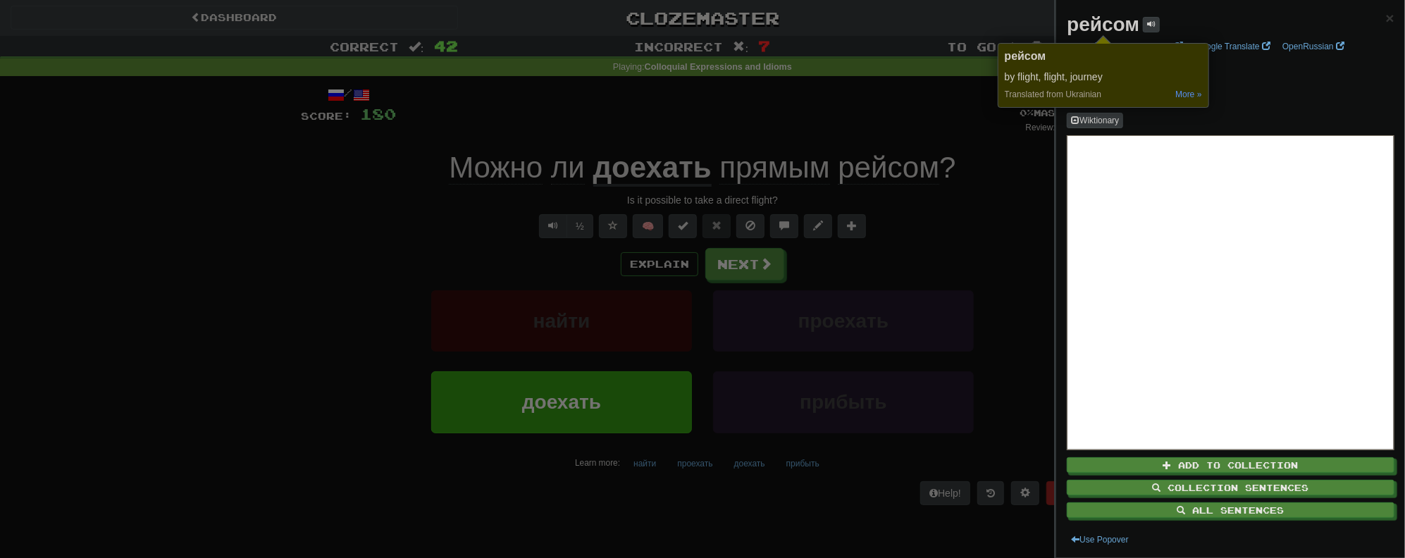
click at [741, 264] on div at bounding box center [702, 279] width 1405 height 558
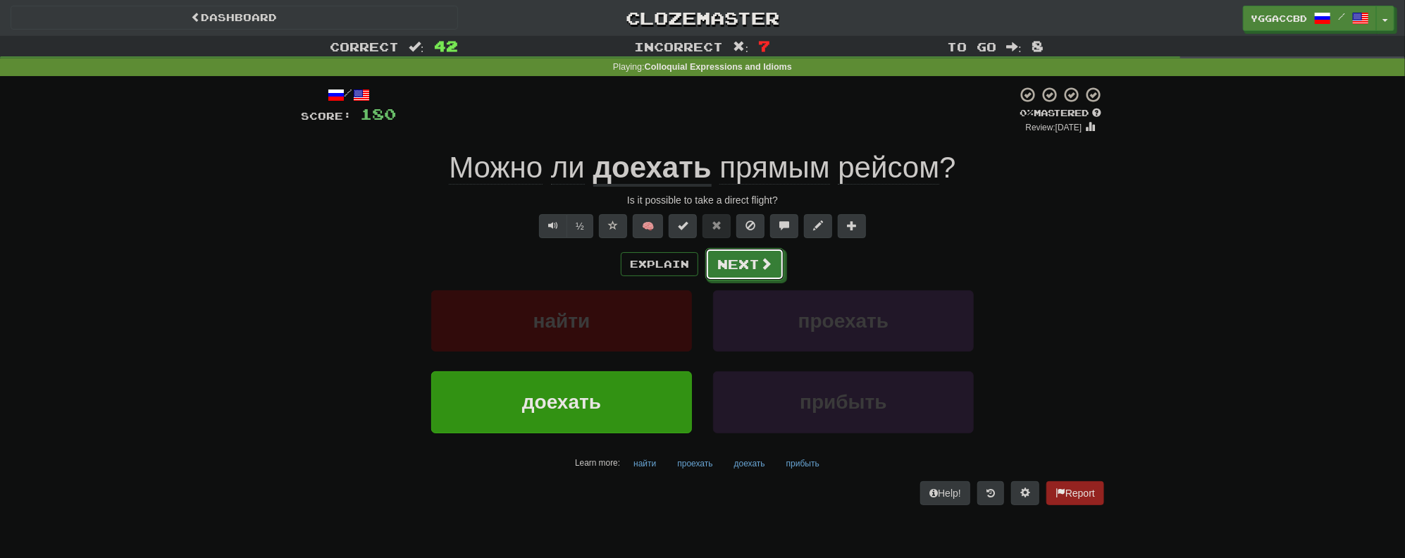
click at [745, 261] on button "Next" at bounding box center [744, 264] width 79 height 32
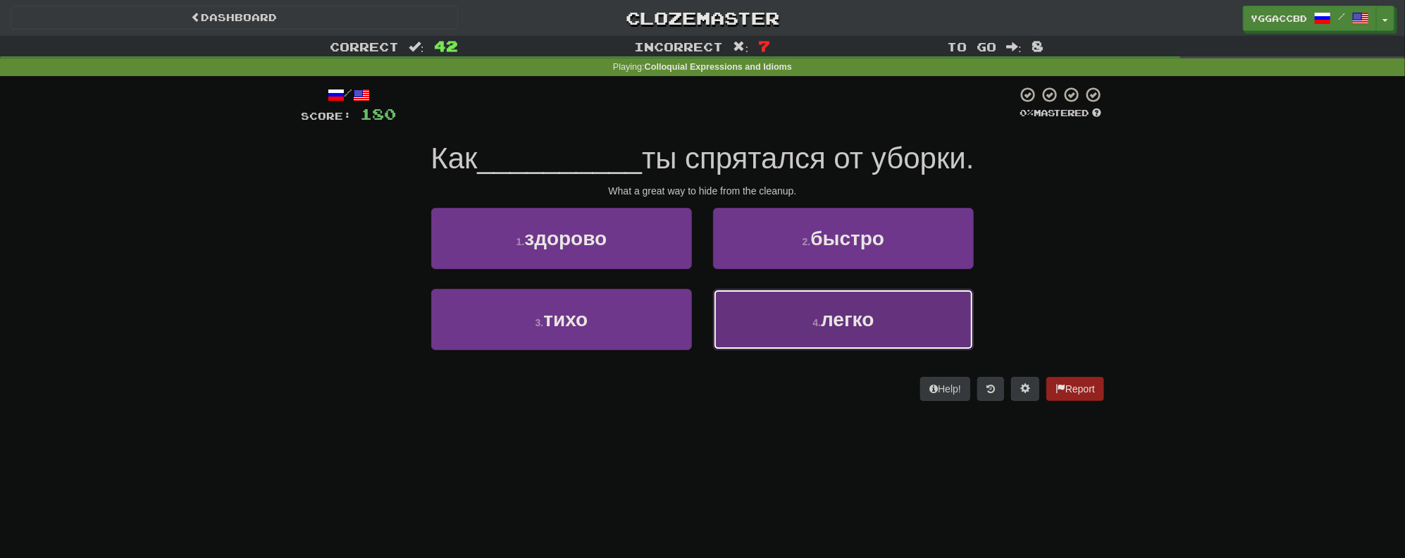
click at [857, 320] on span "легко" at bounding box center [847, 320] width 53 height 22
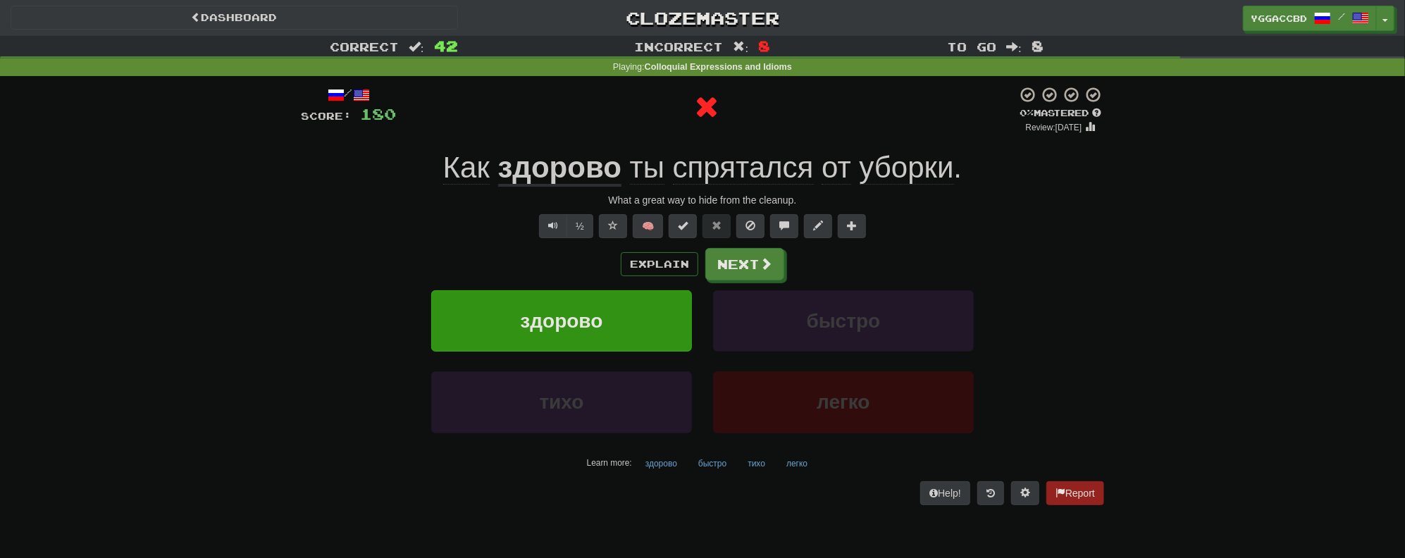
click at [576, 161] on u "здорово" at bounding box center [559, 169] width 123 height 36
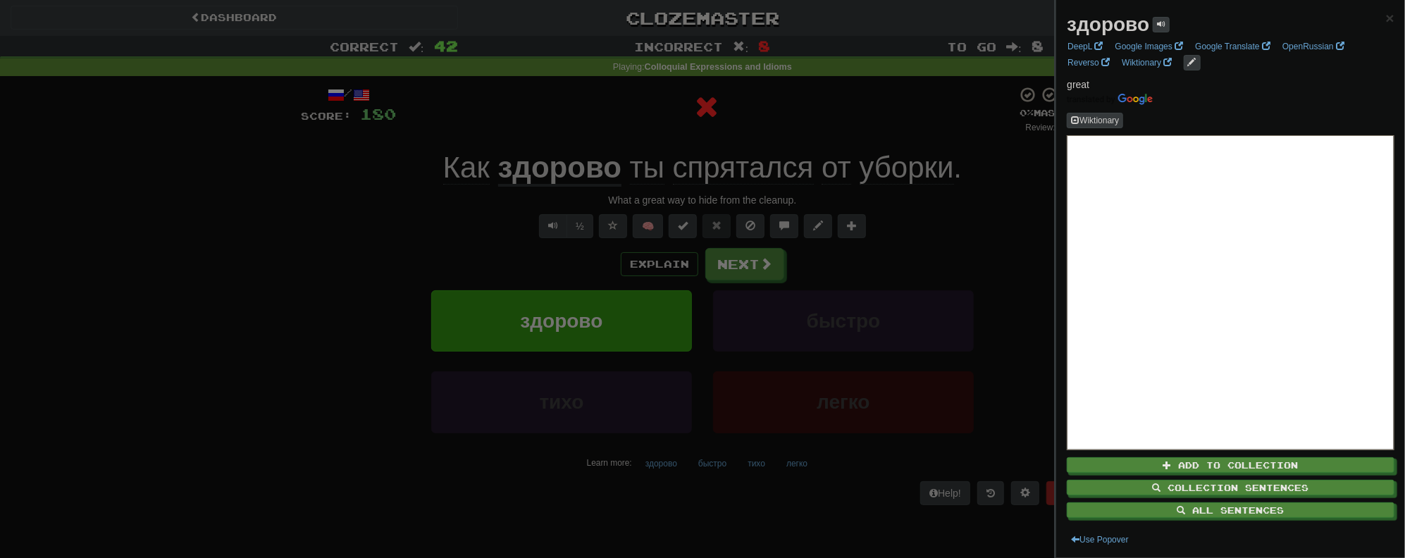
click at [674, 147] on div at bounding box center [702, 279] width 1405 height 558
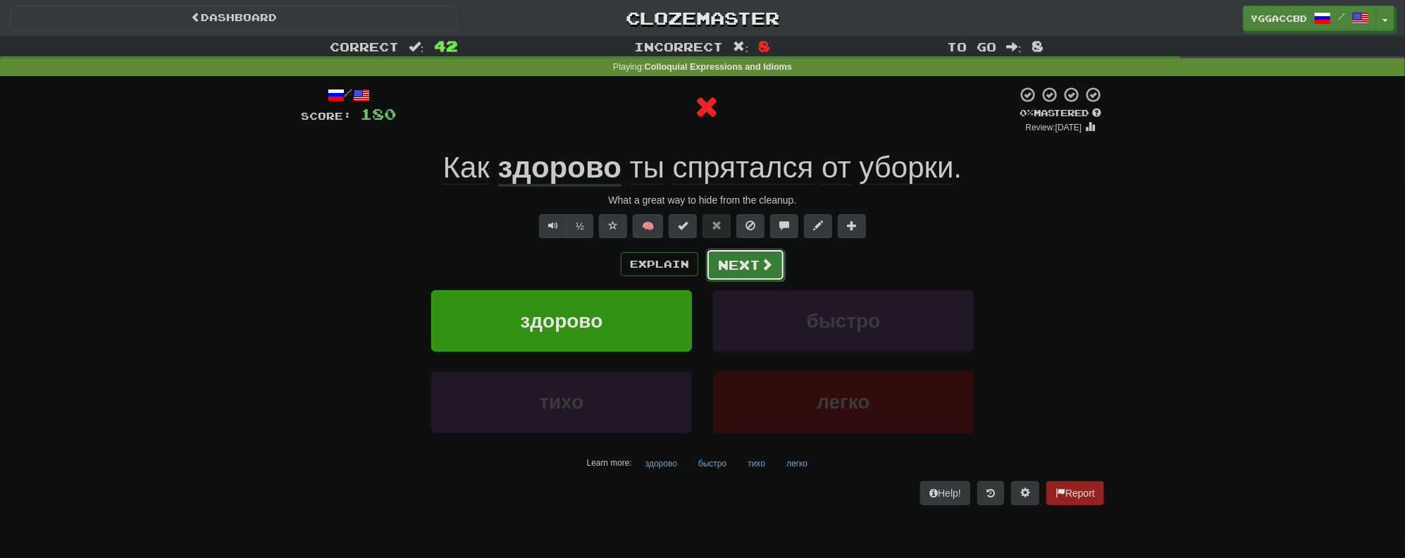
click at [732, 259] on button "Next" at bounding box center [745, 265] width 79 height 32
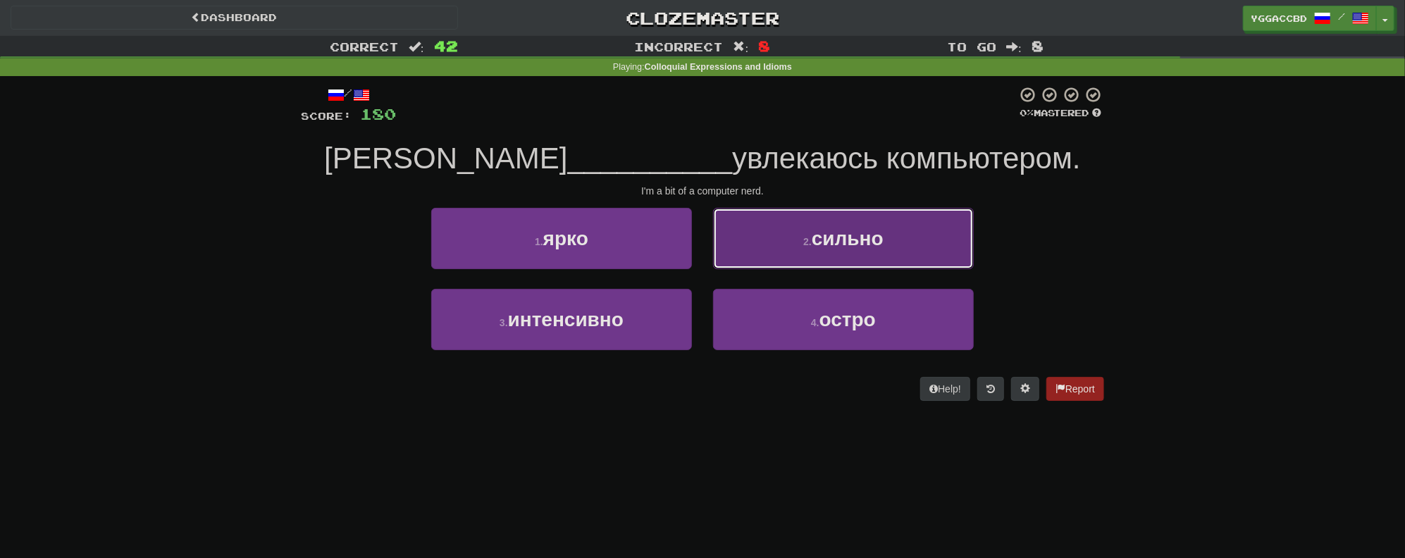
click at [840, 244] on span "сильно" at bounding box center [848, 239] width 72 height 22
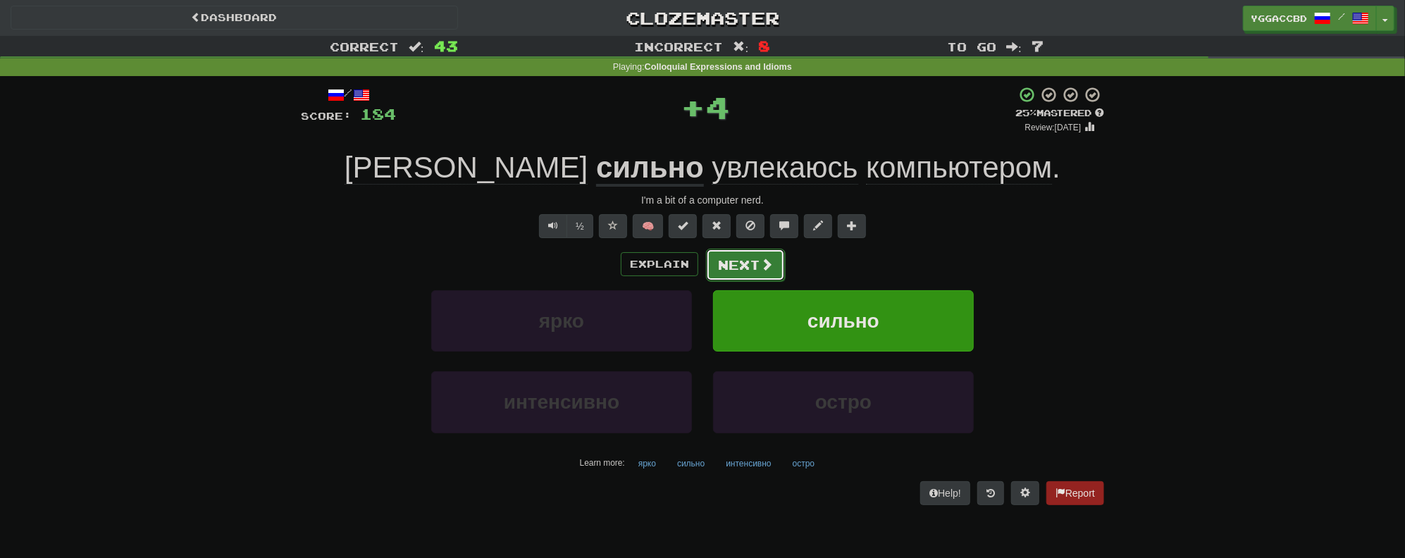
click at [718, 258] on button "Next" at bounding box center [745, 265] width 79 height 32
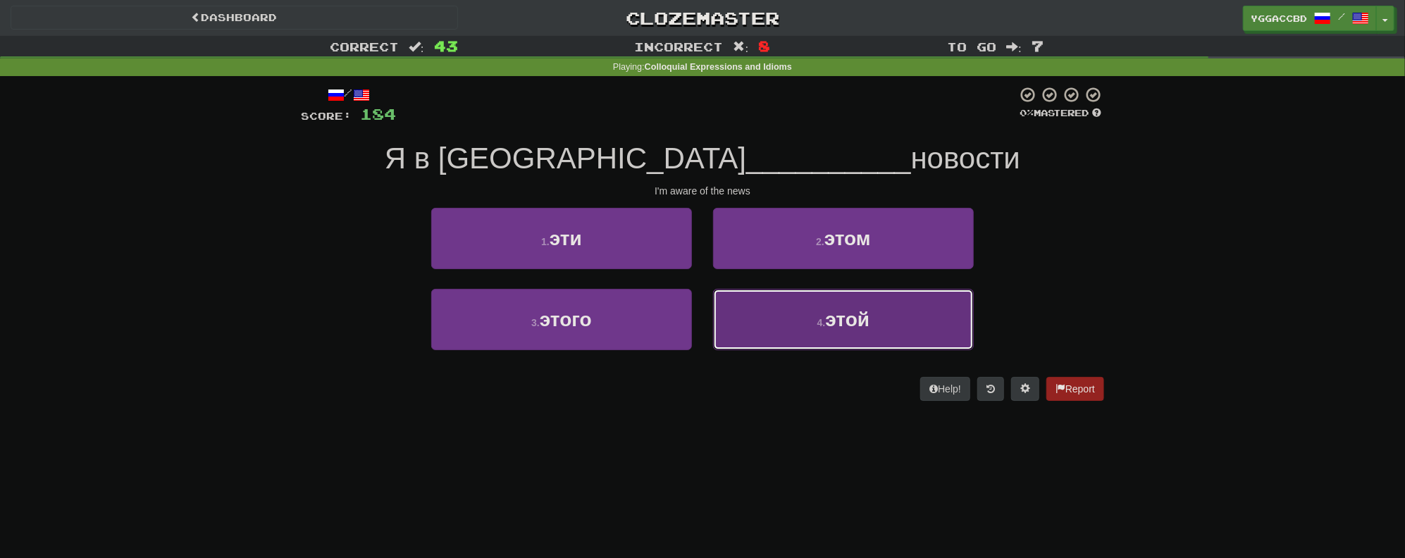
click at [825, 317] on small "4 ." at bounding box center [821, 322] width 8 height 11
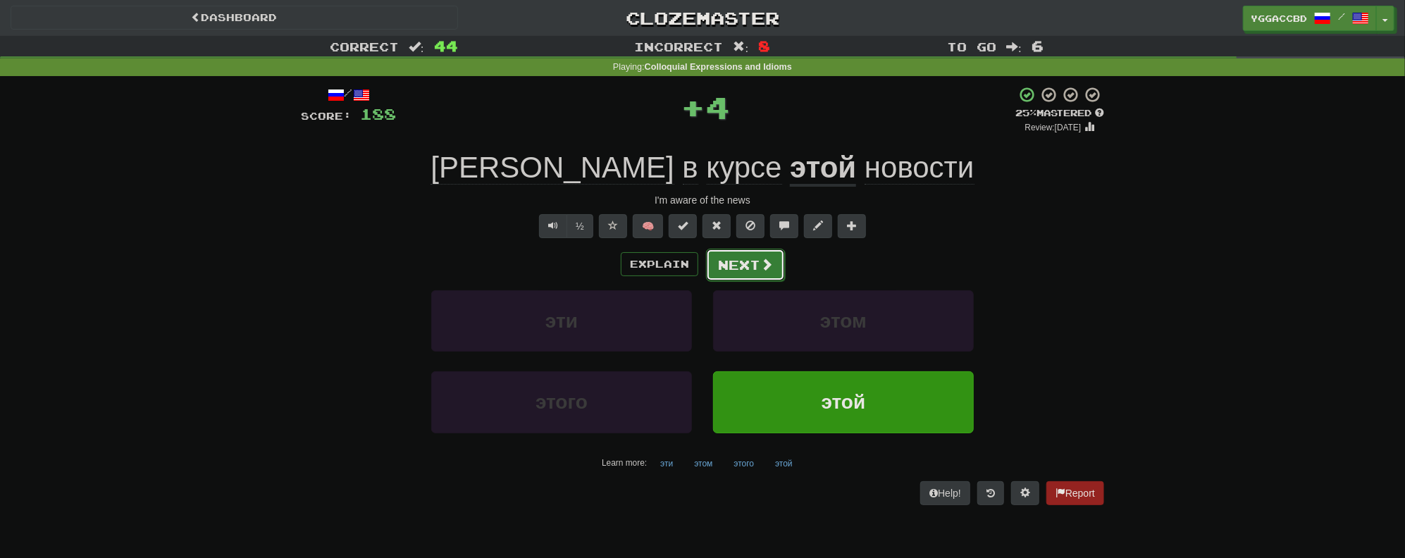
click at [749, 265] on button "Next" at bounding box center [745, 265] width 79 height 32
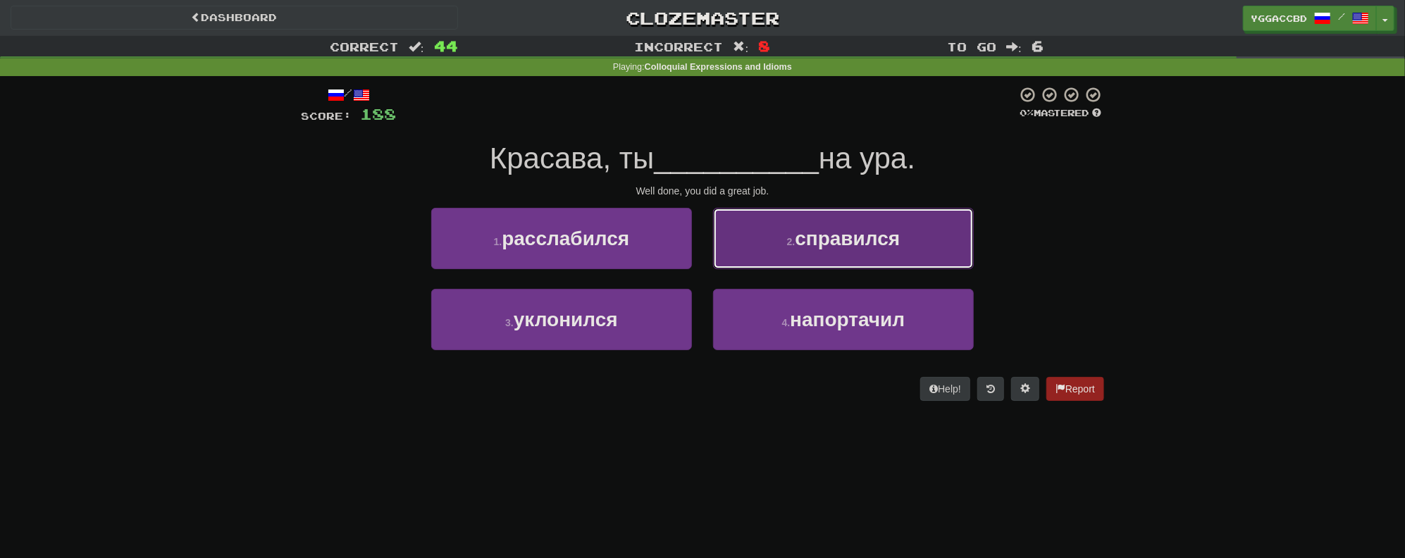
click at [773, 230] on button "2 . справился" at bounding box center [843, 238] width 261 height 61
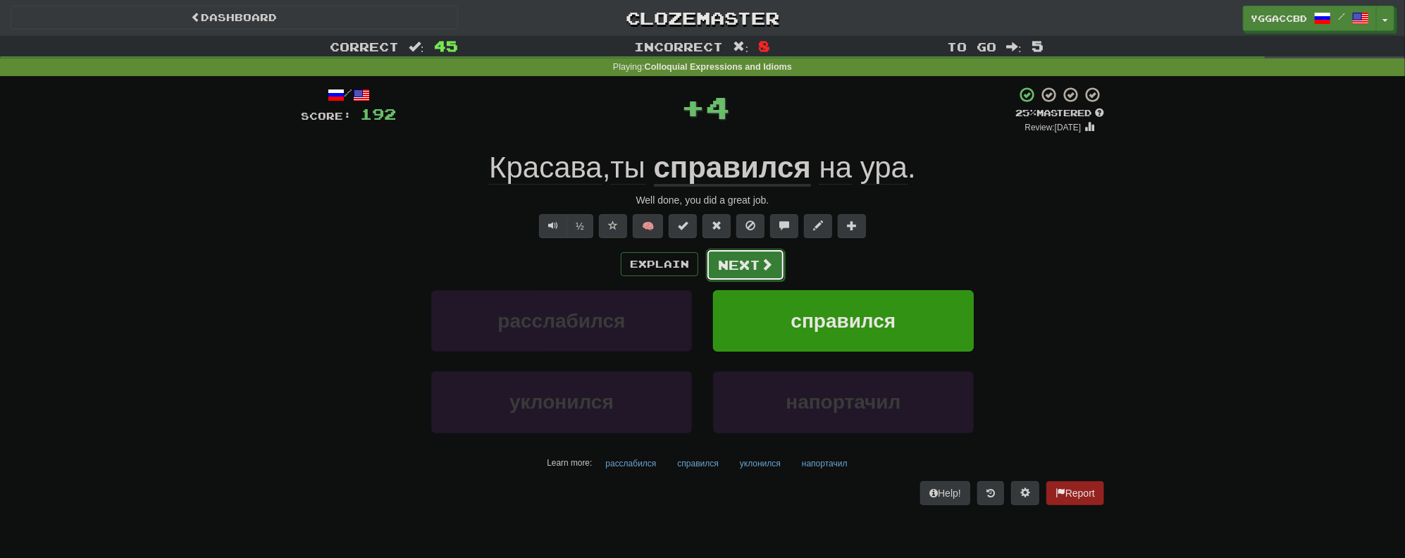
click at [760, 256] on button "Next" at bounding box center [745, 265] width 79 height 32
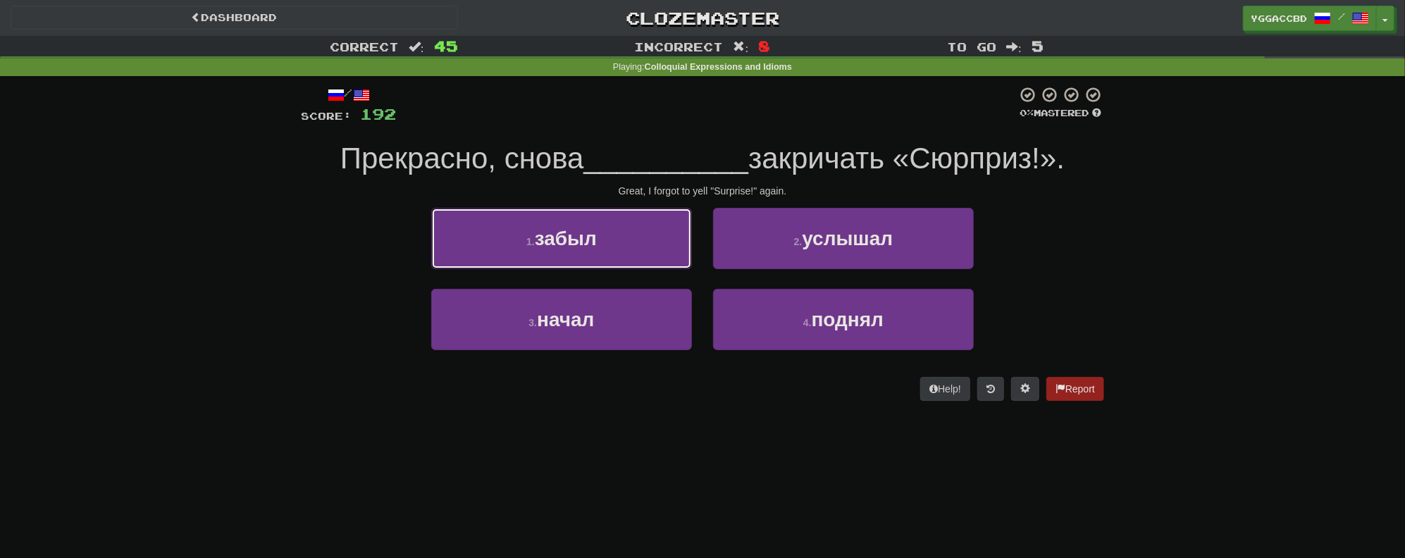
click at [623, 235] on button "1 . забыл" at bounding box center [561, 238] width 261 height 61
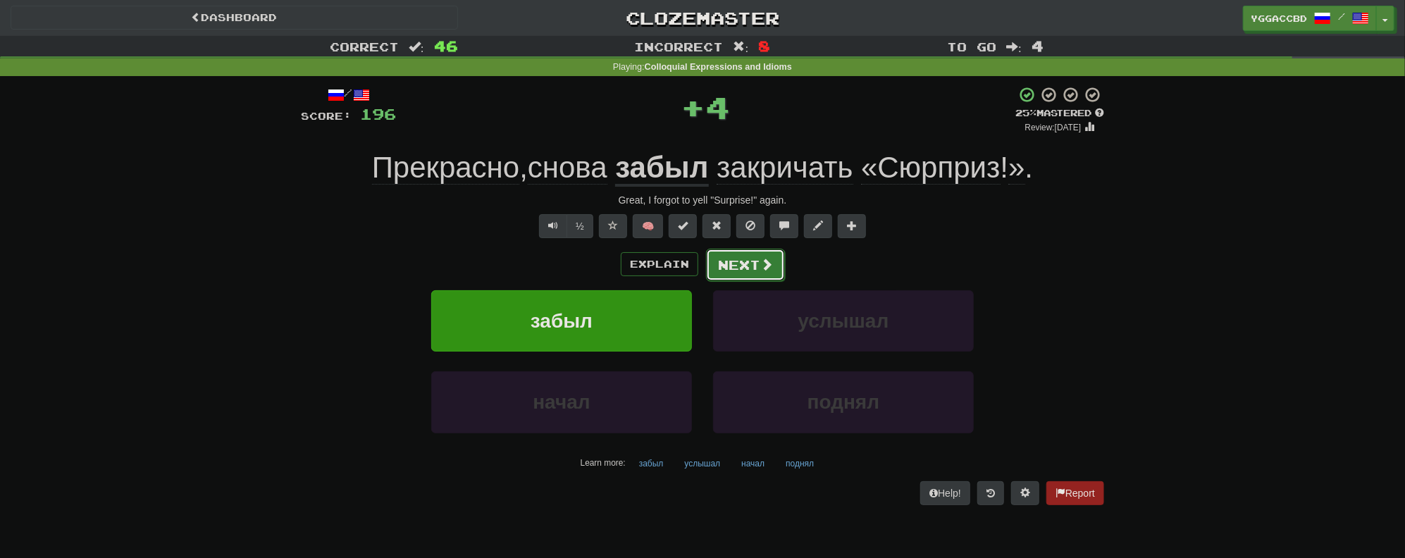
click at [736, 264] on button "Next" at bounding box center [745, 265] width 79 height 32
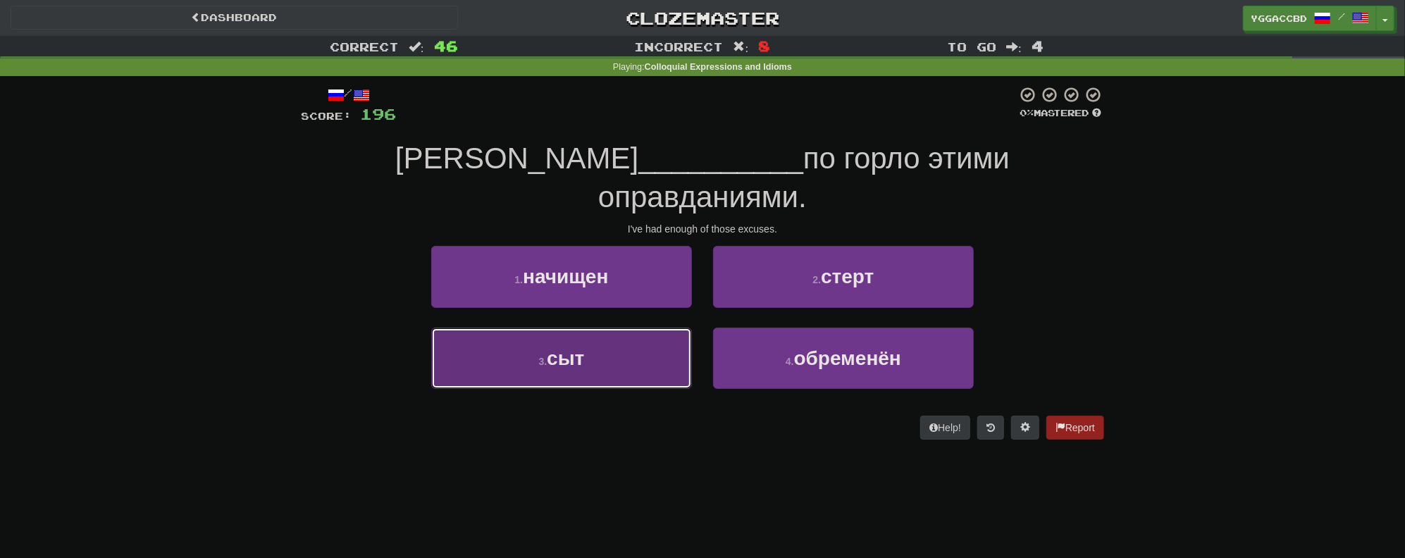
click at [617, 328] on button "3 . сыт" at bounding box center [561, 358] width 261 height 61
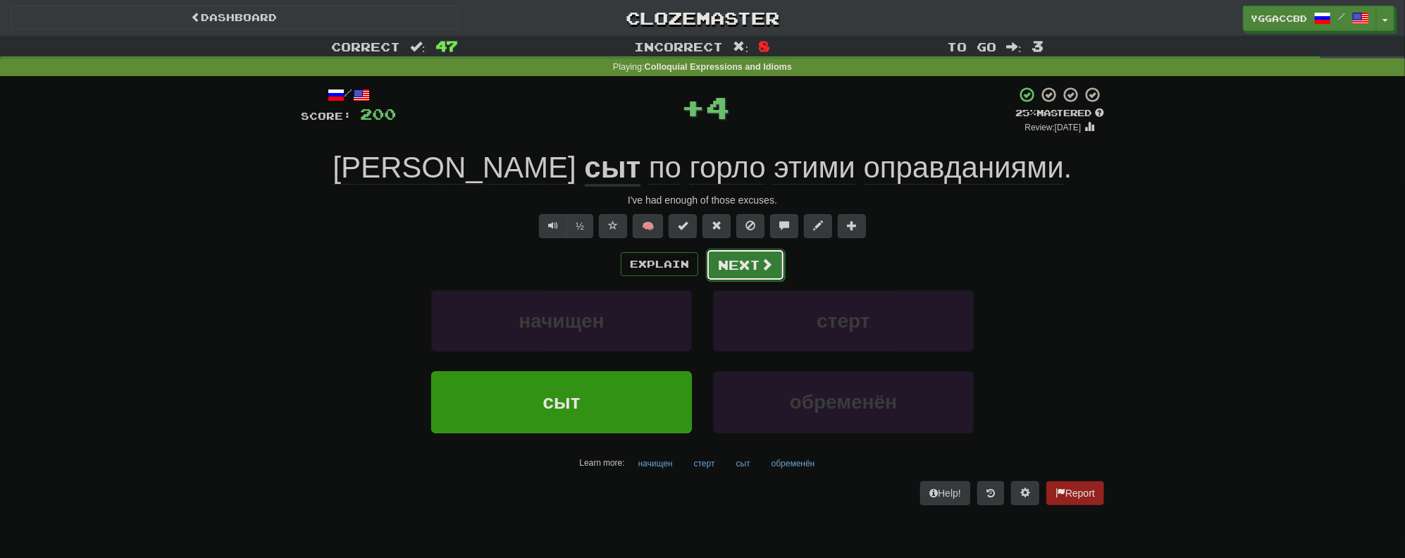
click at [739, 265] on button "Next" at bounding box center [745, 265] width 79 height 32
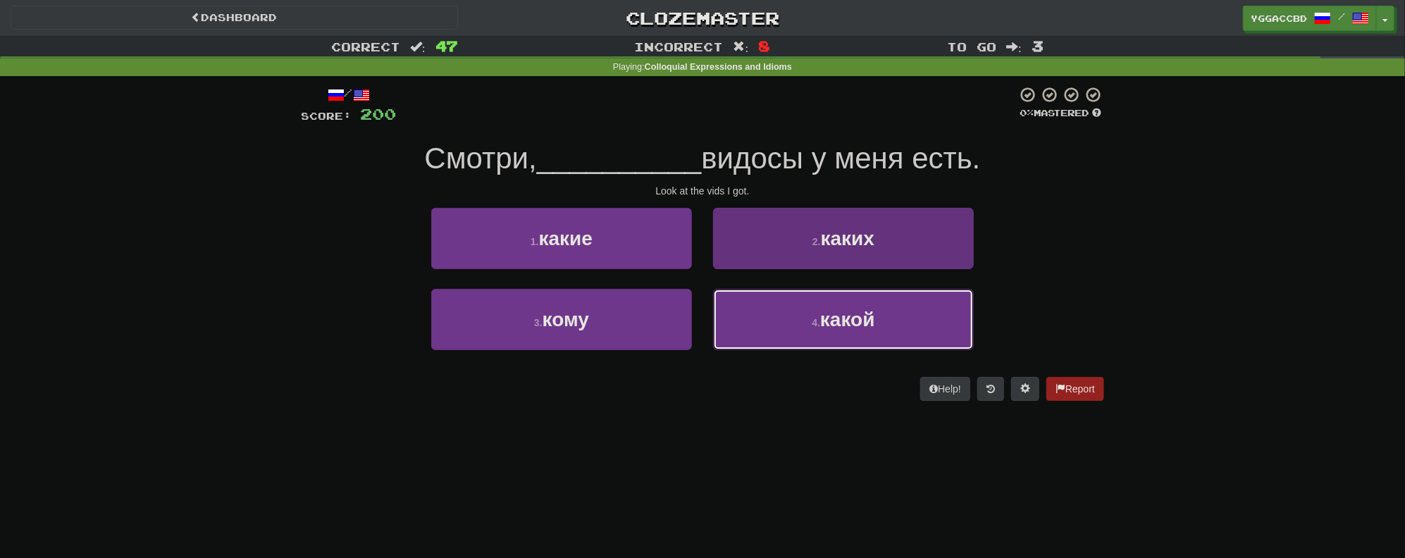
click at [827, 346] on button "4 . какой" at bounding box center [843, 319] width 261 height 61
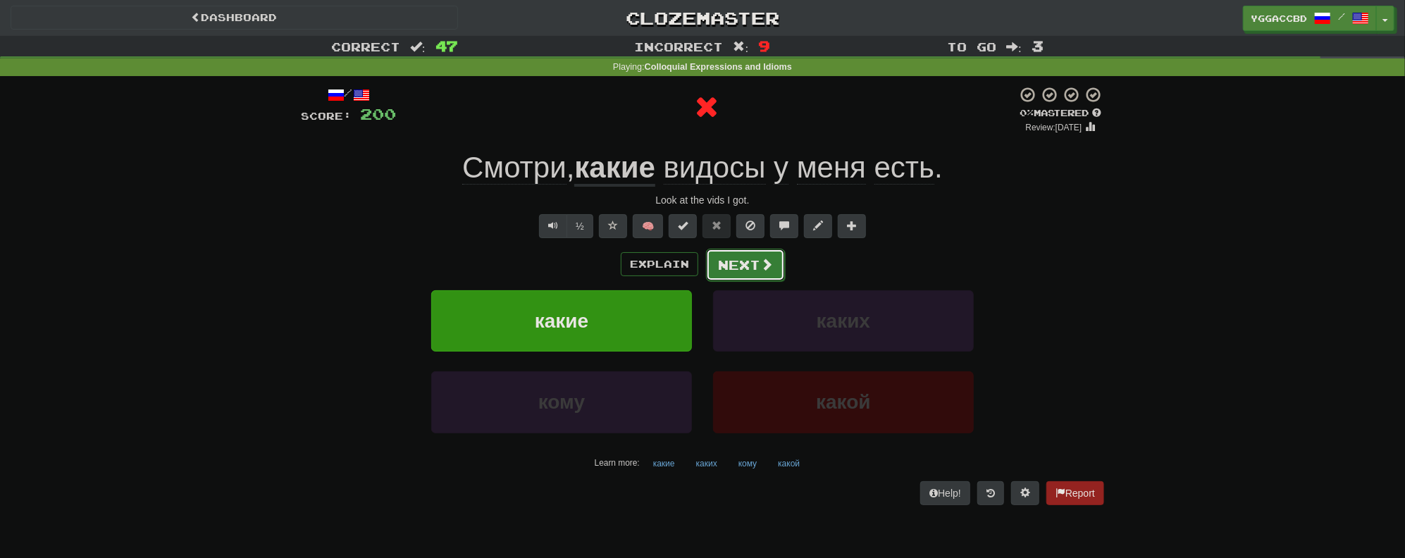
click at [746, 268] on button "Next" at bounding box center [745, 265] width 79 height 32
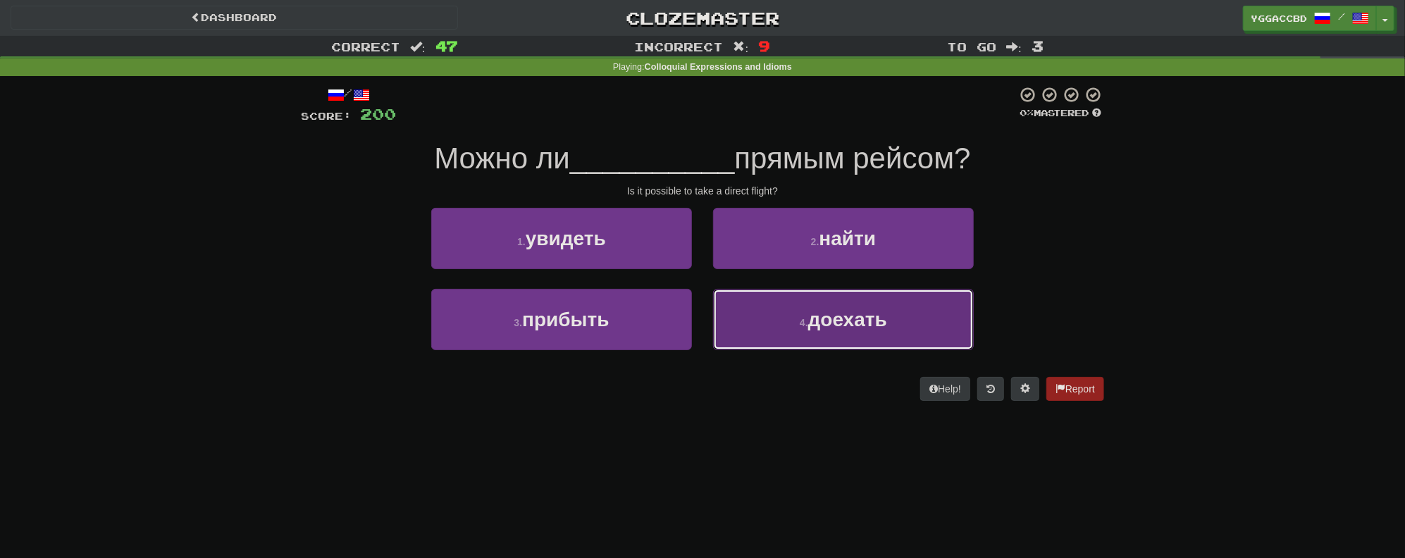
click at [798, 312] on button "4 . доехать" at bounding box center [843, 319] width 261 height 61
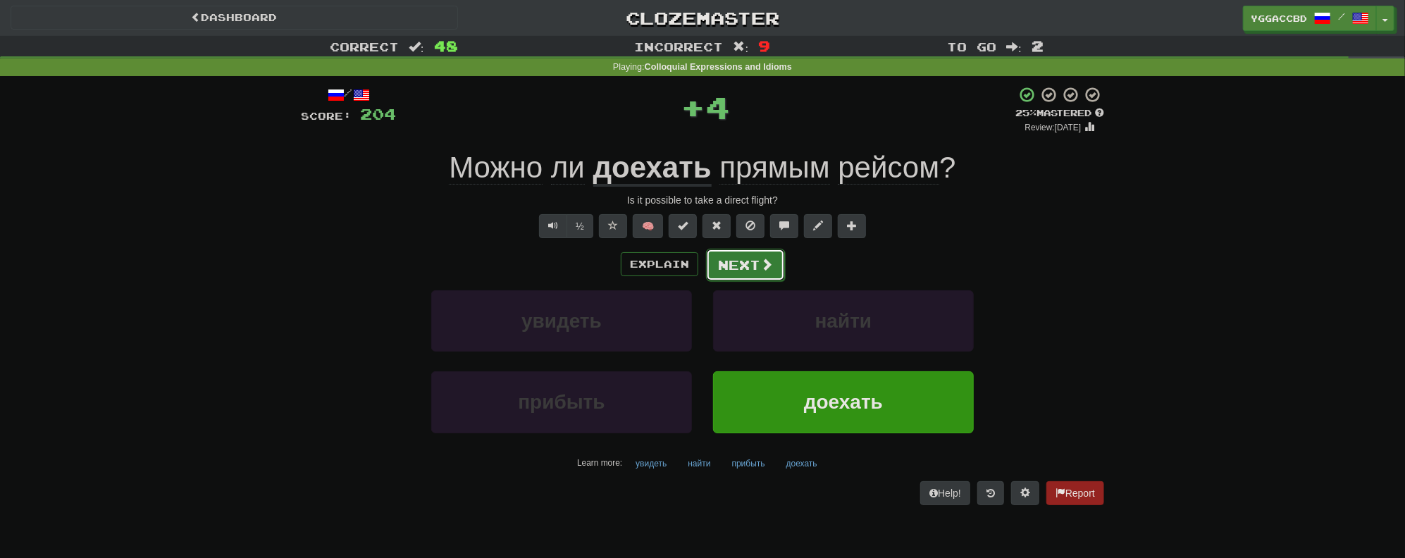
click at [748, 270] on button "Next" at bounding box center [745, 265] width 79 height 32
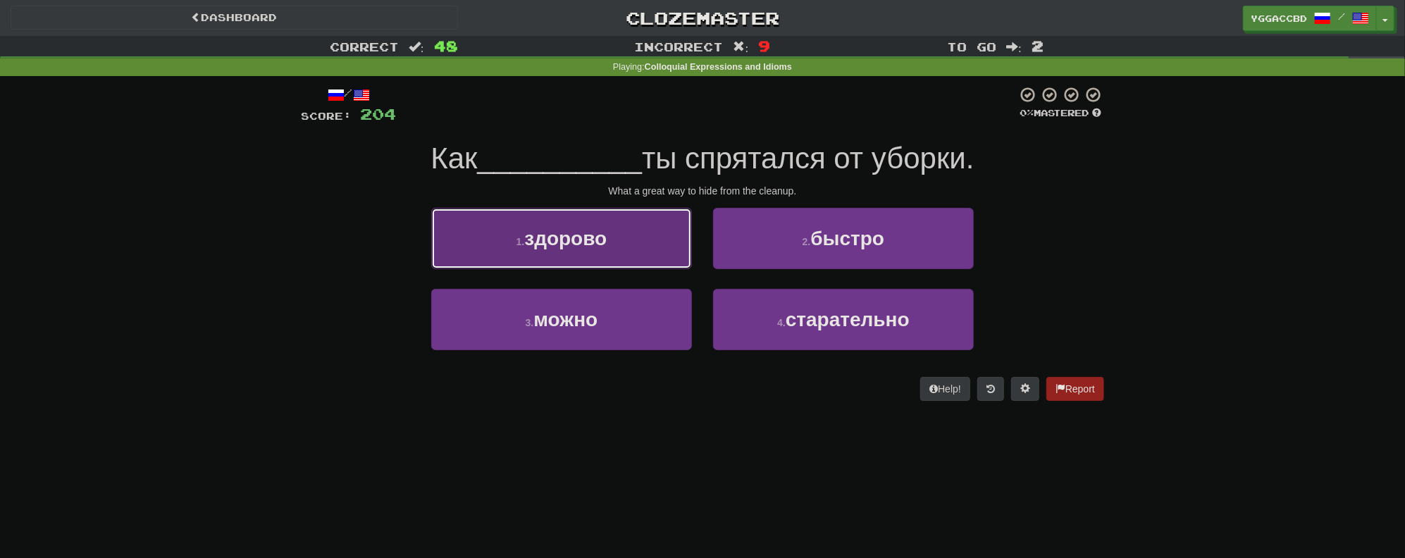
click at [584, 233] on span "здорово" at bounding box center [565, 239] width 82 height 22
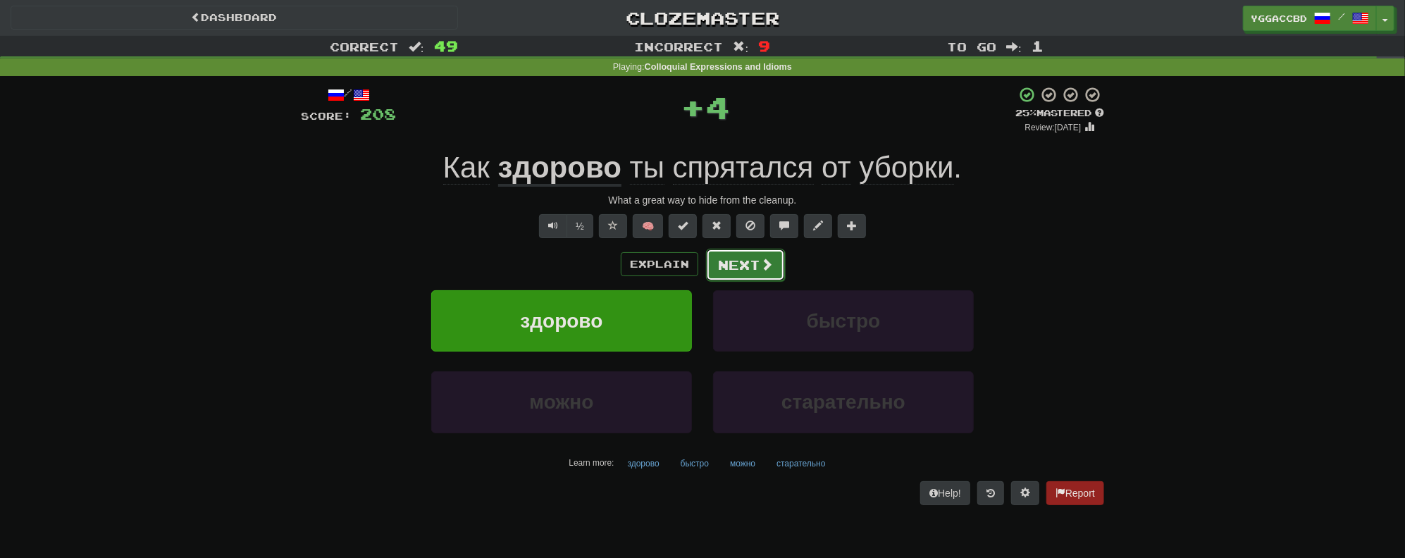
click at [744, 264] on button "Next" at bounding box center [745, 265] width 79 height 32
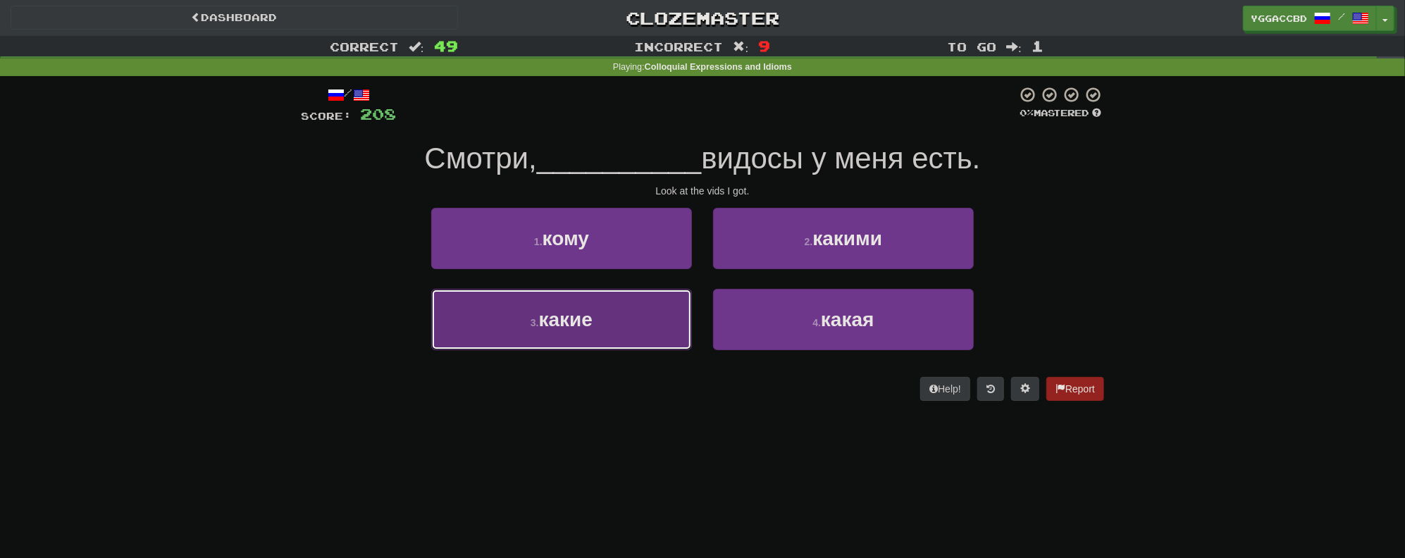
click at [591, 306] on button "3 . какие" at bounding box center [561, 319] width 261 height 61
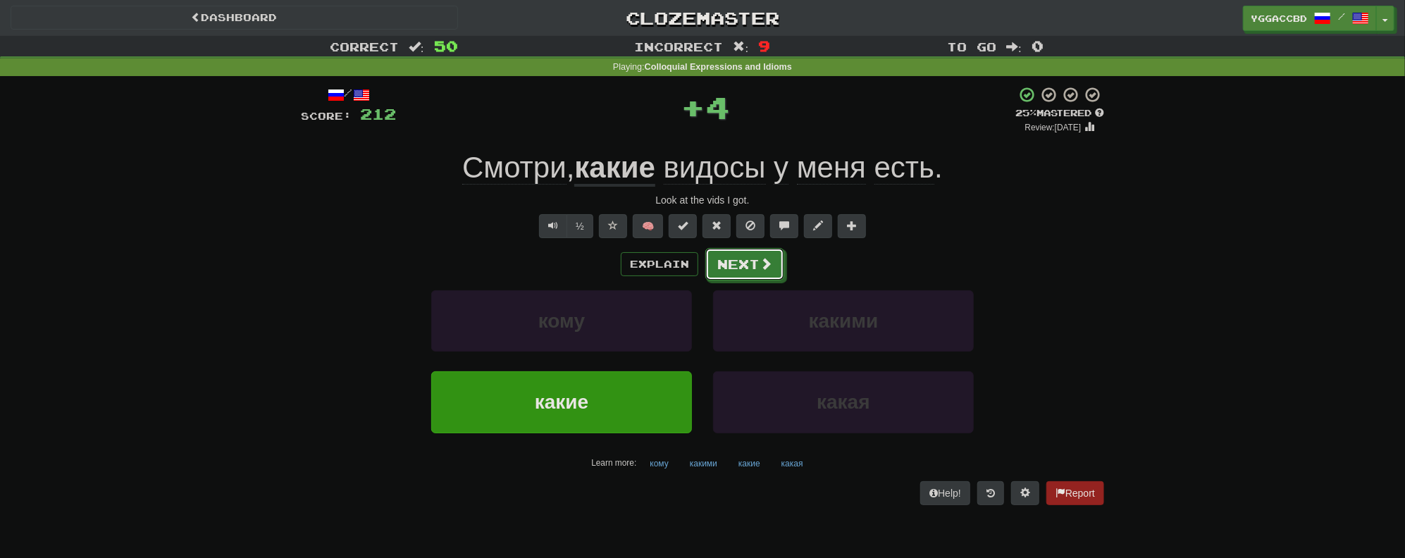
click at [729, 261] on button "Next" at bounding box center [744, 264] width 79 height 32
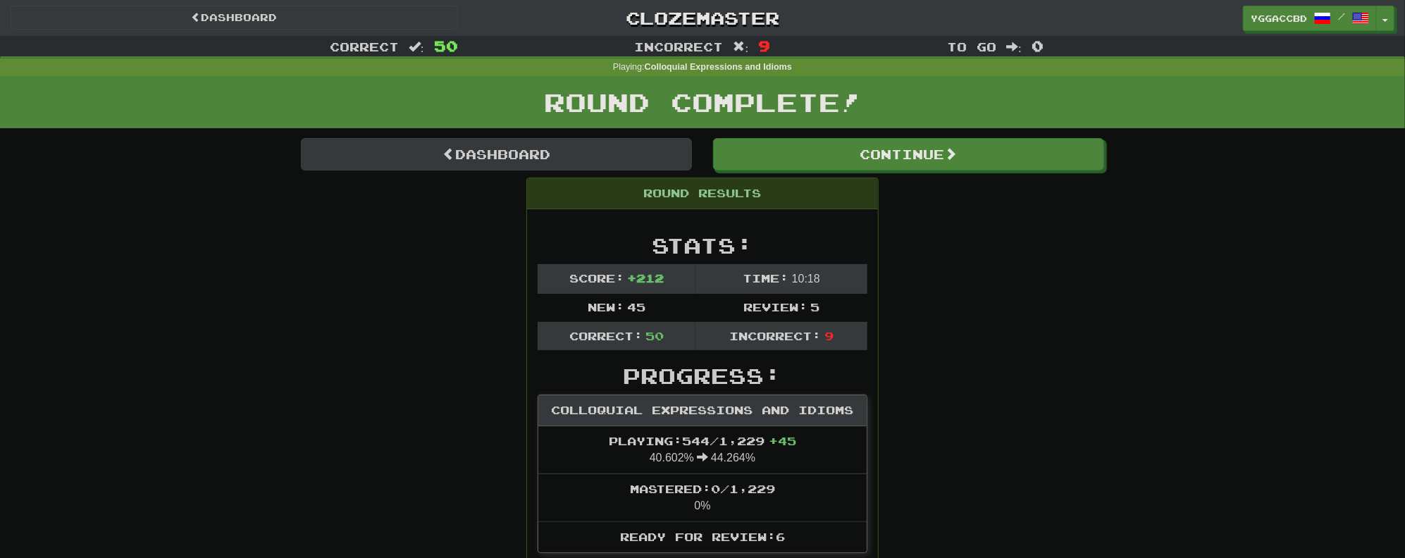
click at [518, 137] on div "Round Complete!" at bounding box center [702, 107] width 1405 height 62
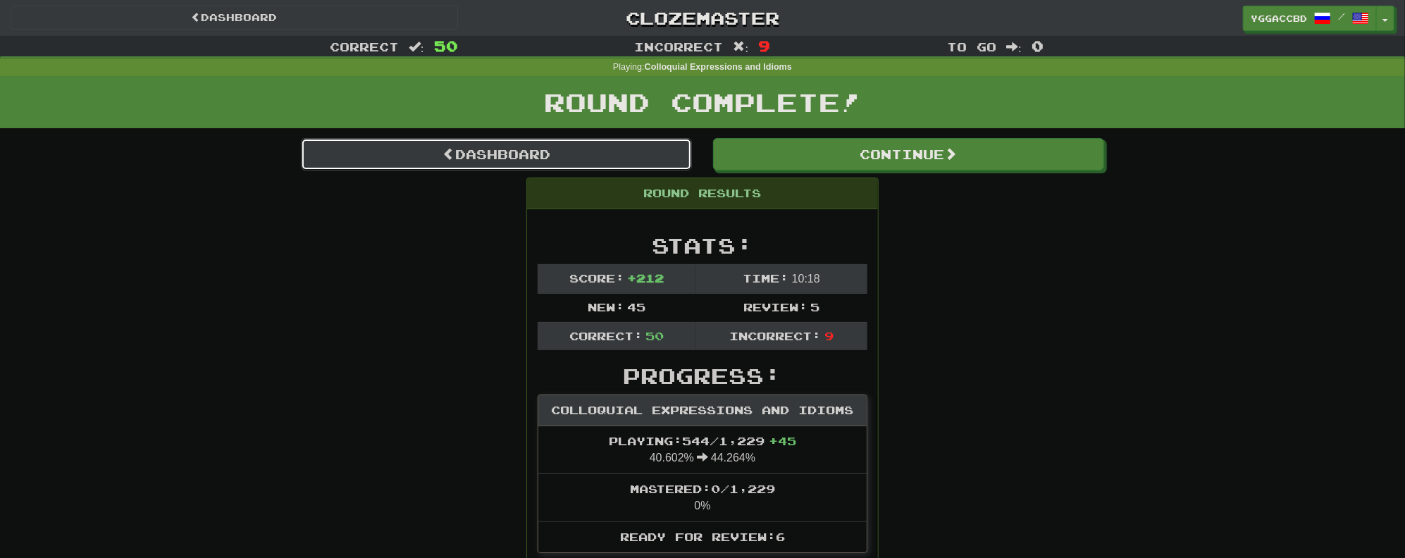
click at [507, 148] on link "Dashboard" at bounding box center [496, 154] width 391 height 32
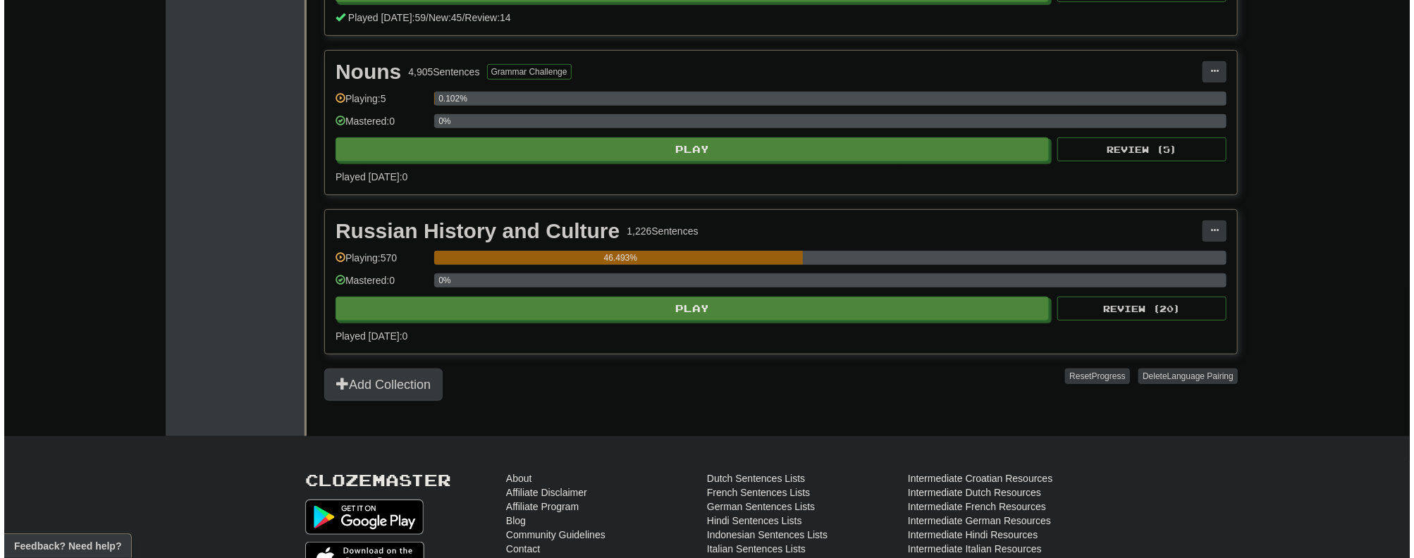
scroll to position [451, 0]
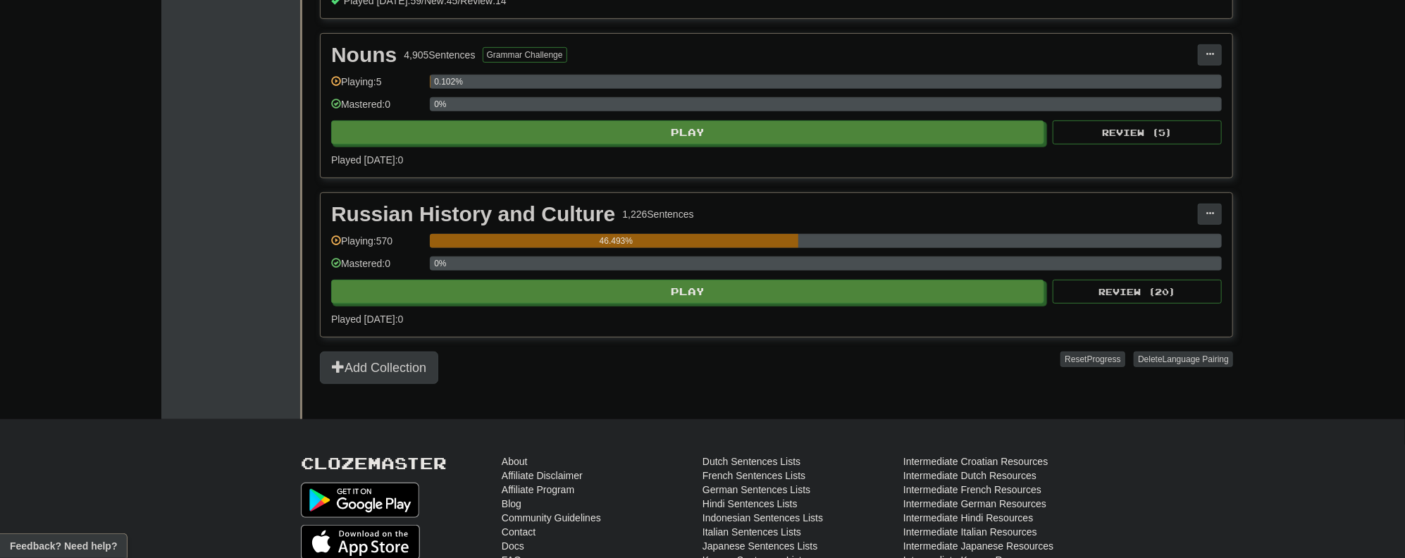
click at [696, 303] on div "Russian History and Culture 1,226 Sentences Manage Sentences Unpin from Dashboa…" at bounding box center [777, 265] width 912 height 144
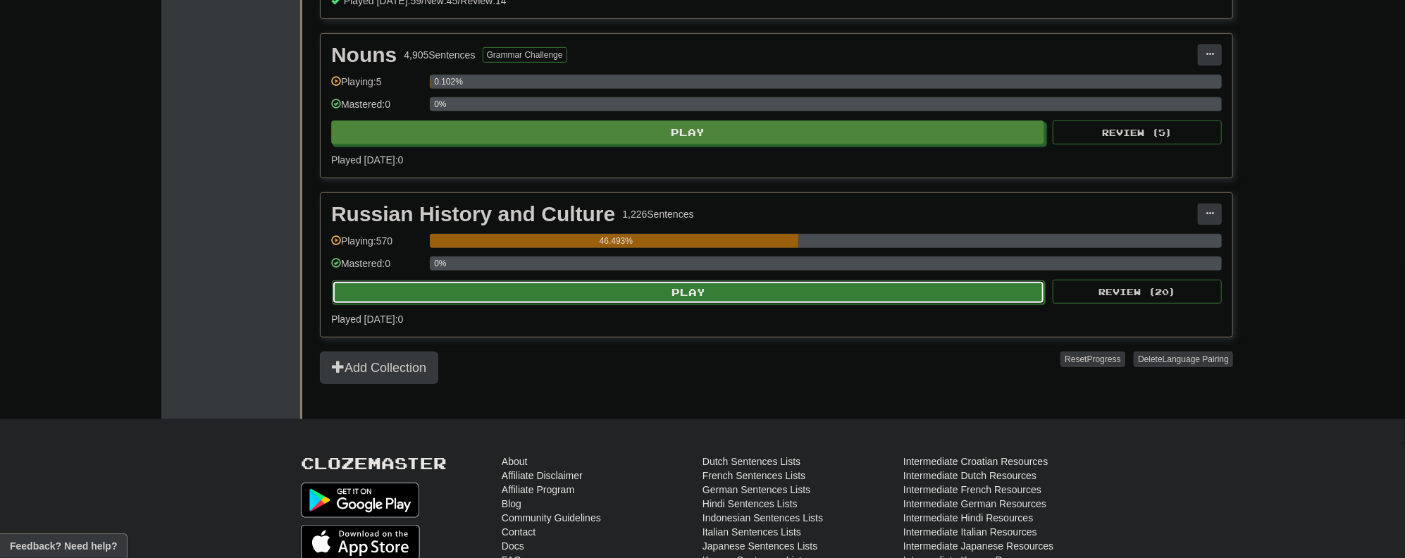
click at [697, 290] on button "Play" at bounding box center [688, 292] width 713 height 24
select select "**"
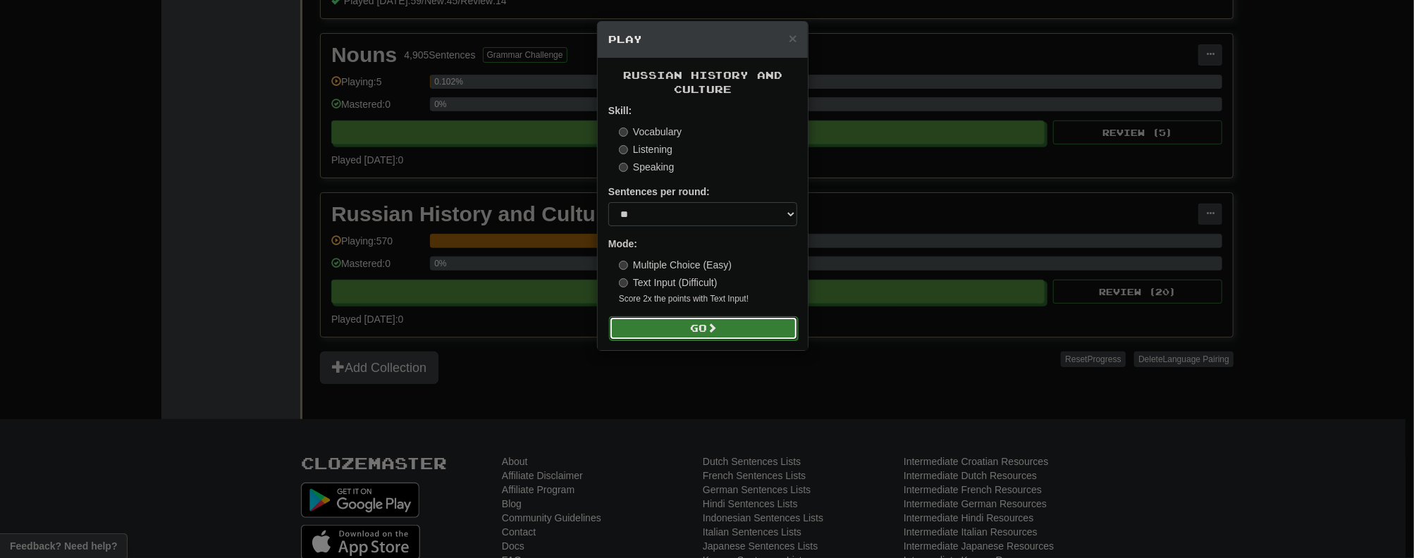
click at [707, 330] on button "Go" at bounding box center [703, 328] width 189 height 24
